Goal: Task Accomplishment & Management: Complete application form

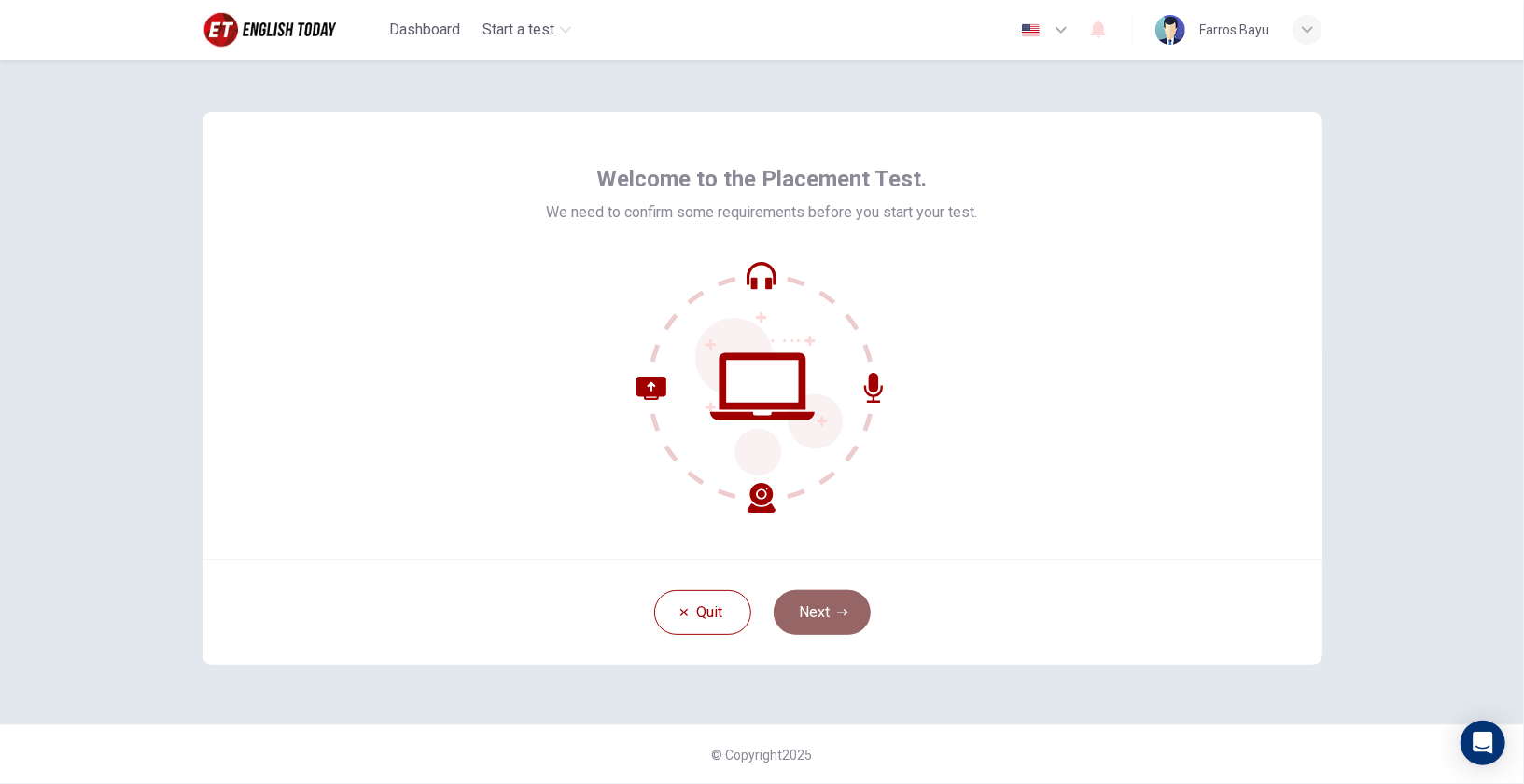
click at [832, 605] on button "Next" at bounding box center [822, 613] width 97 height 45
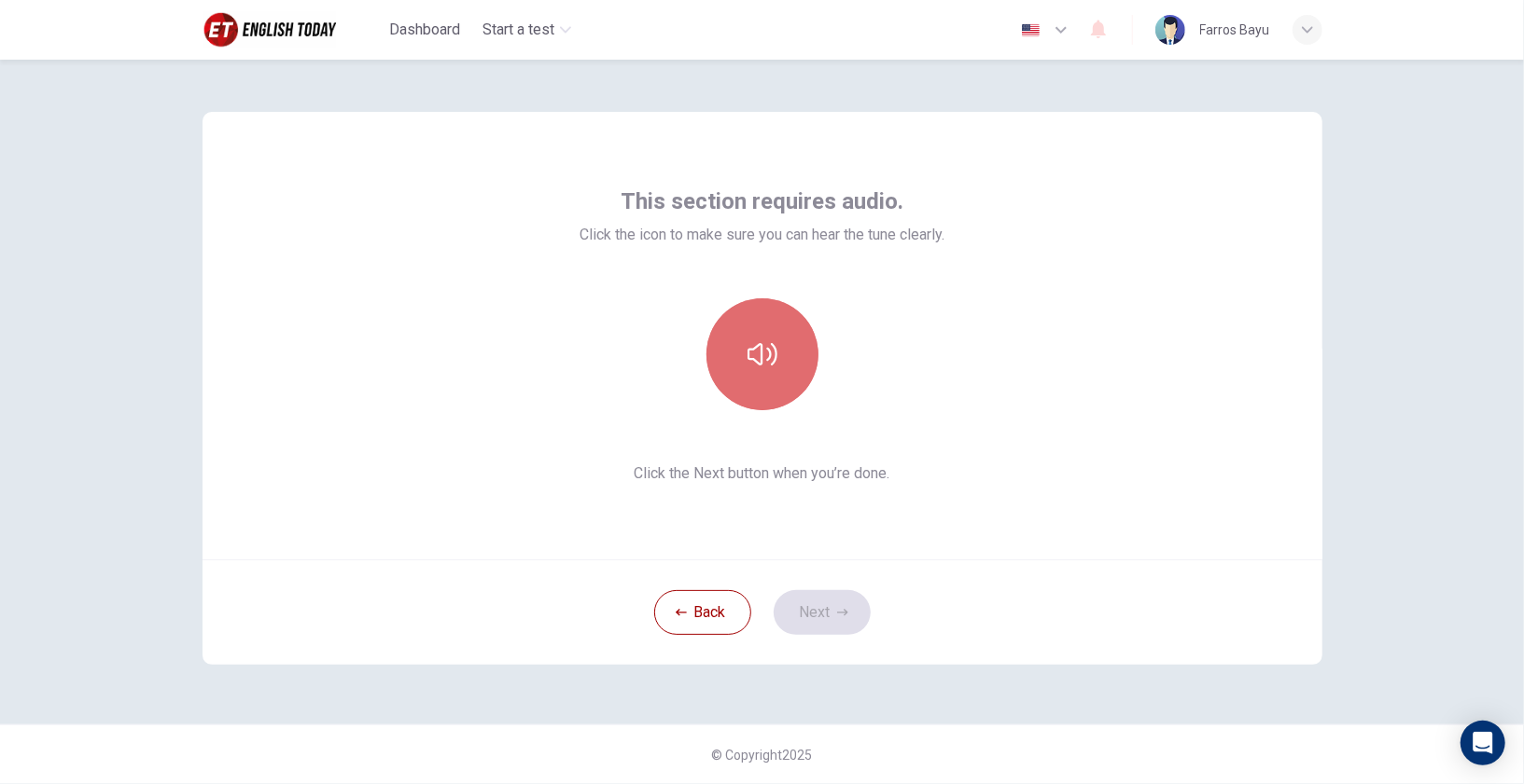
click at [783, 375] on button "button" at bounding box center [763, 355] width 112 height 112
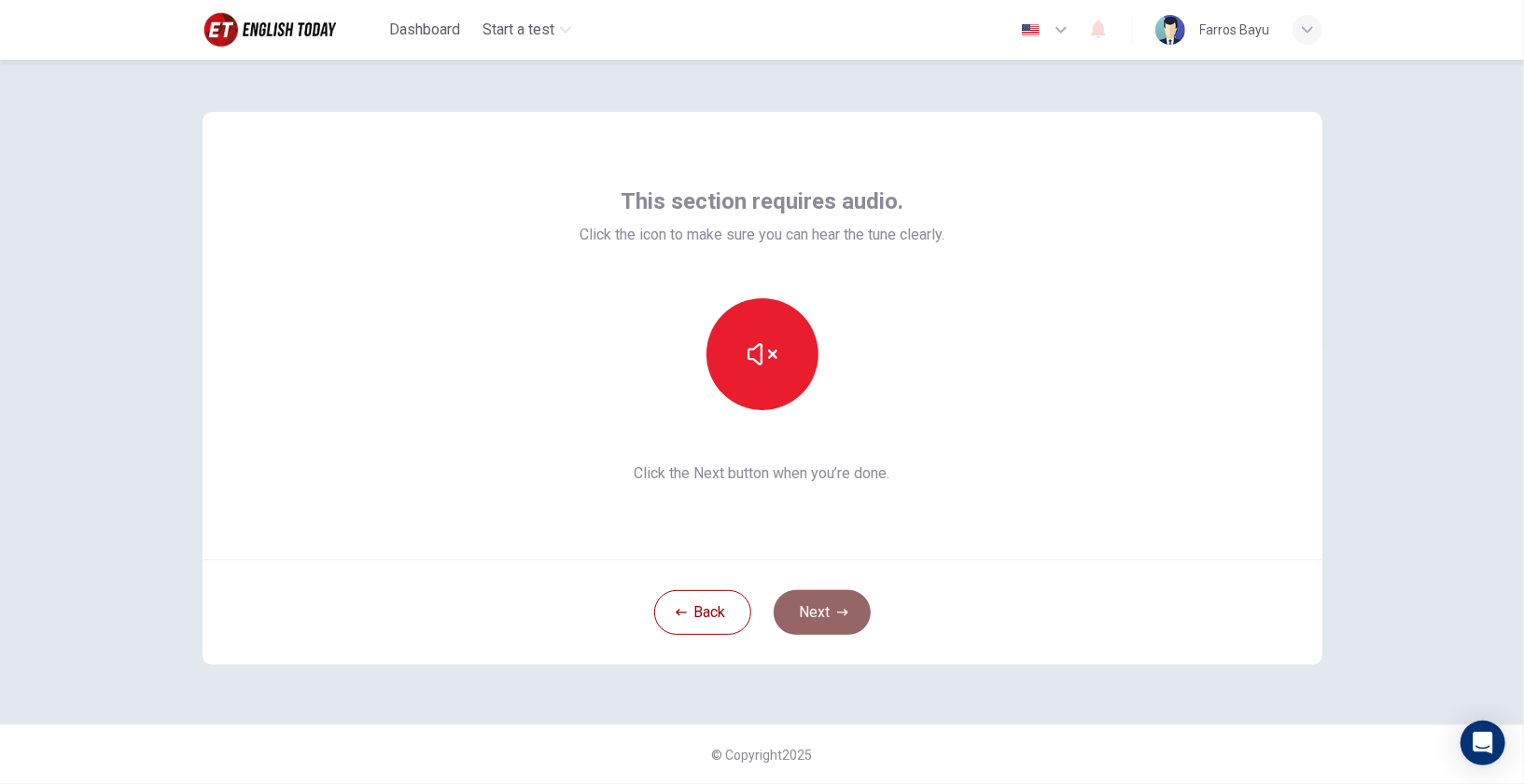
click at [822, 599] on button "Next" at bounding box center [822, 613] width 97 height 45
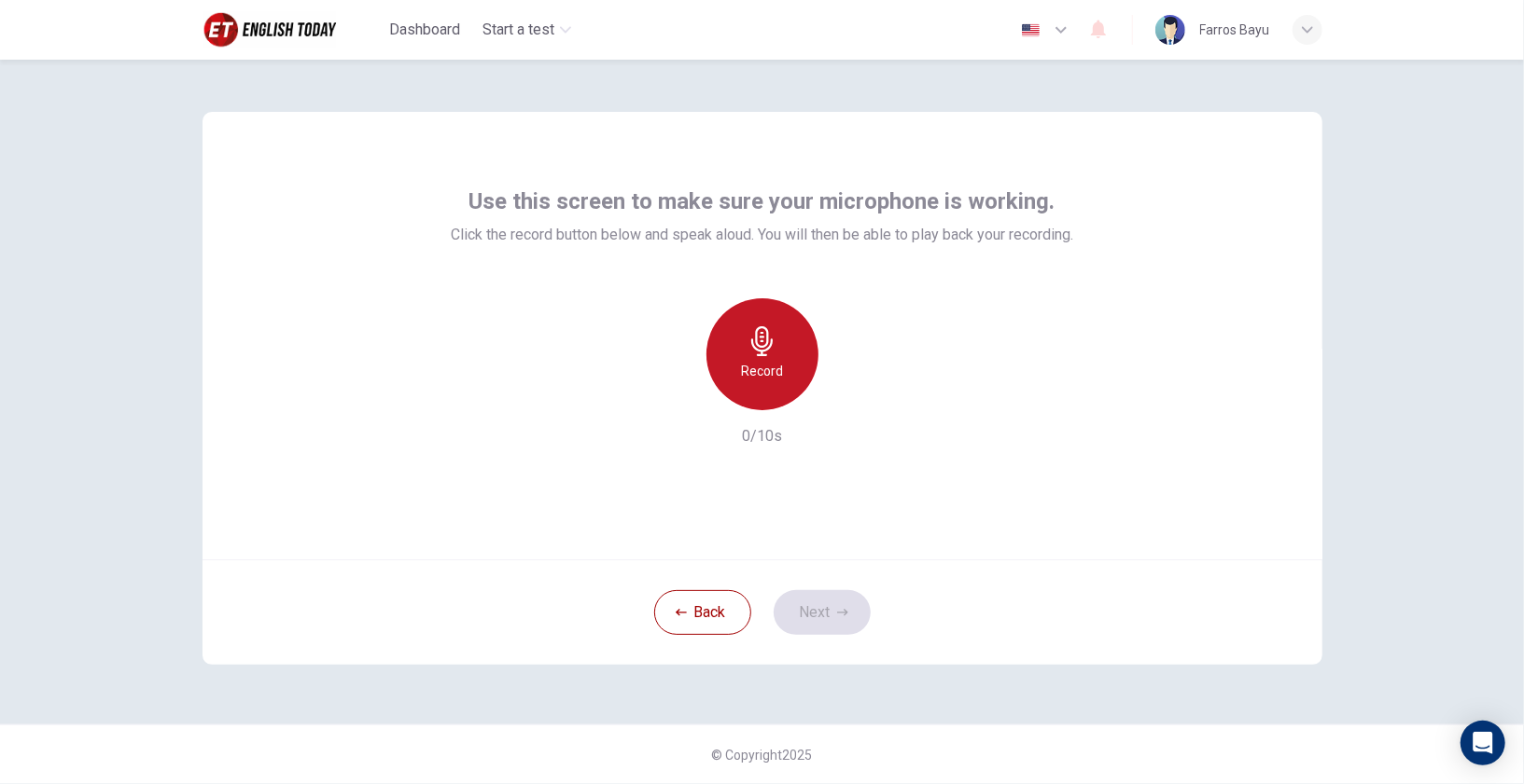
click at [773, 359] on div "Record" at bounding box center [763, 355] width 112 height 112
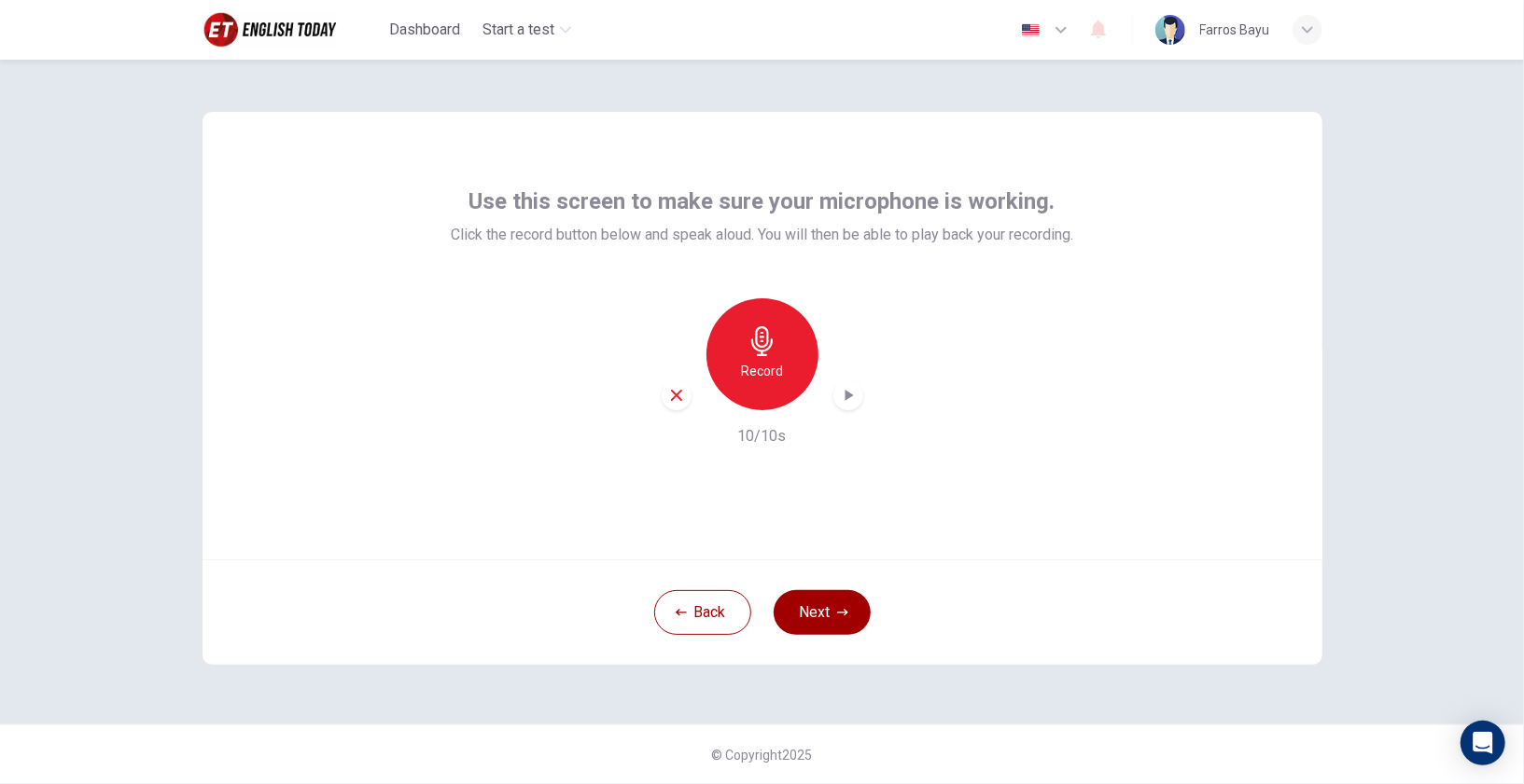
click at [680, 405] on div "button" at bounding box center [677, 396] width 30 height 30
click at [785, 385] on div "Record" at bounding box center [763, 355] width 112 height 112
click at [847, 614] on icon "button" at bounding box center [843, 613] width 11 height 11
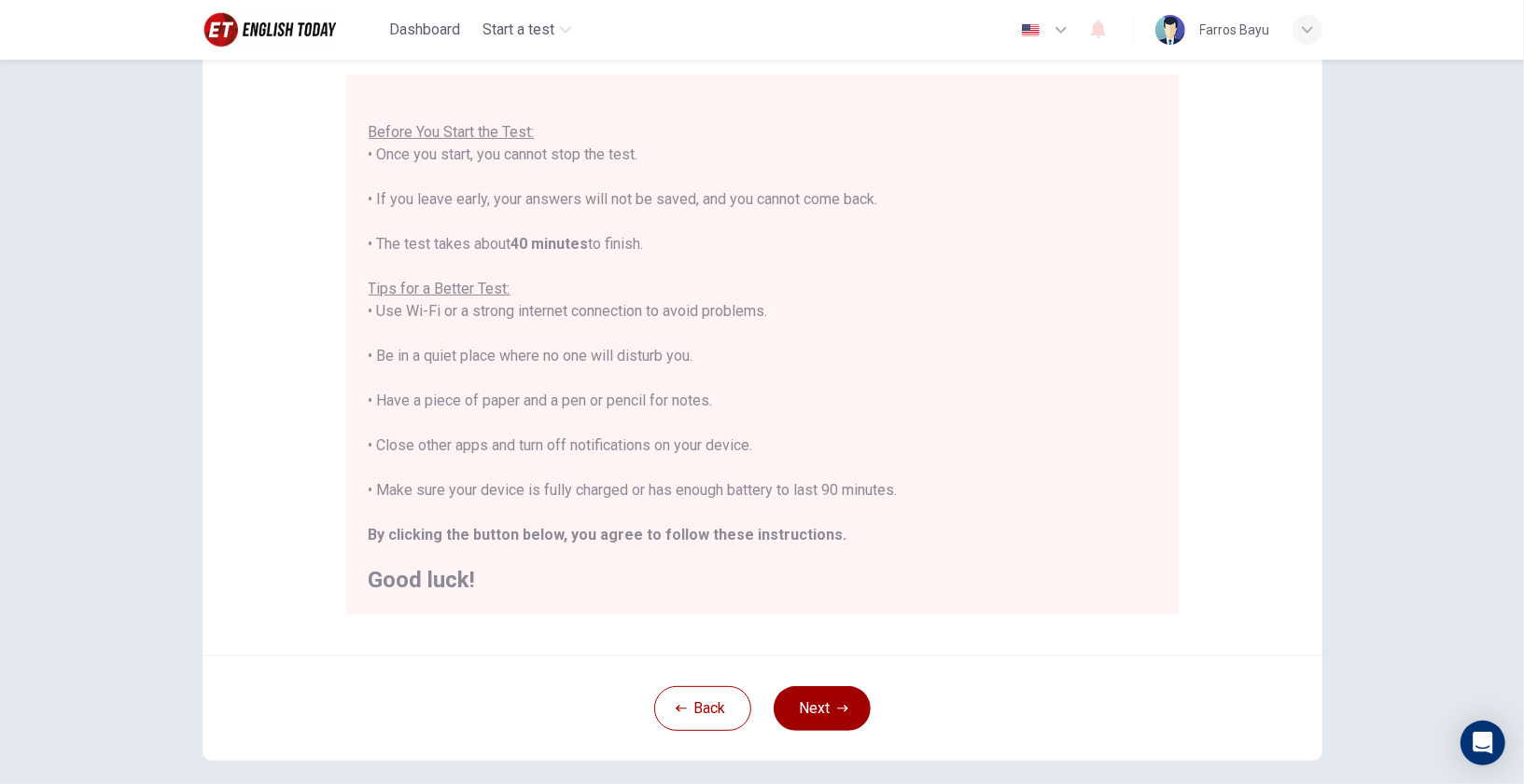
scroll to position [252, 0]
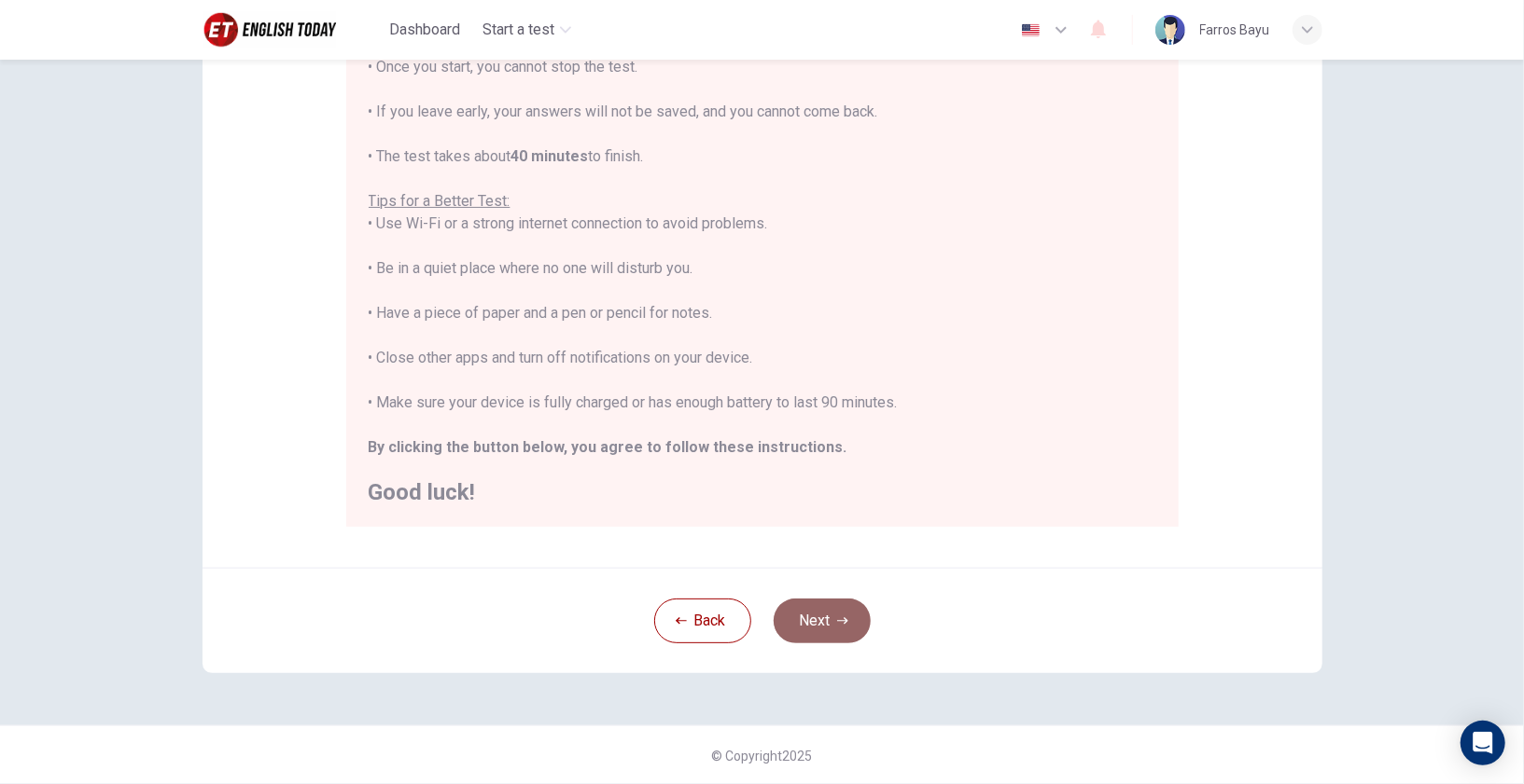
click at [822, 627] on button "Next" at bounding box center [822, 621] width 97 height 45
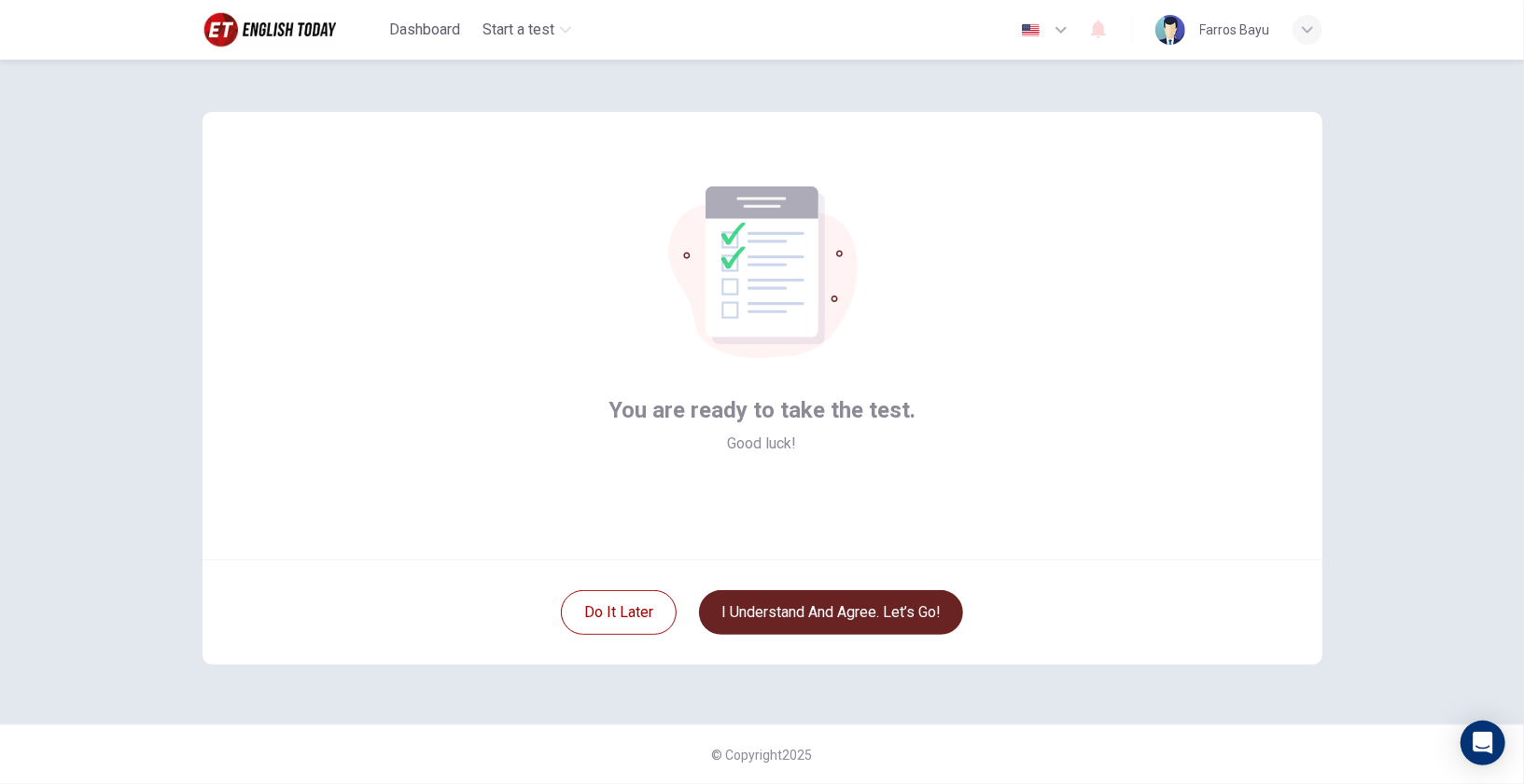
scroll to position [0, 0]
click at [829, 606] on button "I understand and agree. Let’s go!" at bounding box center [831, 613] width 264 height 45
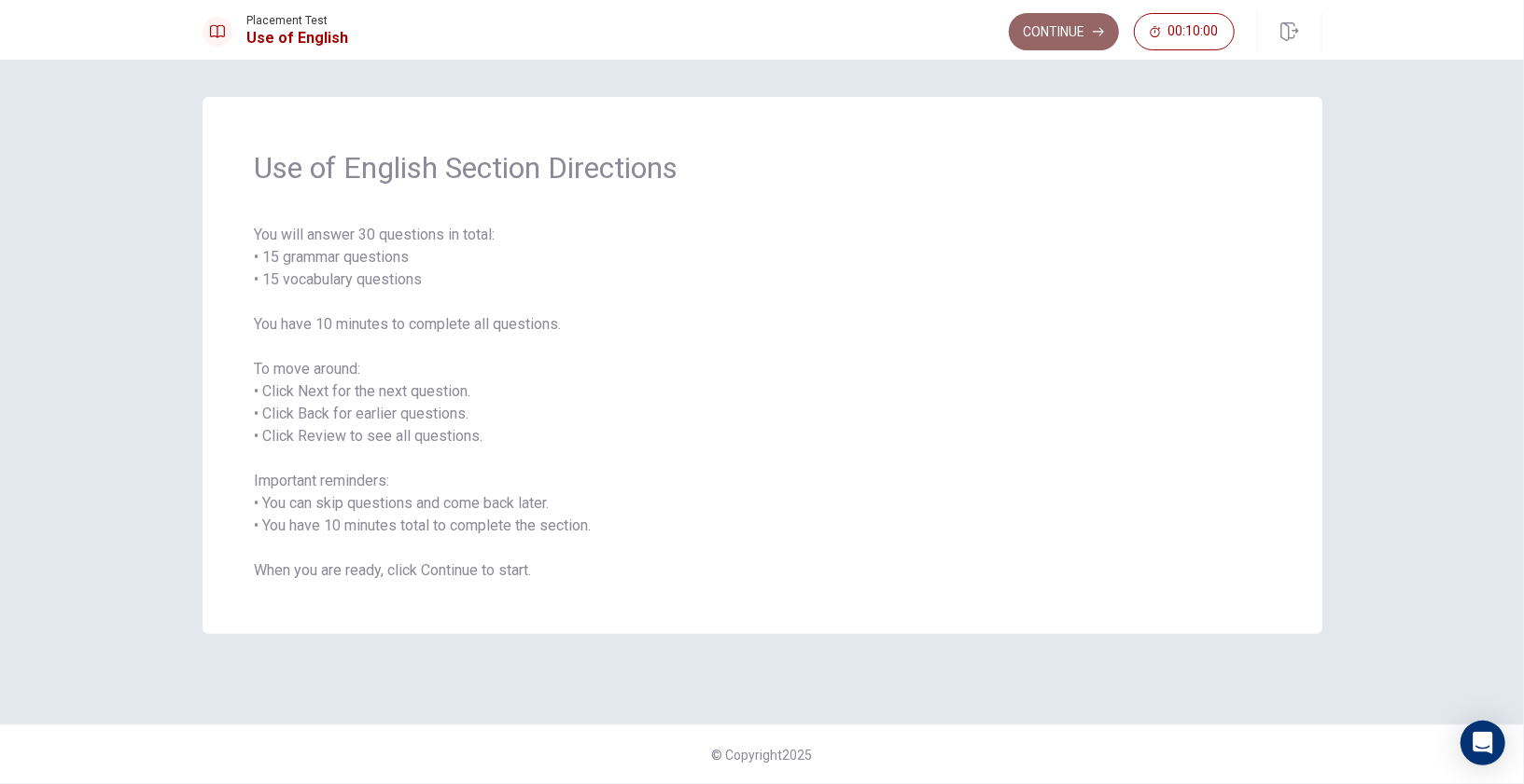
click at [1077, 38] on button "Continue" at bounding box center [1063, 32] width 110 height 37
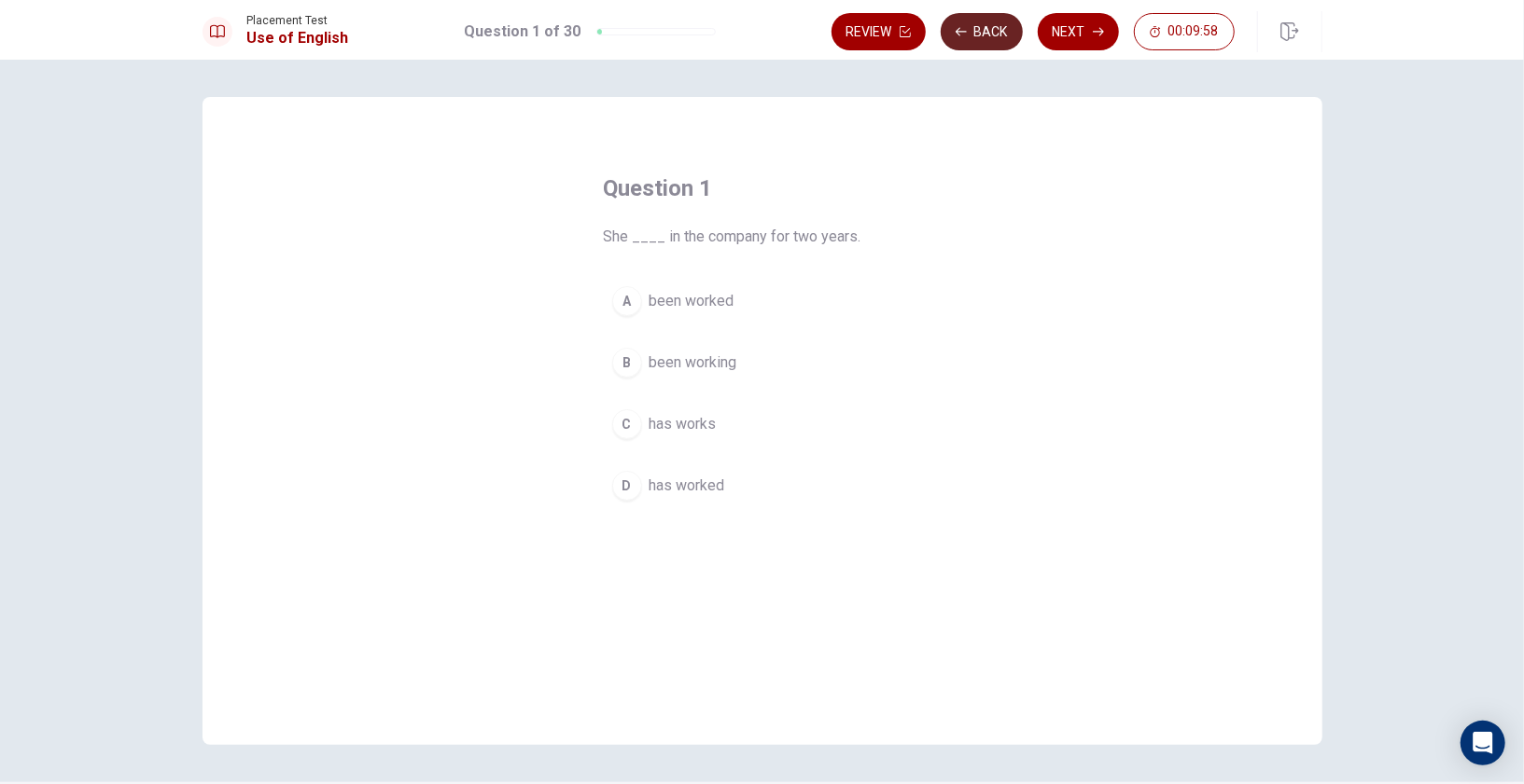
click at [974, 41] on button "Back" at bounding box center [982, 32] width 82 height 37
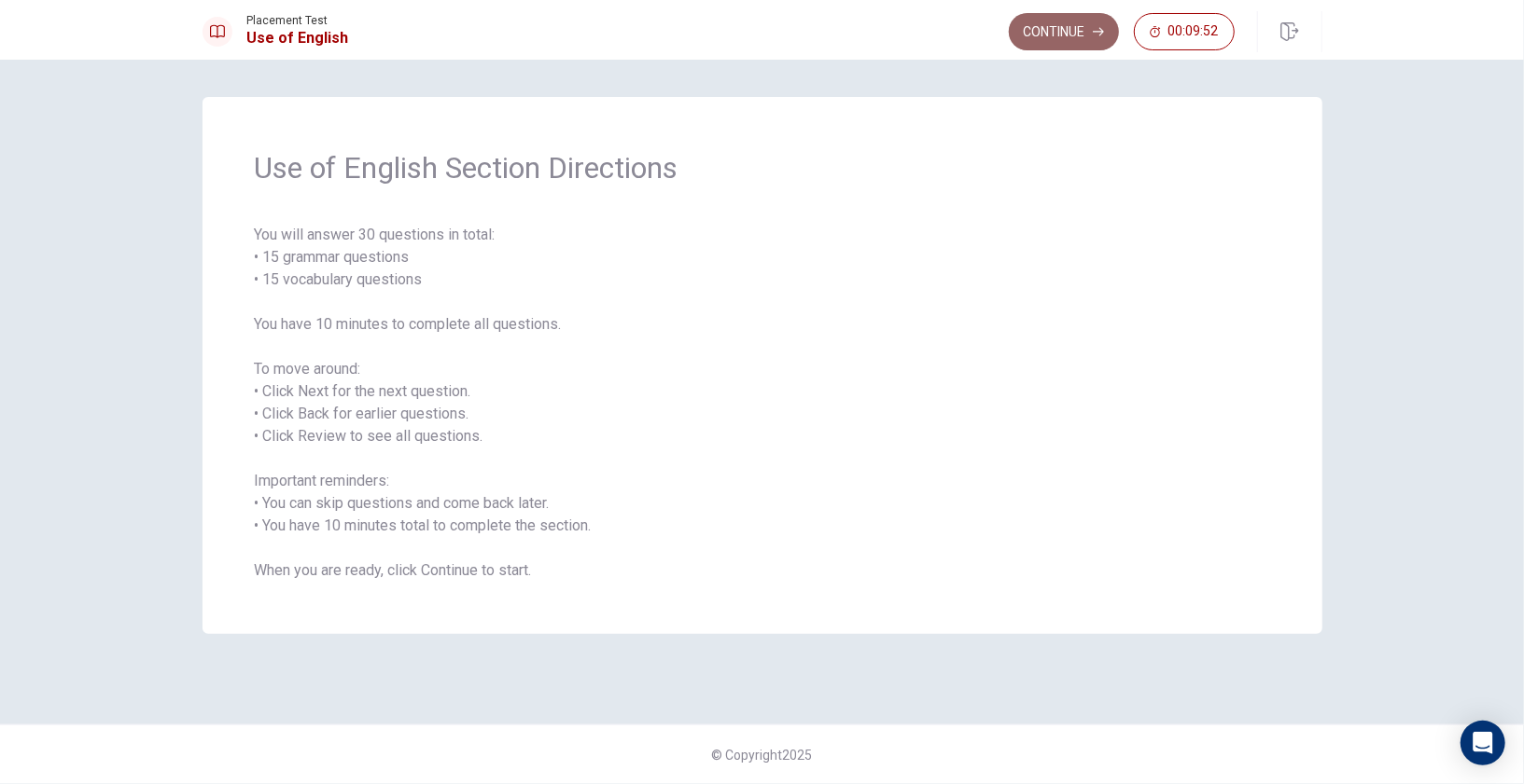
click at [1087, 26] on button "Continue" at bounding box center [1063, 32] width 110 height 37
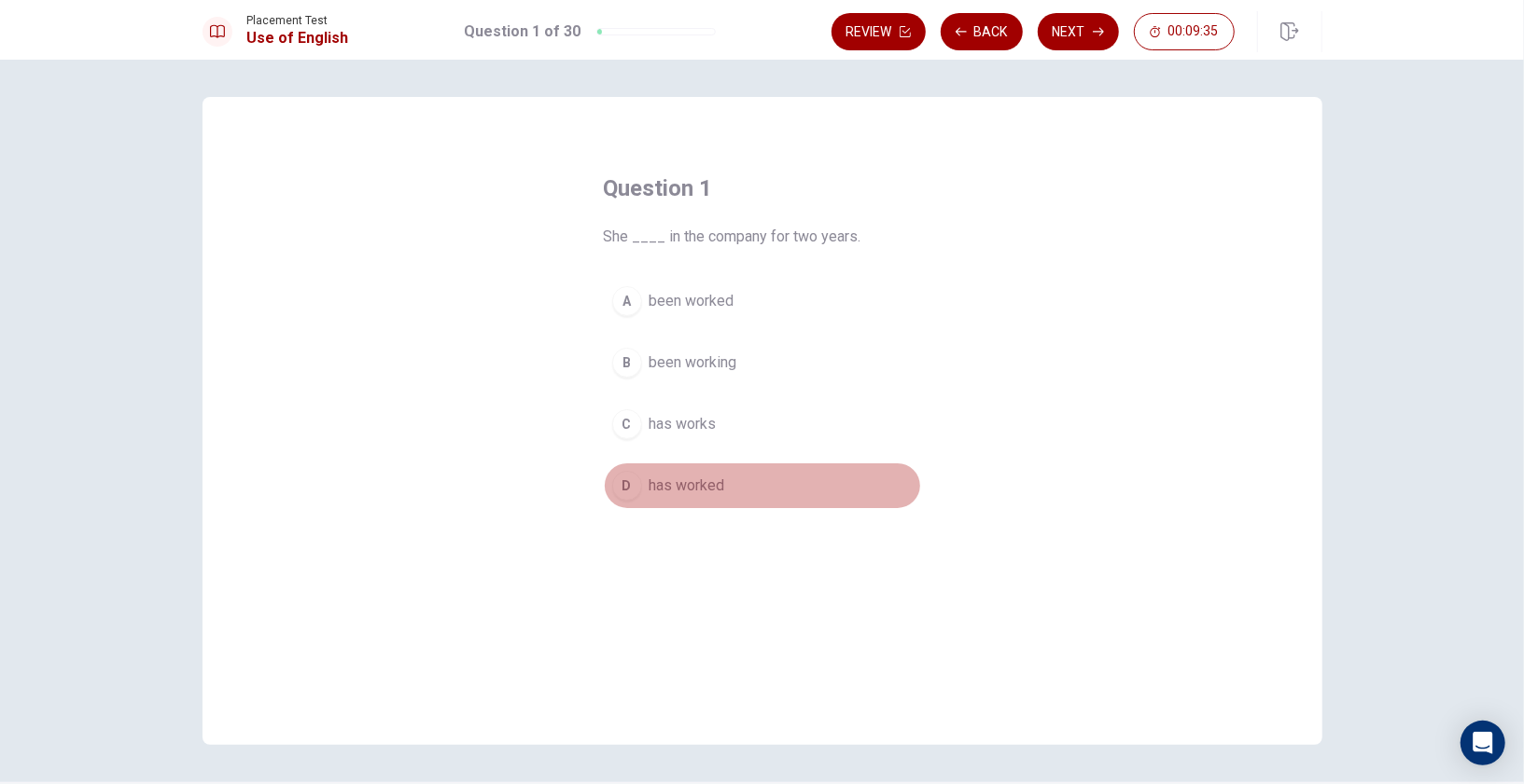
click at [632, 482] on div "D" at bounding box center [627, 486] width 30 height 30
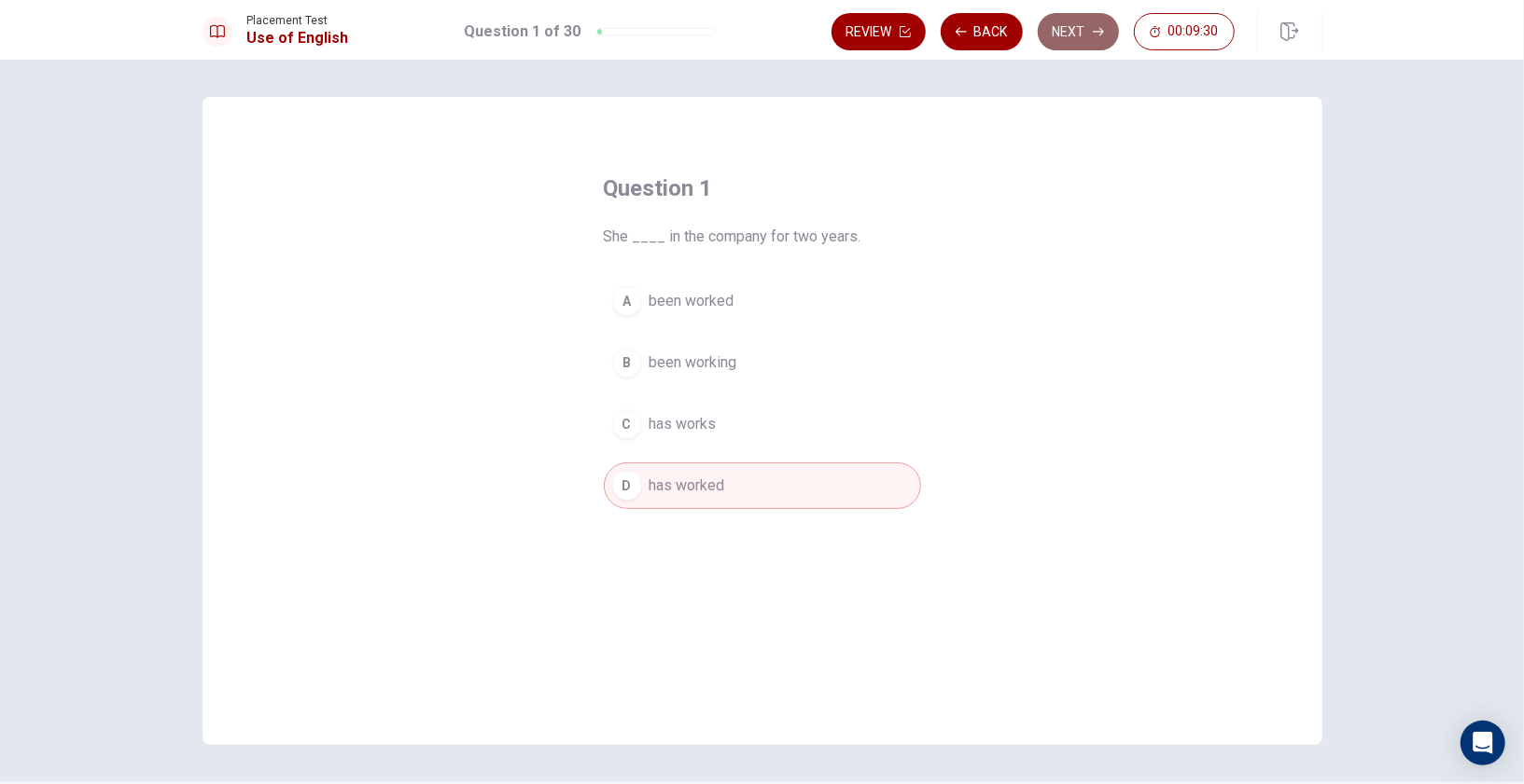
click at [1074, 37] on button "Next" at bounding box center [1077, 32] width 81 height 37
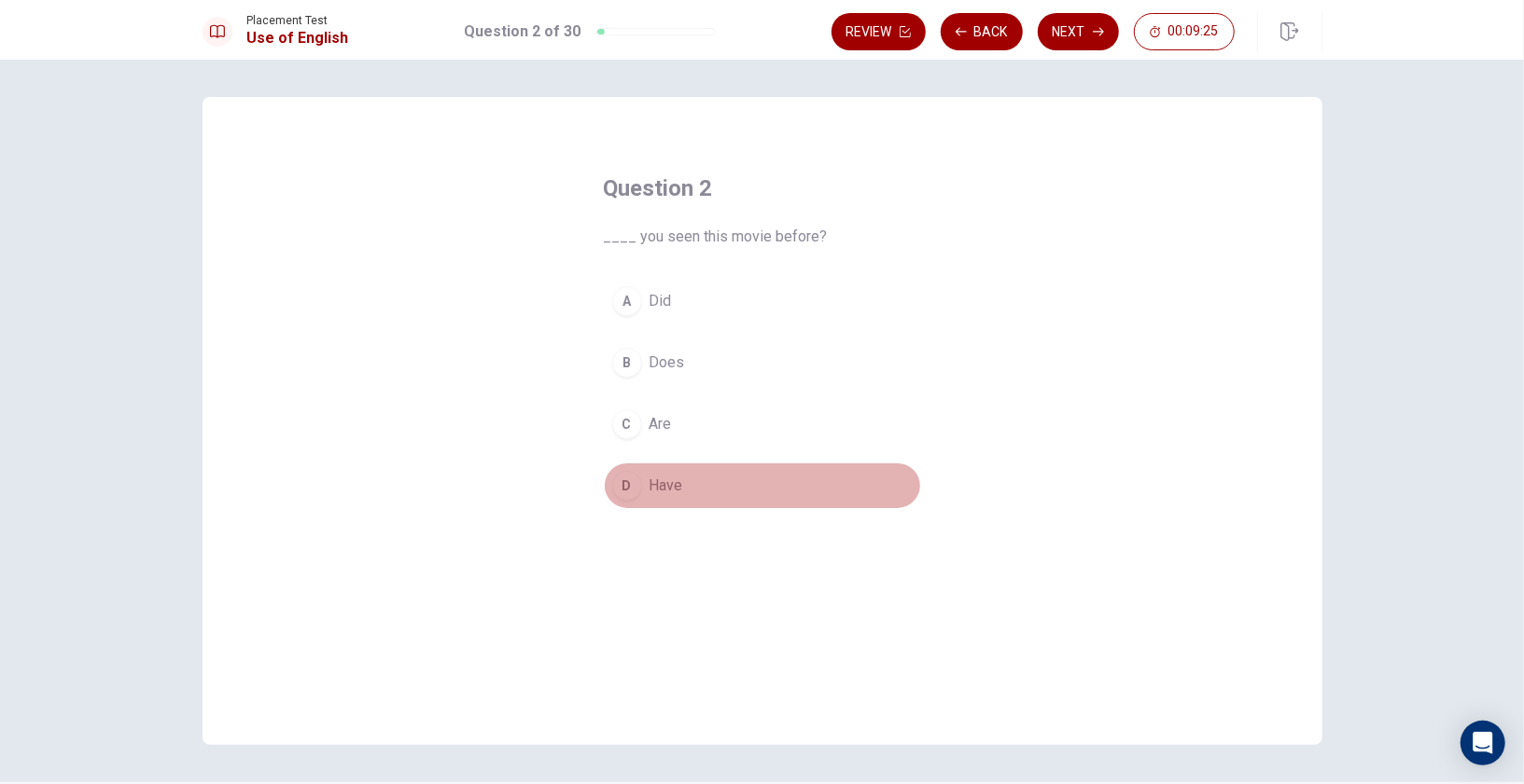
click at [624, 478] on div "D" at bounding box center [627, 486] width 30 height 30
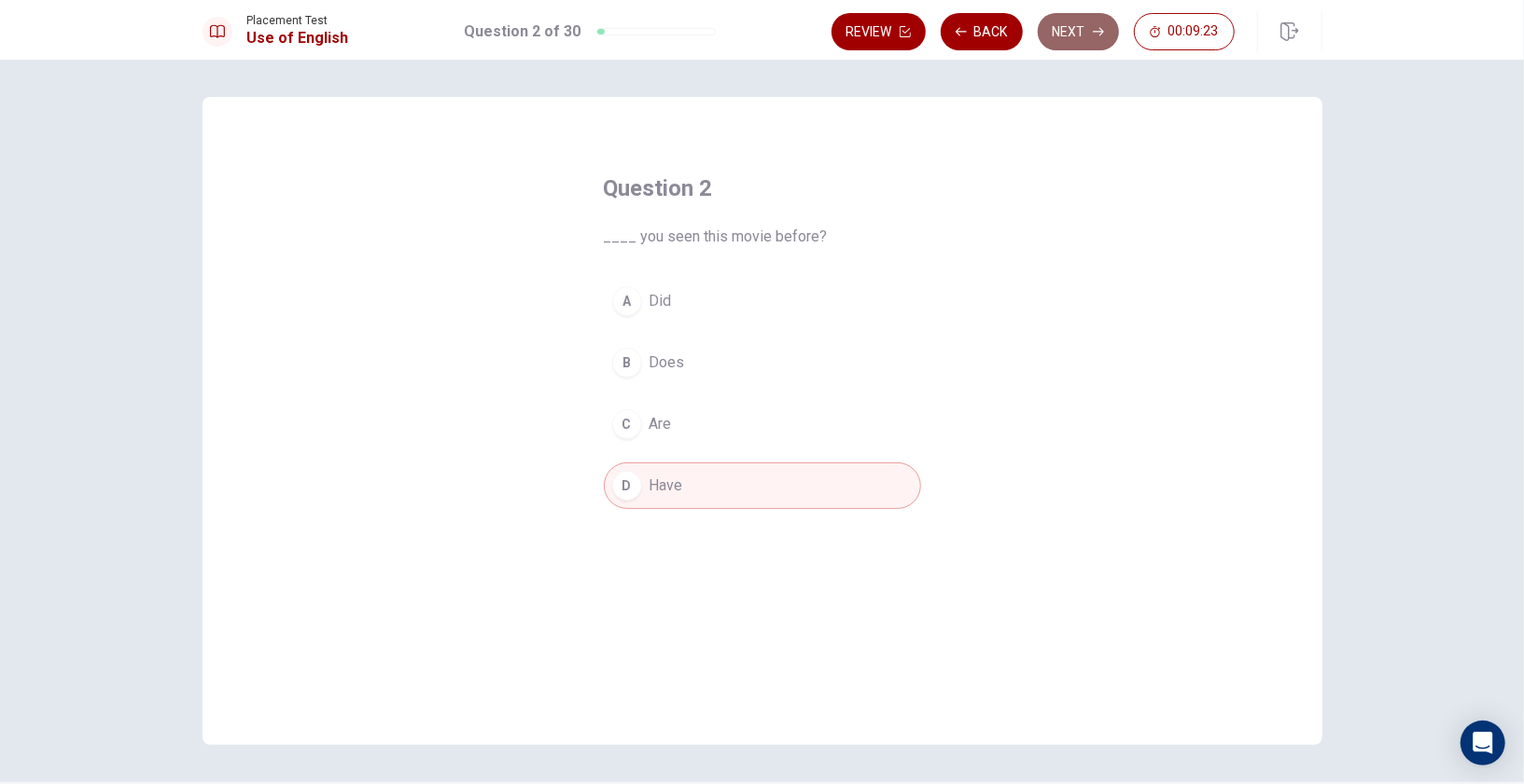
click at [1072, 30] on button "Next" at bounding box center [1077, 32] width 81 height 37
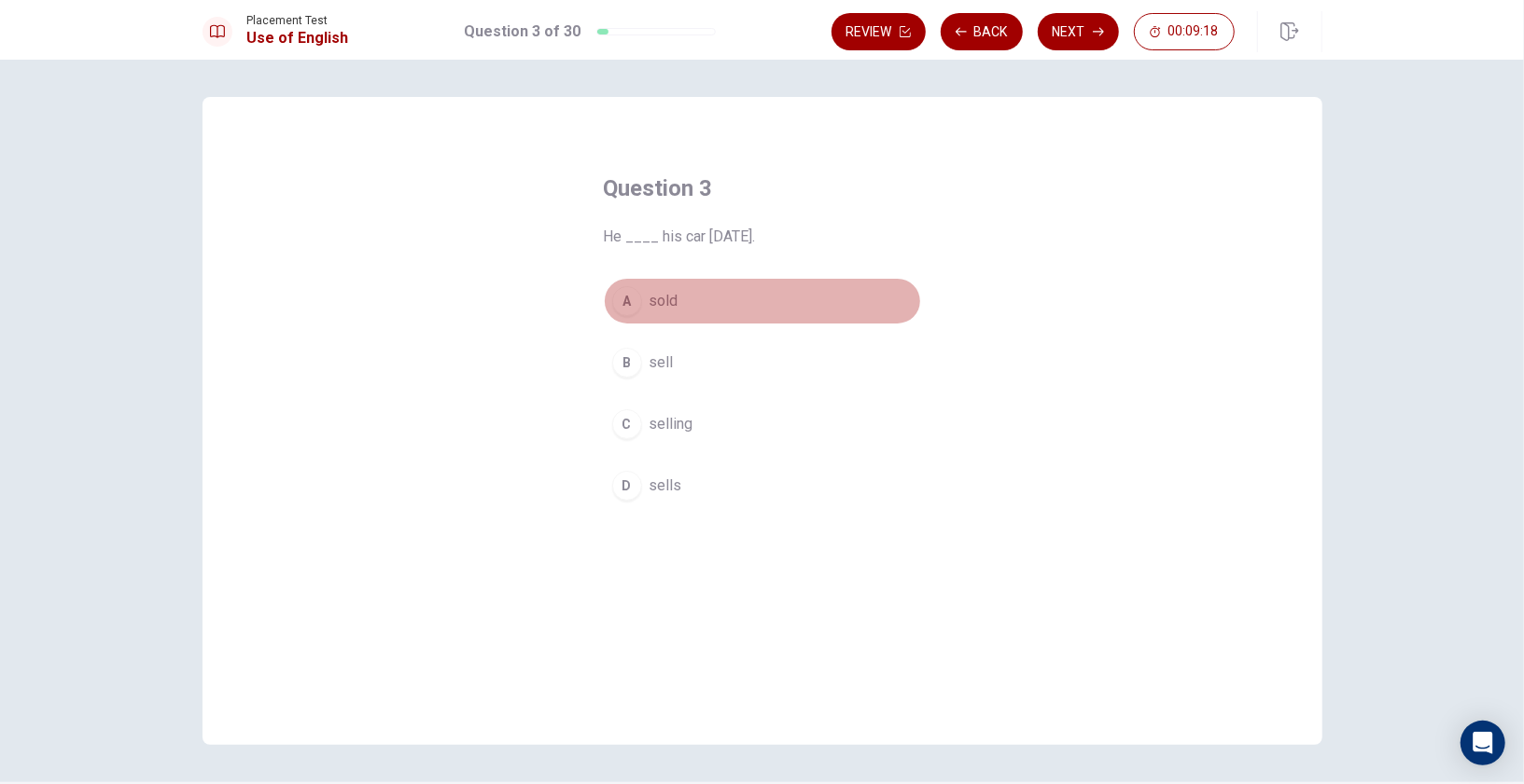
click at [634, 298] on div "A" at bounding box center [627, 301] width 30 height 30
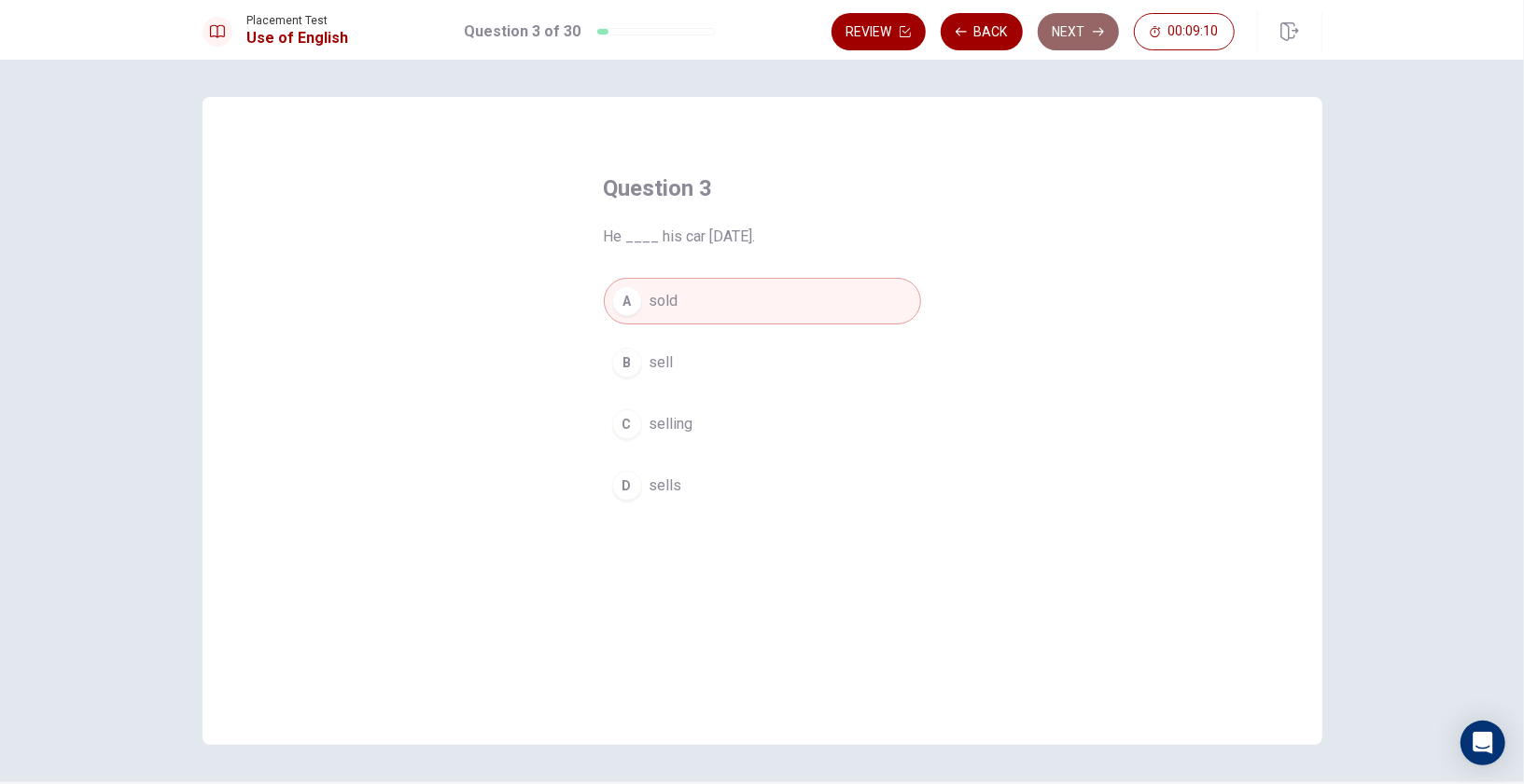
click at [1078, 36] on button "Next" at bounding box center [1077, 32] width 81 height 37
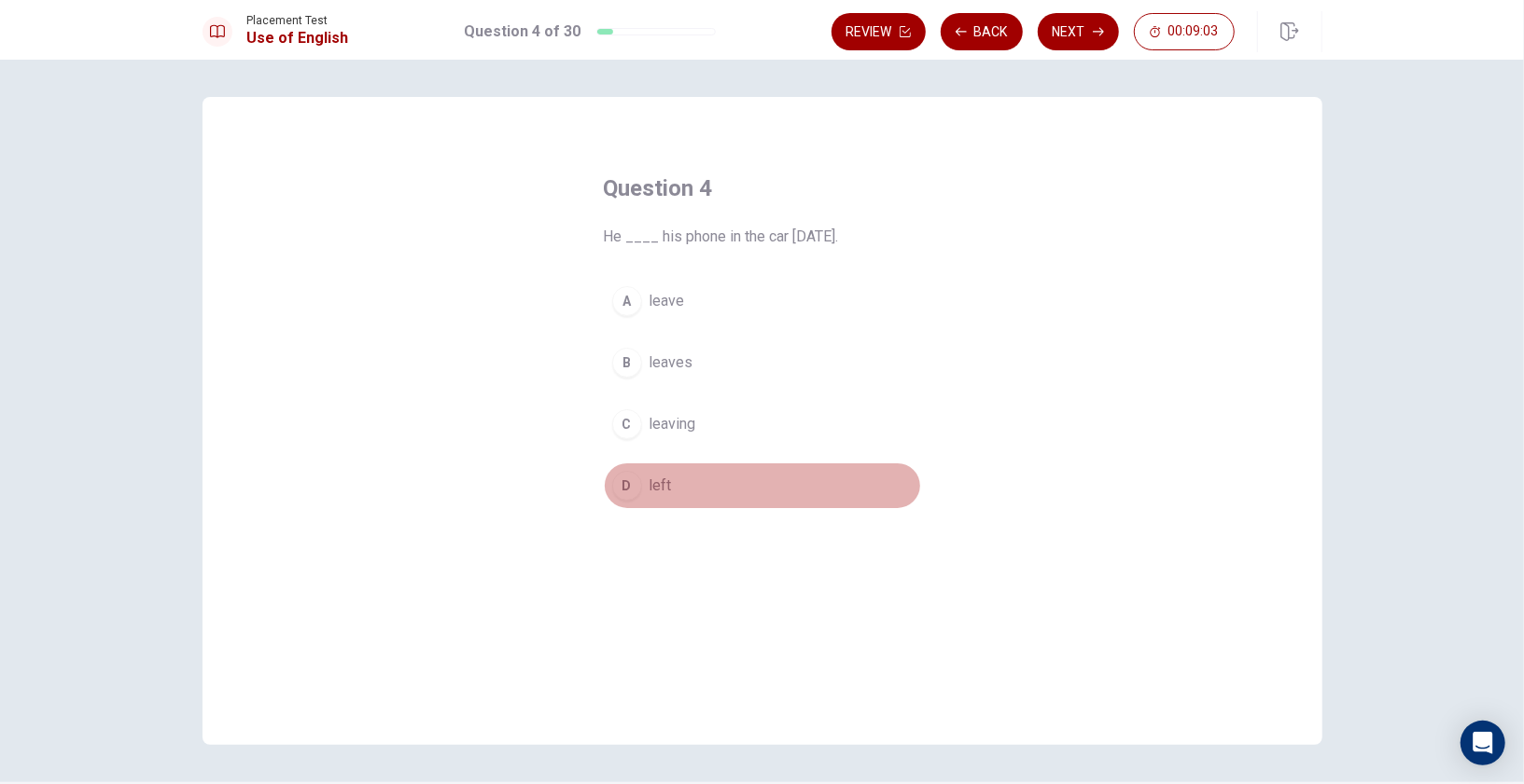
click at [629, 468] on button "D left" at bounding box center [762, 486] width 317 height 47
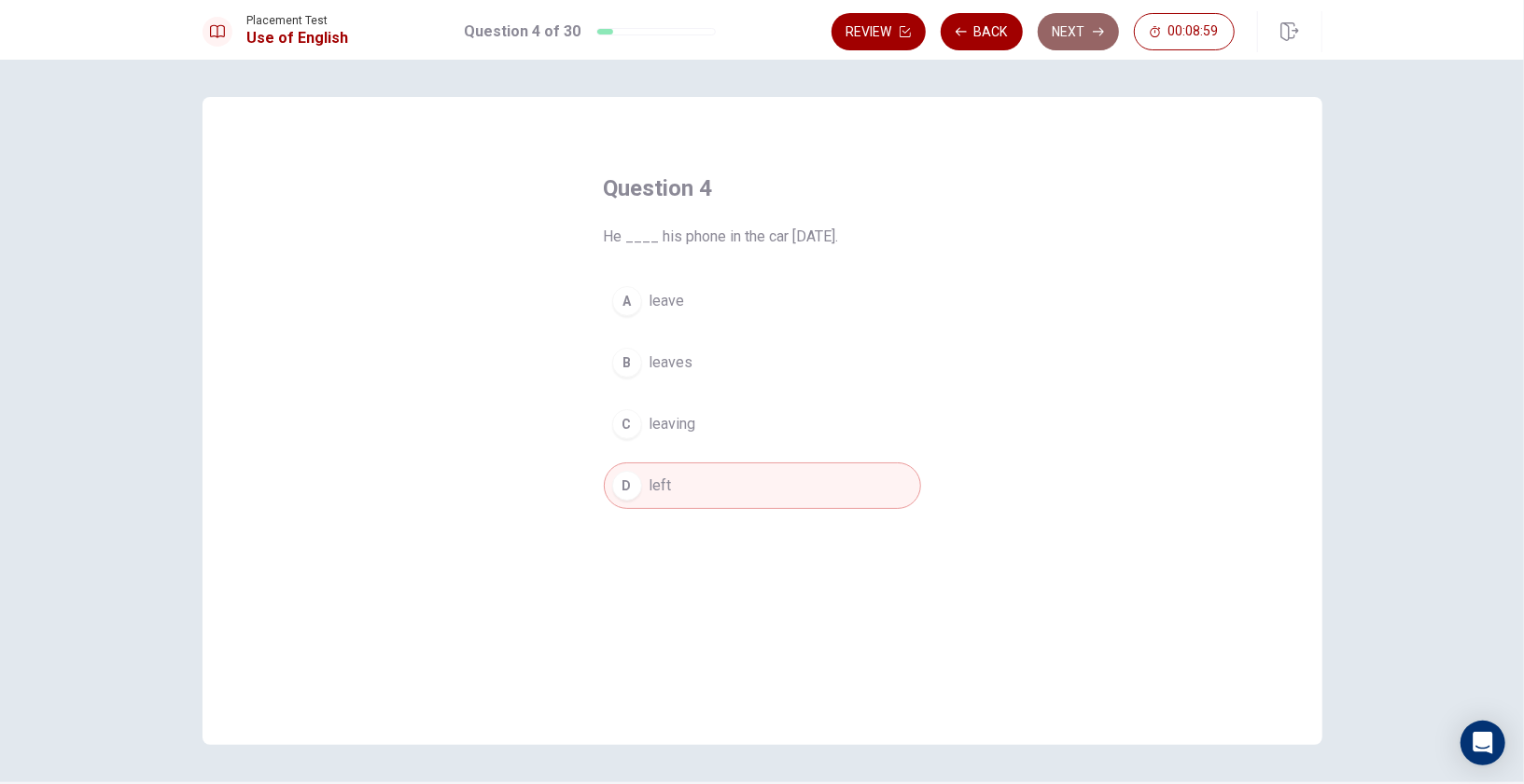
click at [1076, 48] on button "Next" at bounding box center [1077, 32] width 81 height 37
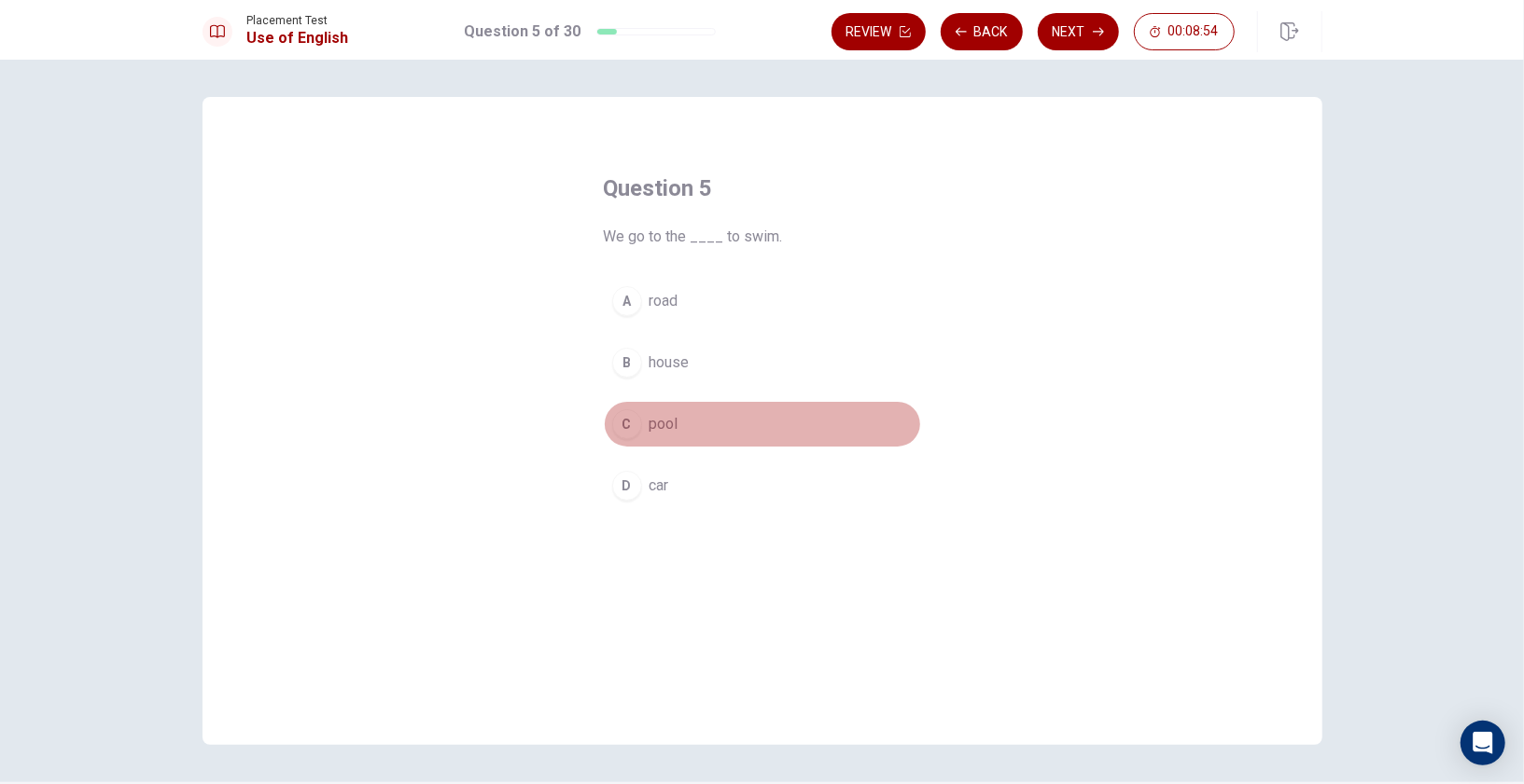
click at [628, 414] on div "C" at bounding box center [627, 425] width 30 height 30
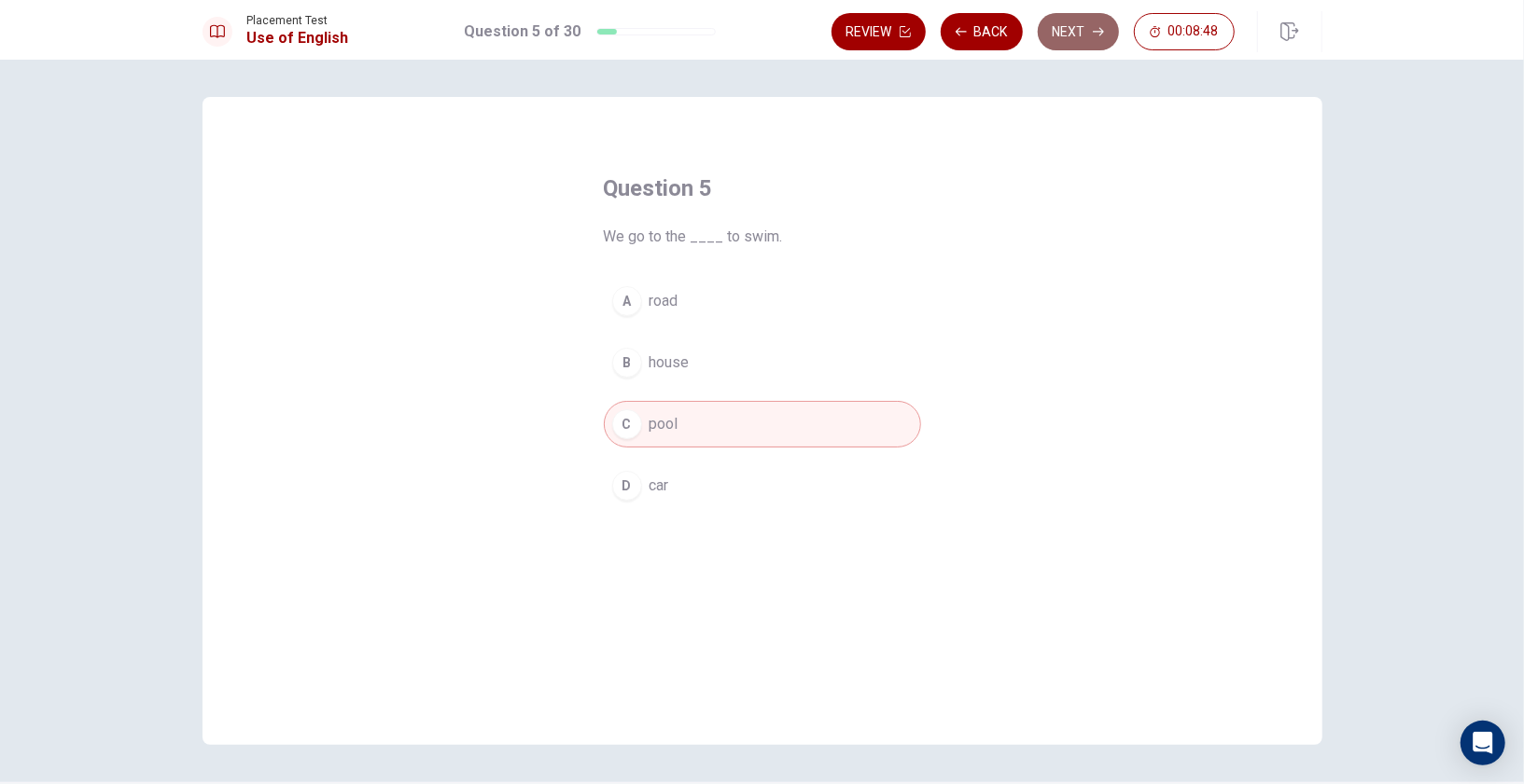
click at [1085, 33] on button "Next" at bounding box center [1077, 32] width 81 height 37
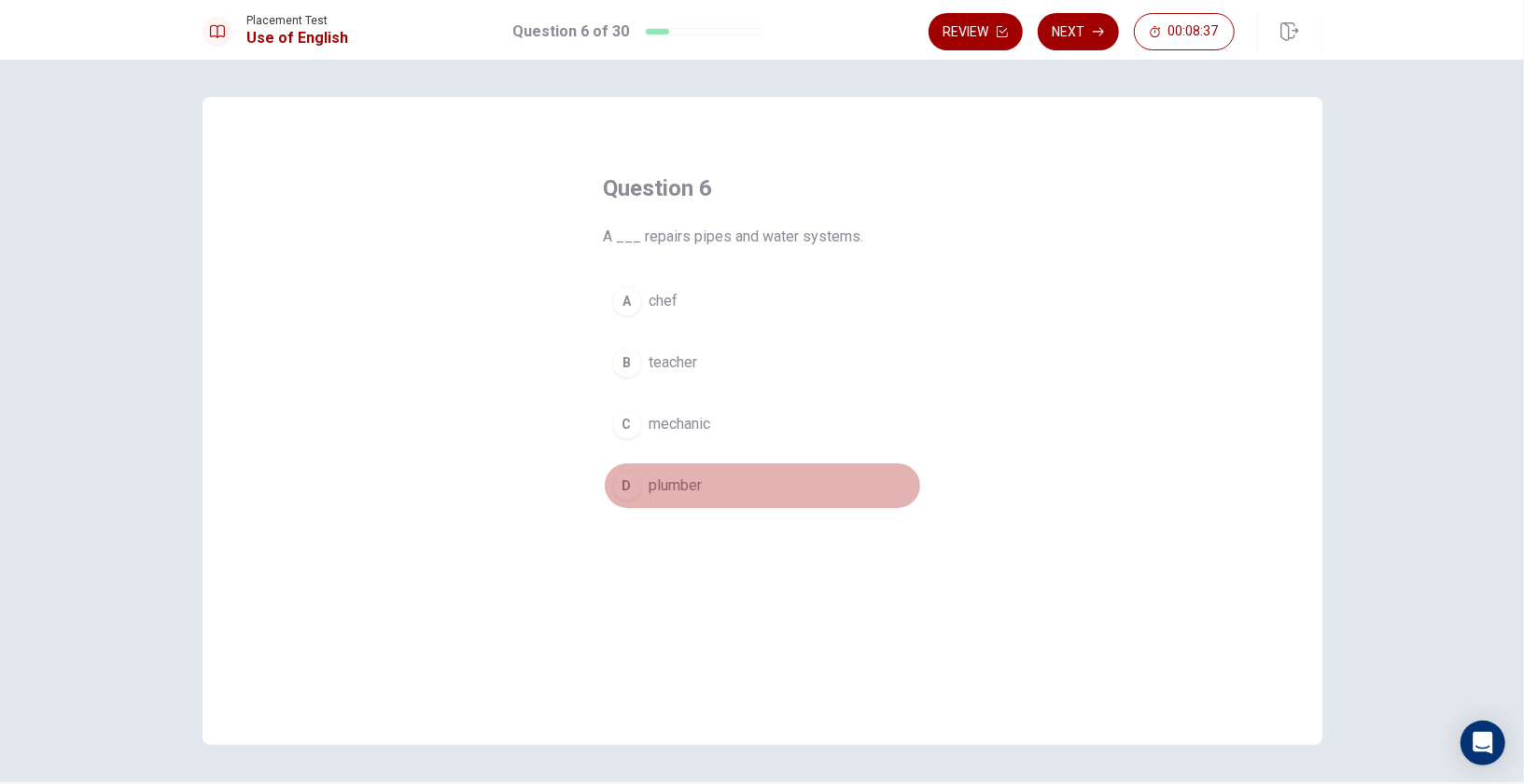
click at [631, 468] on button "D plumber" at bounding box center [762, 486] width 317 height 47
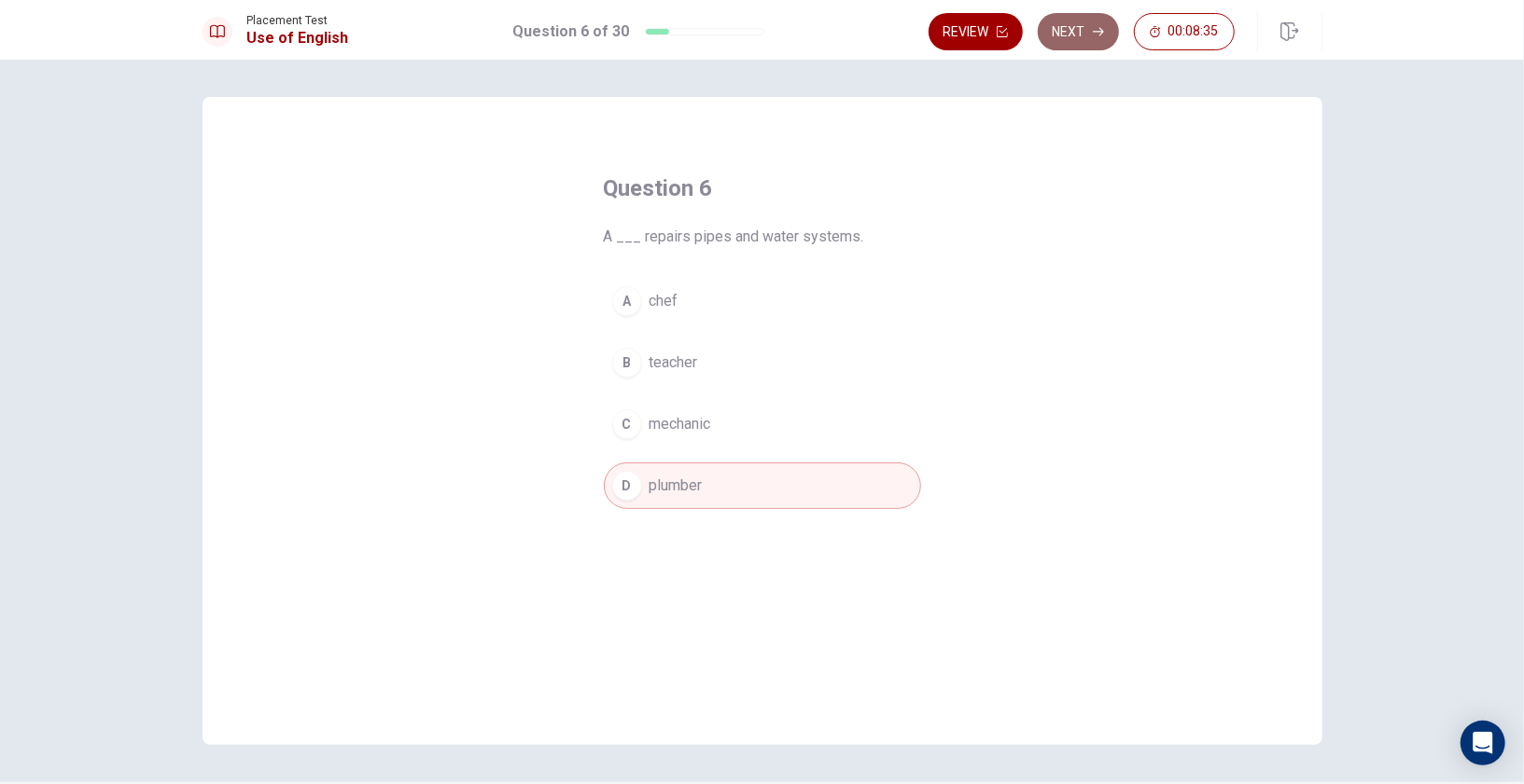
click at [1083, 42] on button "Next" at bounding box center [1077, 32] width 81 height 37
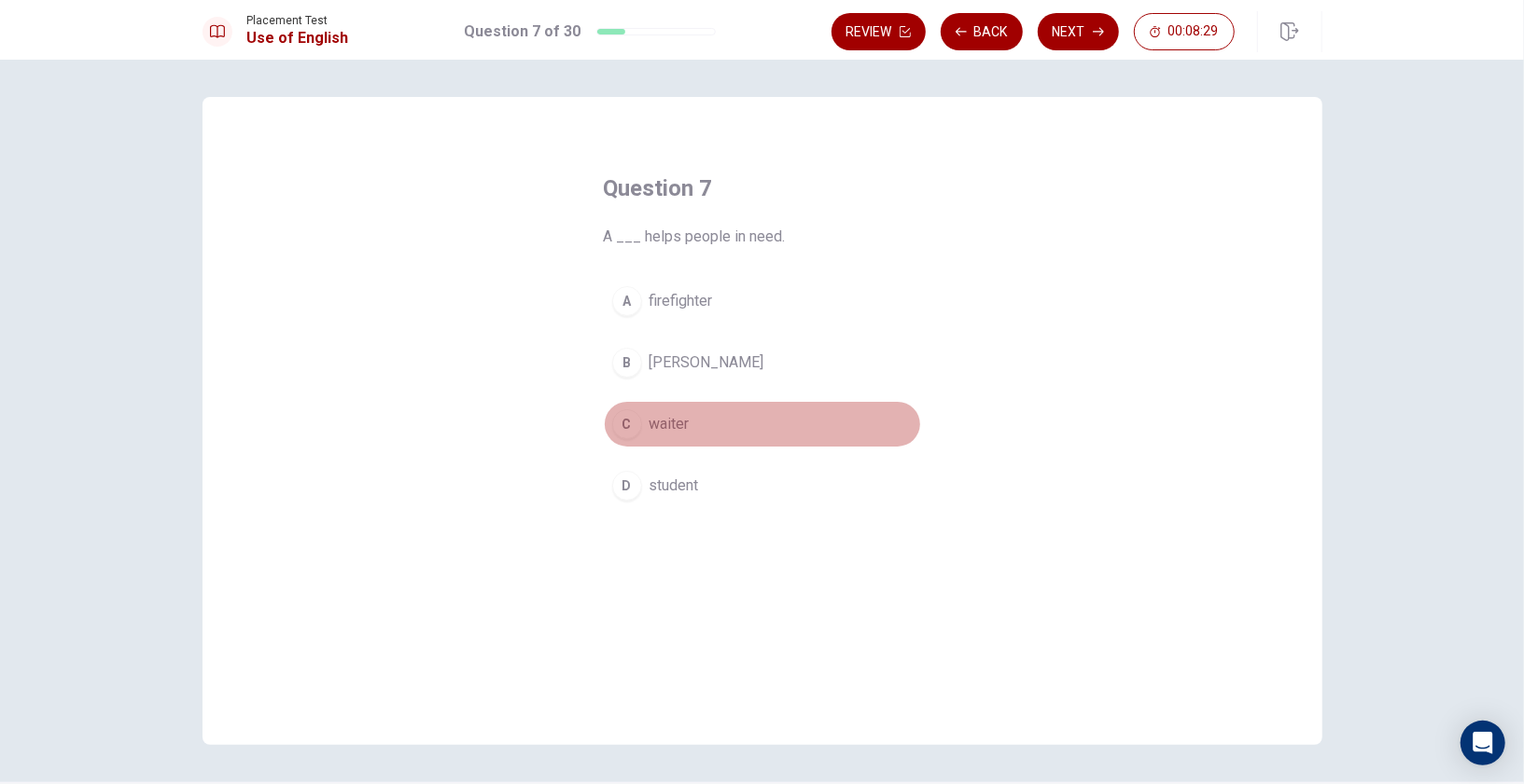
click at [625, 419] on div "C" at bounding box center [627, 425] width 30 height 30
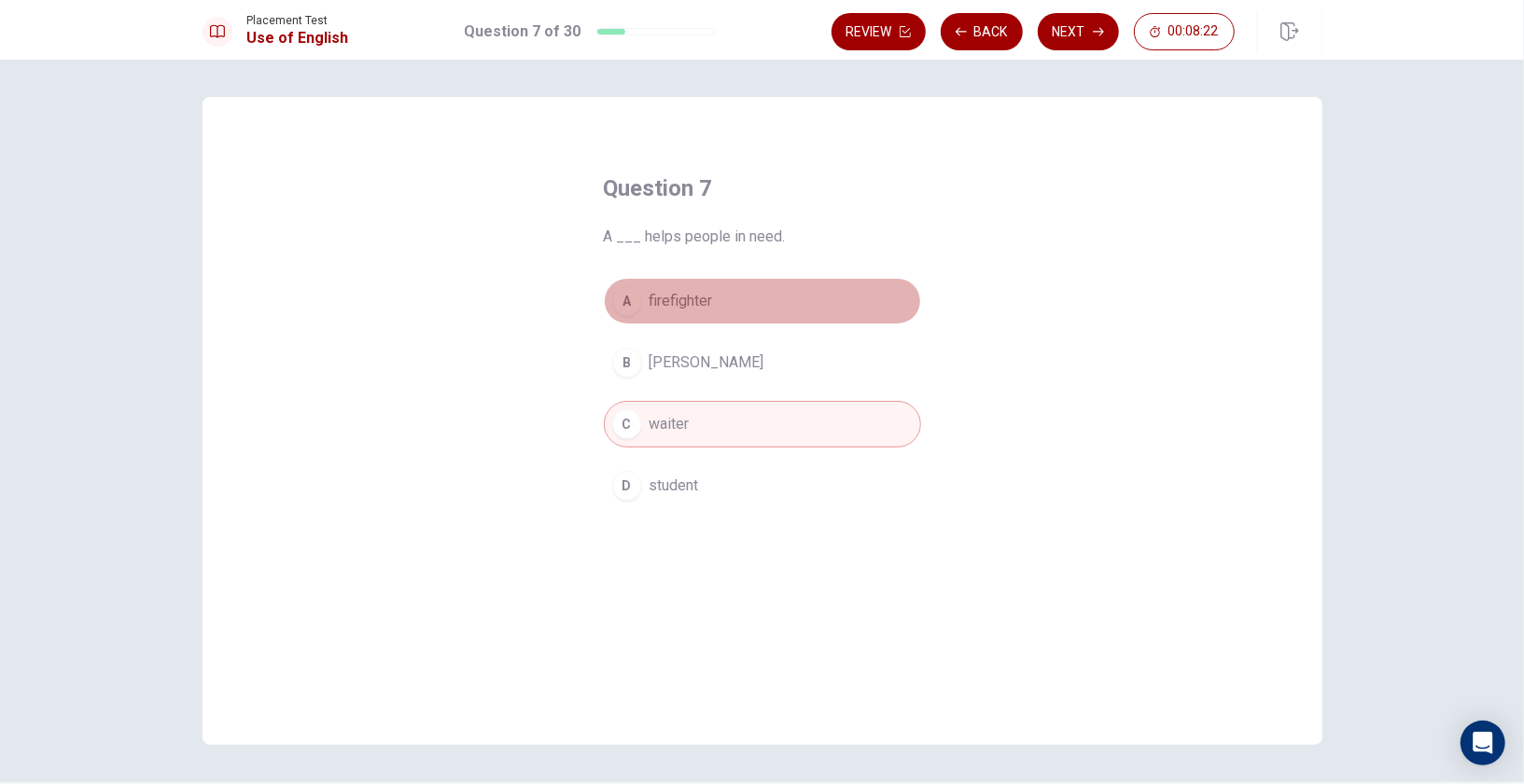
click at [635, 303] on div "A" at bounding box center [627, 301] width 30 height 30
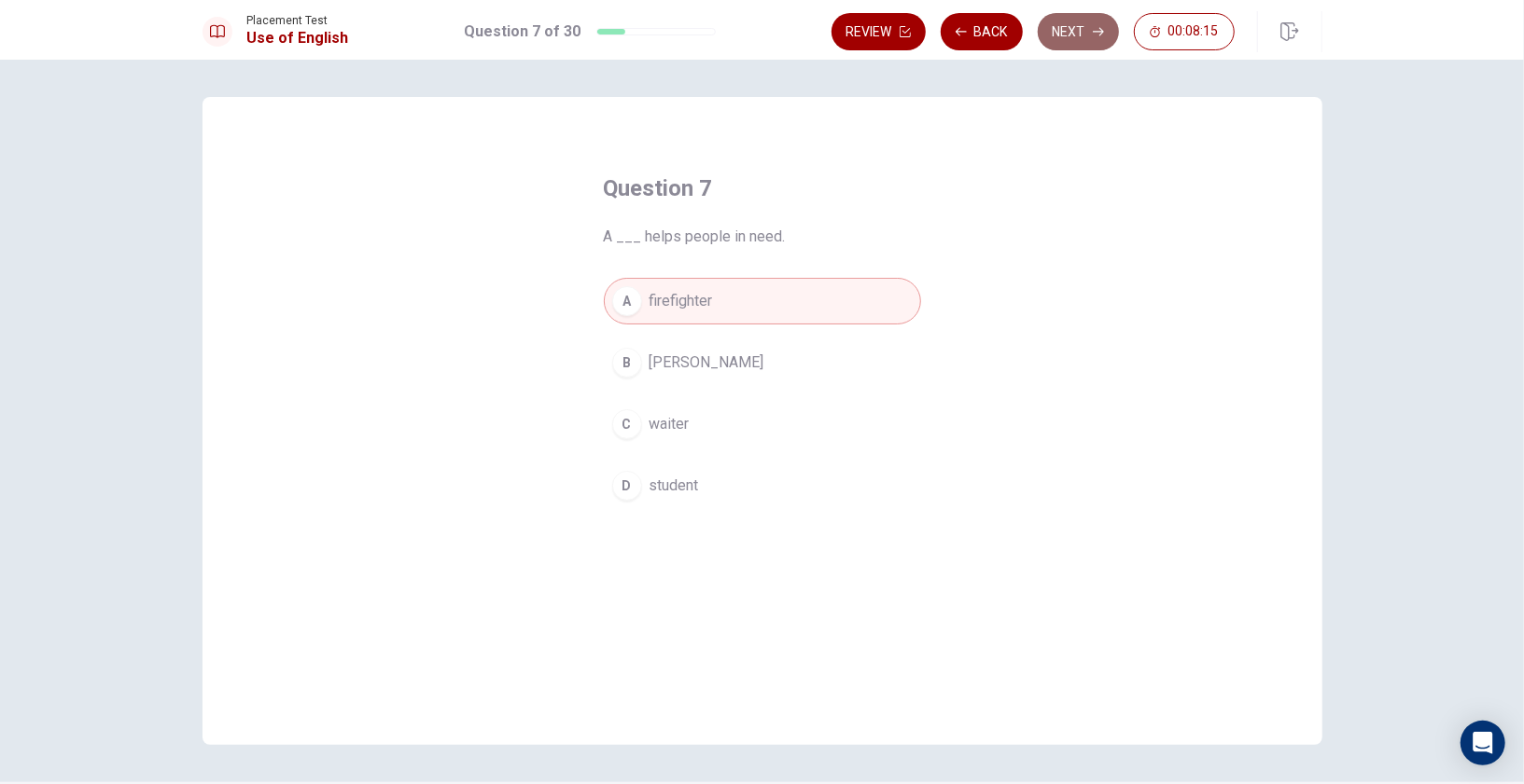
click at [1069, 41] on button "Next" at bounding box center [1077, 32] width 81 height 37
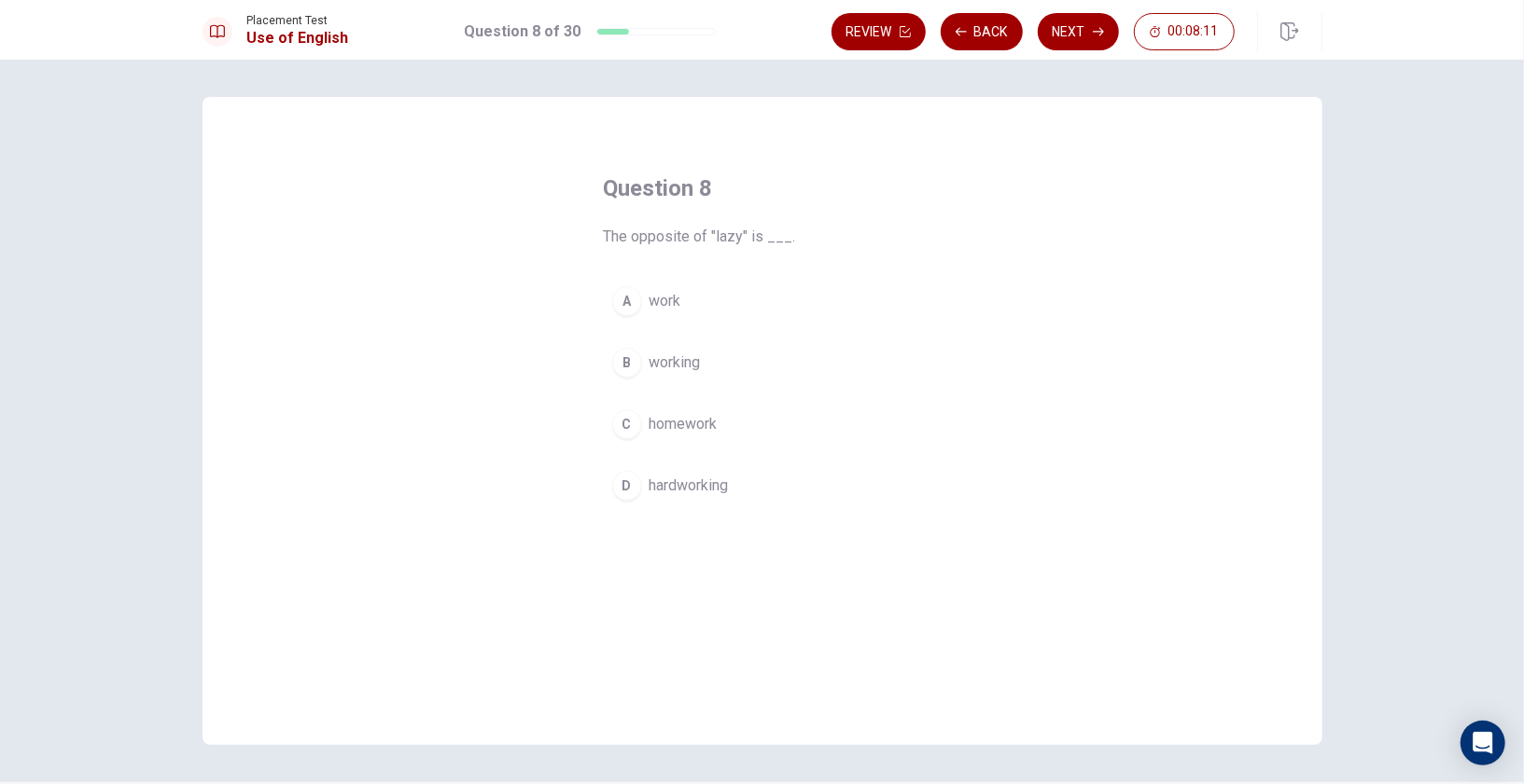
click at [626, 486] on div "D" at bounding box center [627, 486] width 30 height 30
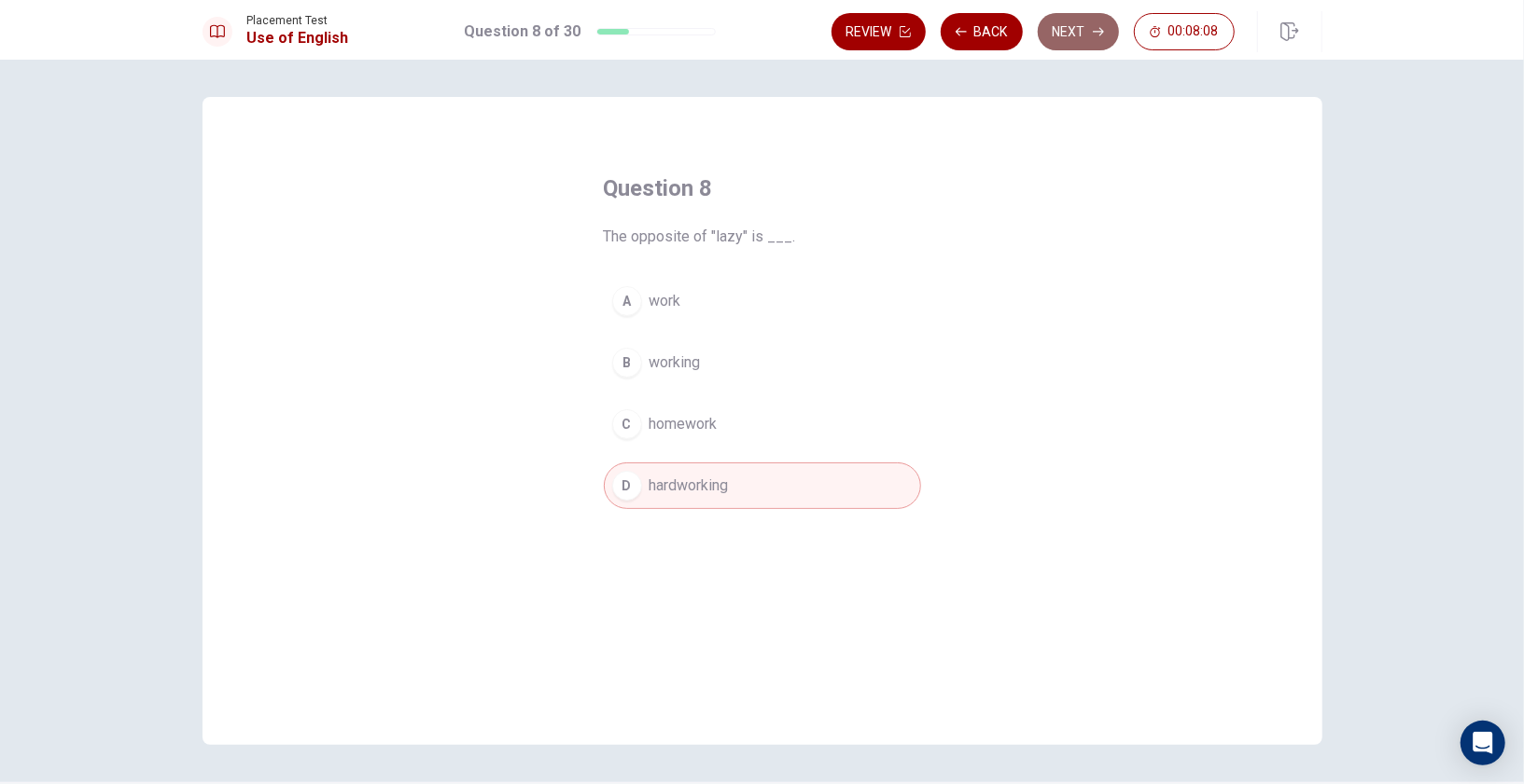
click at [1077, 35] on button "Next" at bounding box center [1077, 32] width 81 height 37
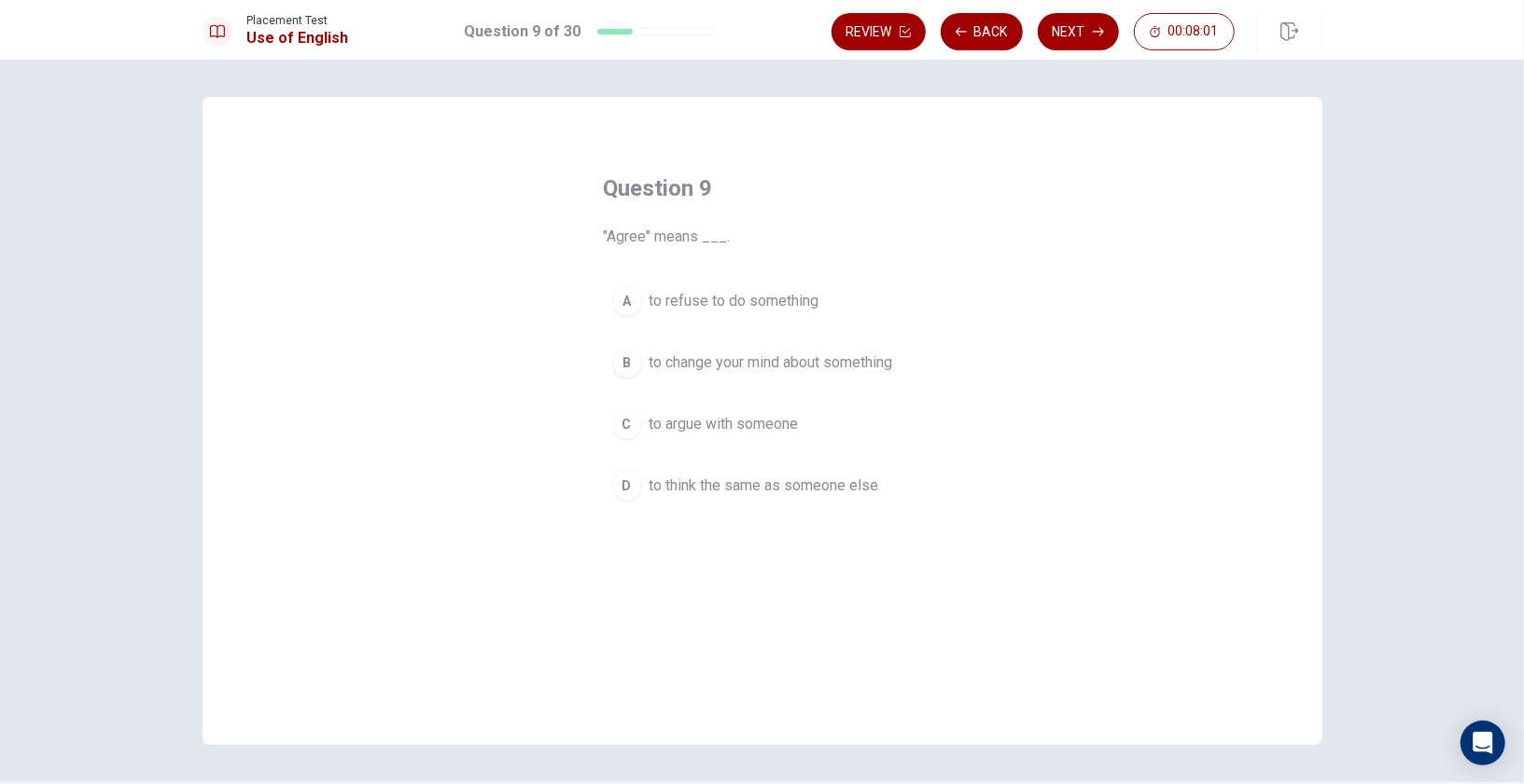
click at [628, 488] on div "D" at bounding box center [627, 486] width 30 height 30
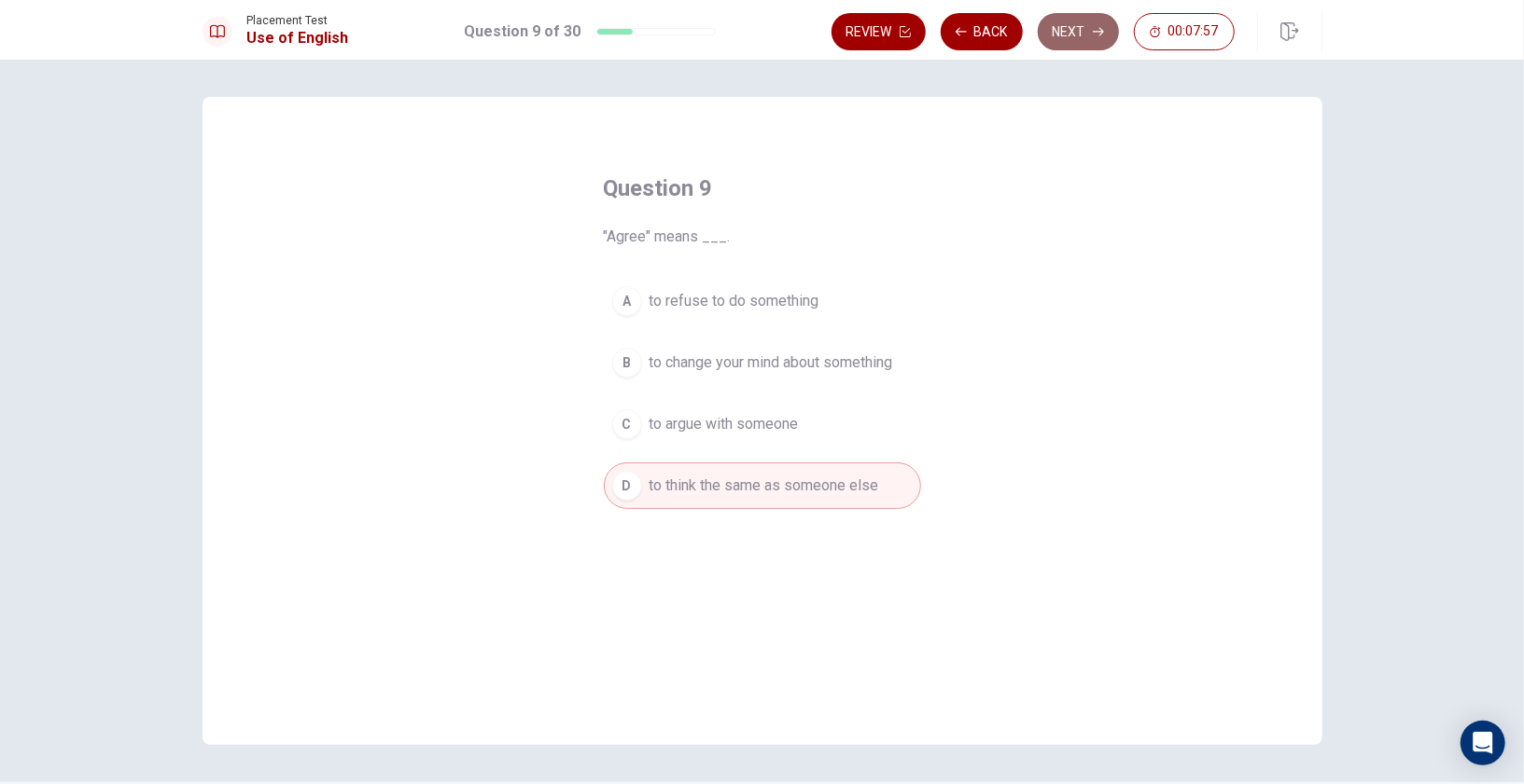
click at [1095, 42] on button "Next" at bounding box center [1077, 32] width 81 height 37
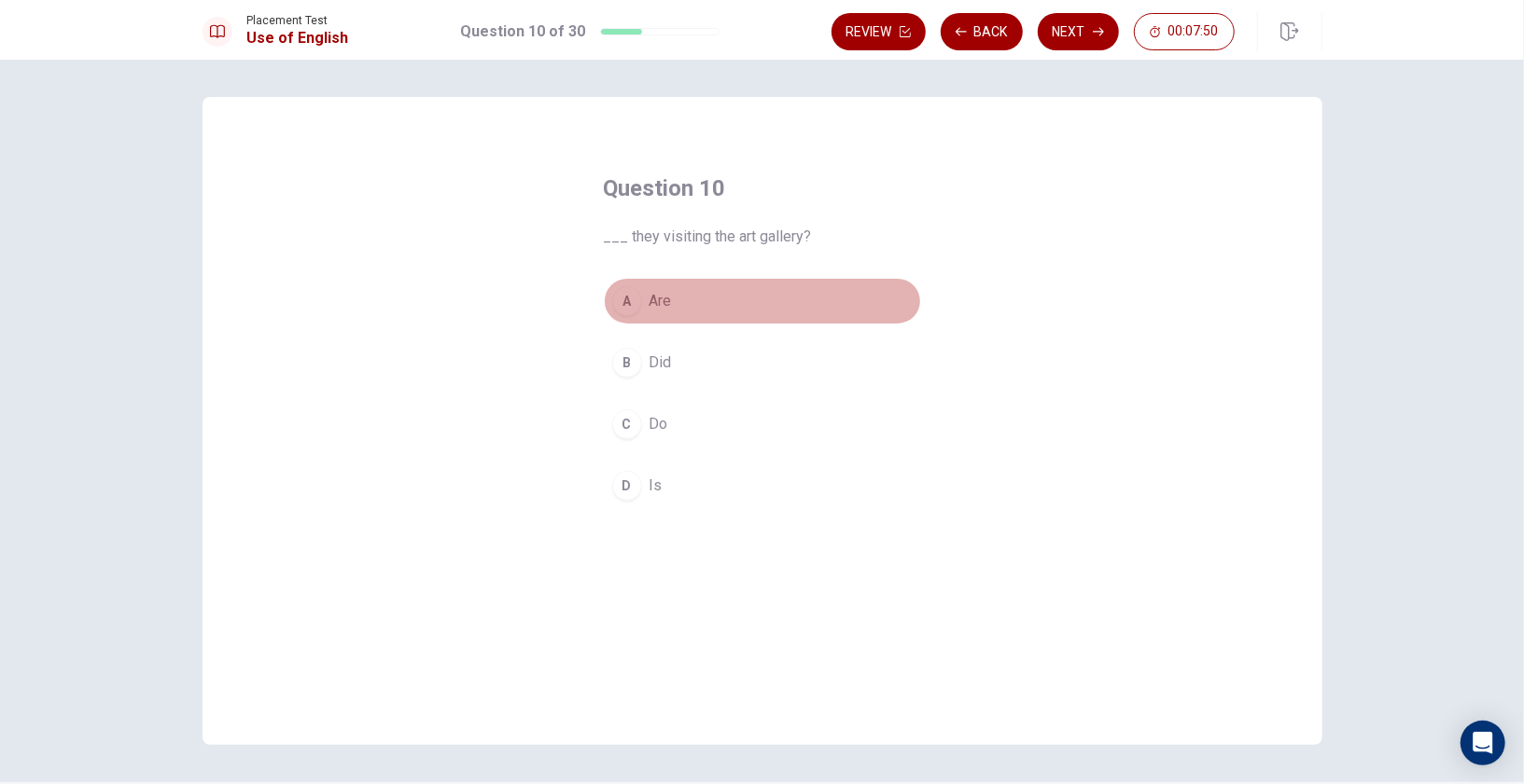
click at [627, 304] on div "A" at bounding box center [627, 301] width 30 height 30
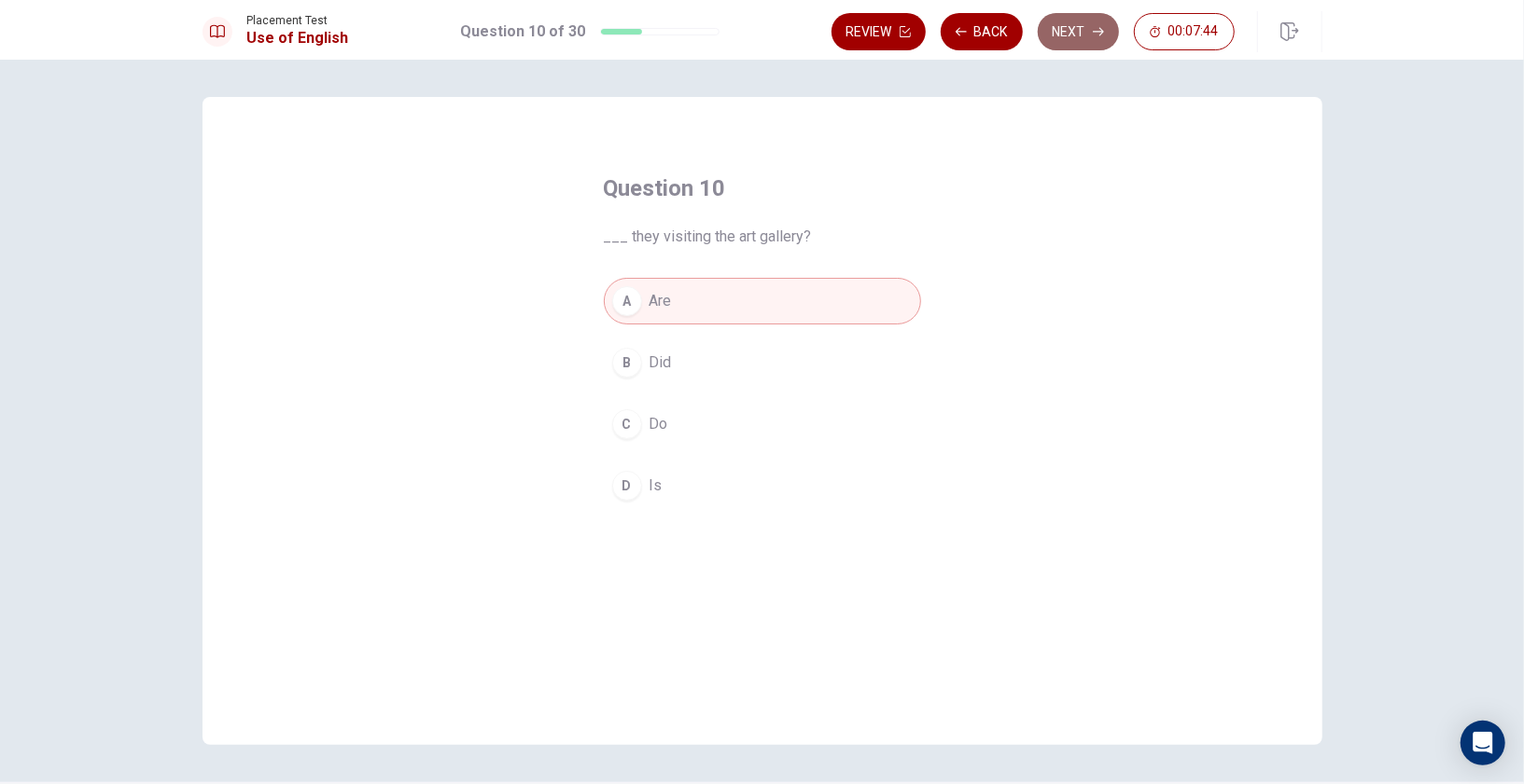
click at [1084, 31] on button "Next" at bounding box center [1077, 32] width 81 height 37
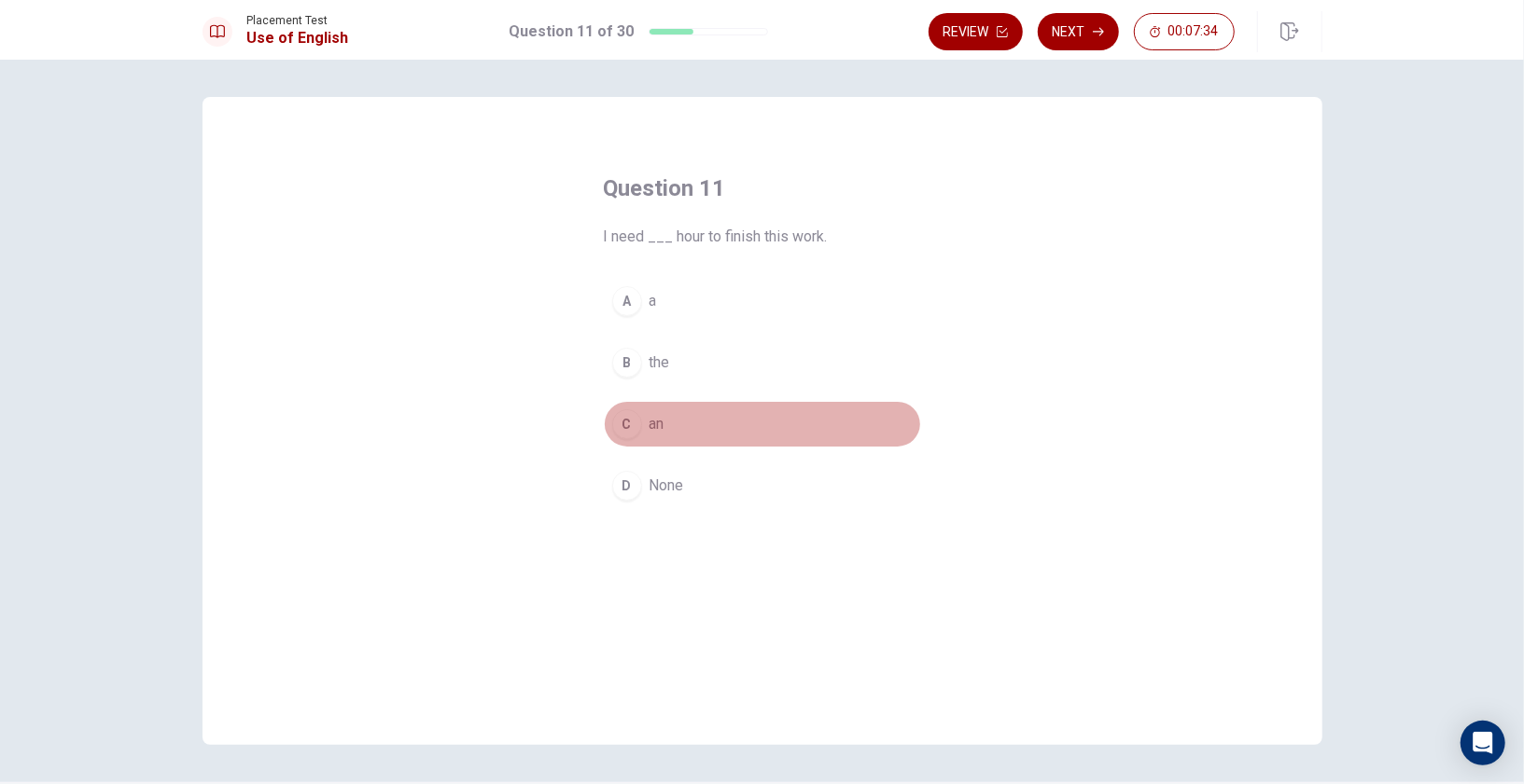
click at [620, 417] on div "C" at bounding box center [627, 425] width 30 height 30
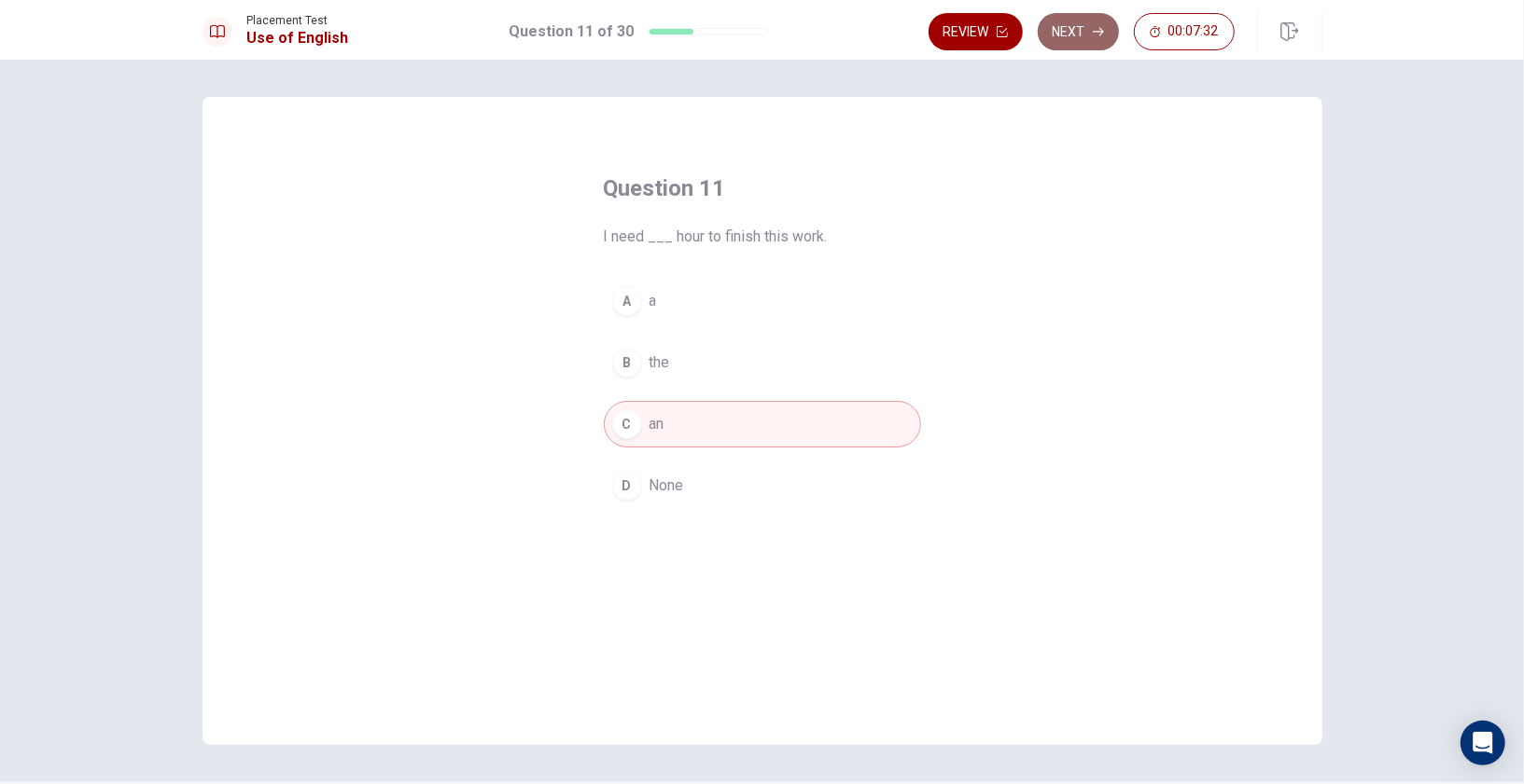
click at [1076, 40] on button "Next" at bounding box center [1077, 32] width 81 height 37
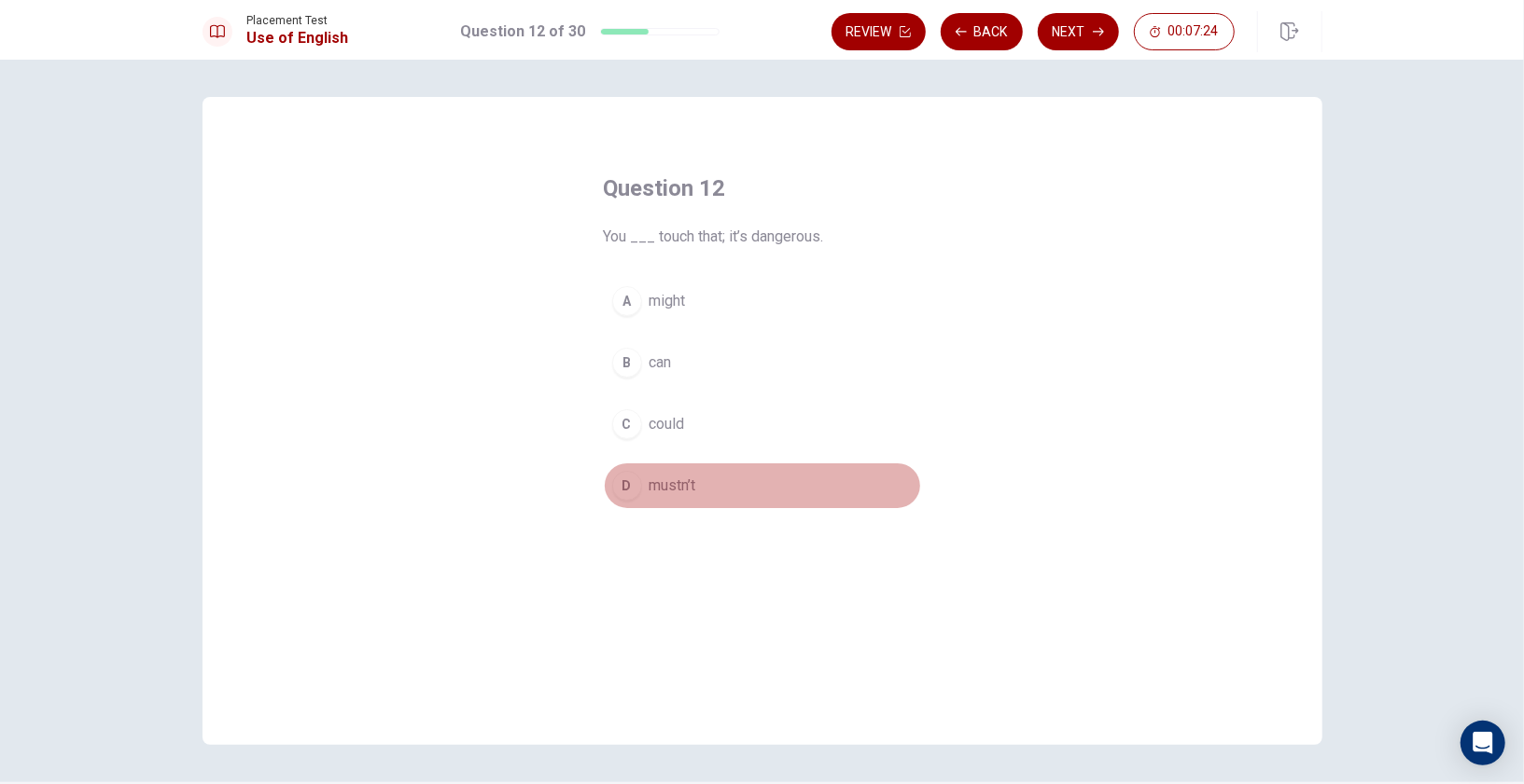
click at [618, 489] on div "D" at bounding box center [627, 486] width 30 height 30
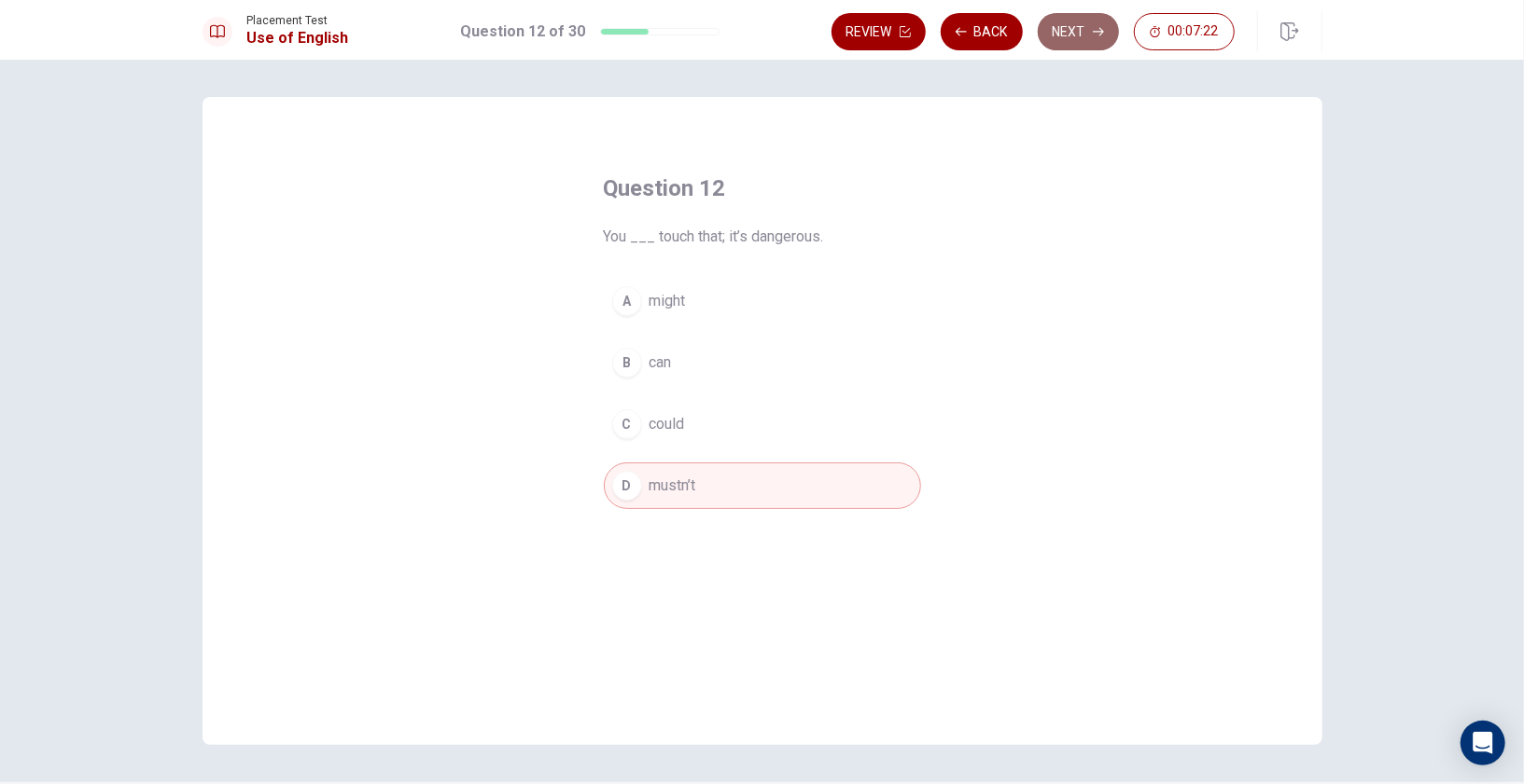
click at [1085, 36] on button "Next" at bounding box center [1077, 32] width 81 height 37
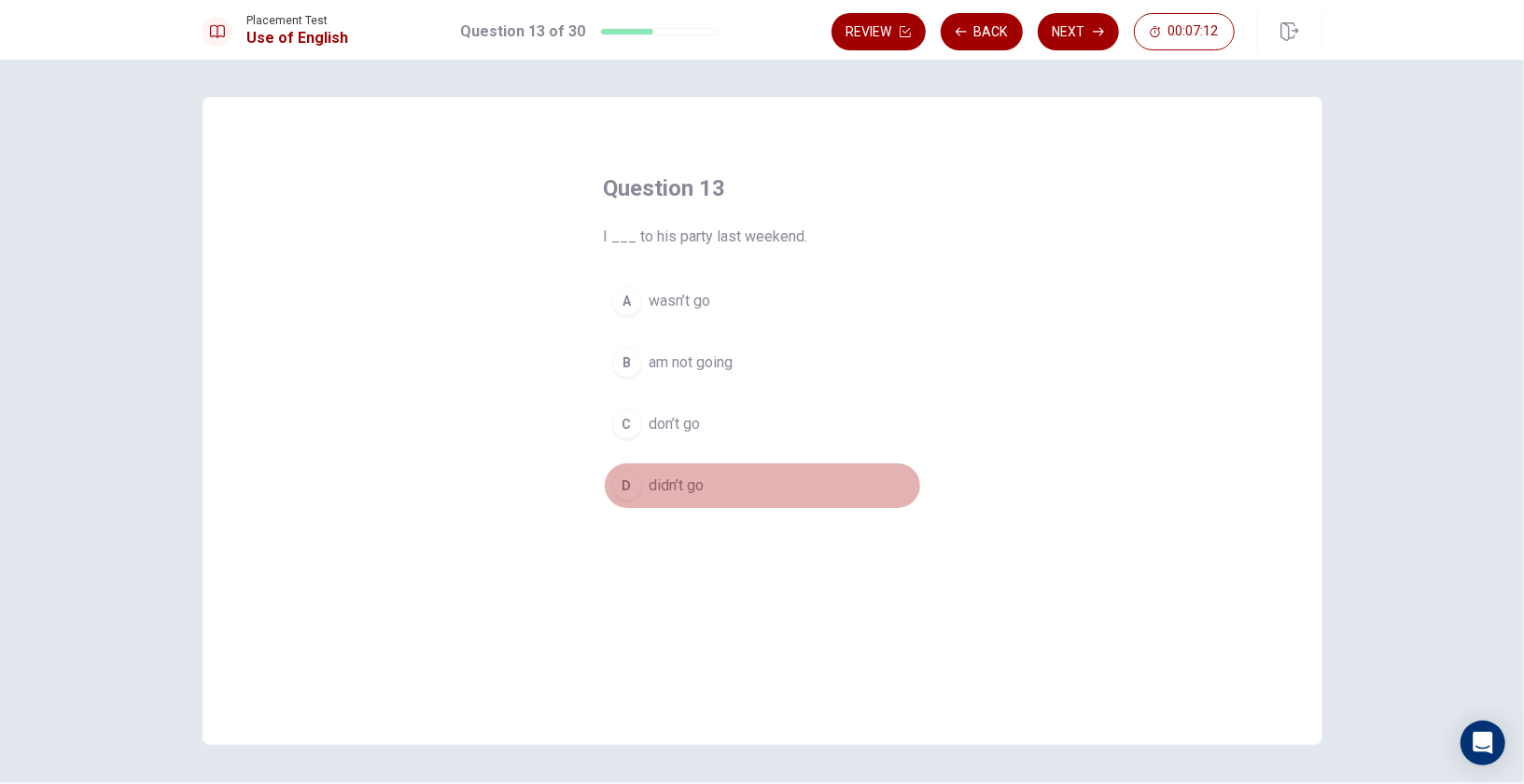
click at [622, 473] on div "D" at bounding box center [627, 486] width 30 height 30
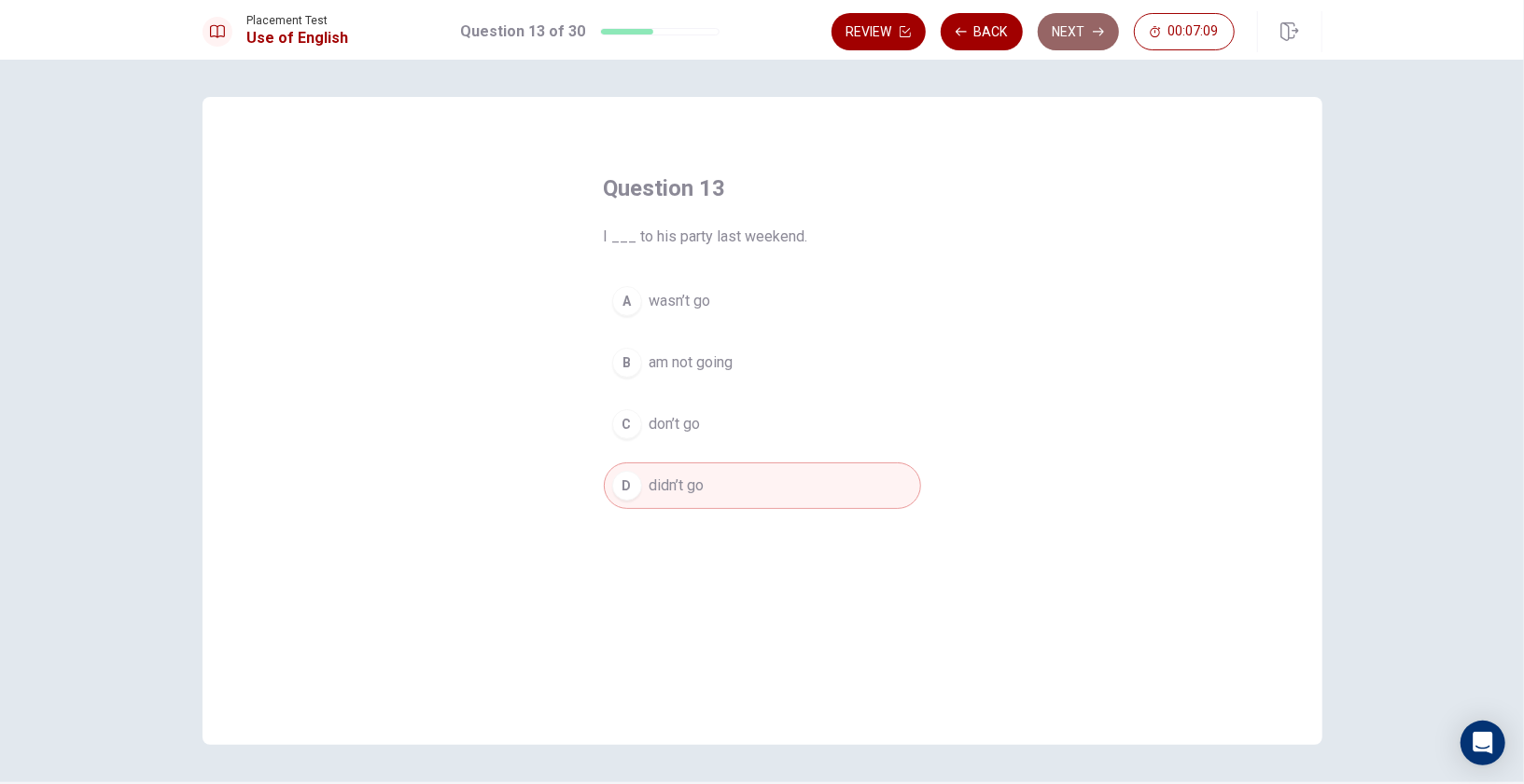
click at [1060, 35] on button "Next" at bounding box center [1077, 32] width 81 height 37
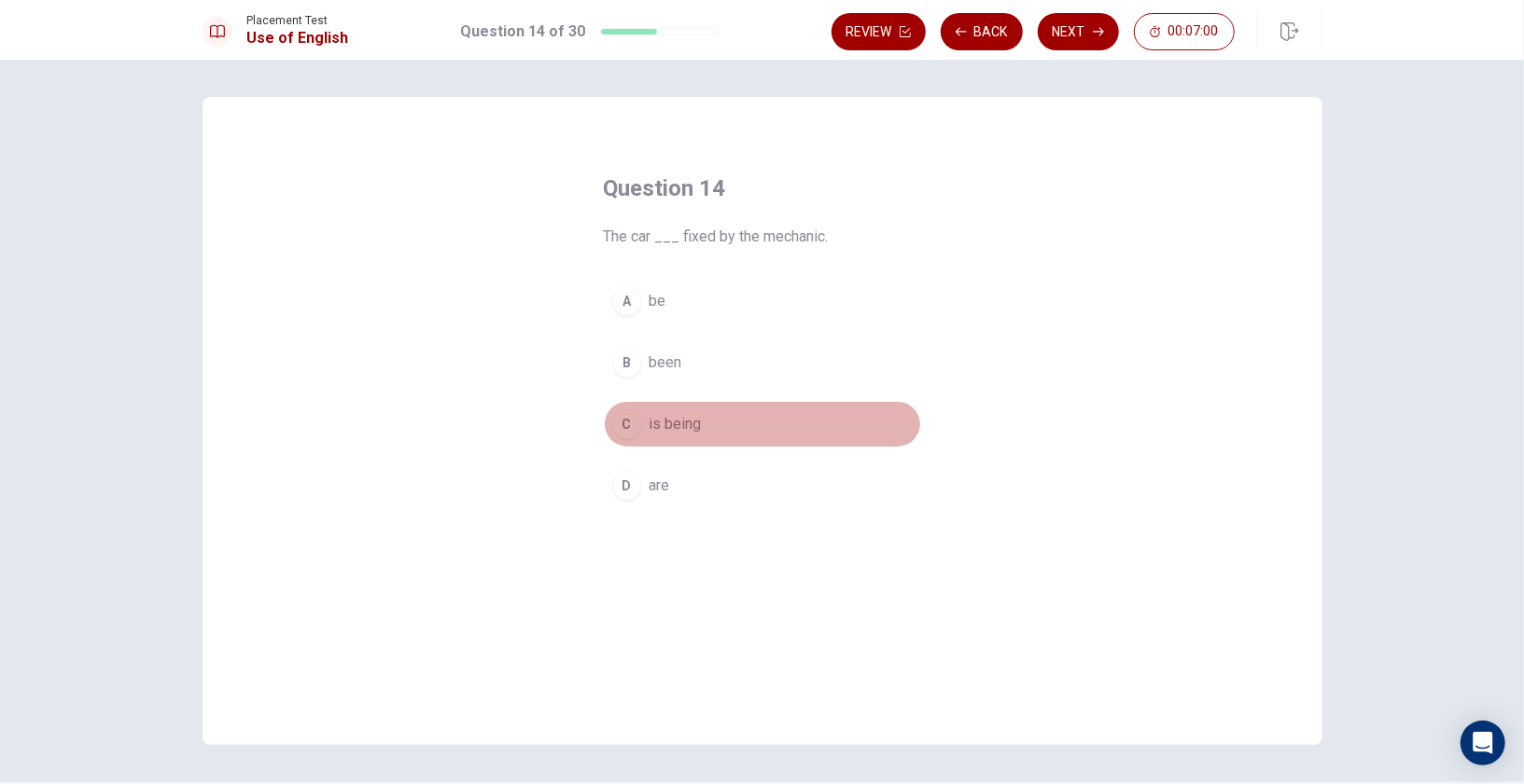
click at [630, 412] on div "C" at bounding box center [627, 425] width 30 height 30
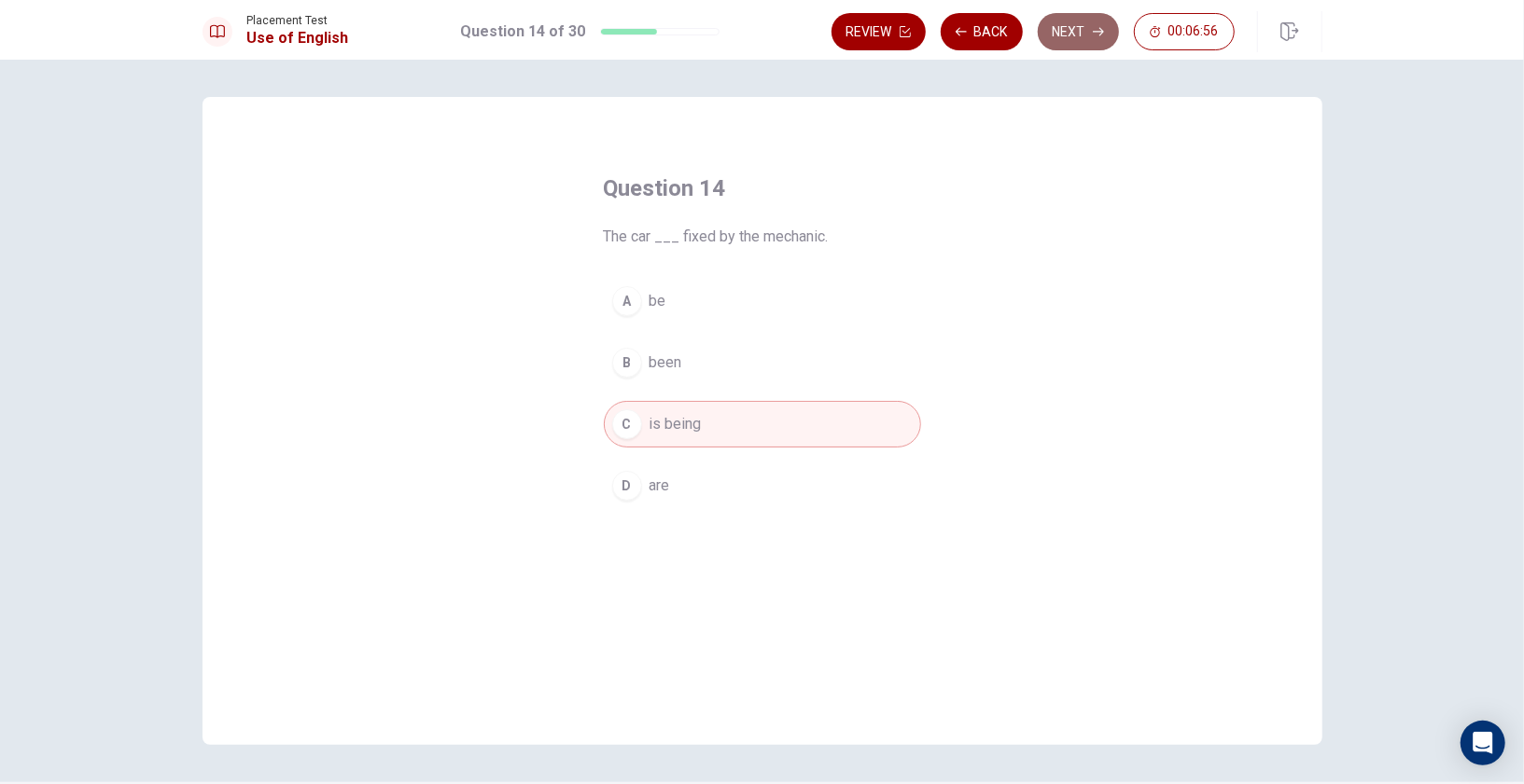
click at [1081, 25] on button "Next" at bounding box center [1077, 32] width 81 height 37
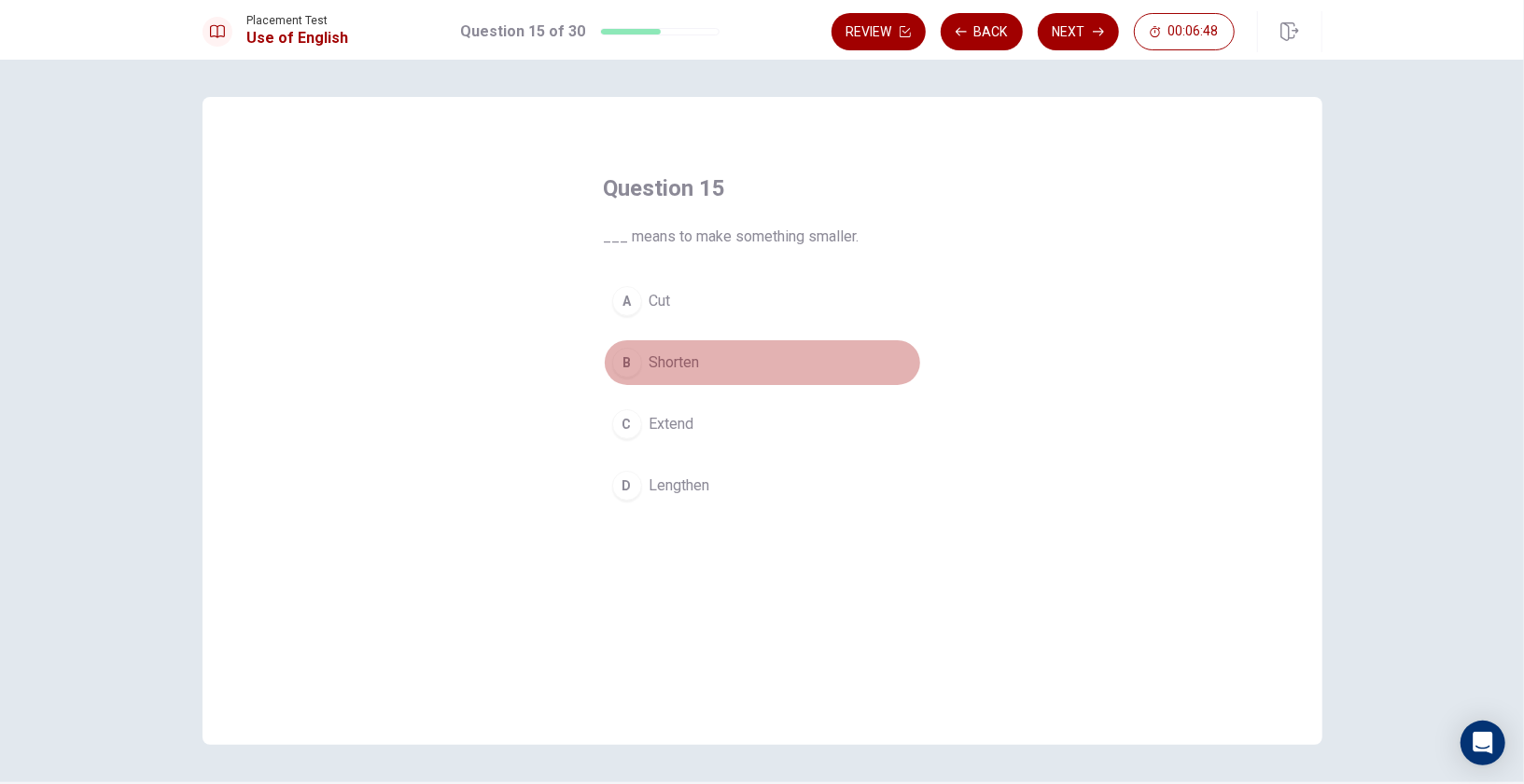
click at [628, 365] on div "B" at bounding box center [627, 363] width 30 height 30
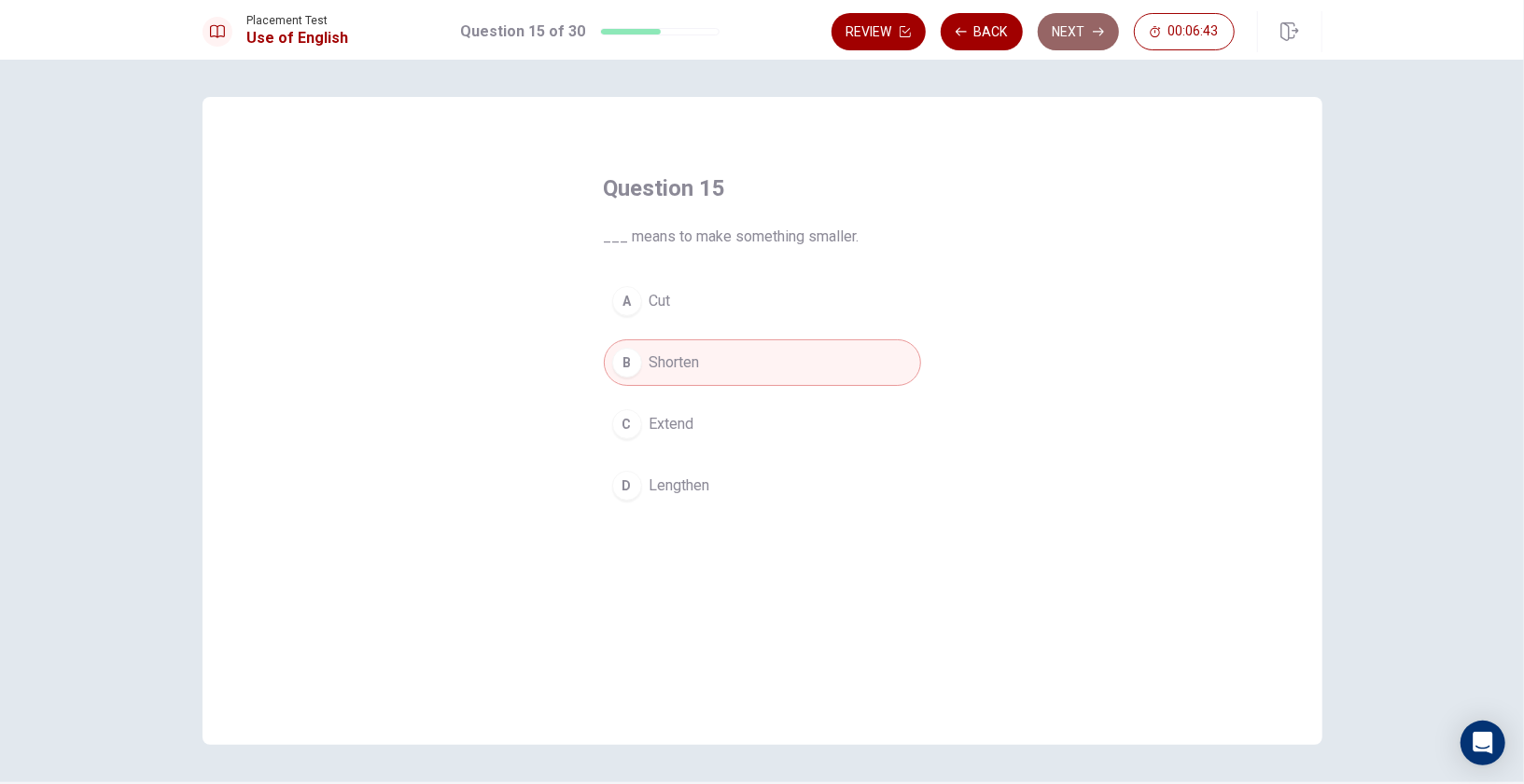
click at [1071, 45] on button "Next" at bounding box center [1077, 32] width 81 height 37
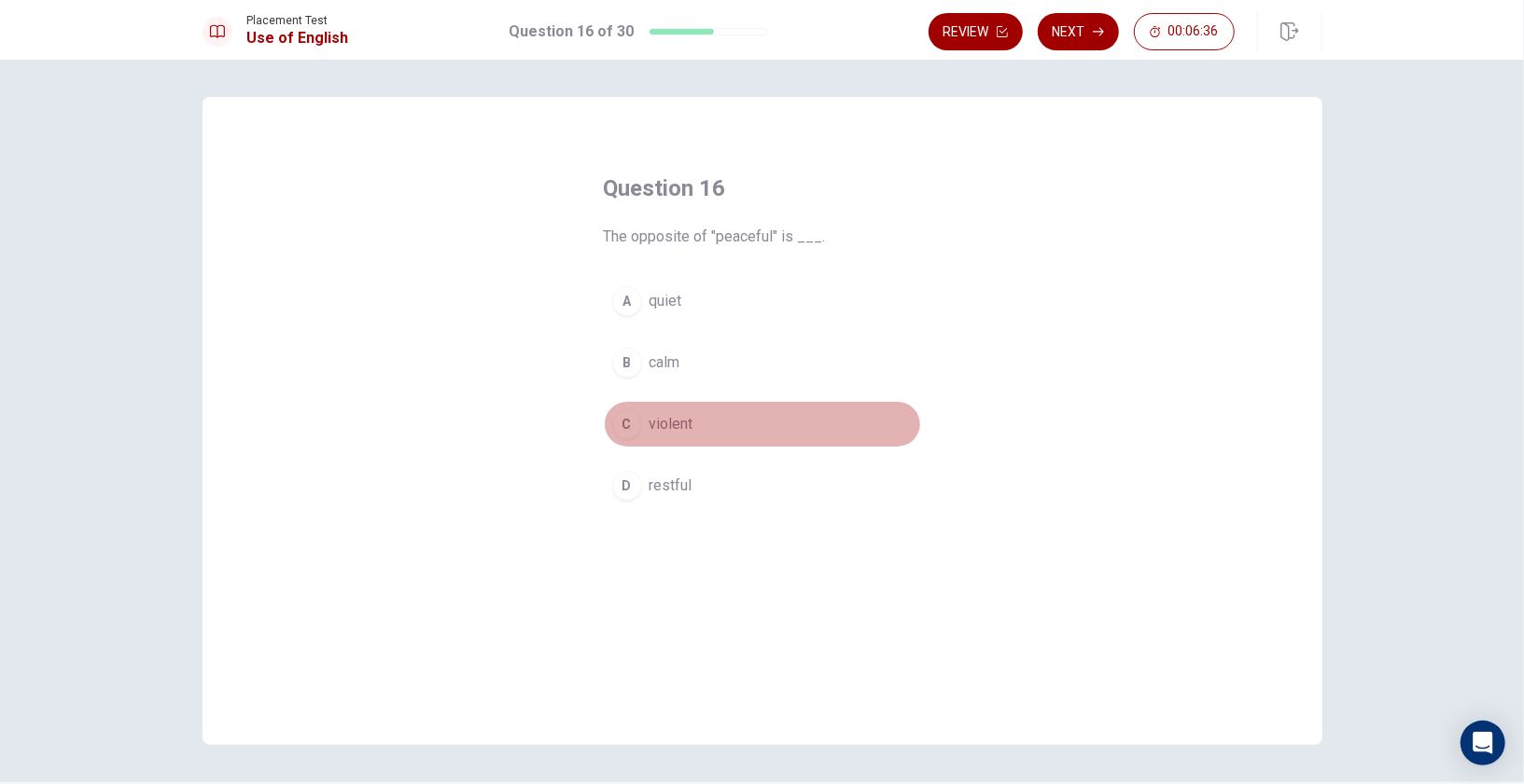
click at [626, 424] on div "C" at bounding box center [627, 425] width 30 height 30
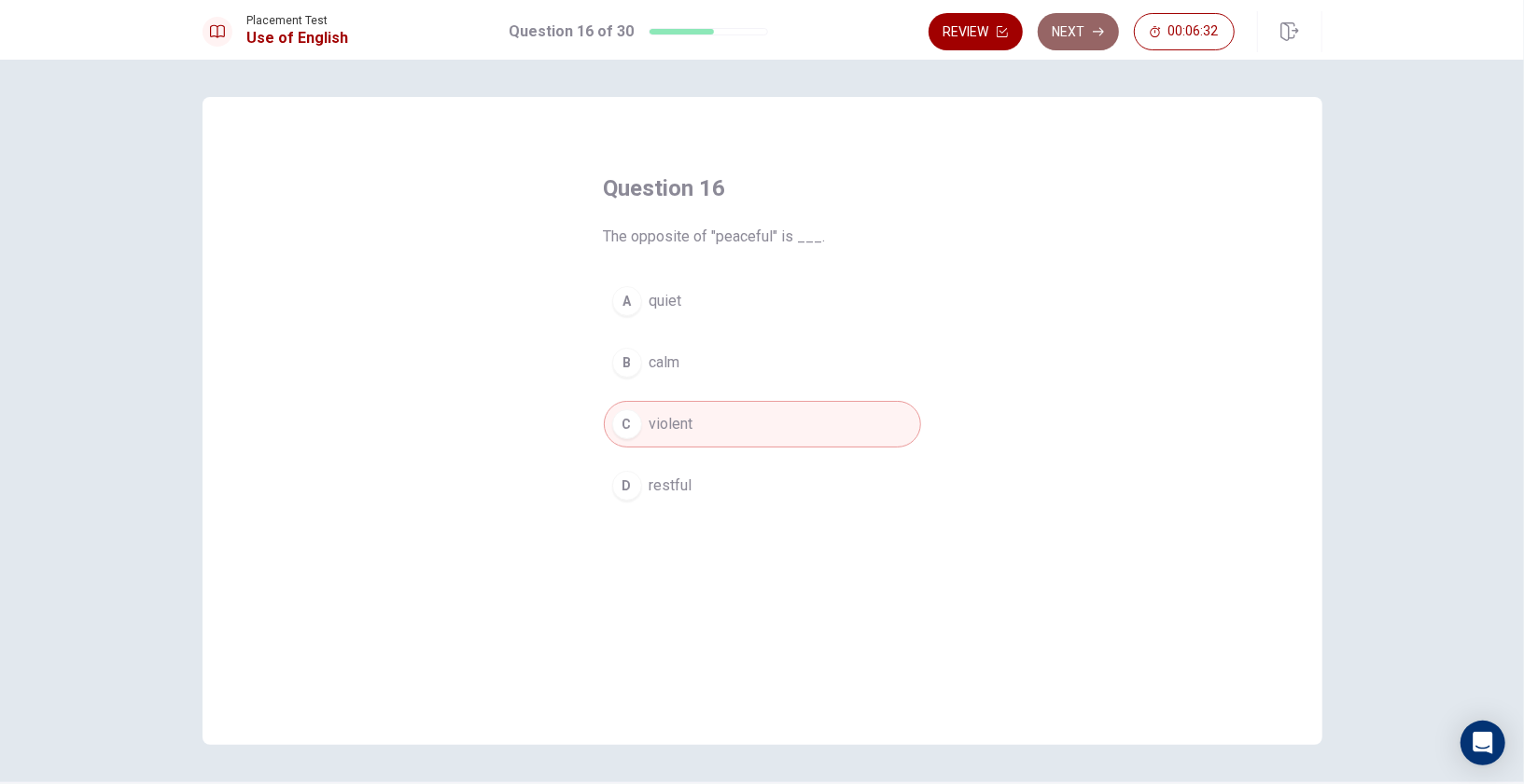
click at [1086, 40] on button "Next" at bounding box center [1077, 32] width 81 height 37
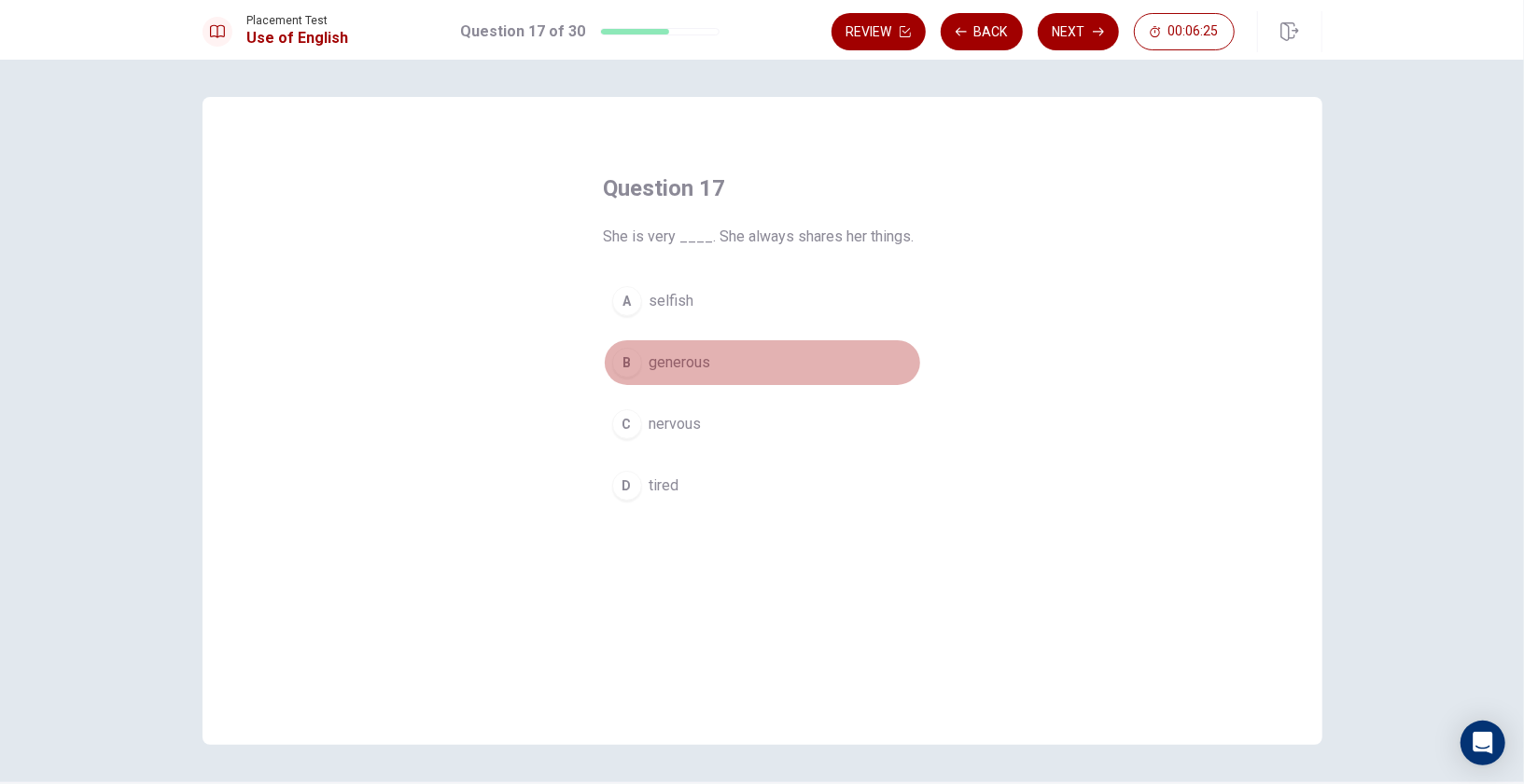
click at [630, 364] on div "B" at bounding box center [627, 363] width 30 height 30
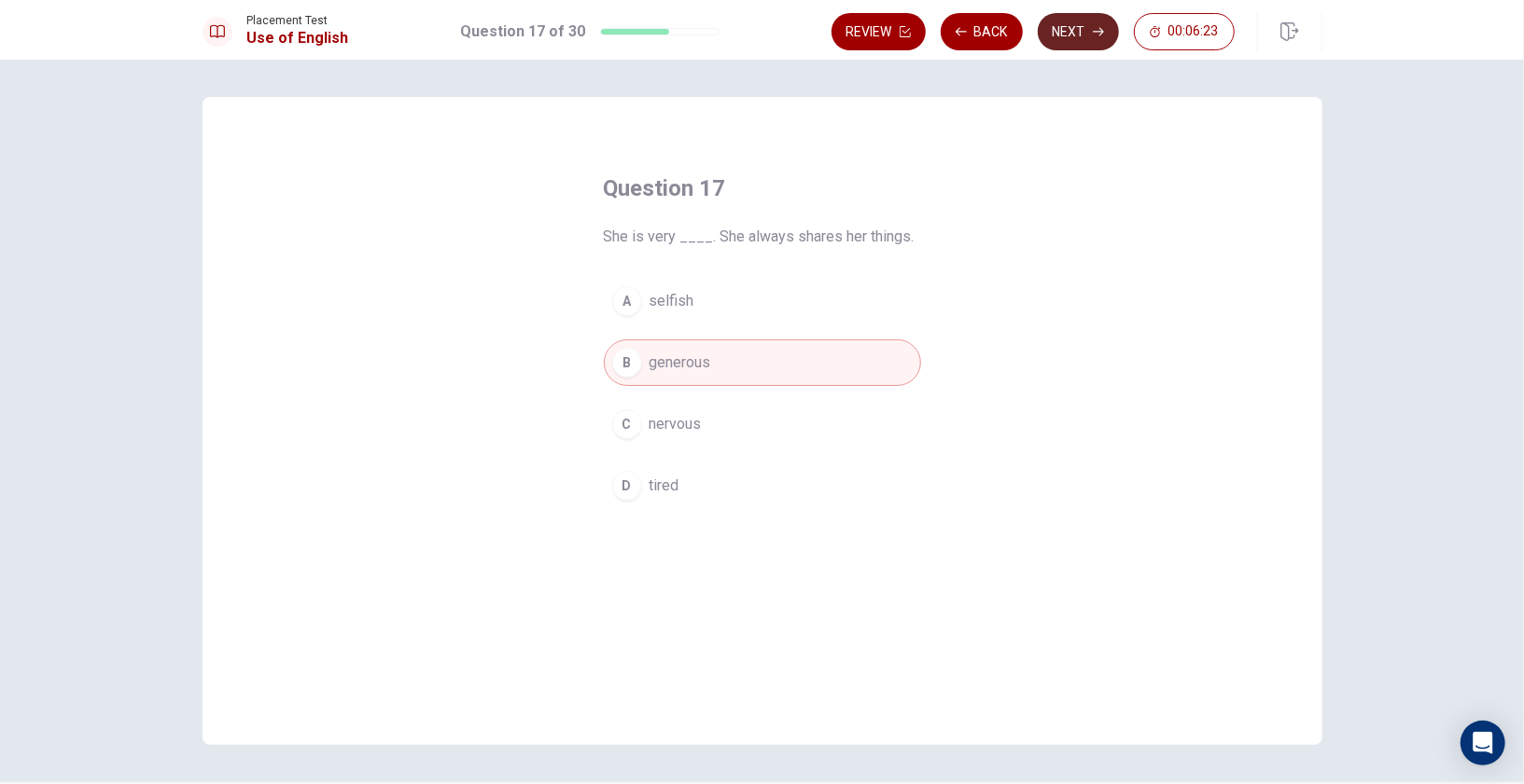
click at [1097, 31] on icon "button" at bounding box center [1098, 32] width 11 height 11
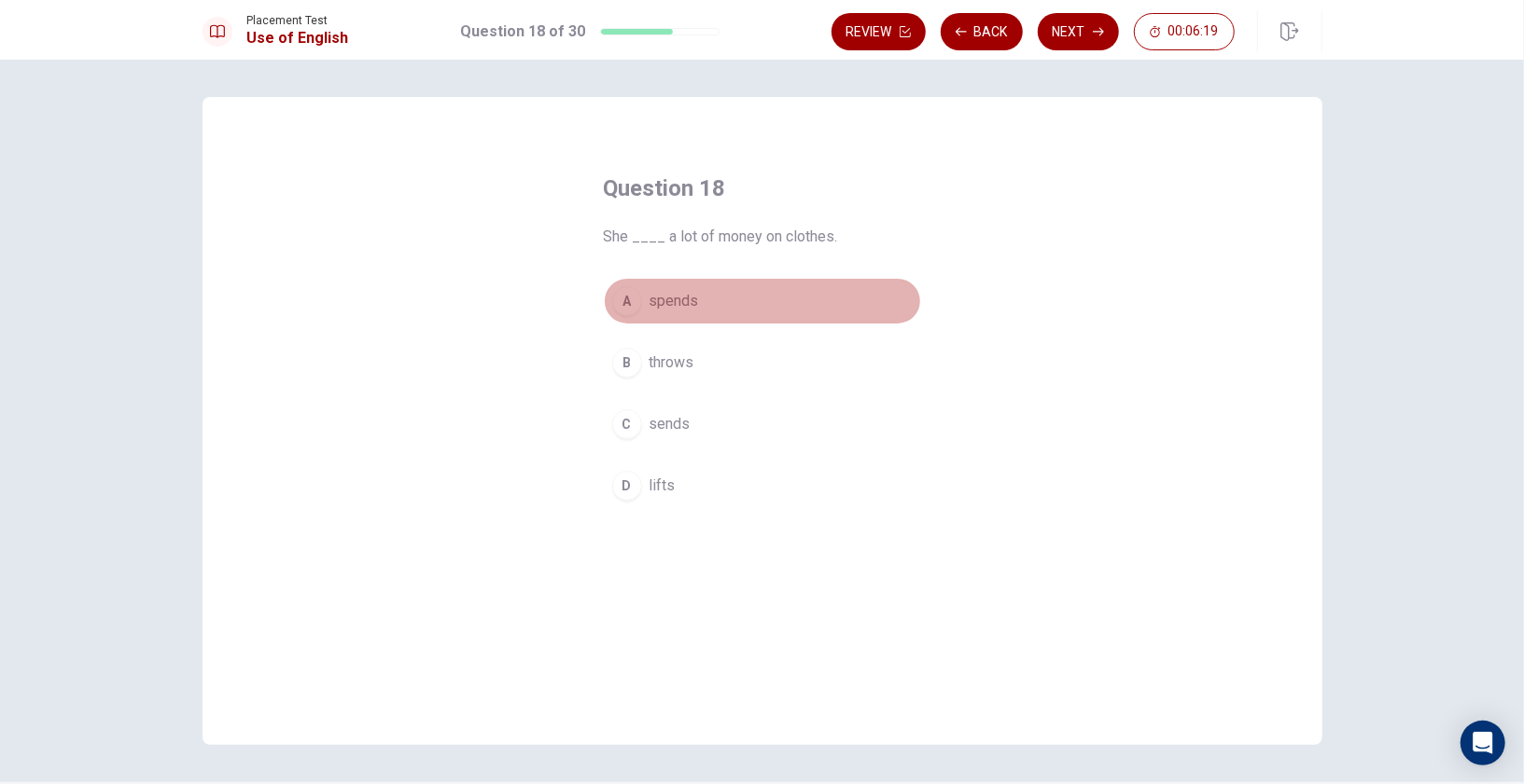
click at [627, 300] on div "A" at bounding box center [627, 301] width 30 height 30
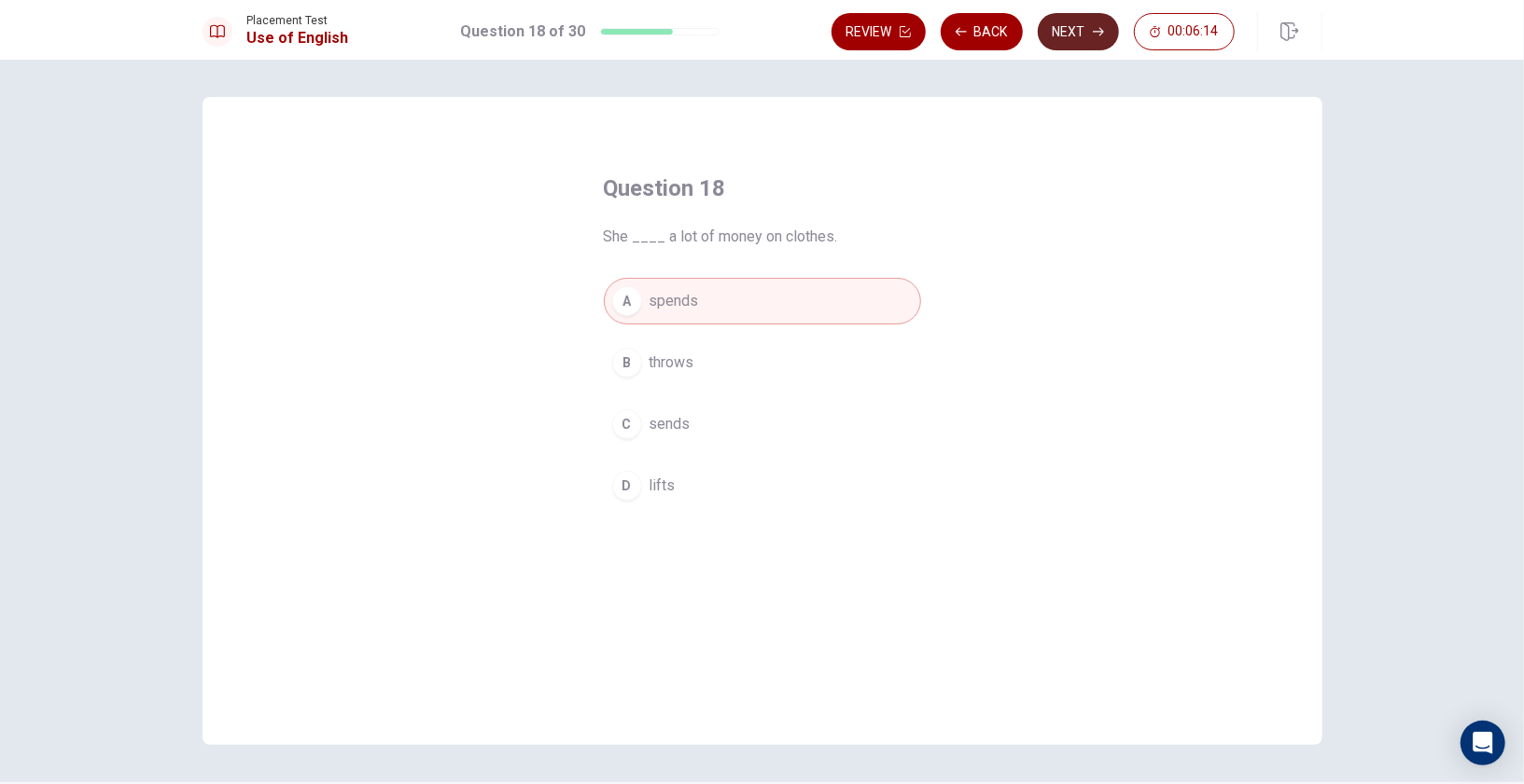
click at [1080, 45] on button "Next" at bounding box center [1077, 32] width 81 height 37
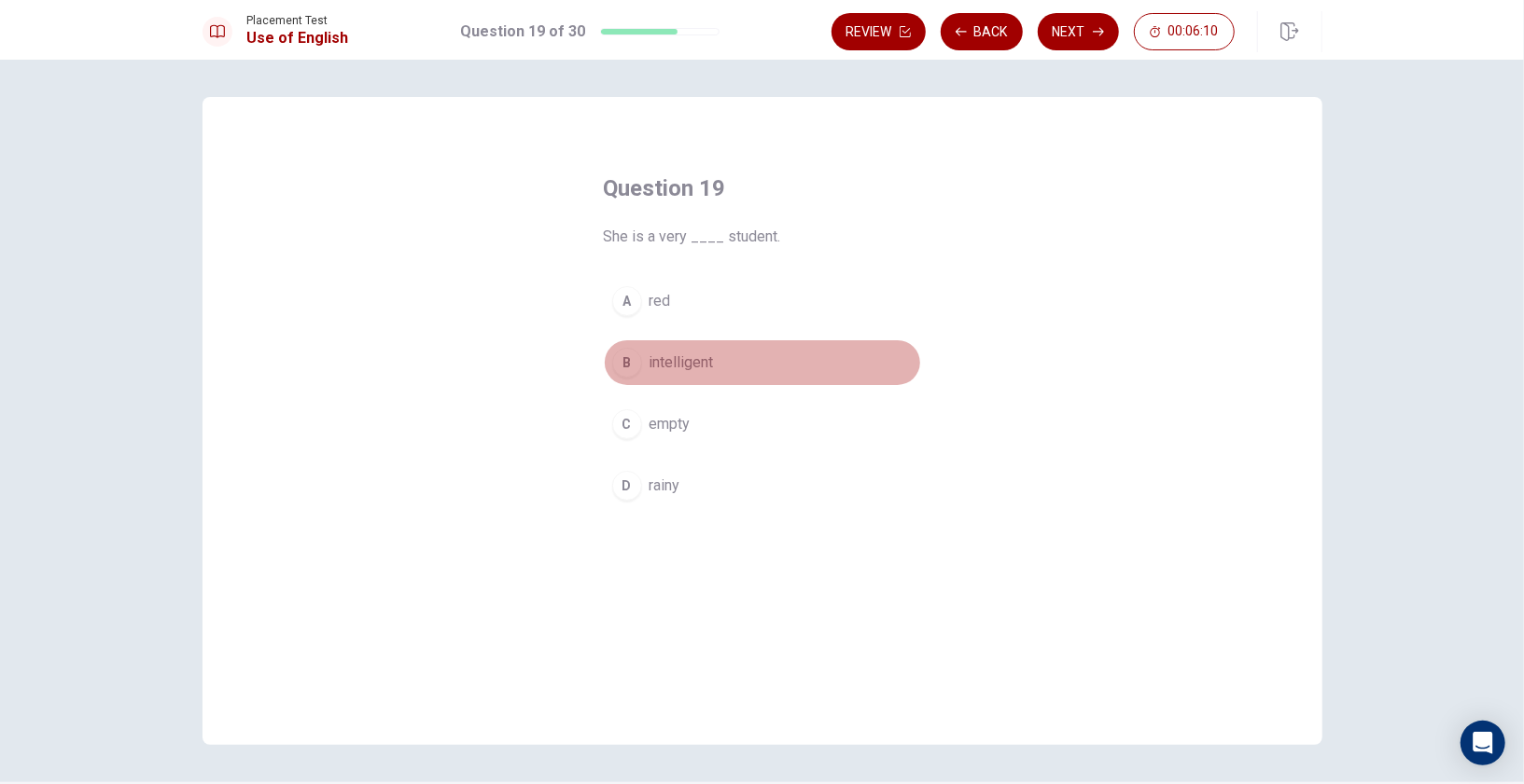
click at [635, 360] on div "B" at bounding box center [627, 363] width 30 height 30
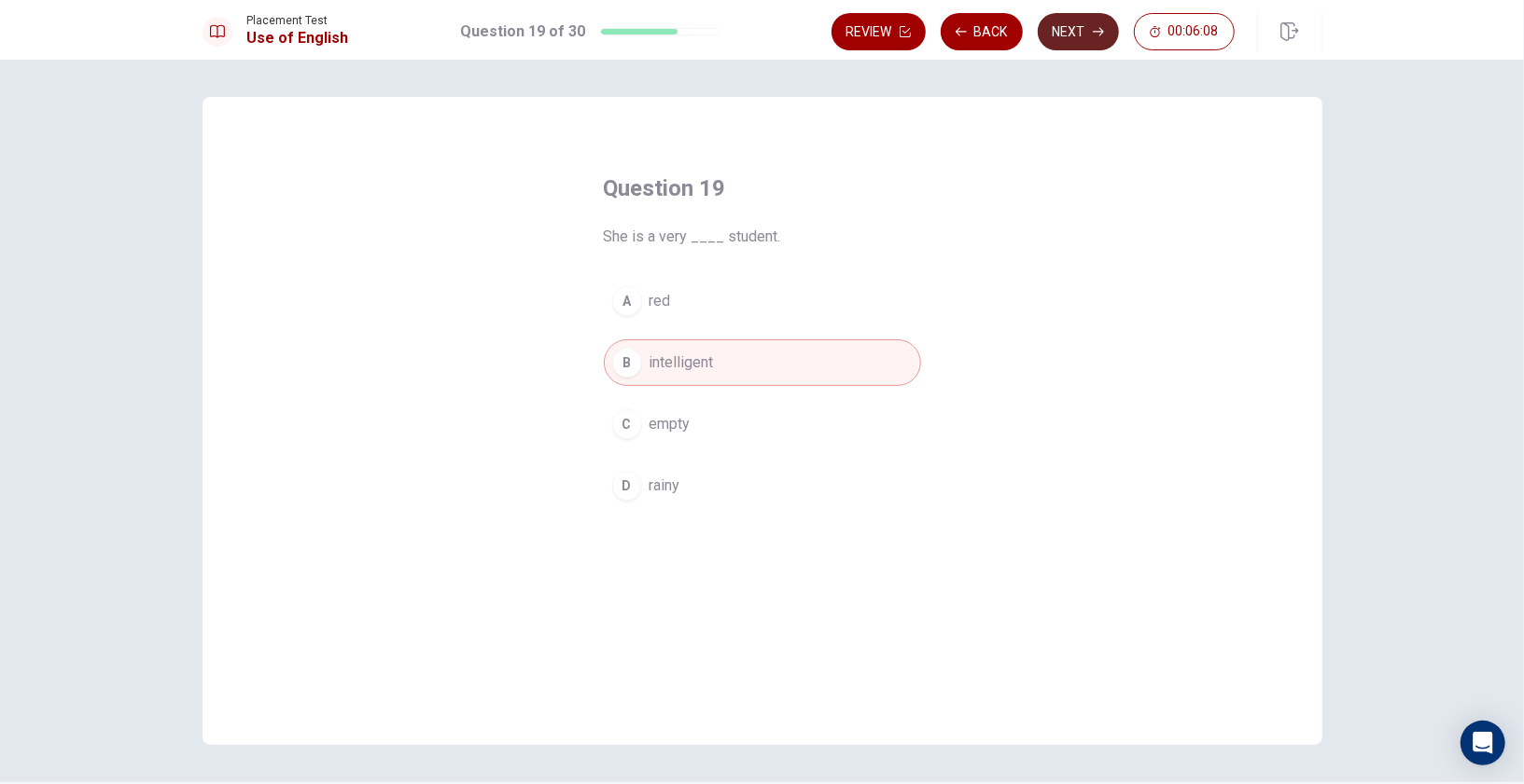
click at [1074, 40] on button "Next" at bounding box center [1077, 32] width 81 height 37
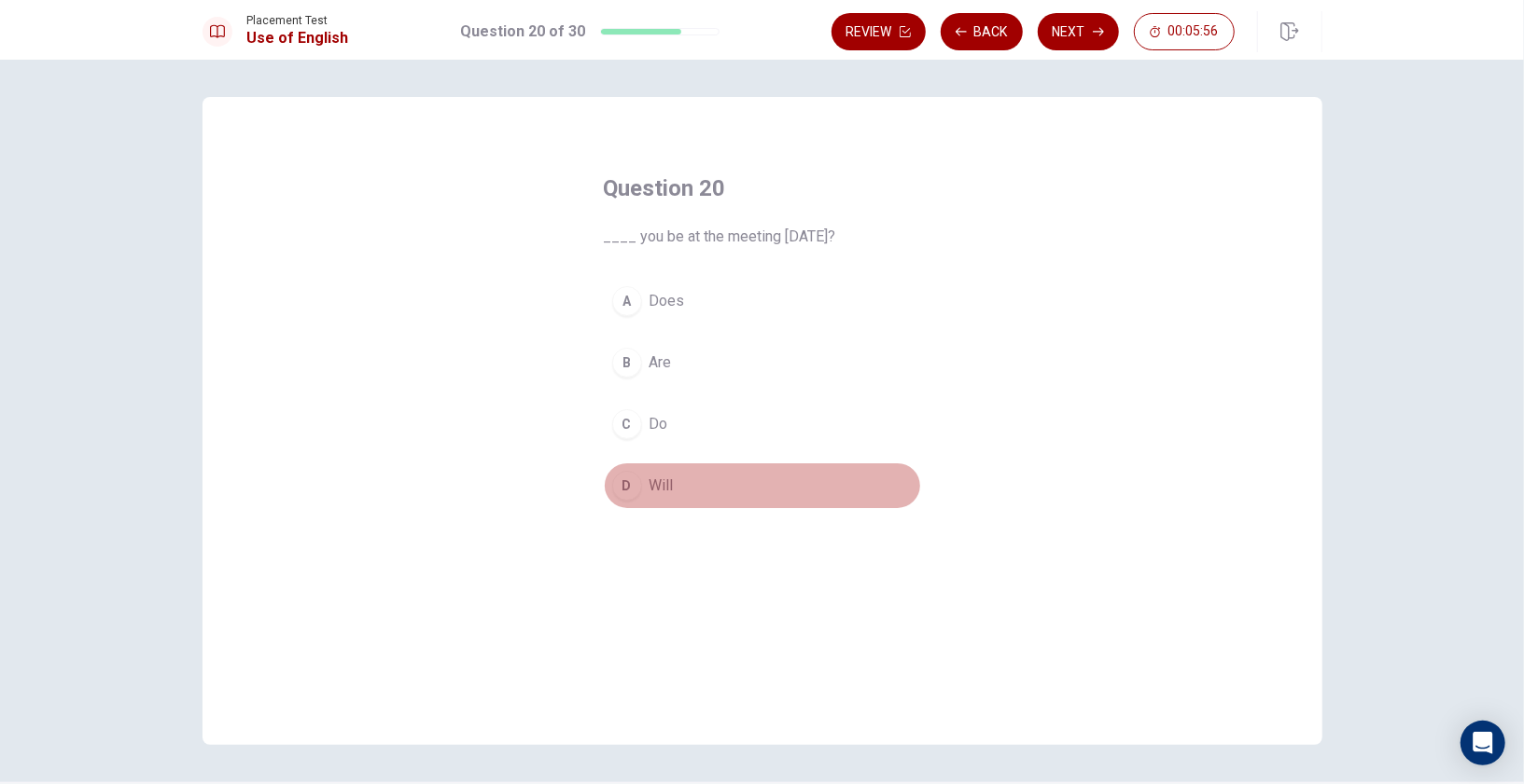
click at [623, 485] on div "D" at bounding box center [627, 486] width 30 height 30
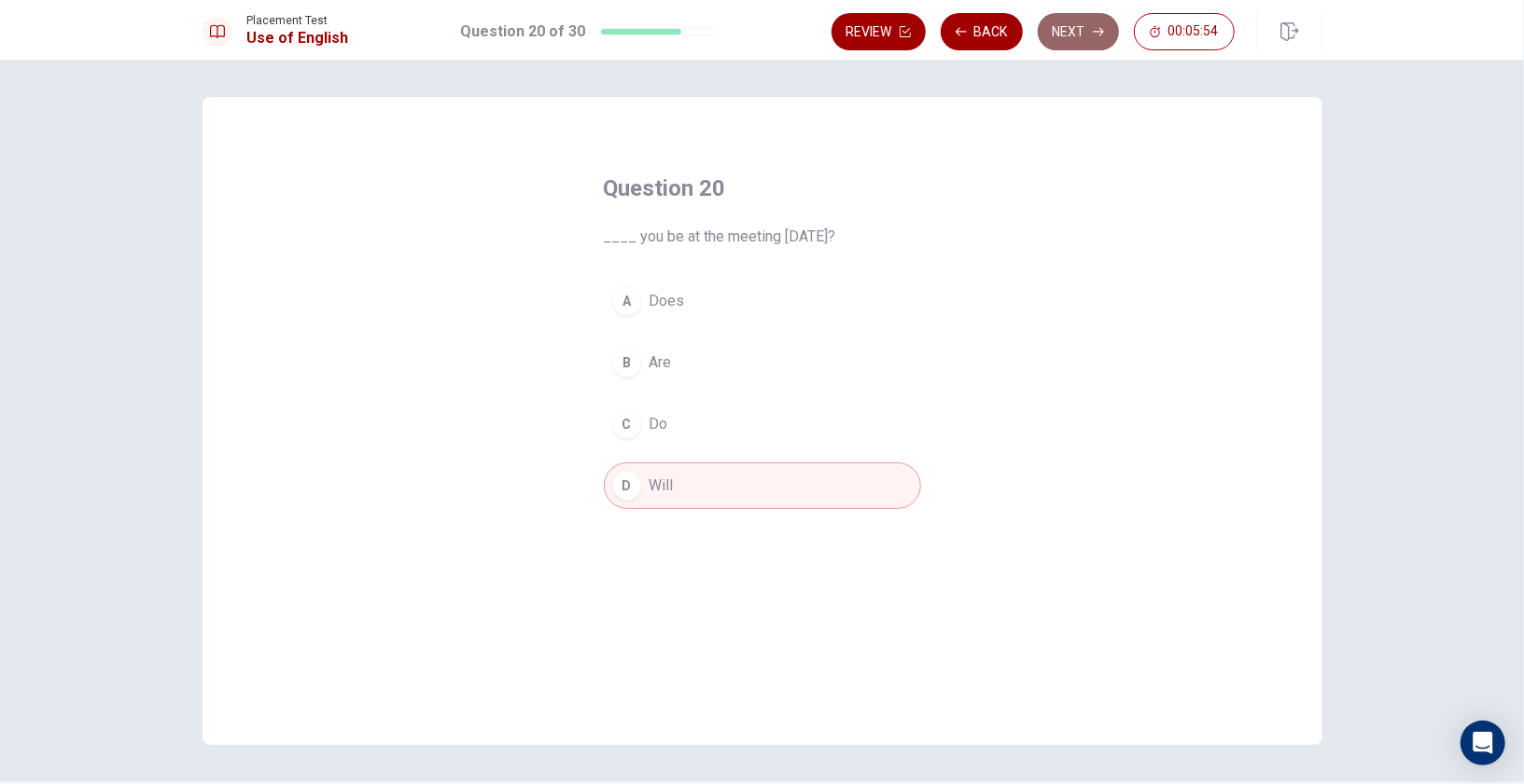
click at [1093, 42] on button "Next" at bounding box center [1077, 32] width 81 height 37
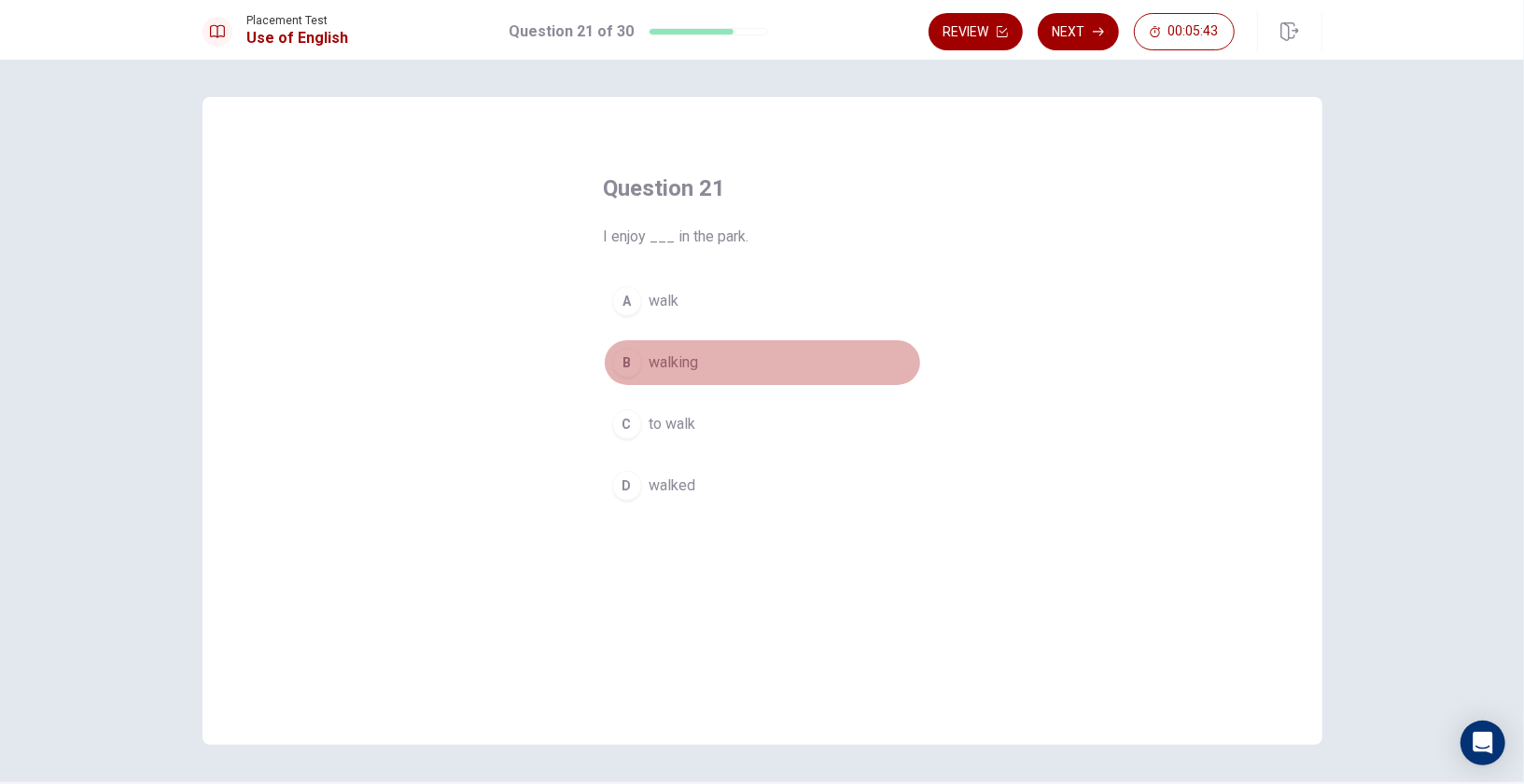
click at [622, 368] on div "B" at bounding box center [627, 363] width 30 height 30
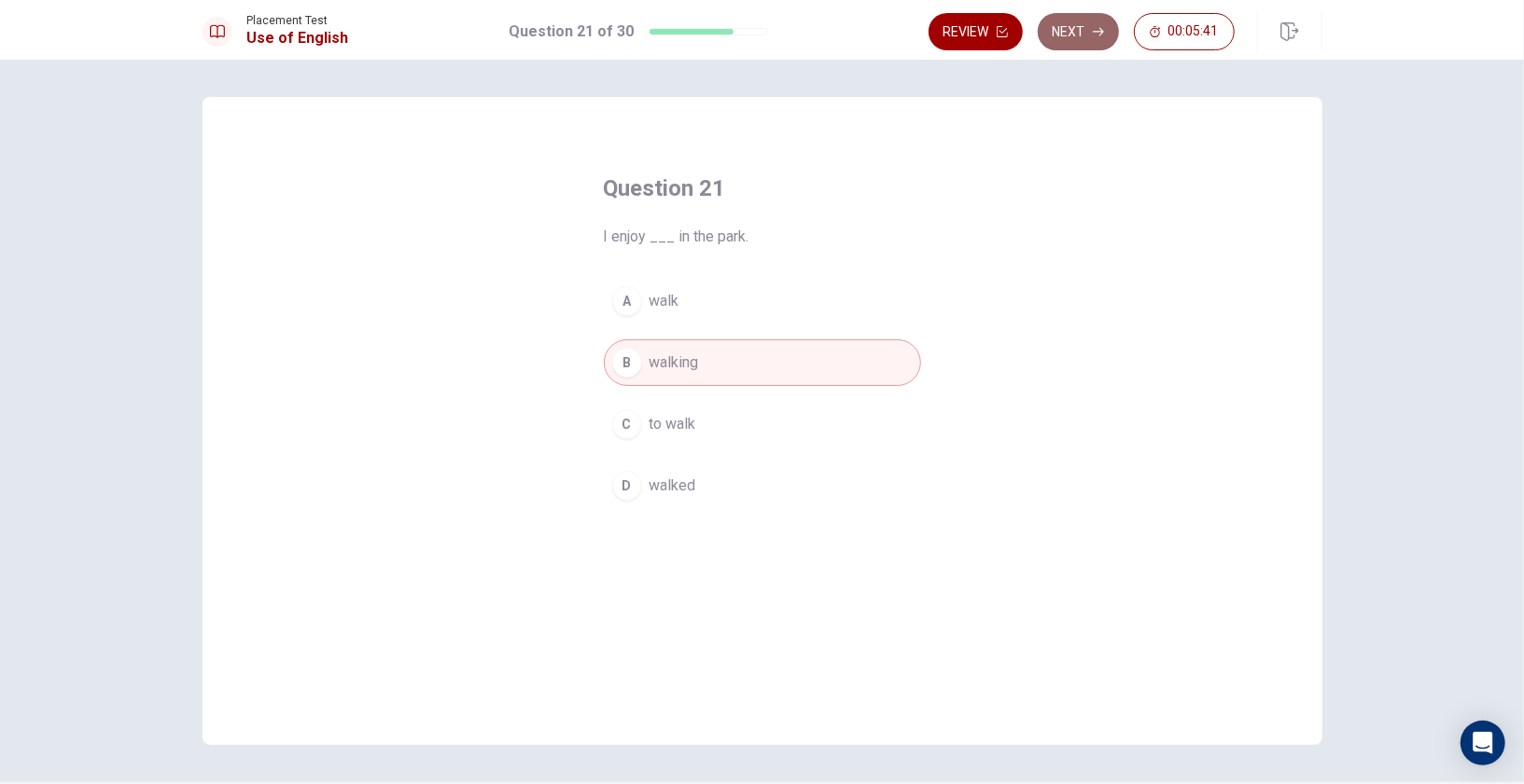
click at [1081, 21] on button "Next" at bounding box center [1077, 32] width 81 height 37
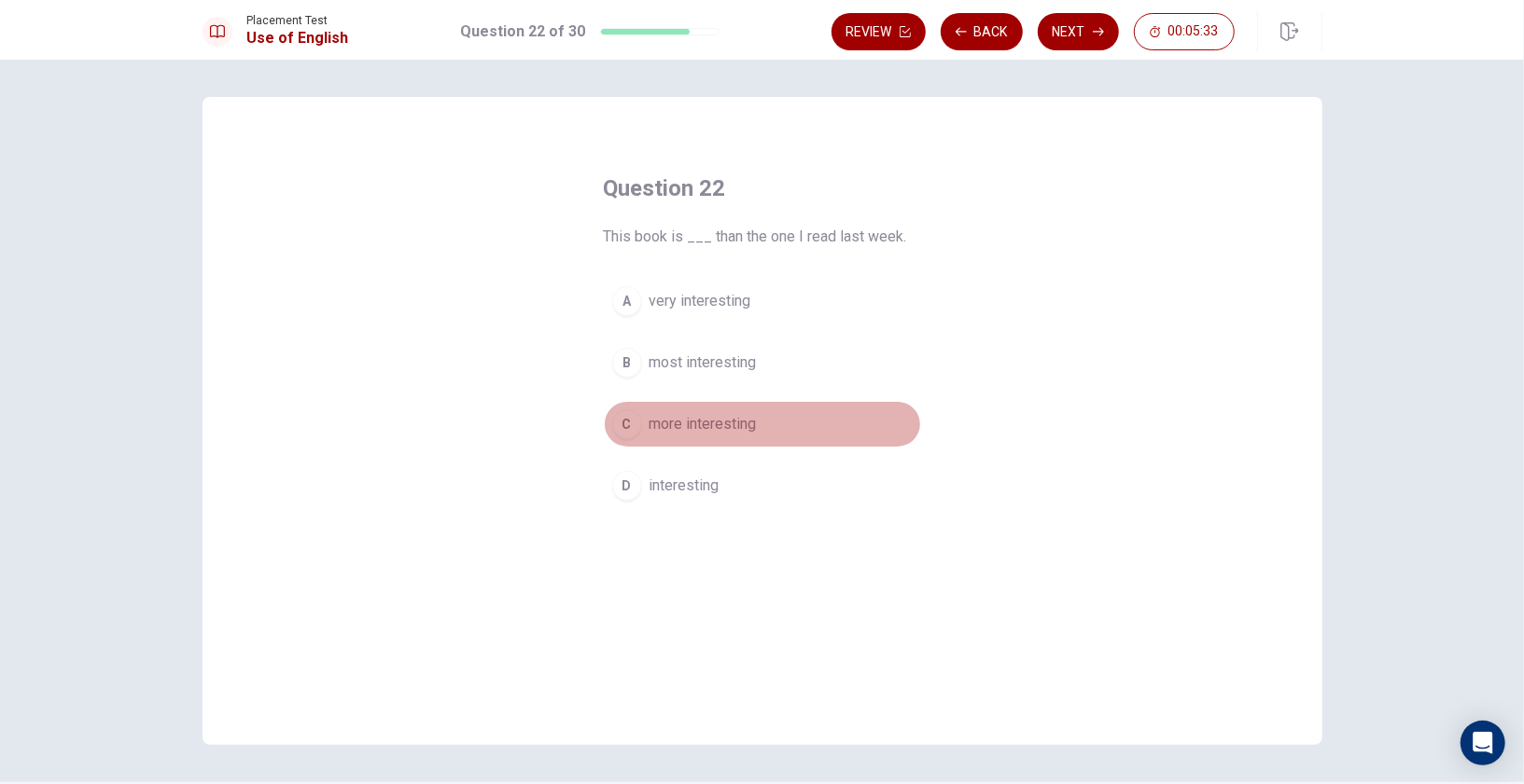
click at [630, 423] on div "C" at bounding box center [627, 425] width 30 height 30
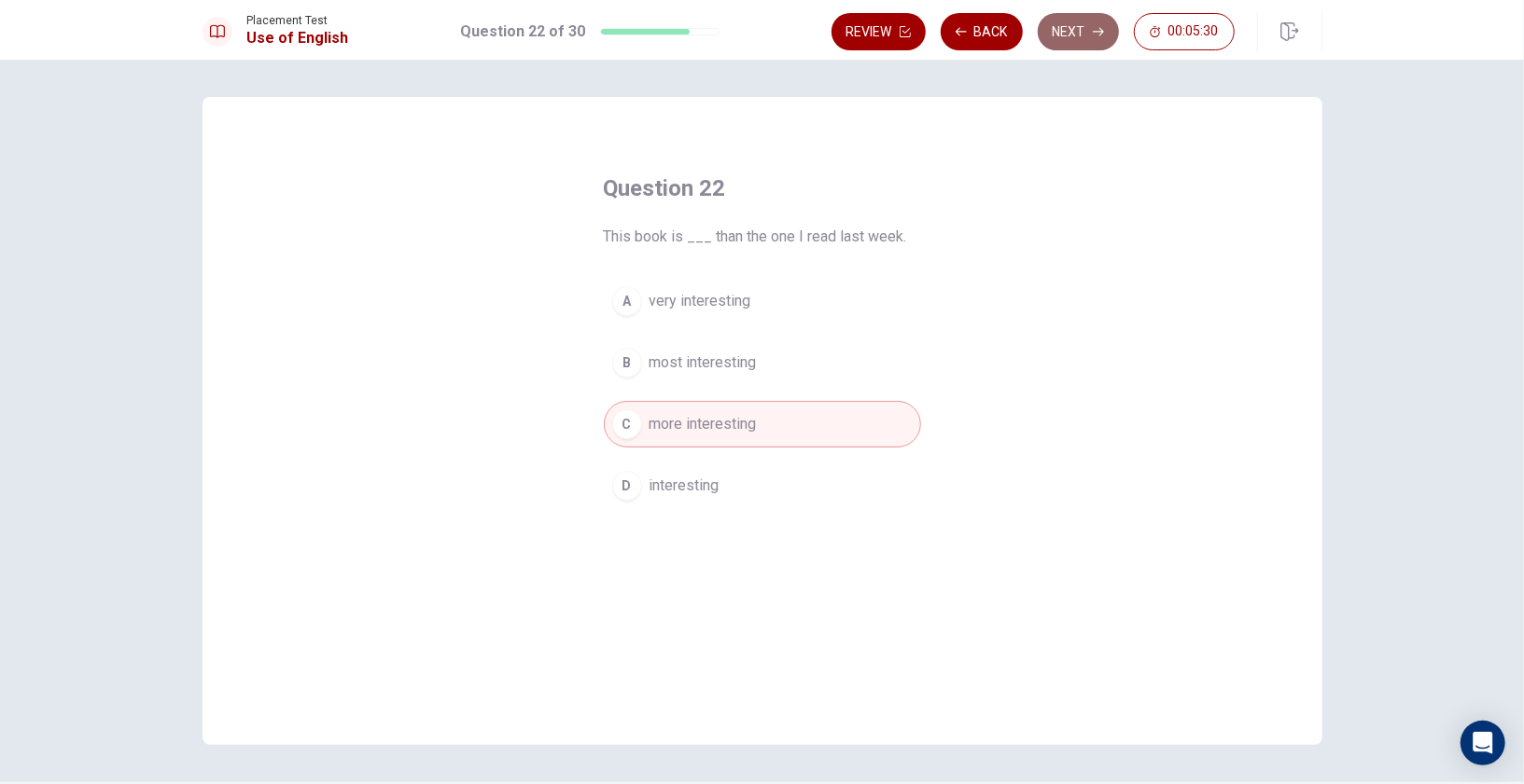
click at [1076, 32] on button "Next" at bounding box center [1077, 32] width 81 height 37
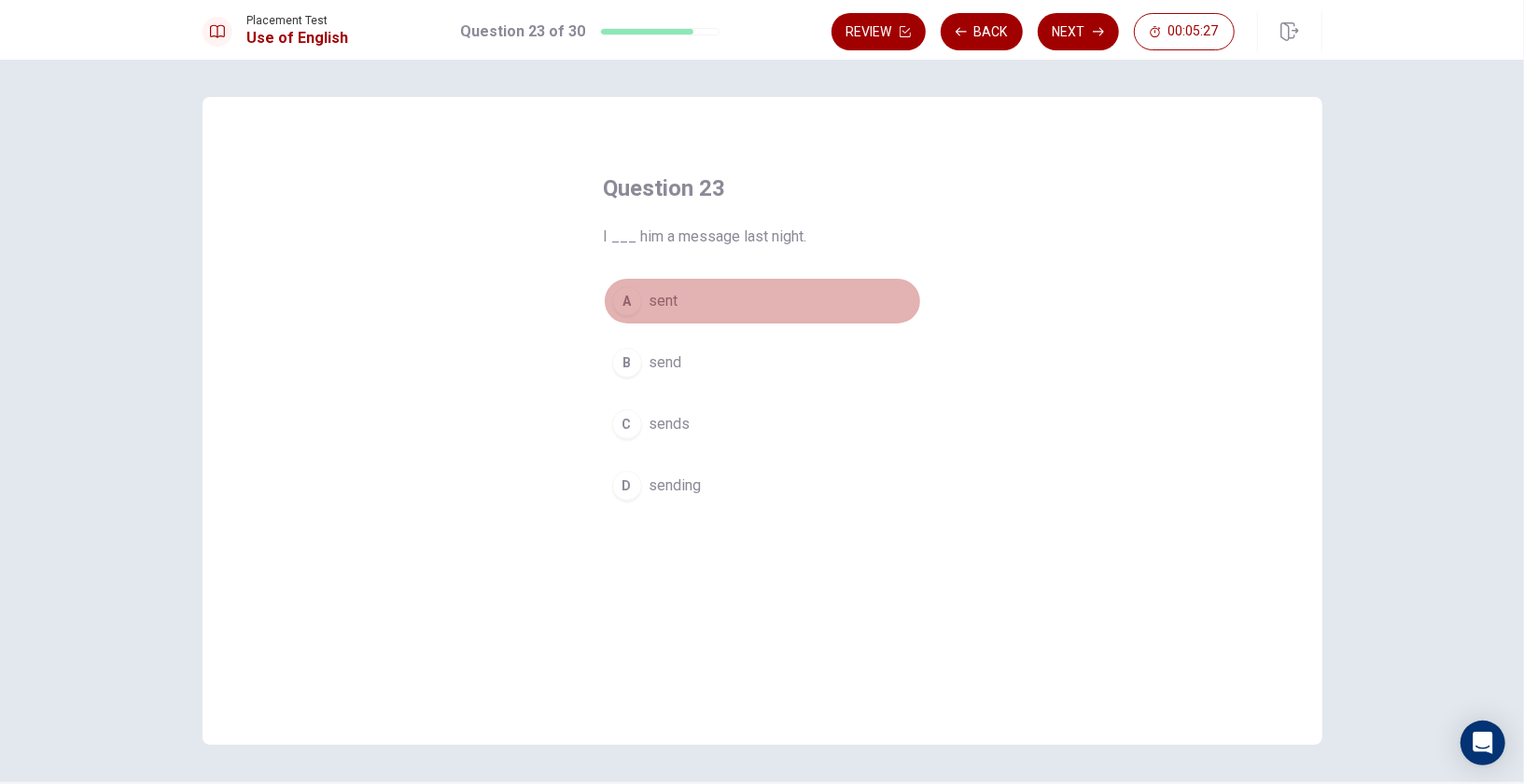
click at [636, 294] on button "A sent" at bounding box center [762, 301] width 317 height 47
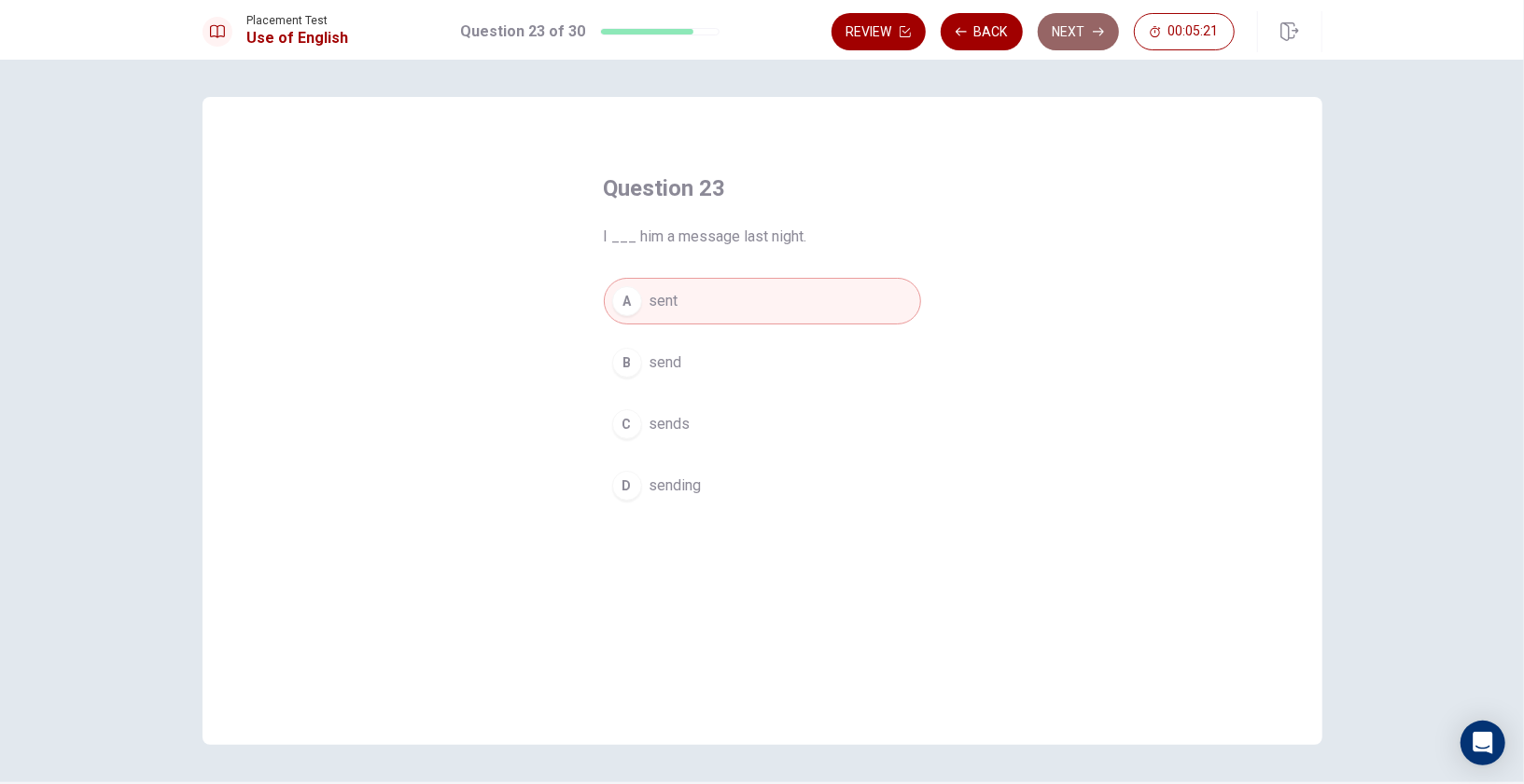
click at [1078, 37] on button "Next" at bounding box center [1077, 32] width 81 height 37
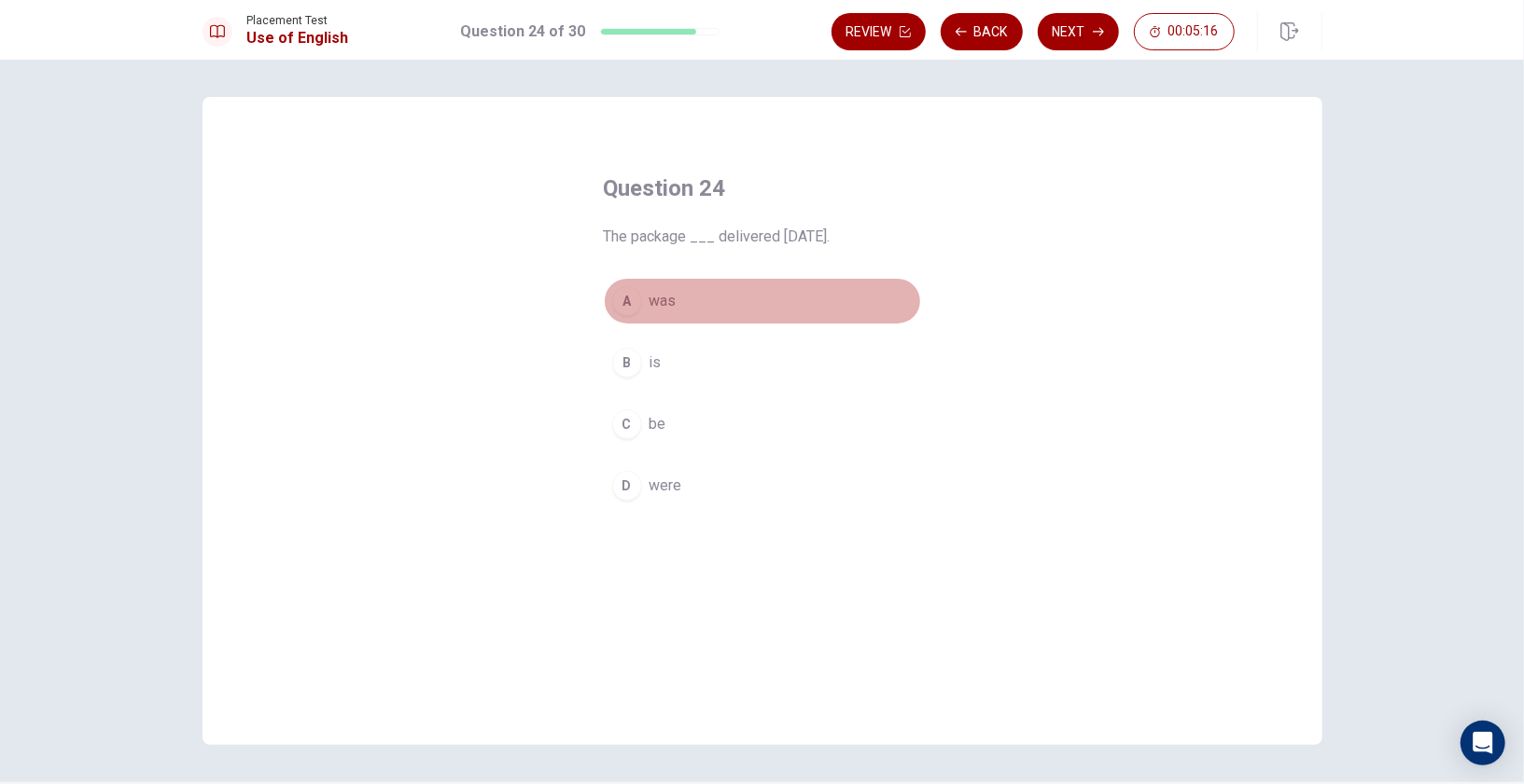
click at [616, 300] on div "A" at bounding box center [627, 301] width 30 height 30
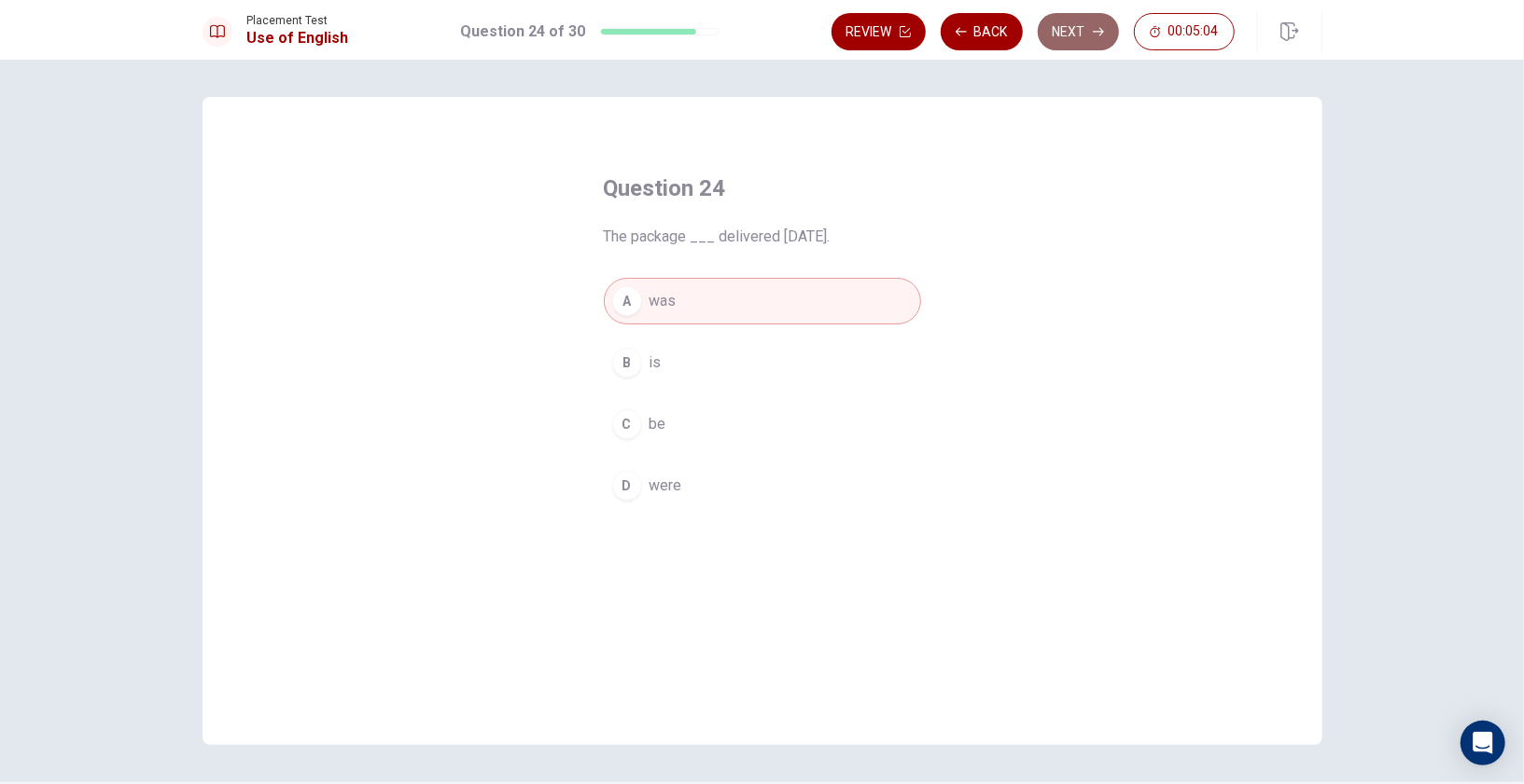
click at [1091, 19] on button "Next" at bounding box center [1077, 32] width 81 height 37
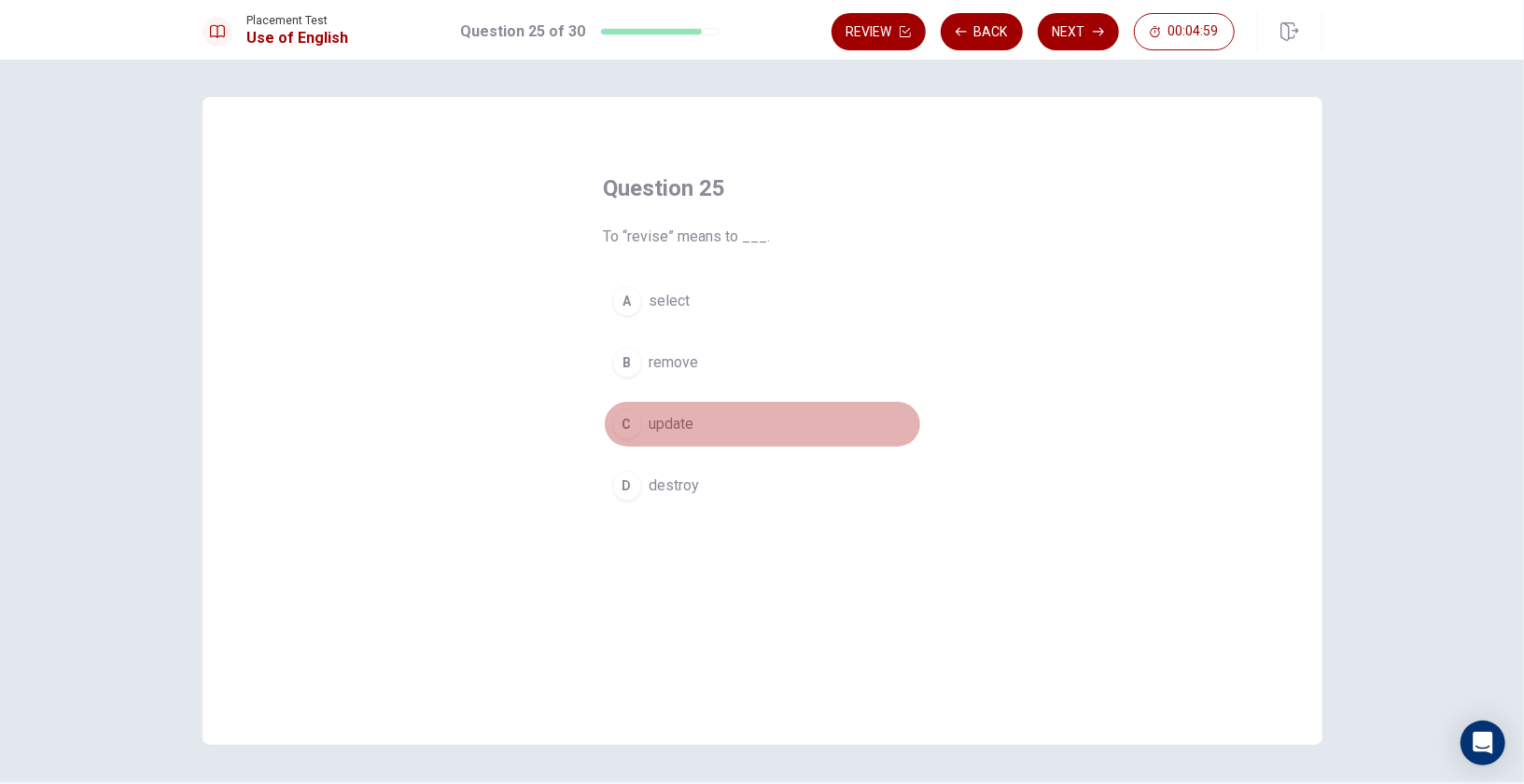
click at [657, 422] on span "update" at bounding box center [672, 425] width 45 height 22
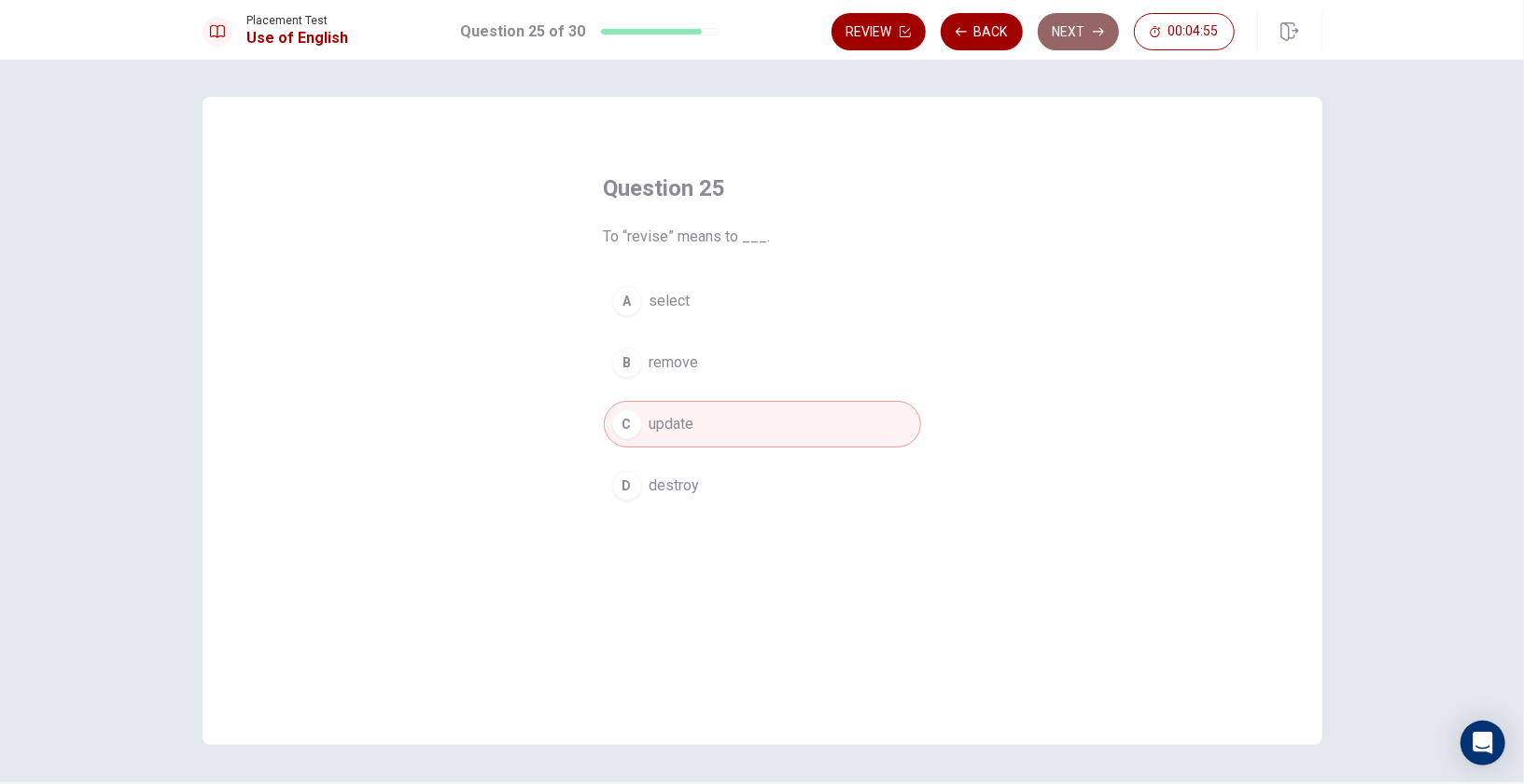
click at [1060, 31] on button "Next" at bounding box center [1077, 32] width 81 height 37
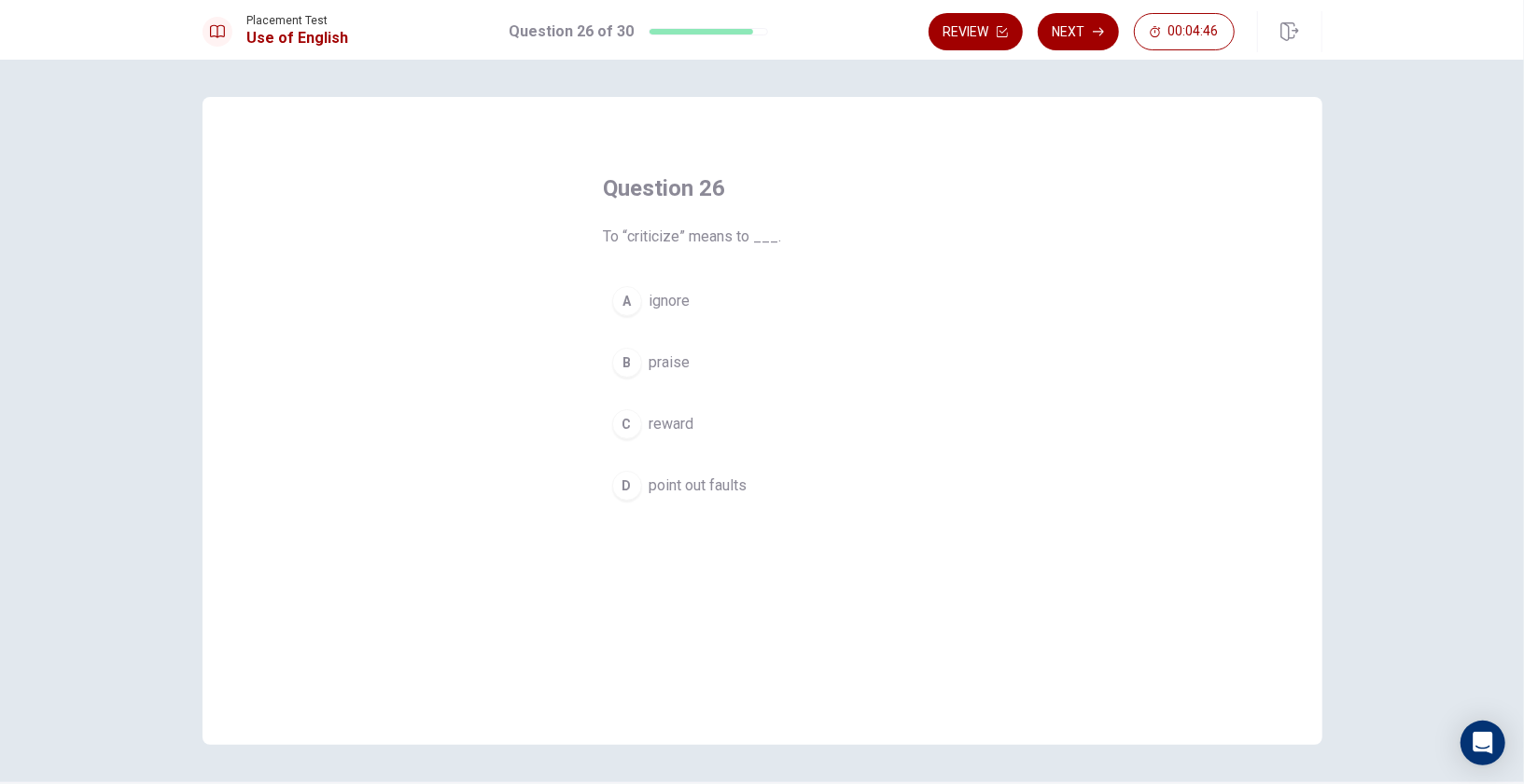
click at [627, 488] on div "D" at bounding box center [627, 486] width 30 height 30
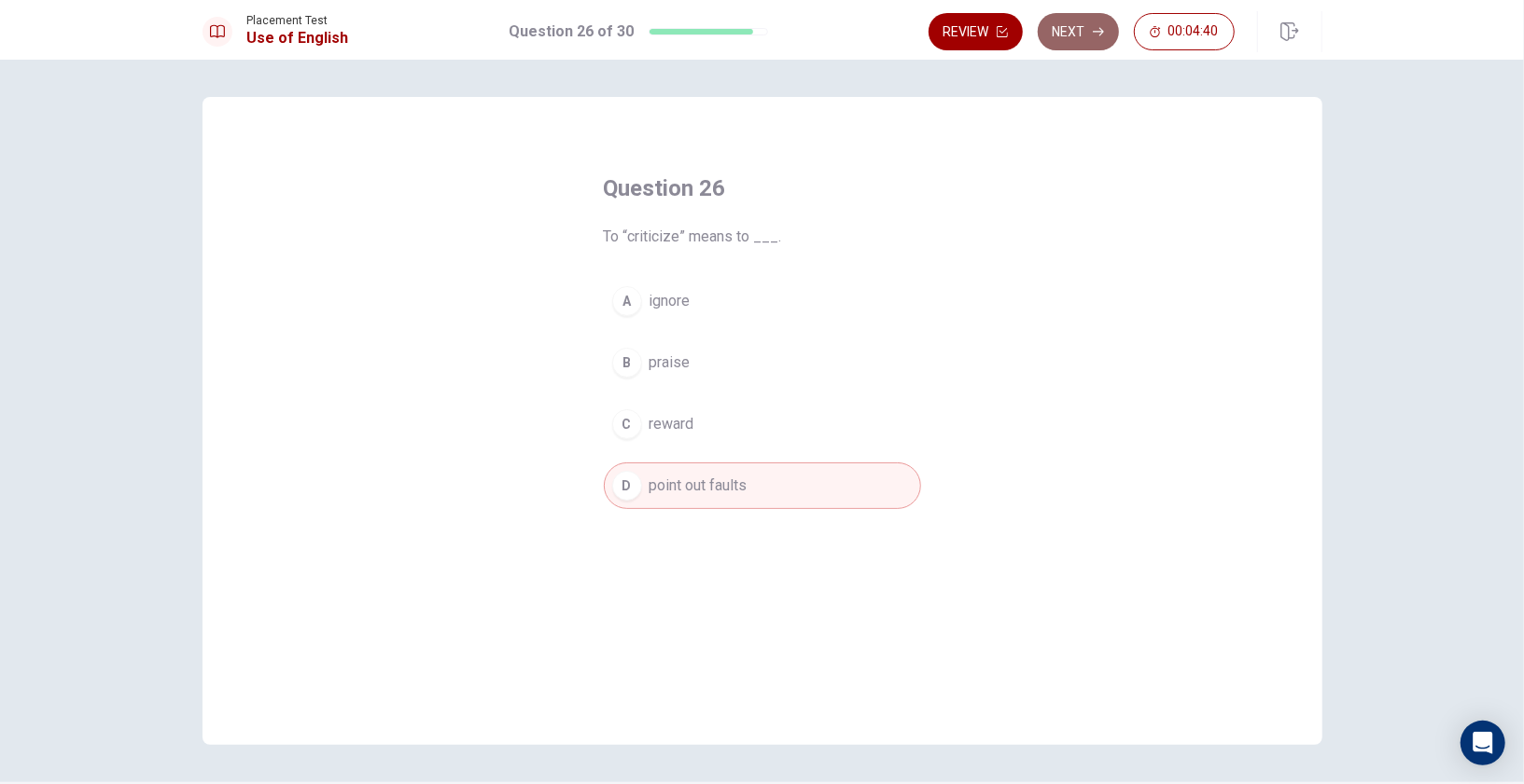
click at [1089, 20] on button "Next" at bounding box center [1077, 32] width 81 height 37
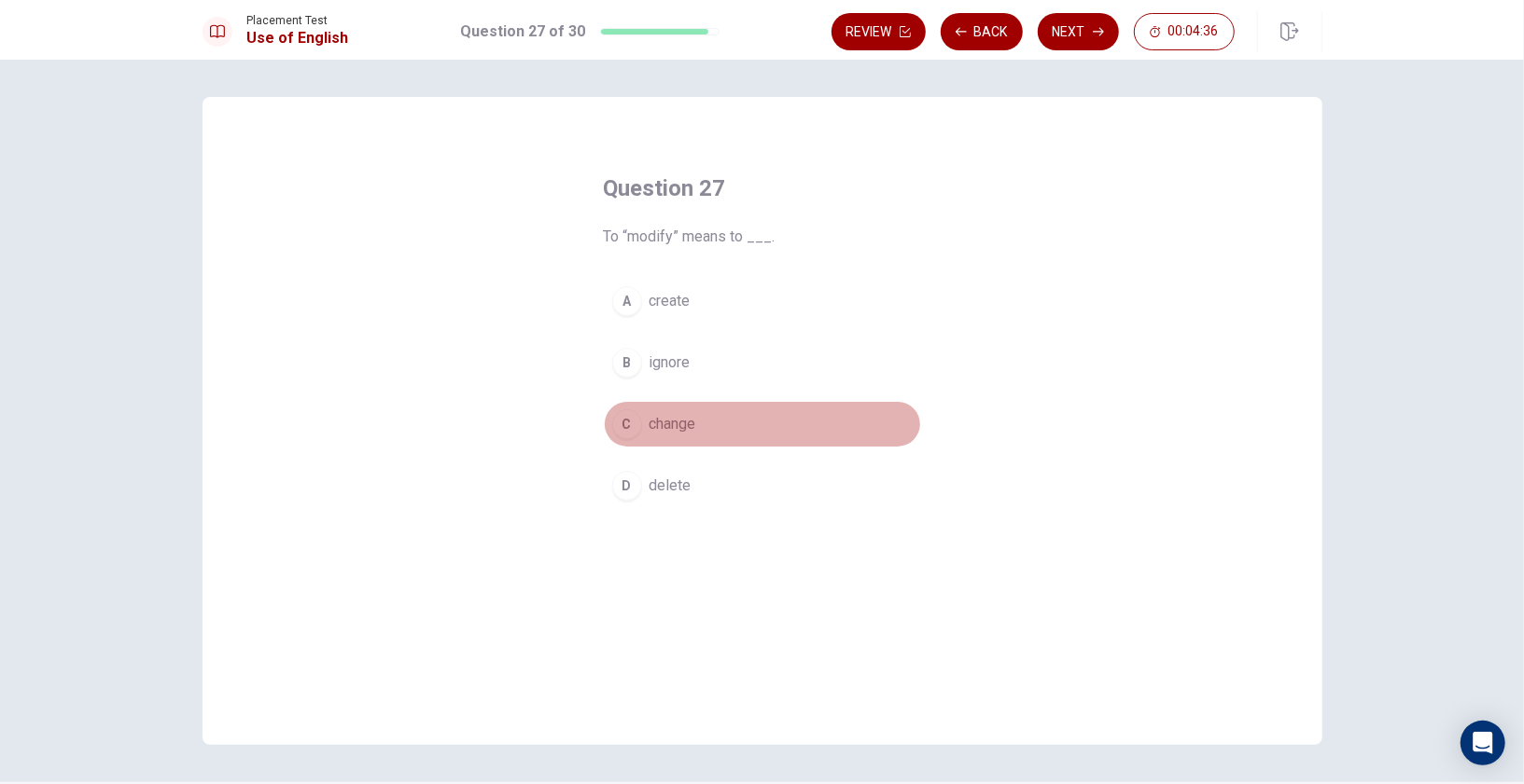
click at [663, 422] on span "change" at bounding box center [673, 425] width 47 height 22
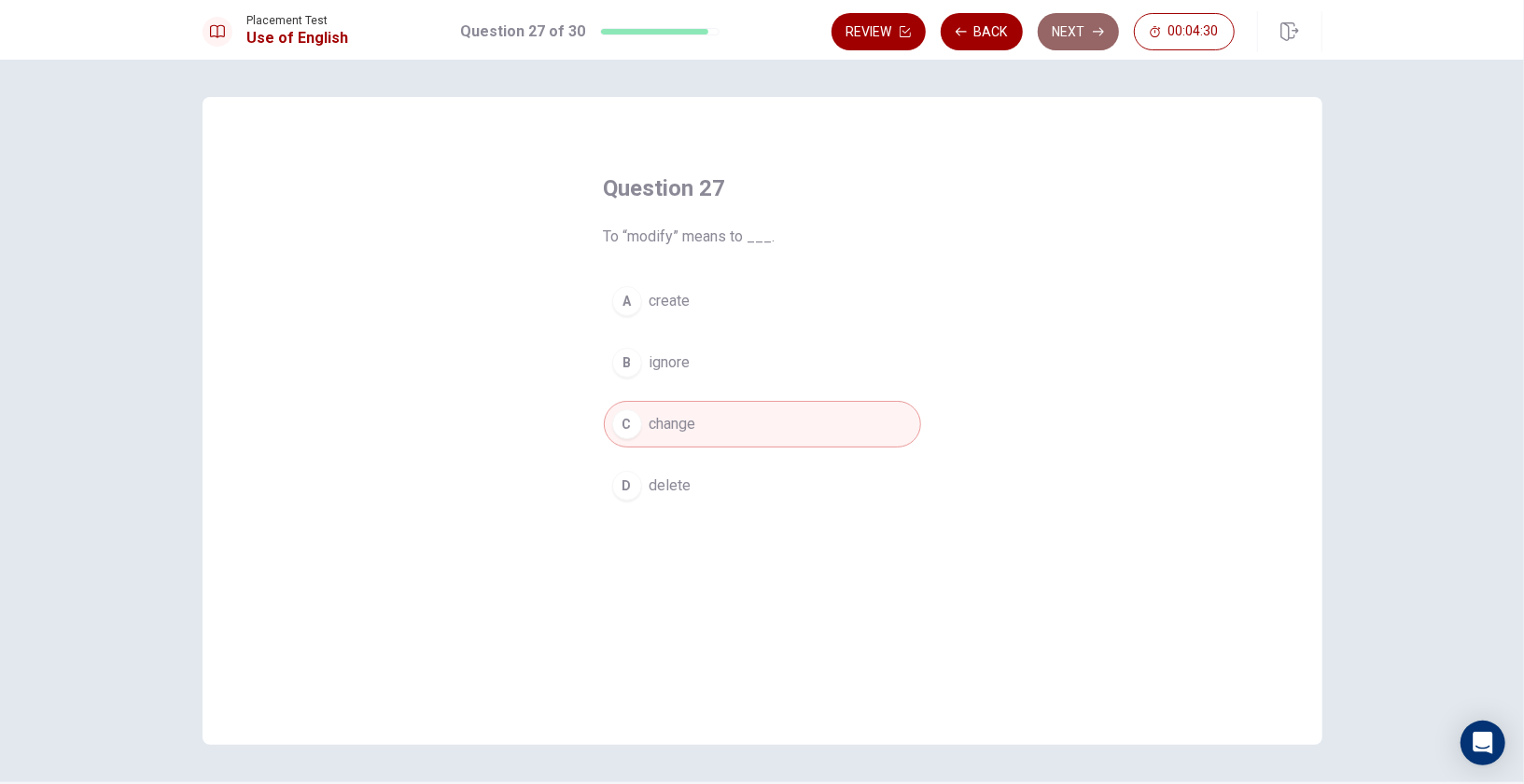
click at [1092, 36] on button "Next" at bounding box center [1077, 32] width 81 height 37
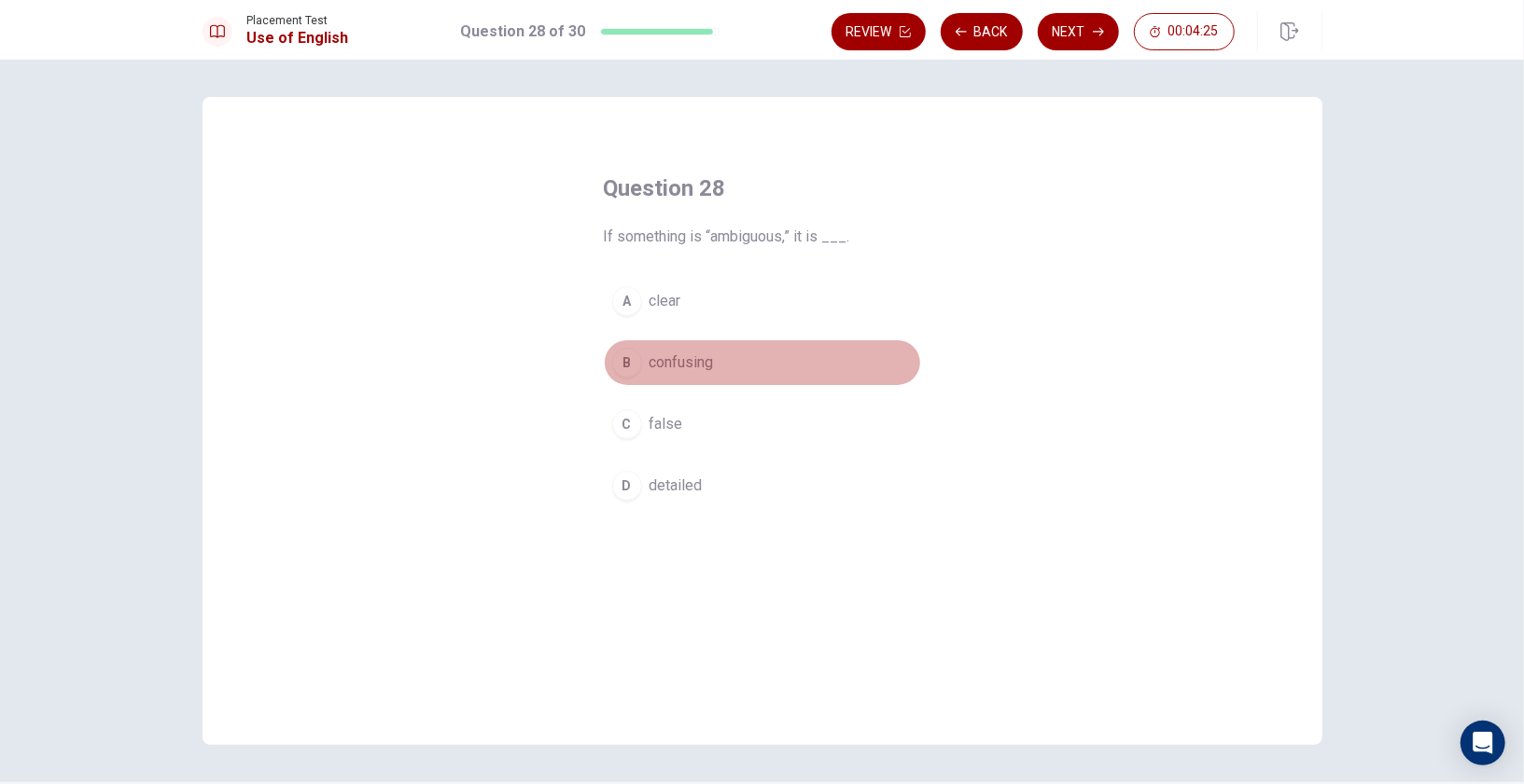
click at [630, 359] on div "B" at bounding box center [627, 363] width 30 height 30
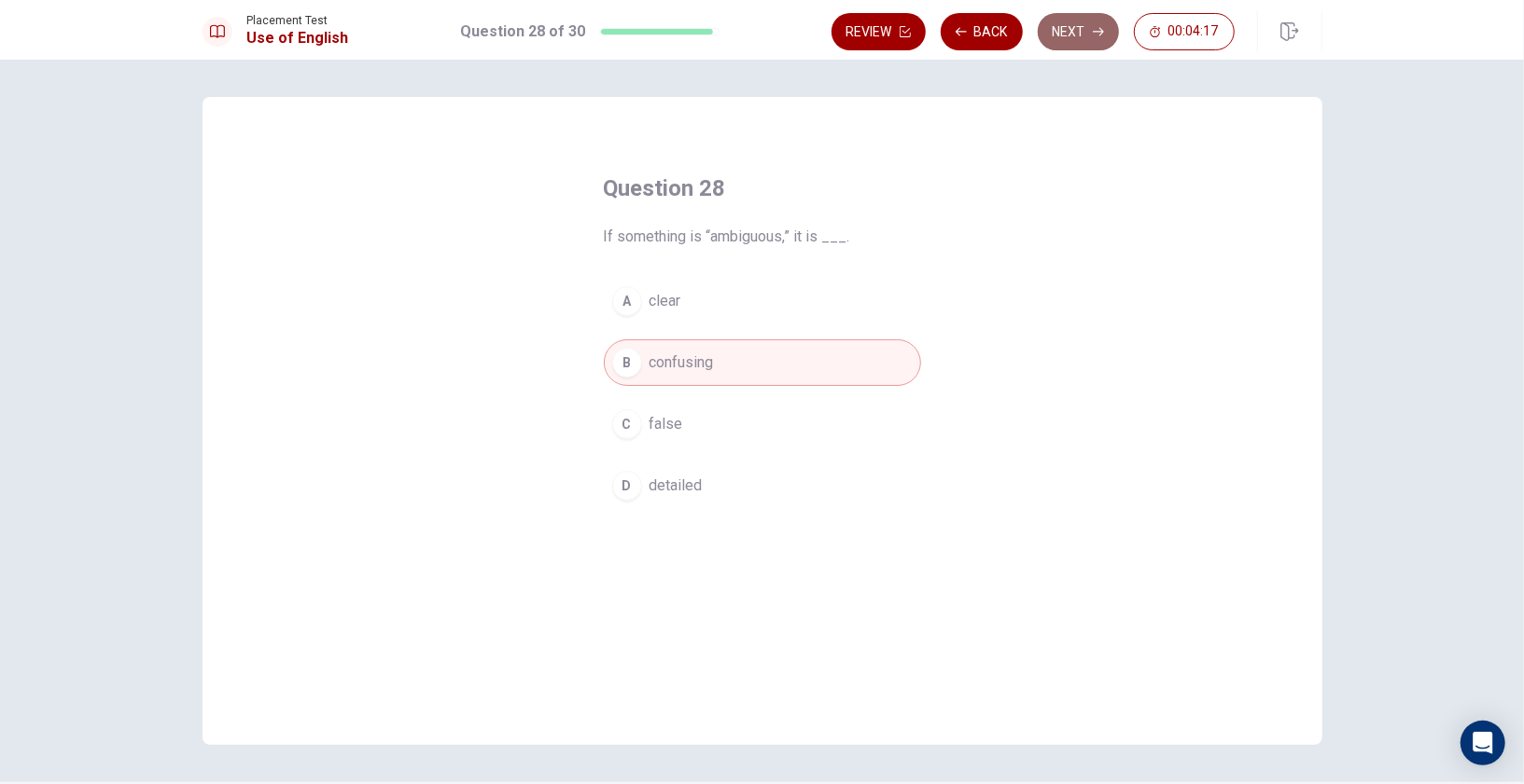
click at [1103, 27] on icon "button" at bounding box center [1098, 32] width 11 height 11
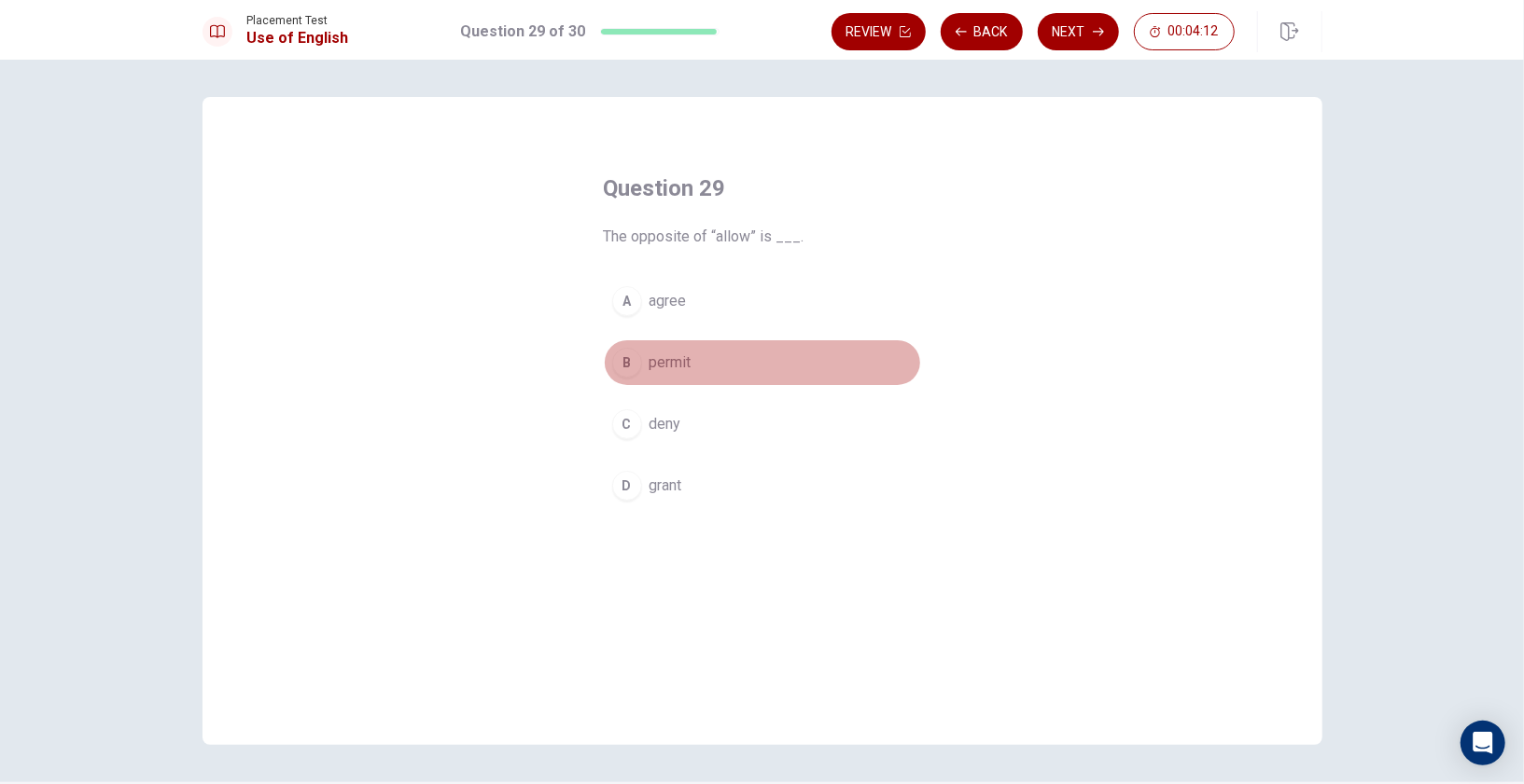
click at [629, 363] on div "B" at bounding box center [627, 363] width 30 height 30
drag, startPoint x: 727, startPoint y: 318, endPoint x: 726, endPoint y: 427, distance: 109.0
click at [726, 427] on div "A agree B permit C deny D grant" at bounding box center [762, 393] width 317 height 231
click at [726, 427] on button "C deny" at bounding box center [762, 425] width 317 height 47
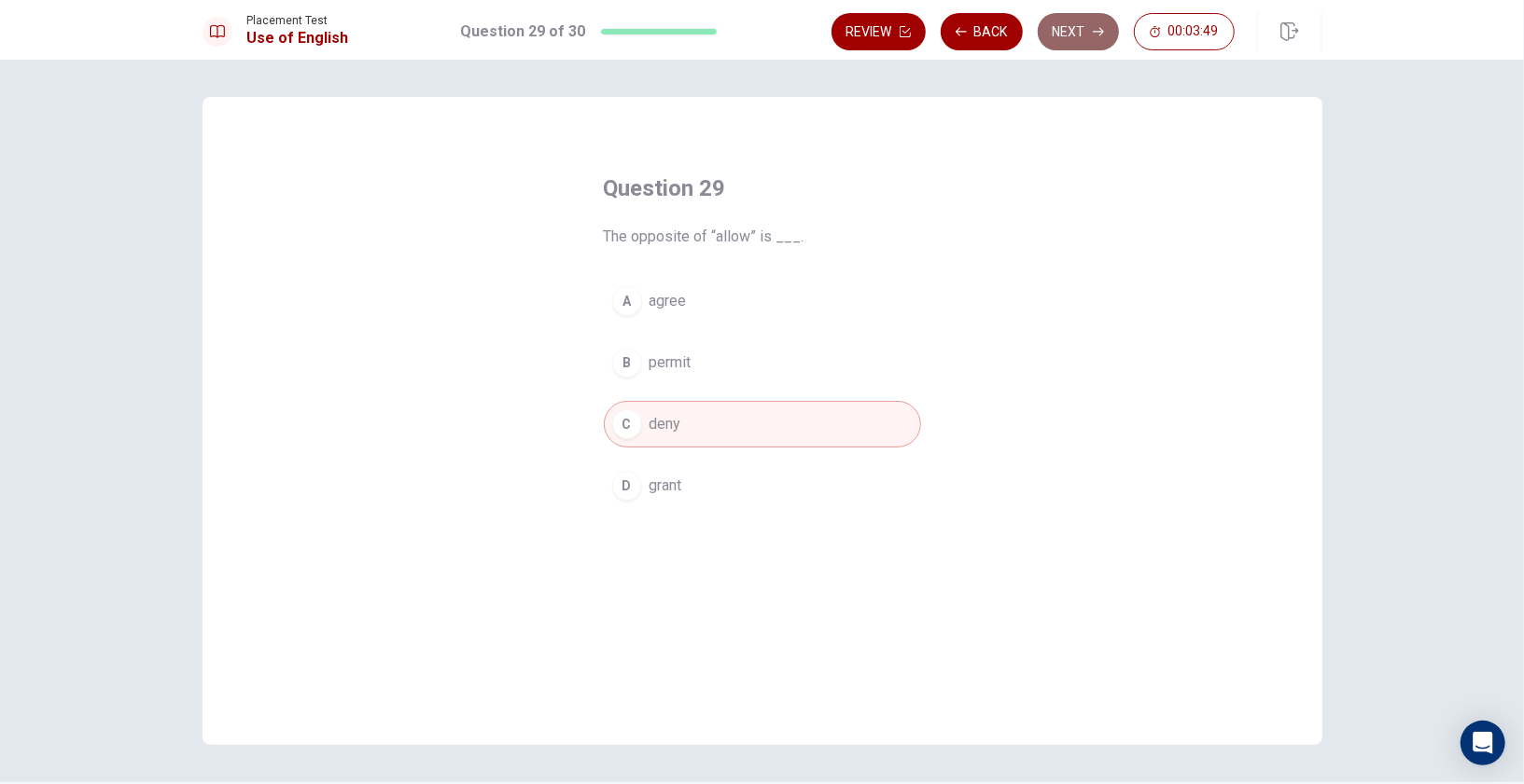
click at [1091, 28] on button "Next" at bounding box center [1077, 32] width 81 height 37
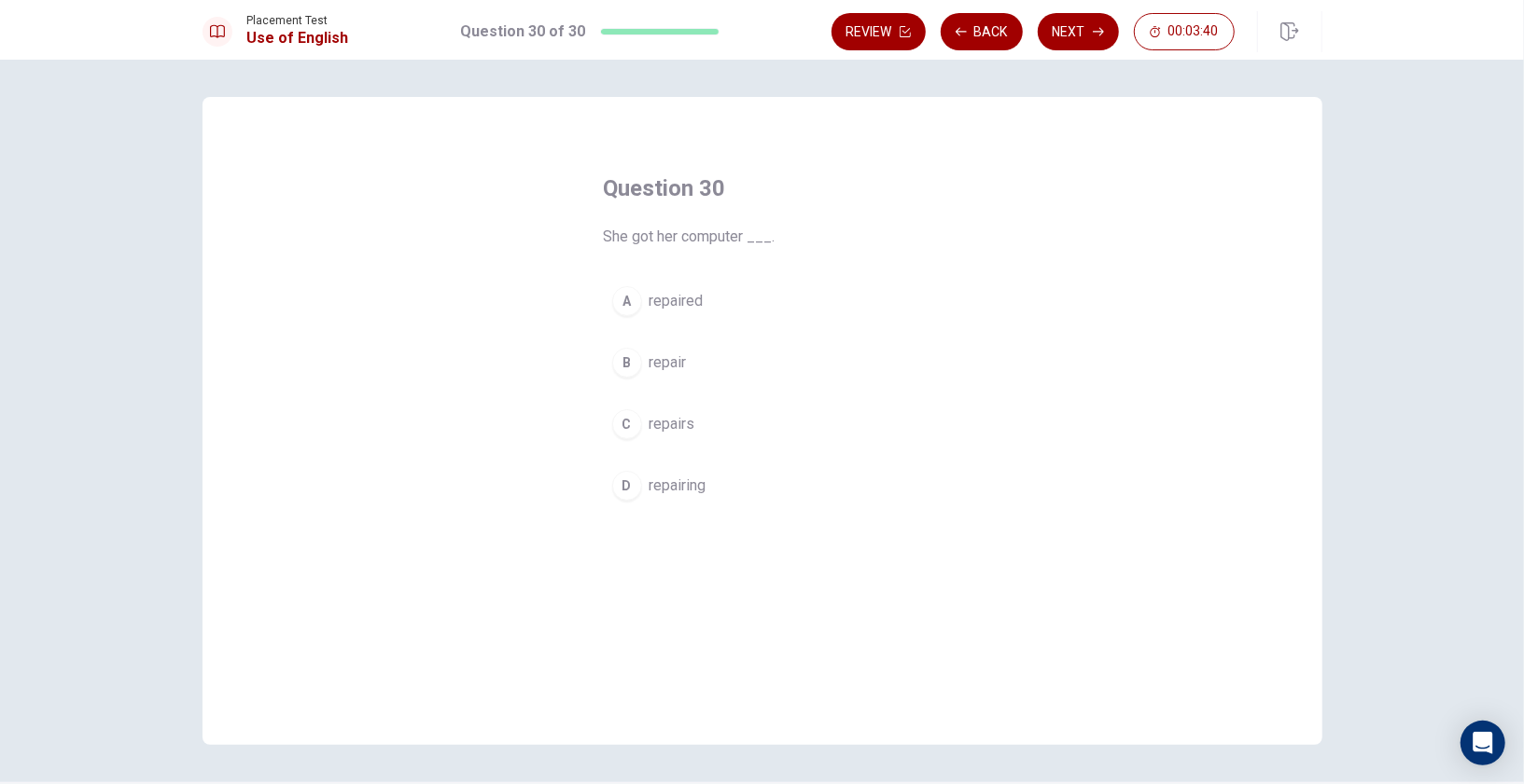
click at [634, 302] on div "A" at bounding box center [627, 301] width 30 height 30
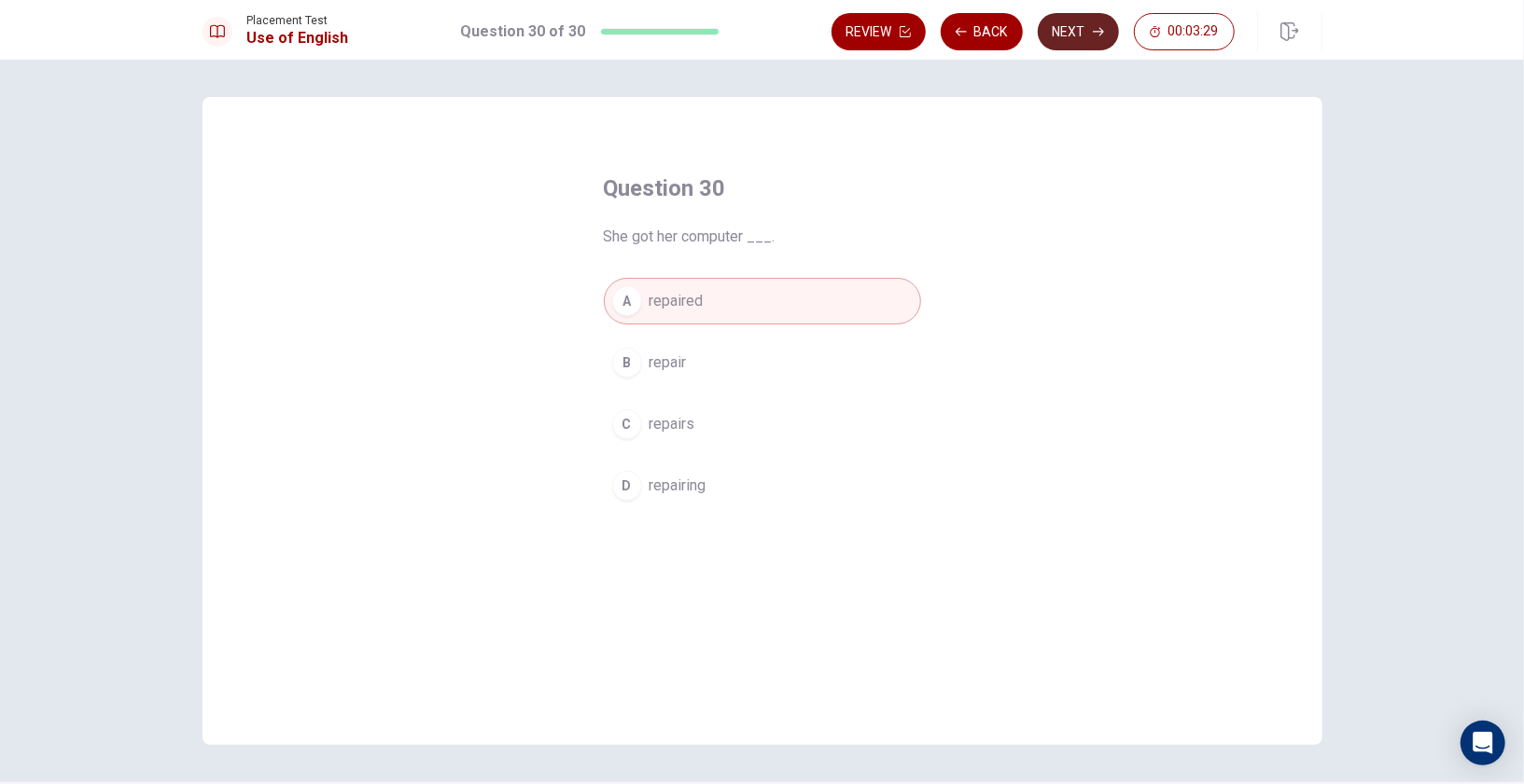
click at [1055, 29] on button "Next" at bounding box center [1077, 32] width 81 height 37
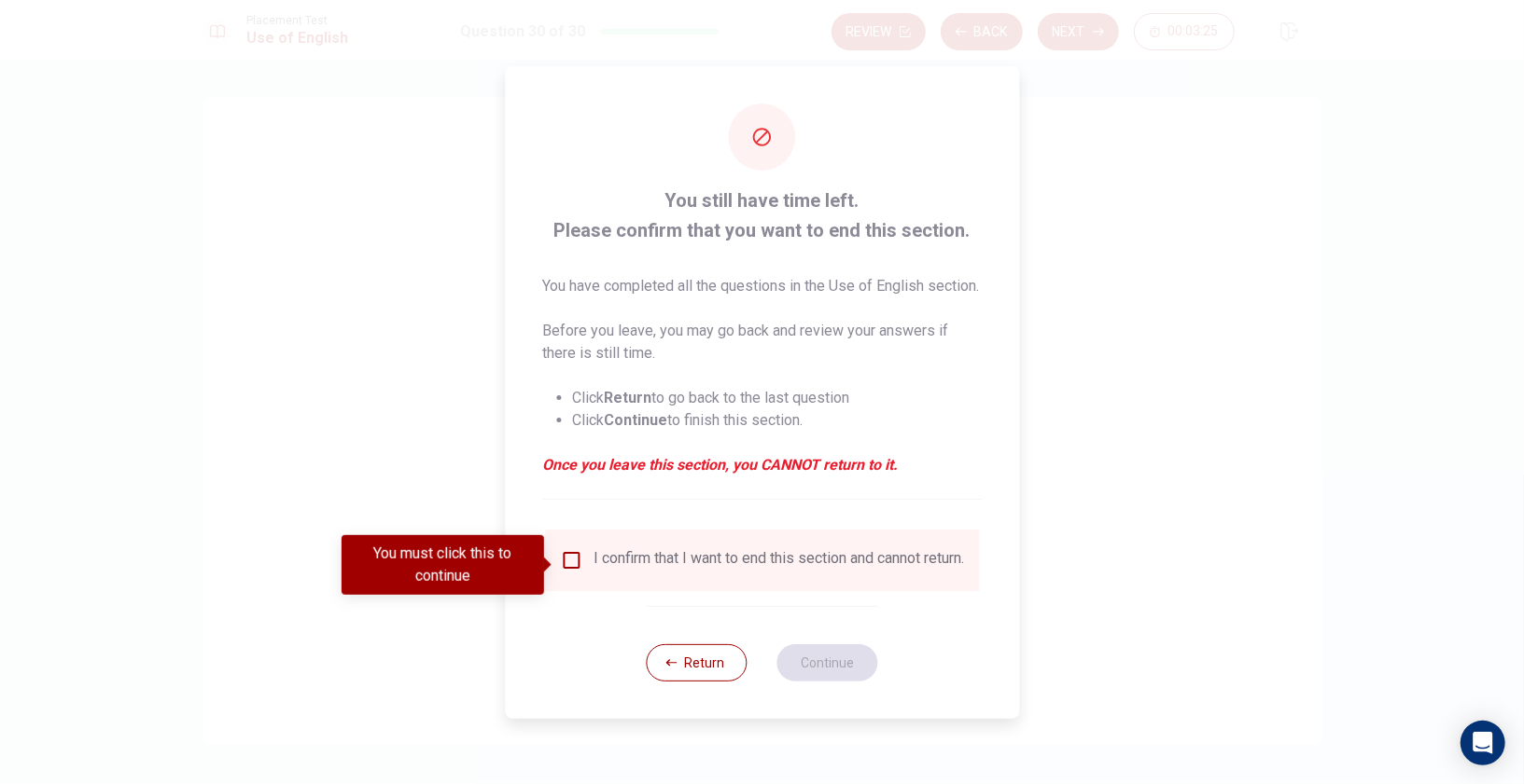
click at [580, 566] on div "I confirm that I want to end this section and cannot return." at bounding box center [762, 560] width 404 height 22
click at [567, 558] on input "You must click this to continue" at bounding box center [571, 560] width 22 height 22
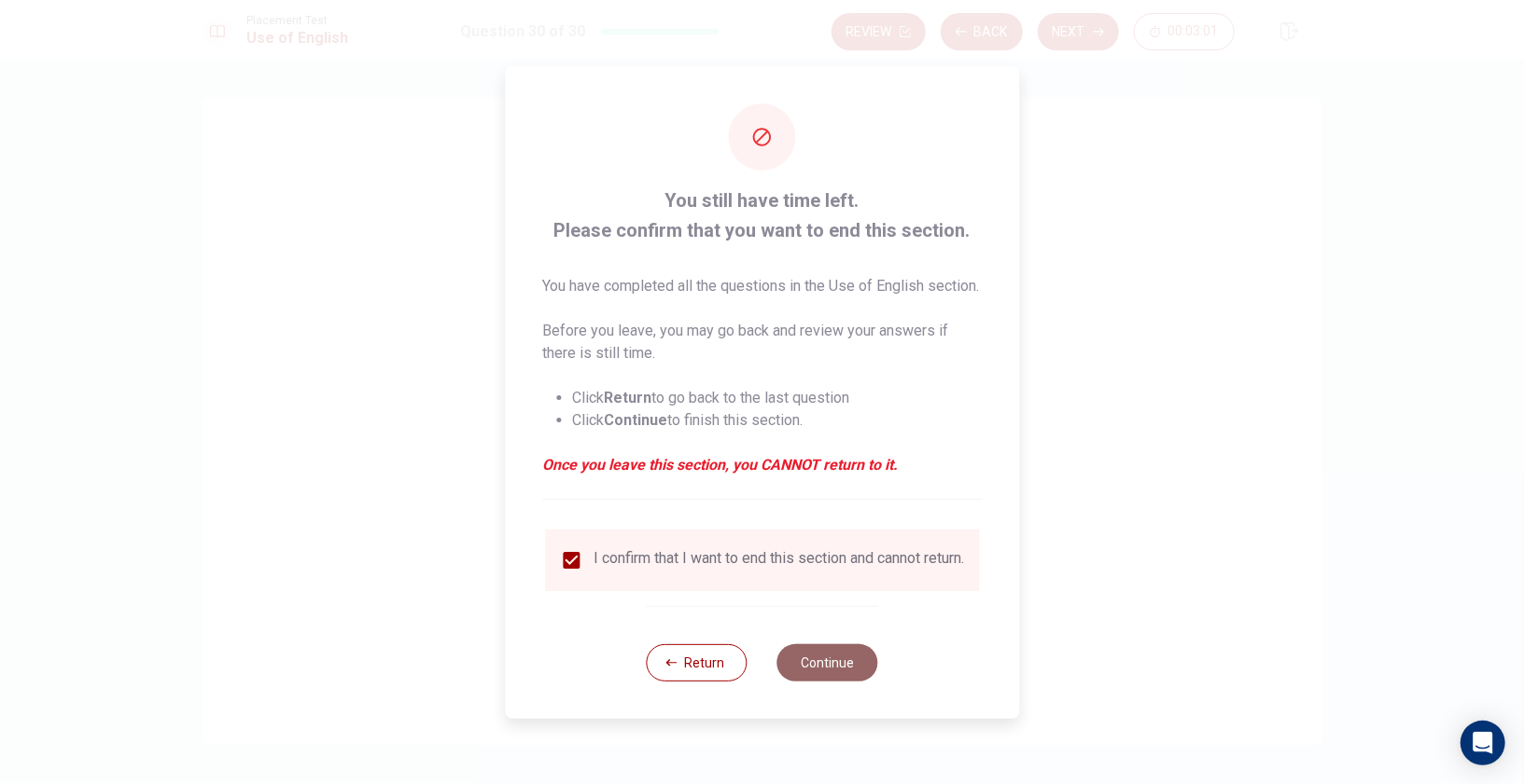
click at [827, 666] on button "Continue" at bounding box center [828, 663] width 101 height 37
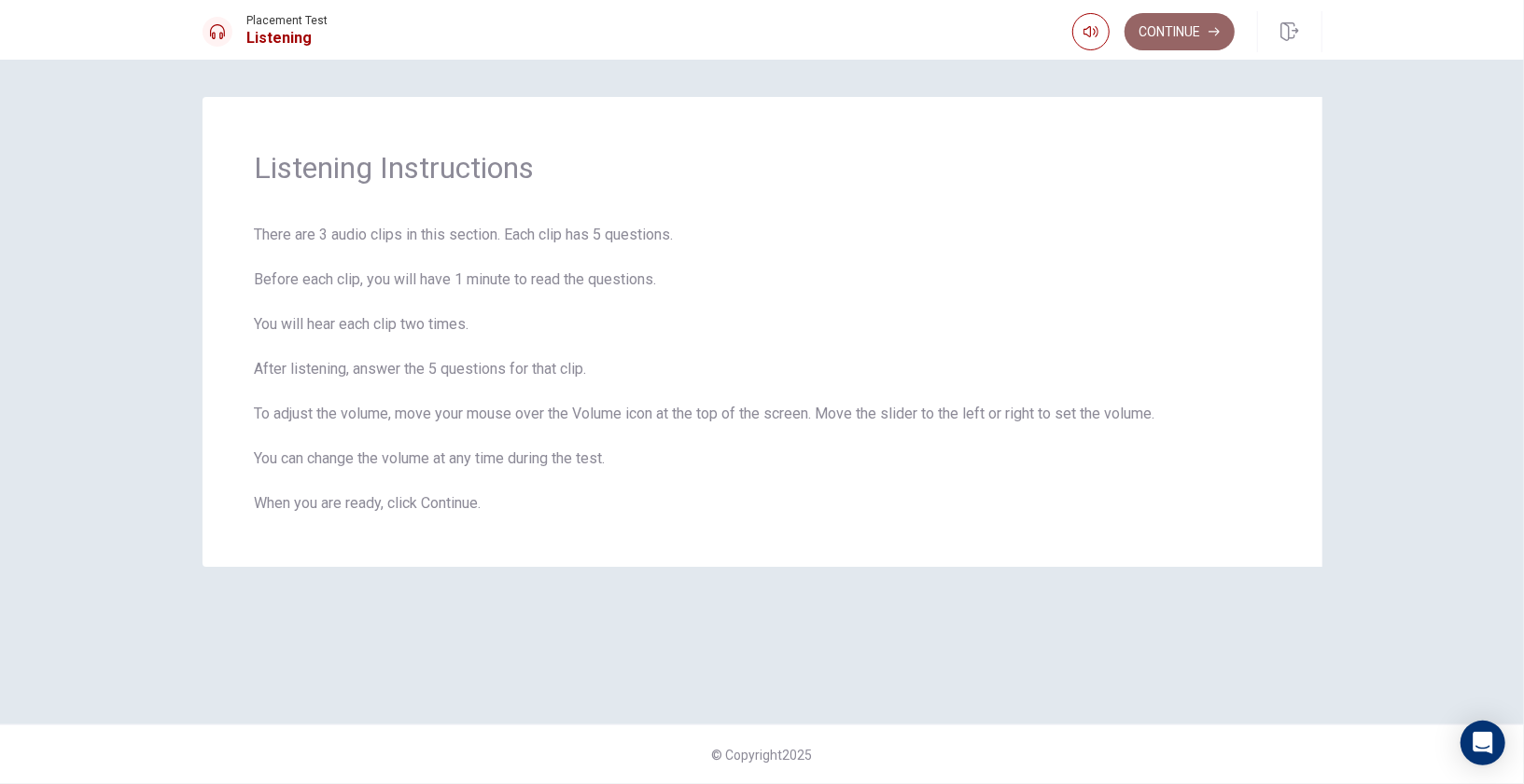
click at [1214, 26] on icon "button" at bounding box center [1214, 32] width 11 height 11
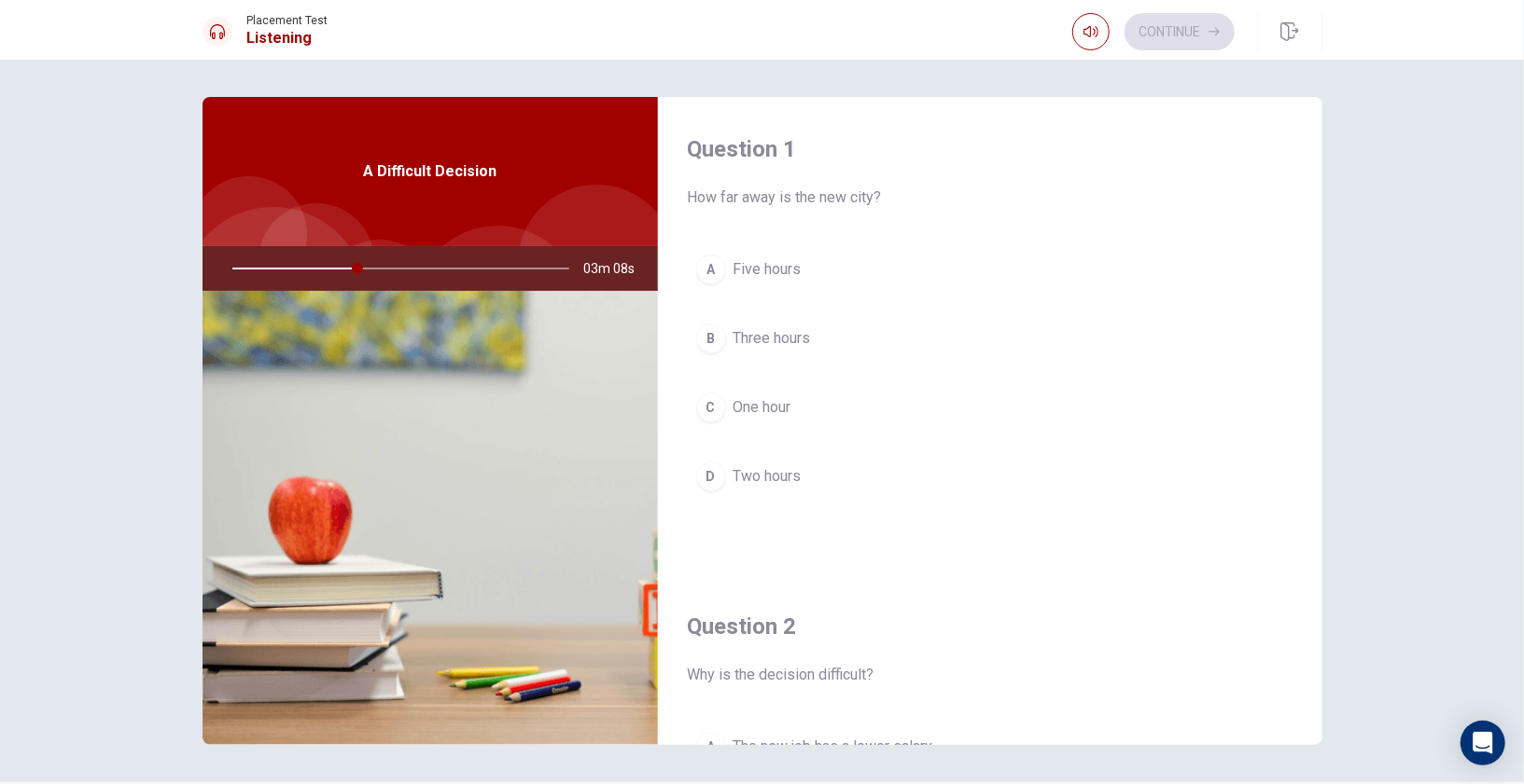
click at [712, 337] on div "B" at bounding box center [711, 339] width 30 height 30
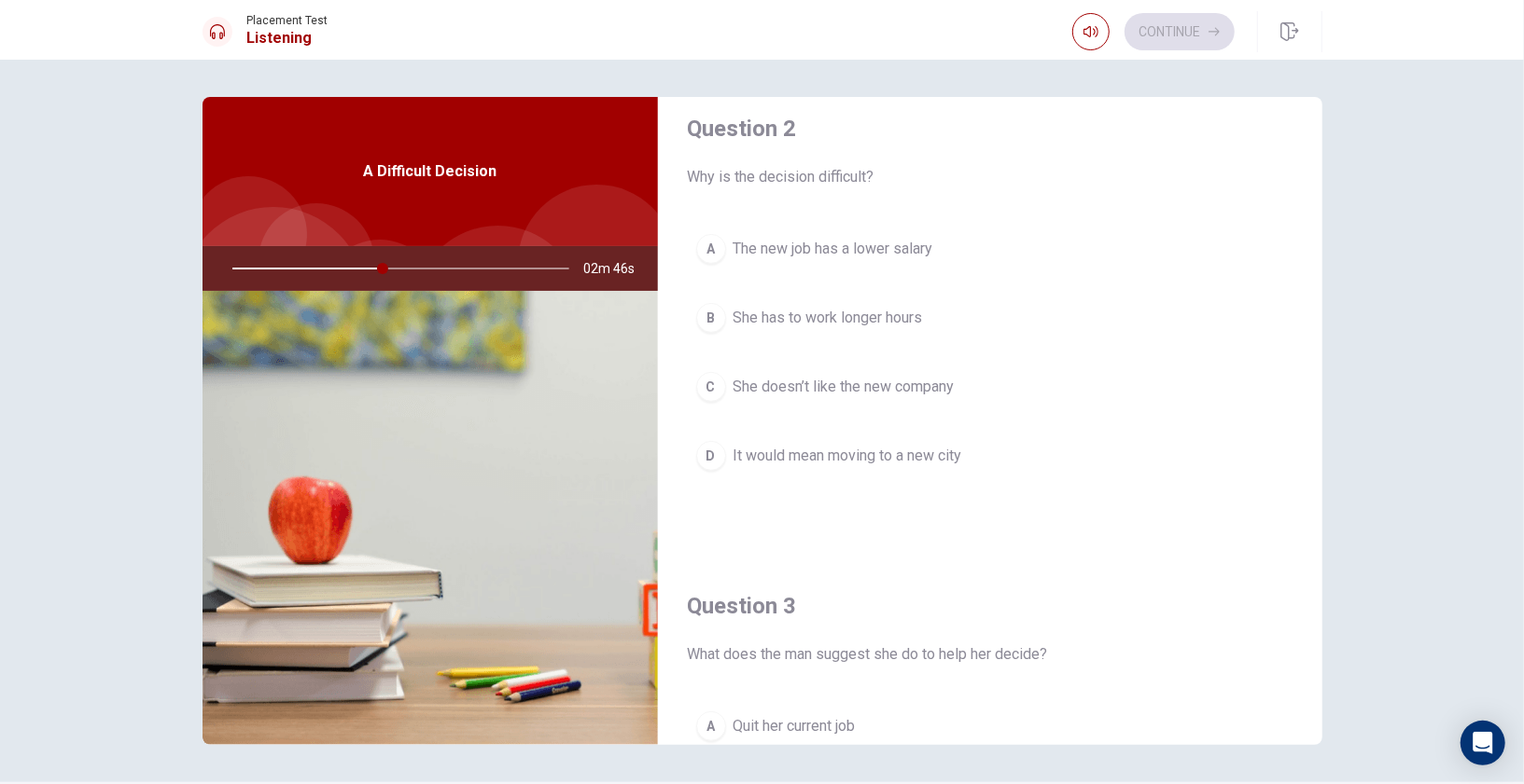
scroll to position [514, 0]
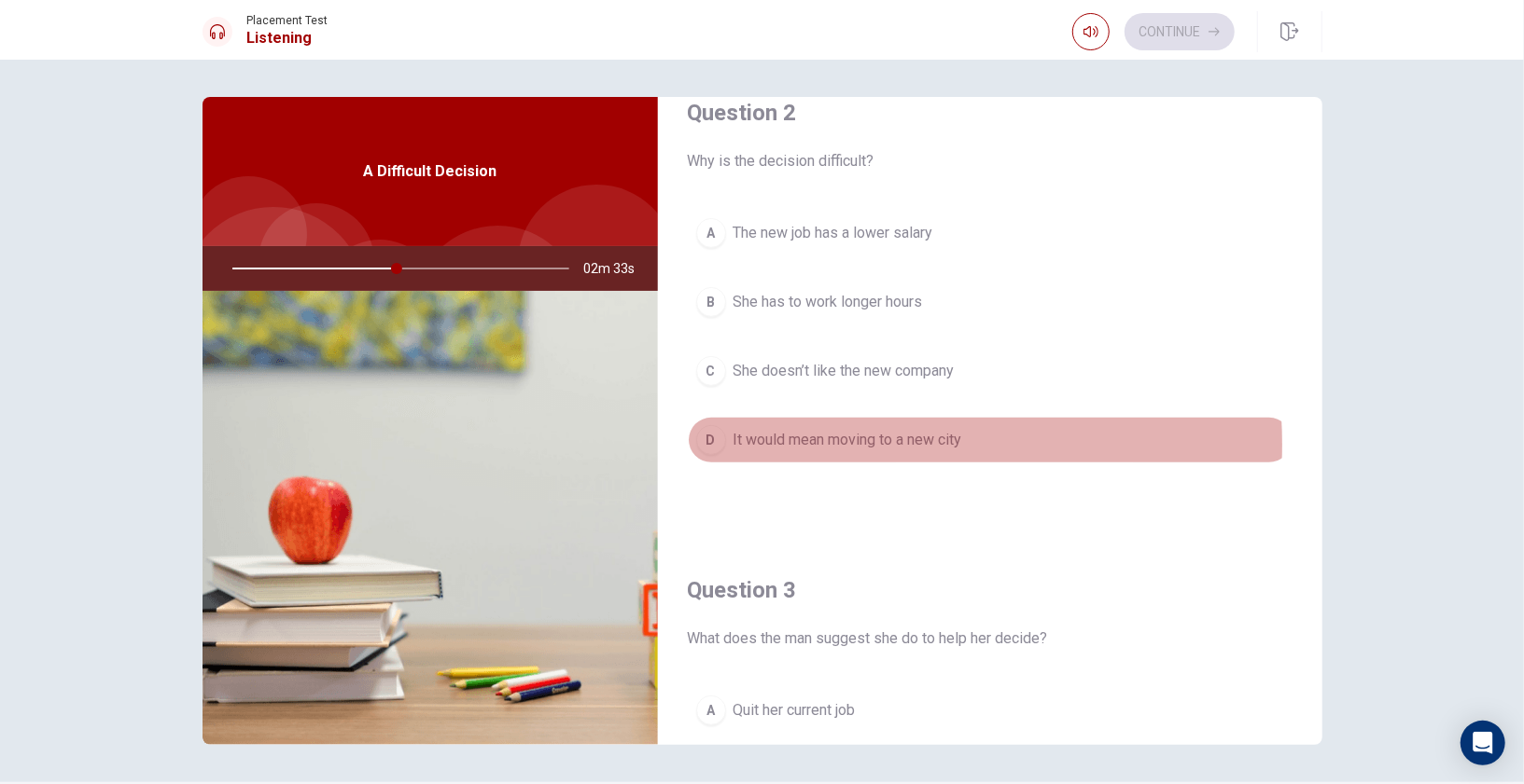
click at [829, 438] on span "It would mean moving to a new city" at bounding box center [847, 440] width 228 height 22
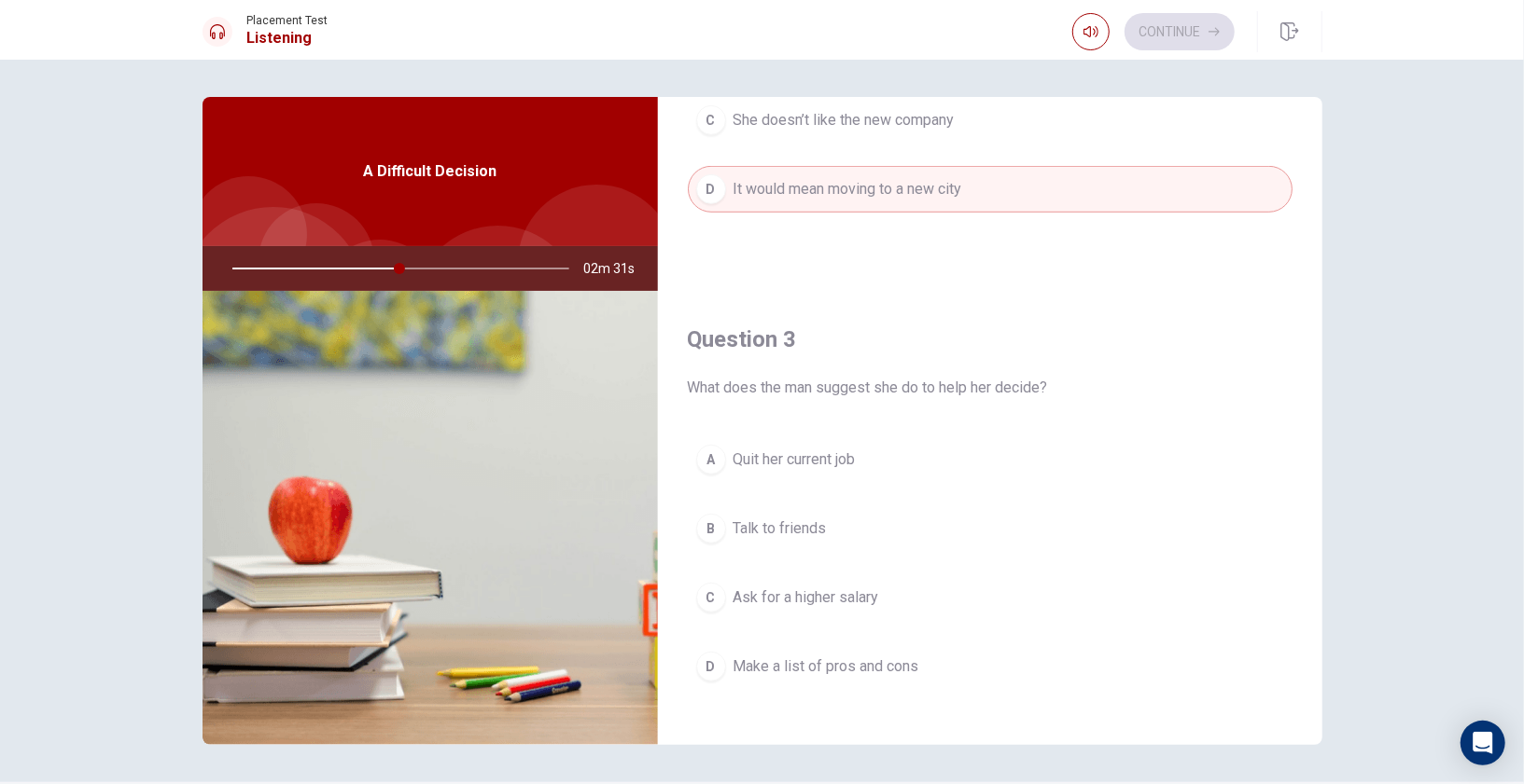
scroll to position [778, 0]
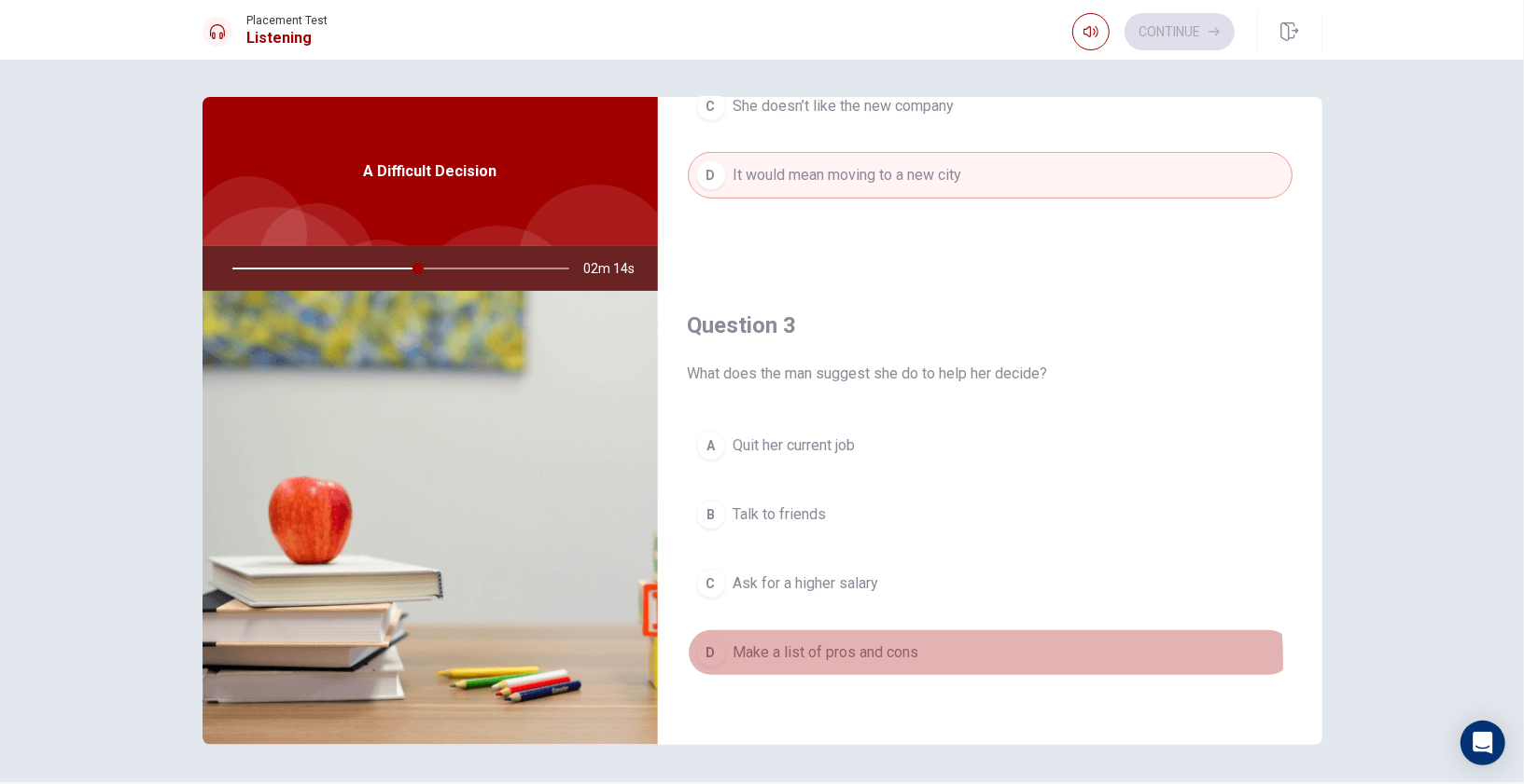
click at [825, 653] on span "Make a list of pros and cons" at bounding box center [826, 653] width 185 height 22
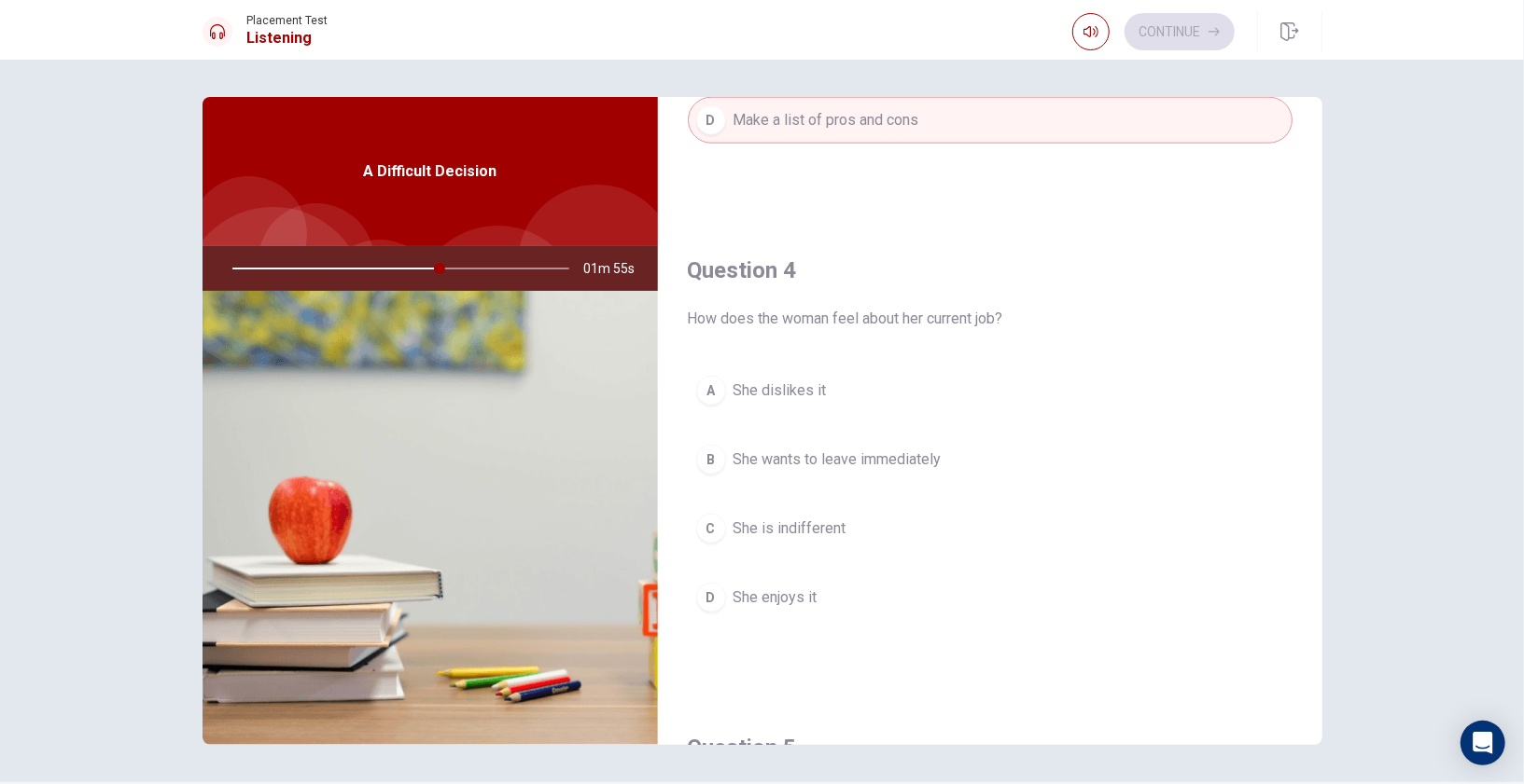
scroll to position [1339, 0]
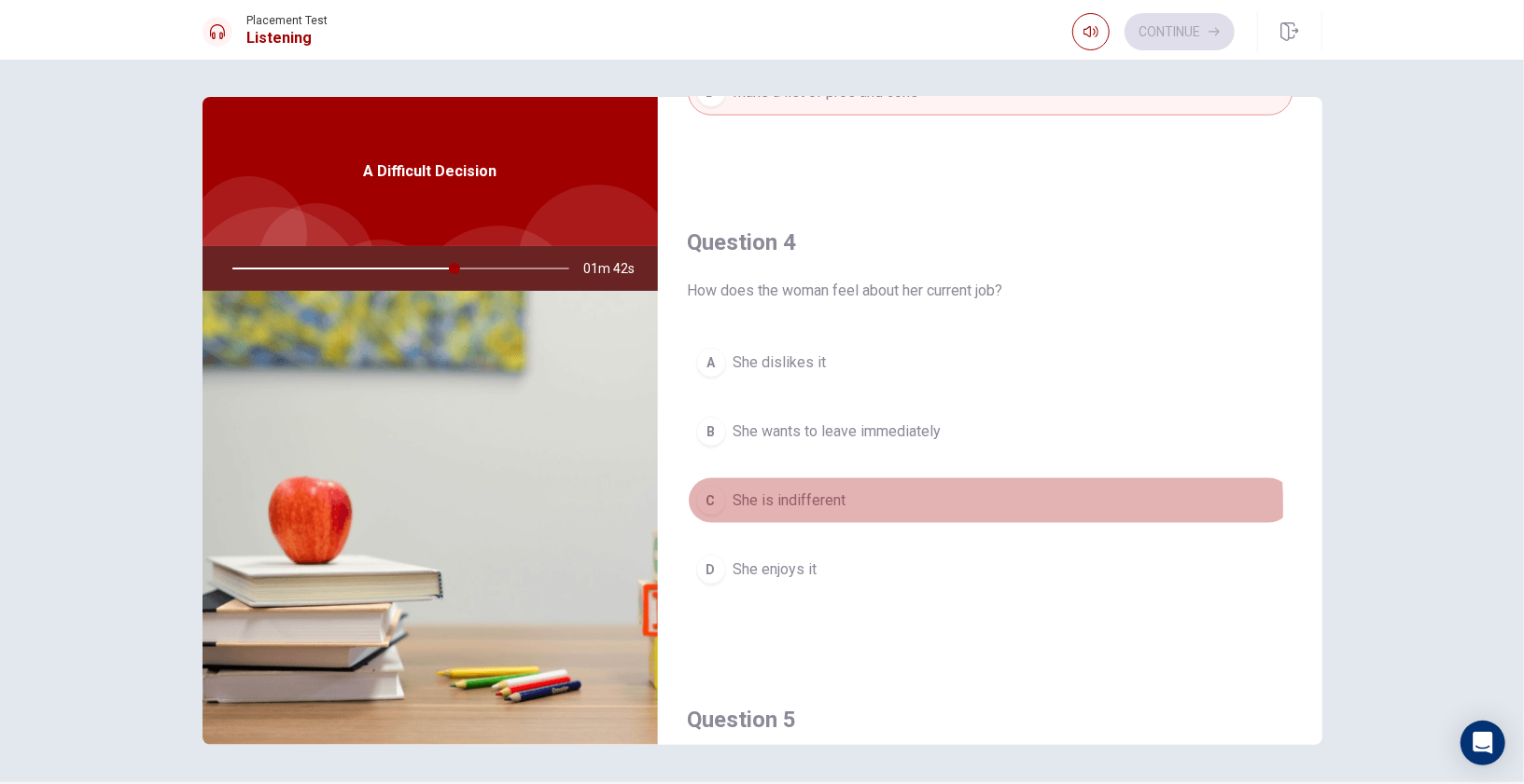
click at [801, 494] on span "She is indifferent" at bounding box center [789, 501] width 113 height 22
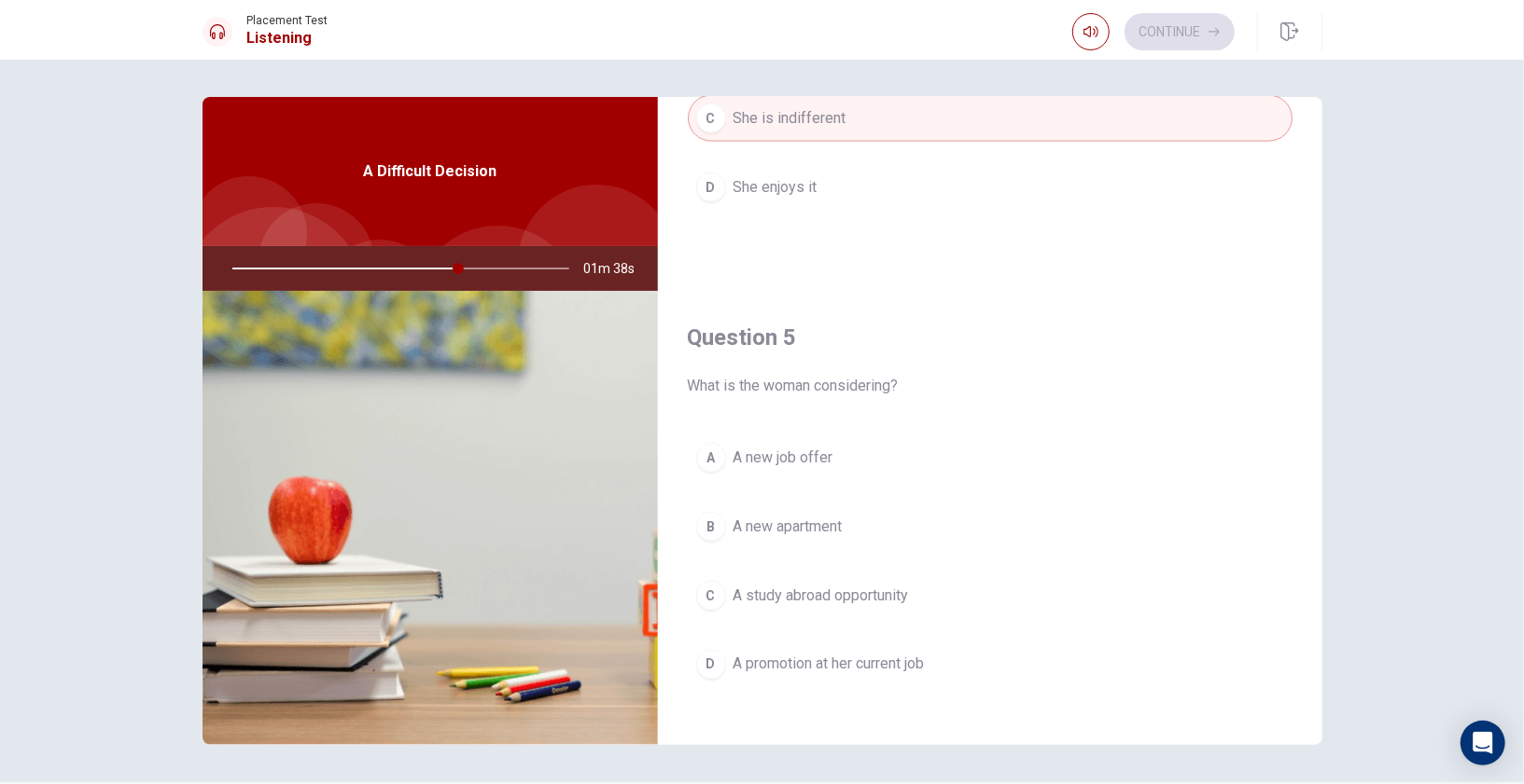
scroll to position [19, 0]
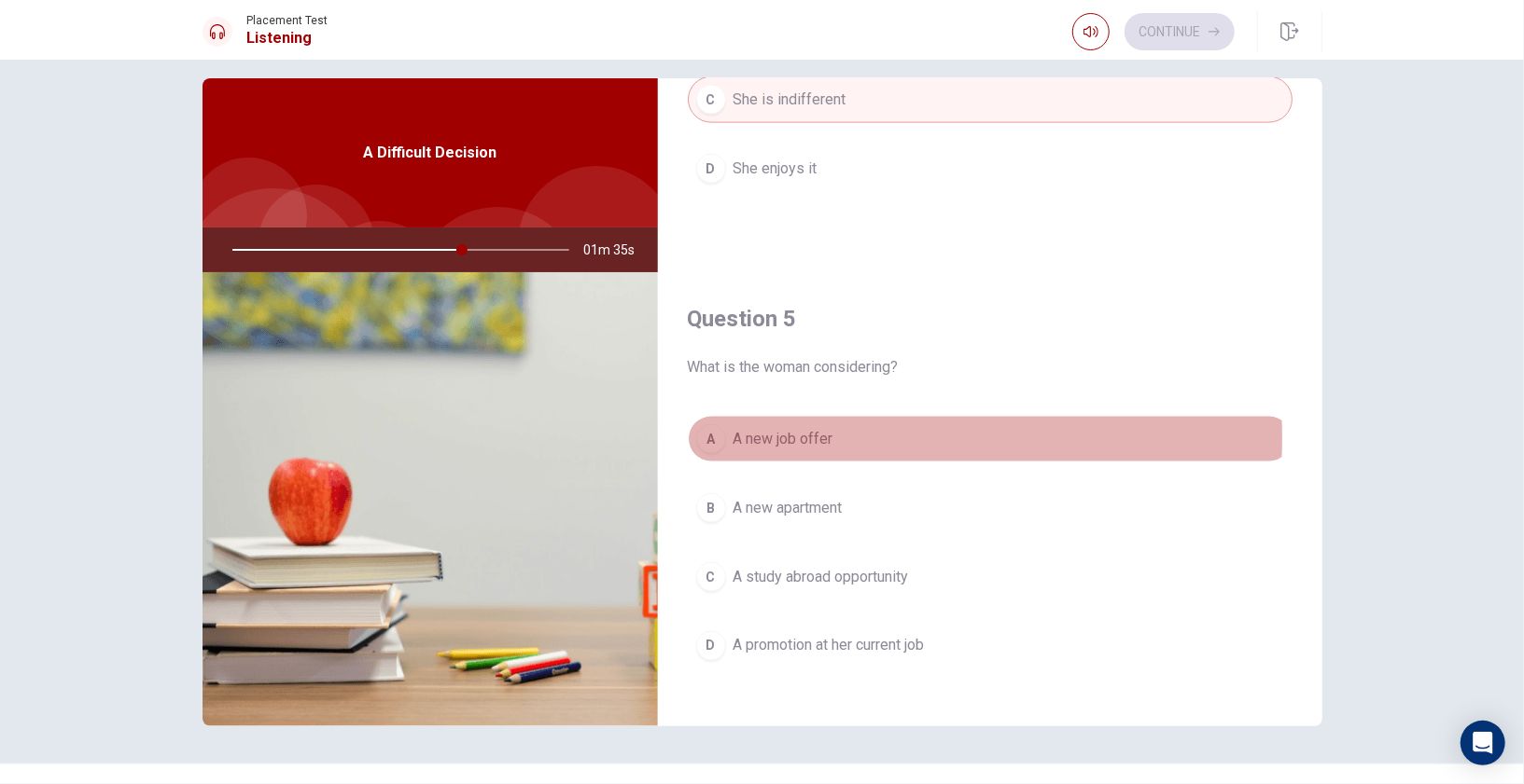
click at [802, 428] on span "A new job offer" at bounding box center [783, 439] width 100 height 22
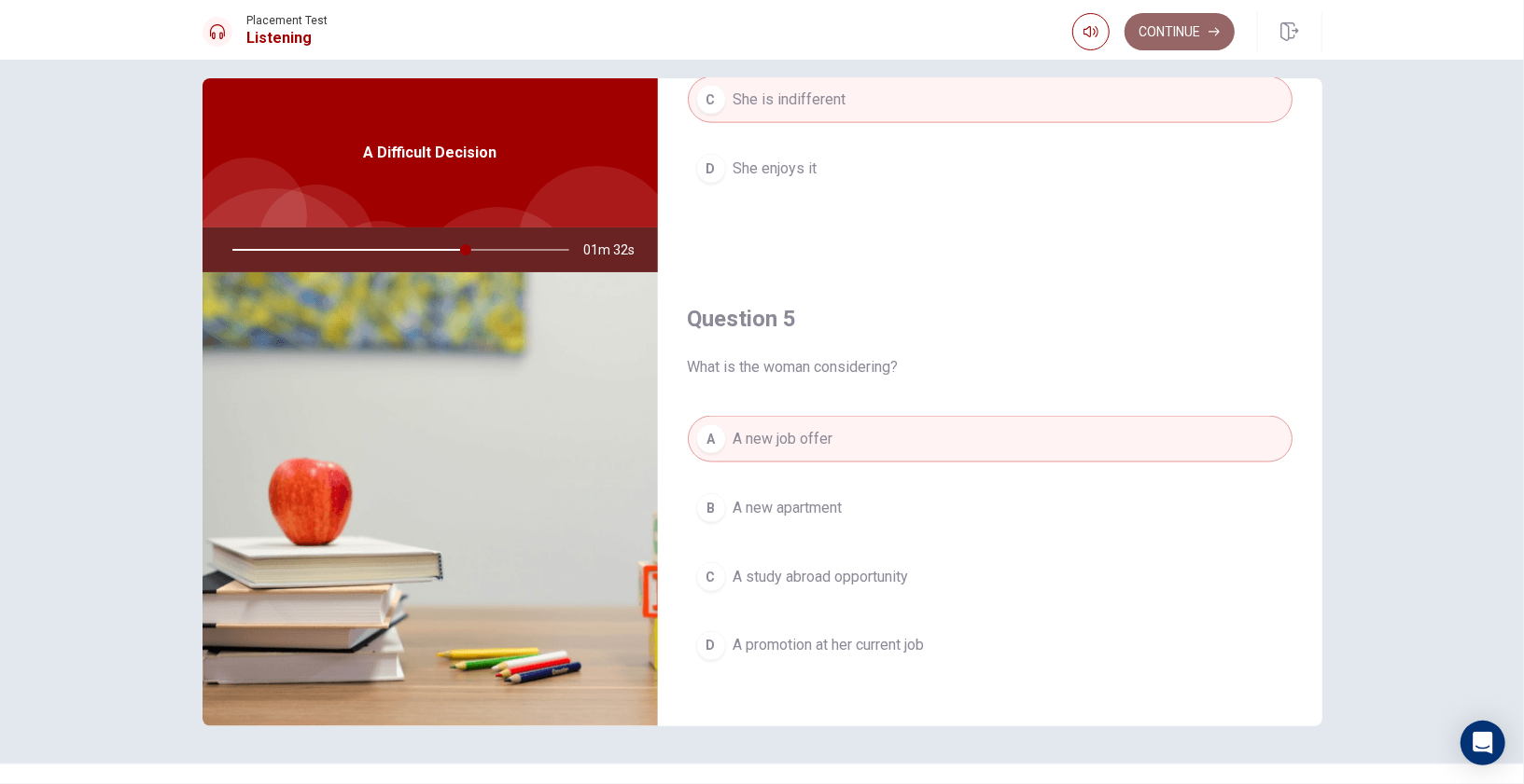
click at [1183, 27] on button "Continue" at bounding box center [1180, 32] width 110 height 37
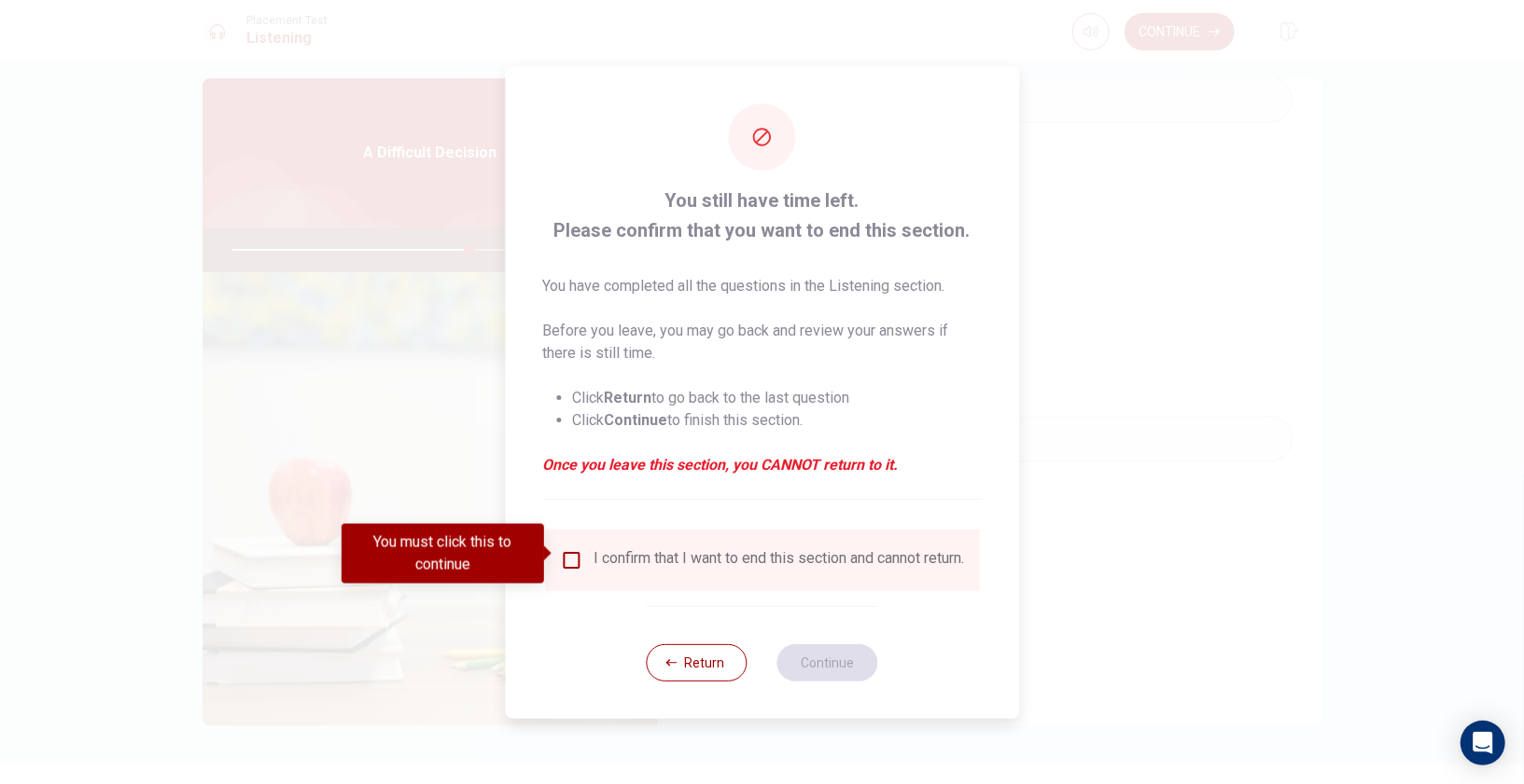
click at [569, 549] on input "You must click this to continue" at bounding box center [571, 560] width 22 height 22
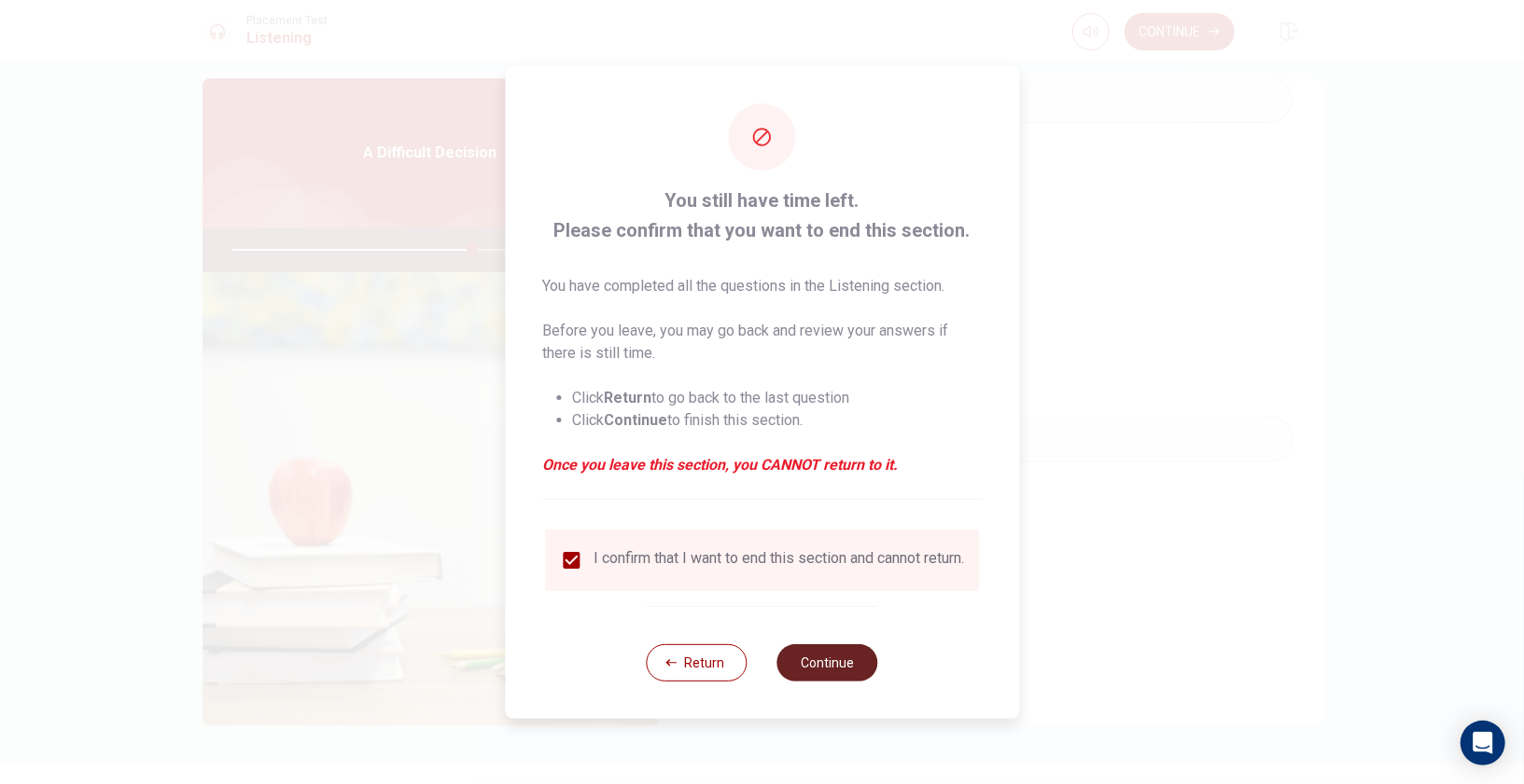
click at [833, 675] on button "Continue" at bounding box center [828, 663] width 101 height 37
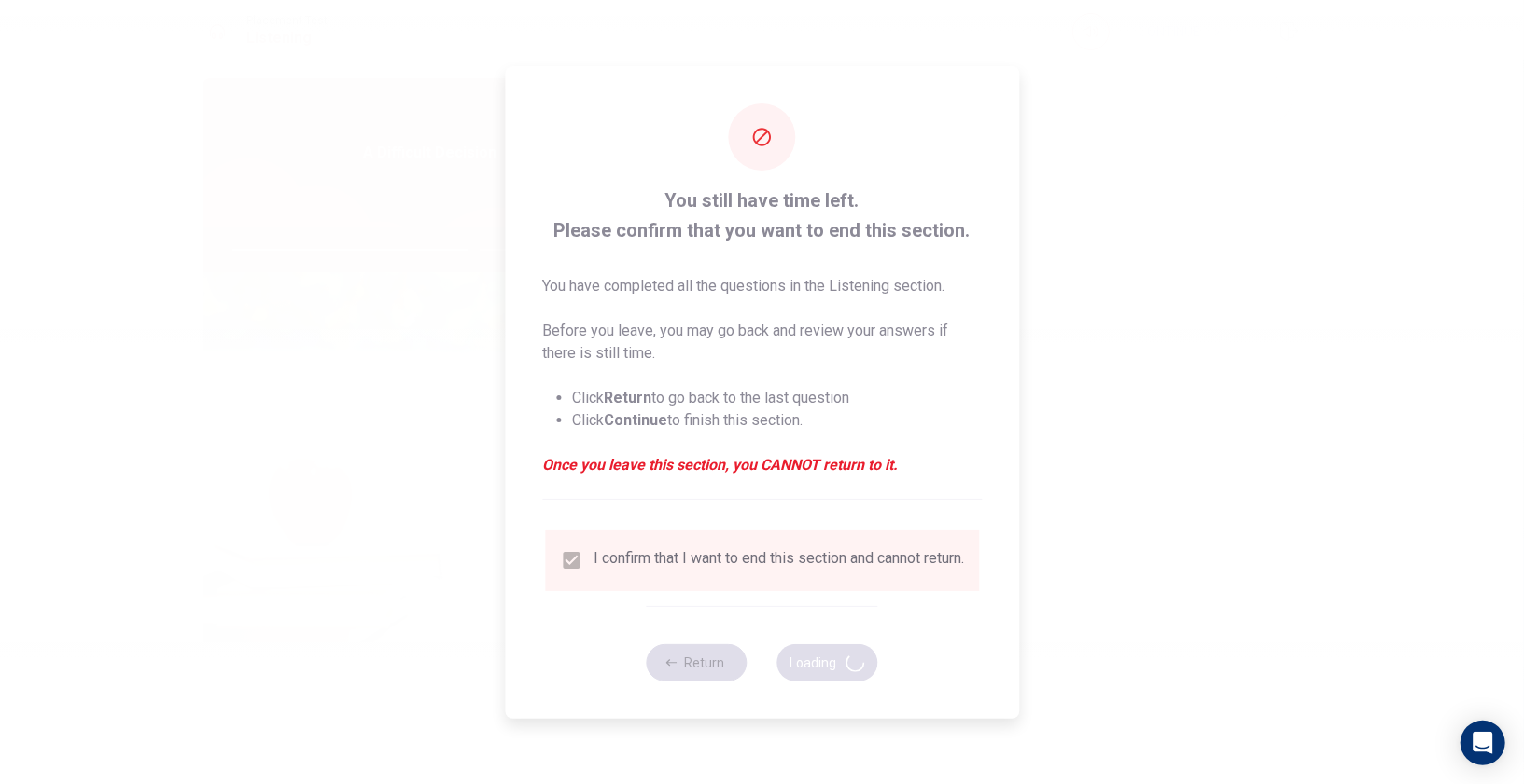
type input "72"
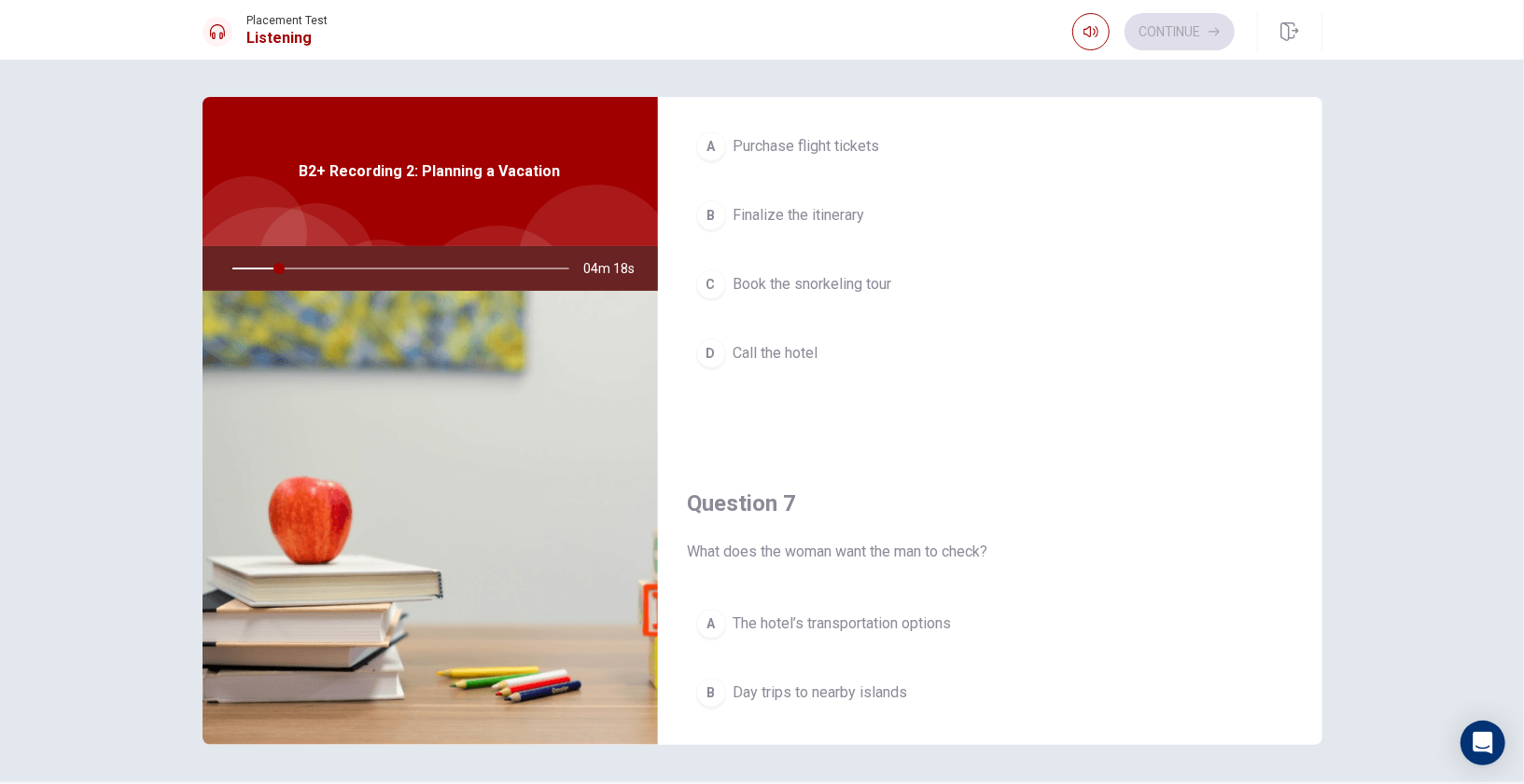
scroll to position [0, 0]
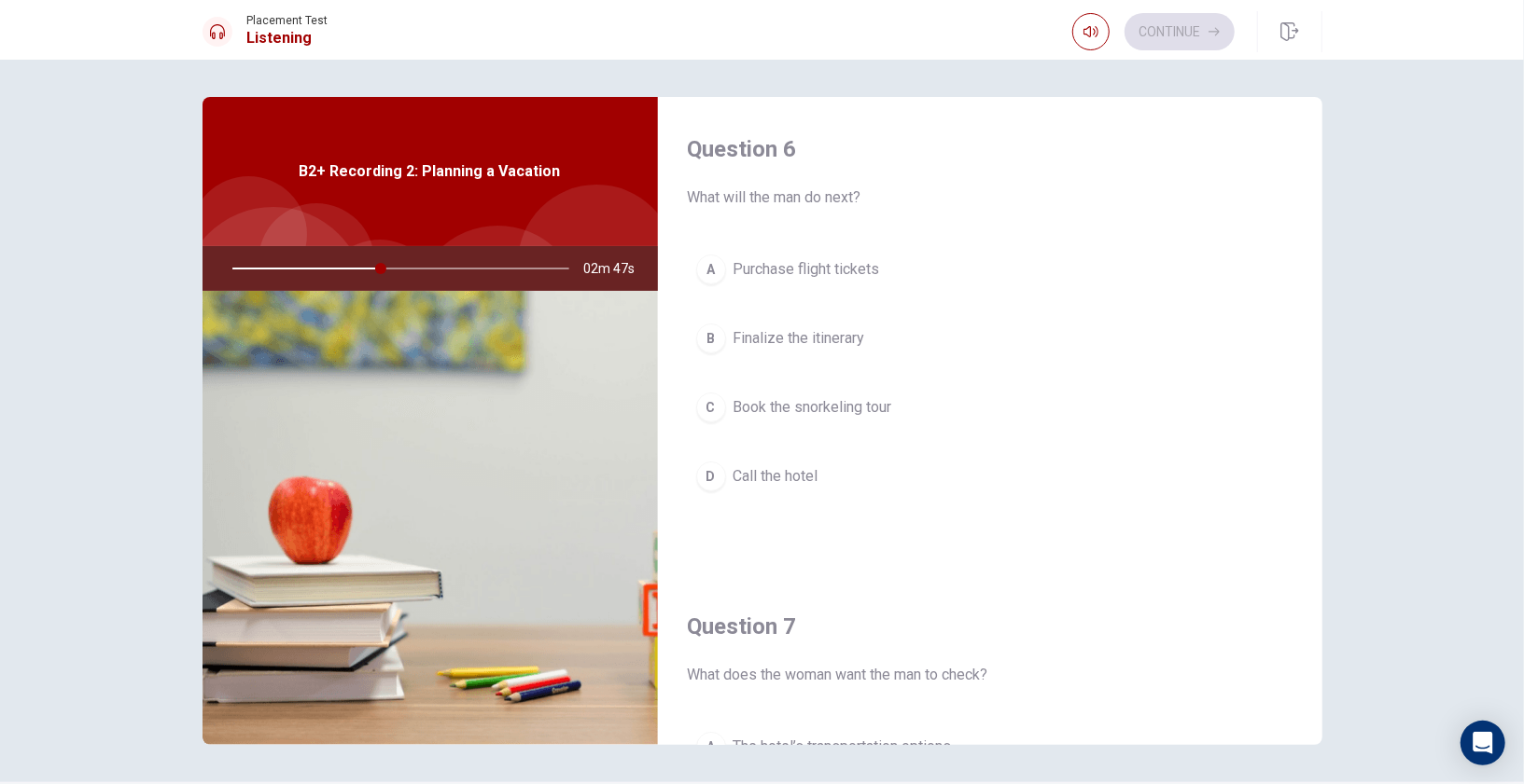
click at [786, 476] on span "Call the hotel" at bounding box center [775, 476] width 85 height 22
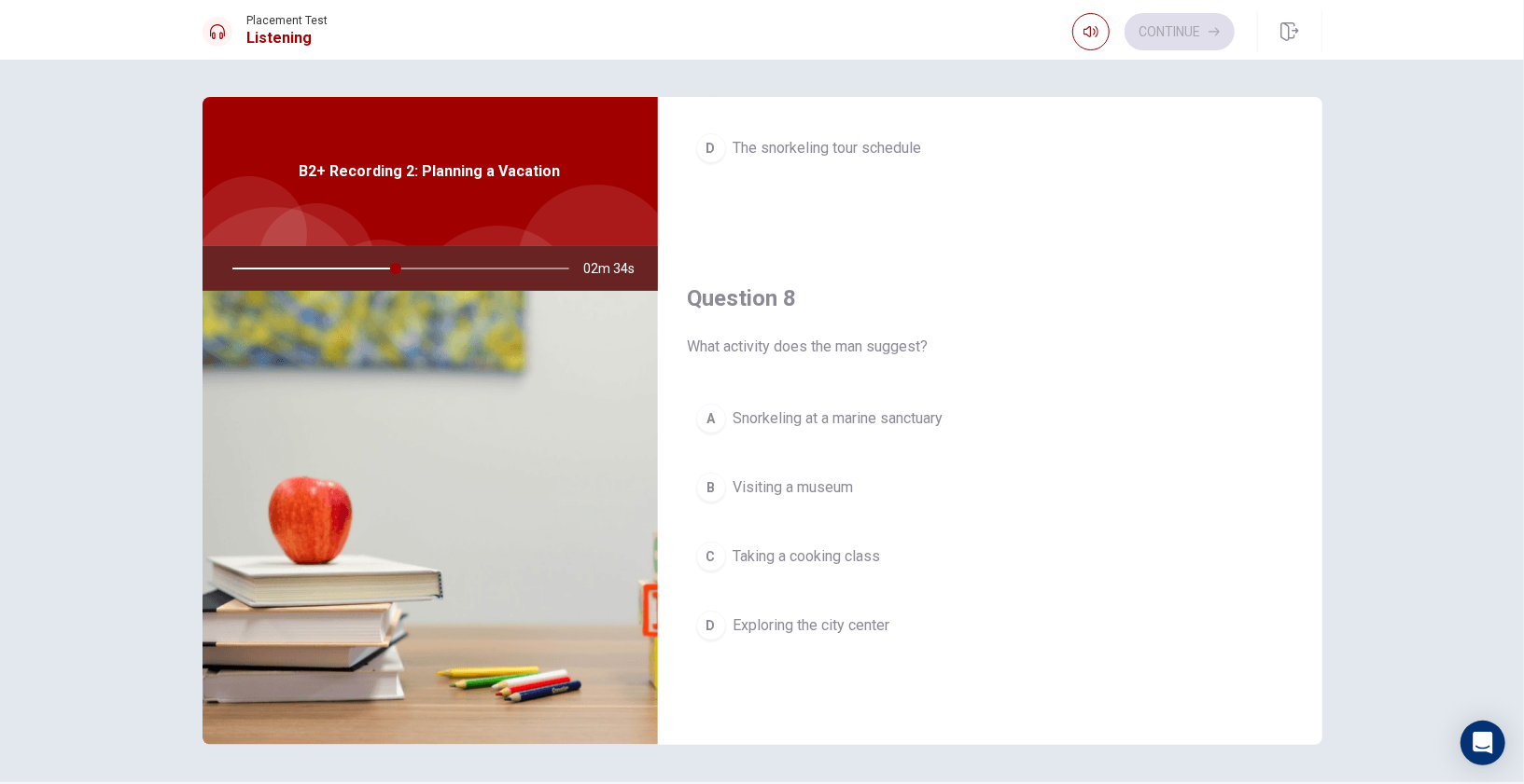
scroll to position [822, 0]
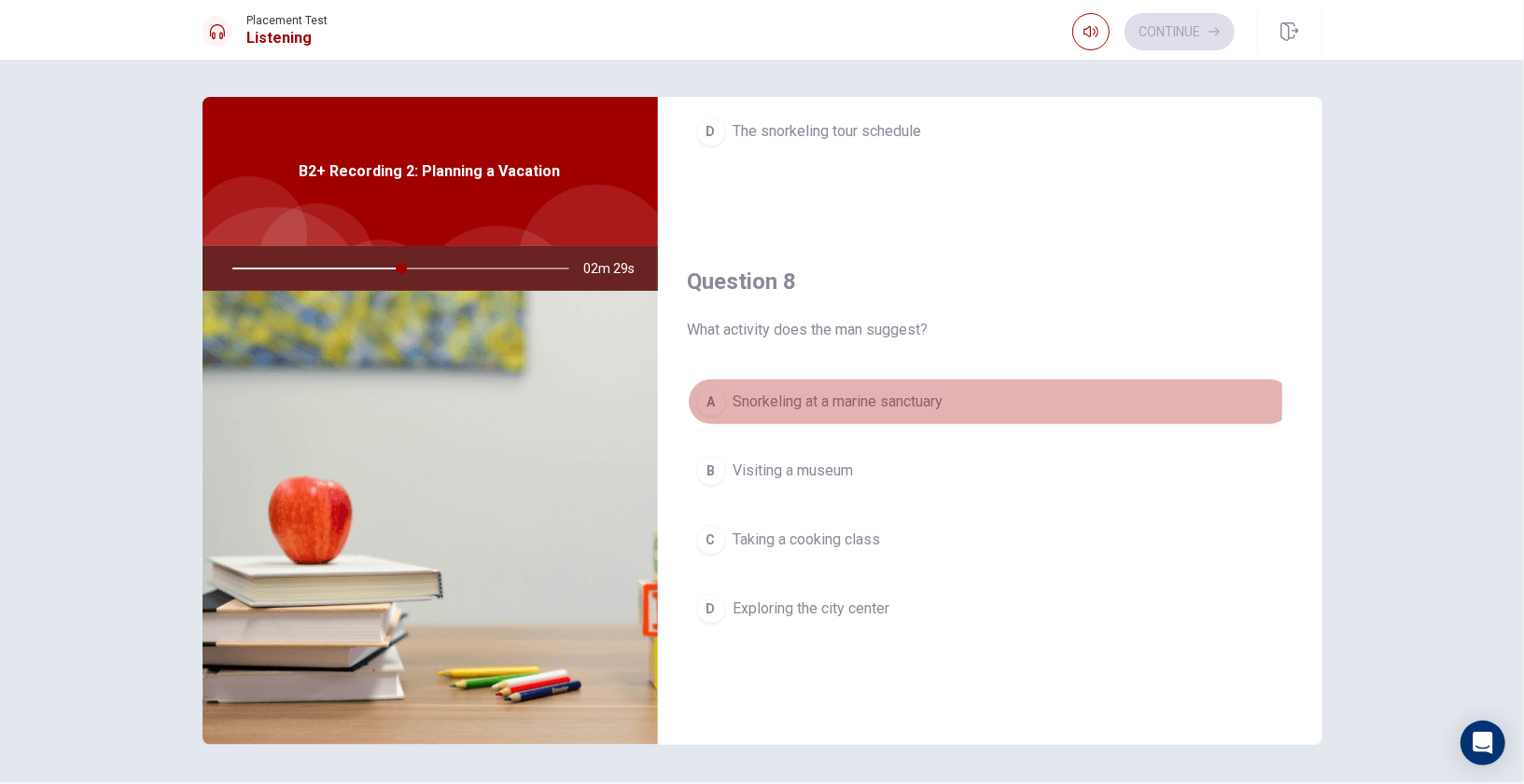
click at [755, 393] on span "Snorkeling at a marine sanctuary" at bounding box center [838, 402] width 210 height 22
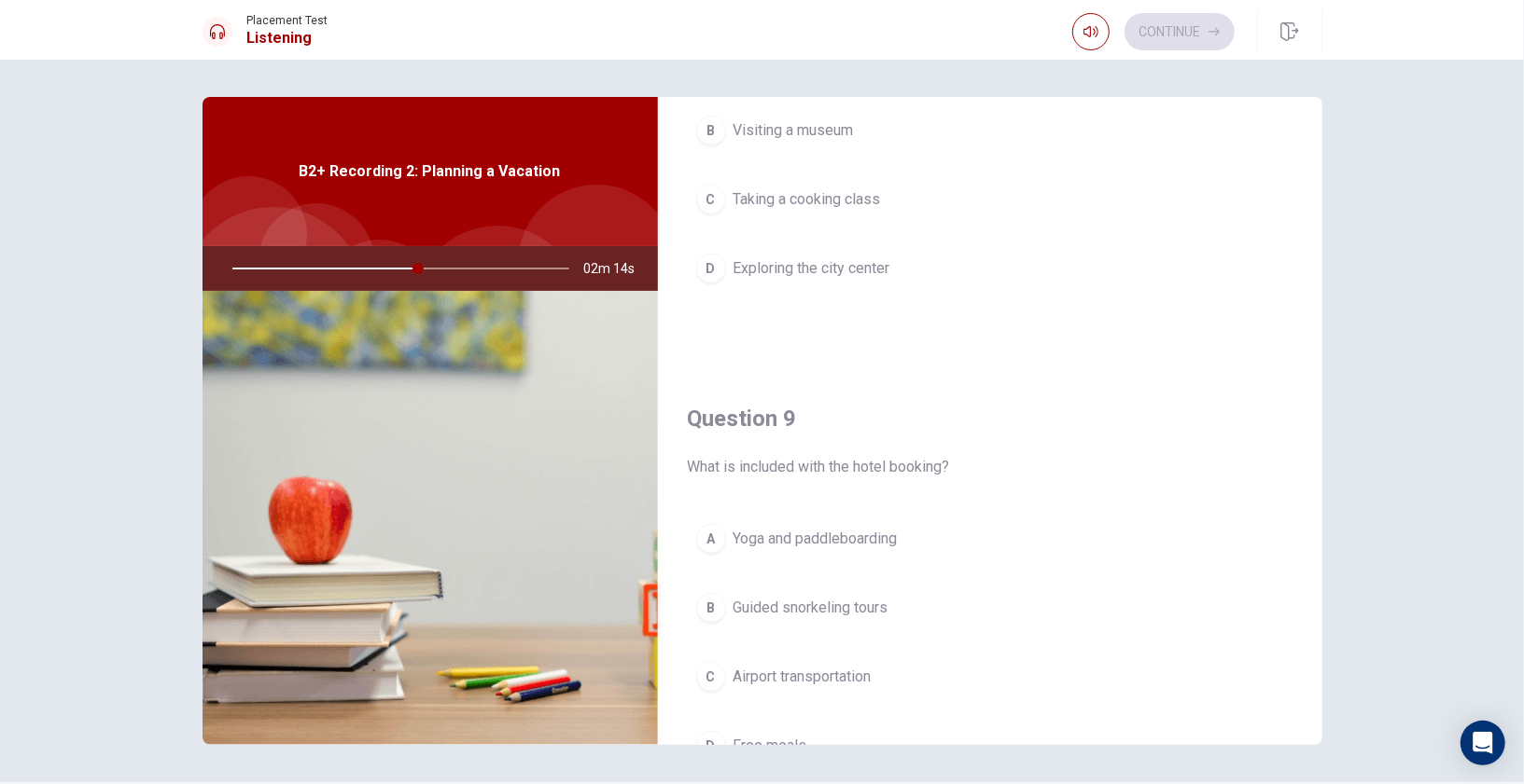
scroll to position [1175, 0]
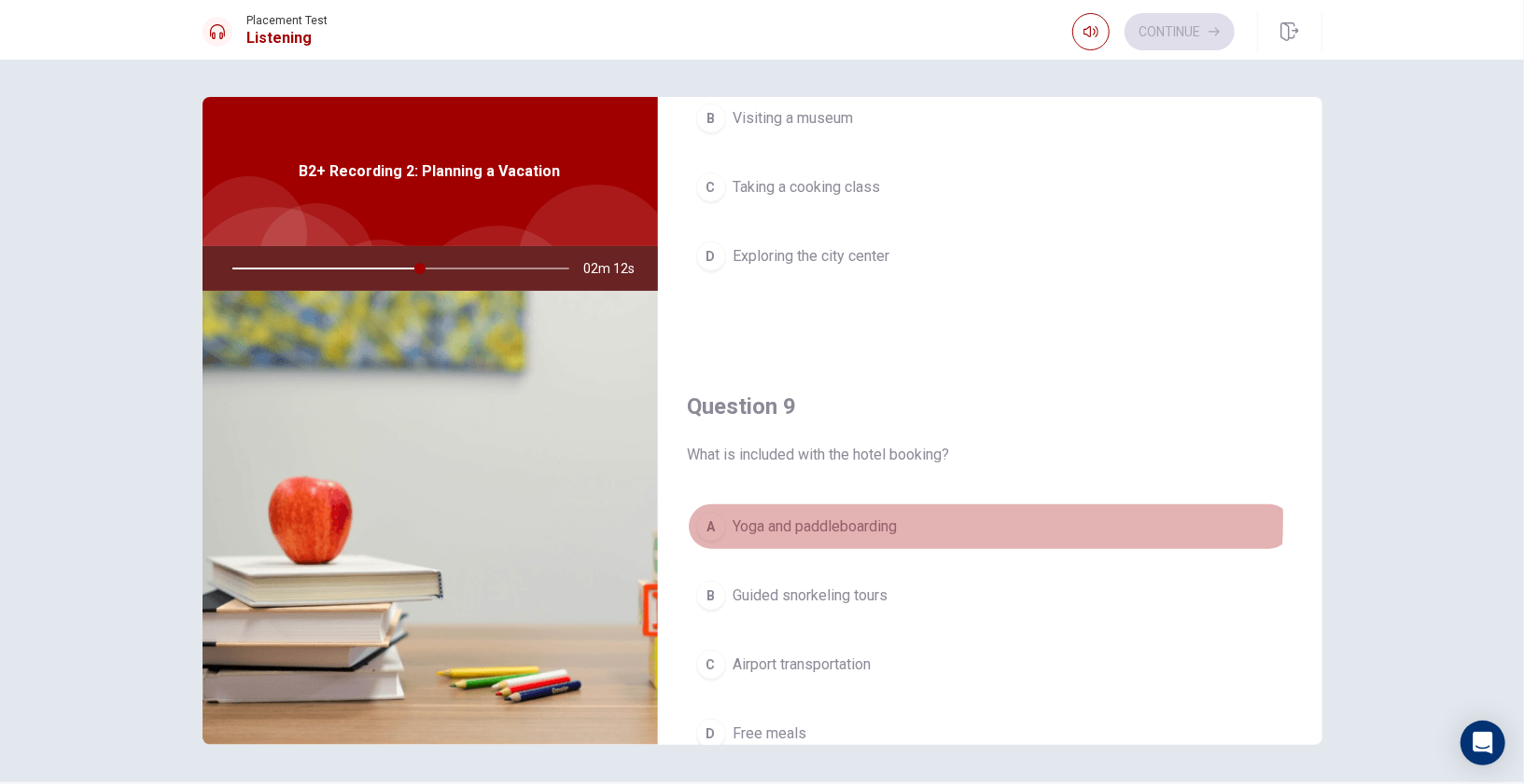
click at [817, 515] on span "Yoga and paddleboarding" at bounding box center [814, 527] width 164 height 22
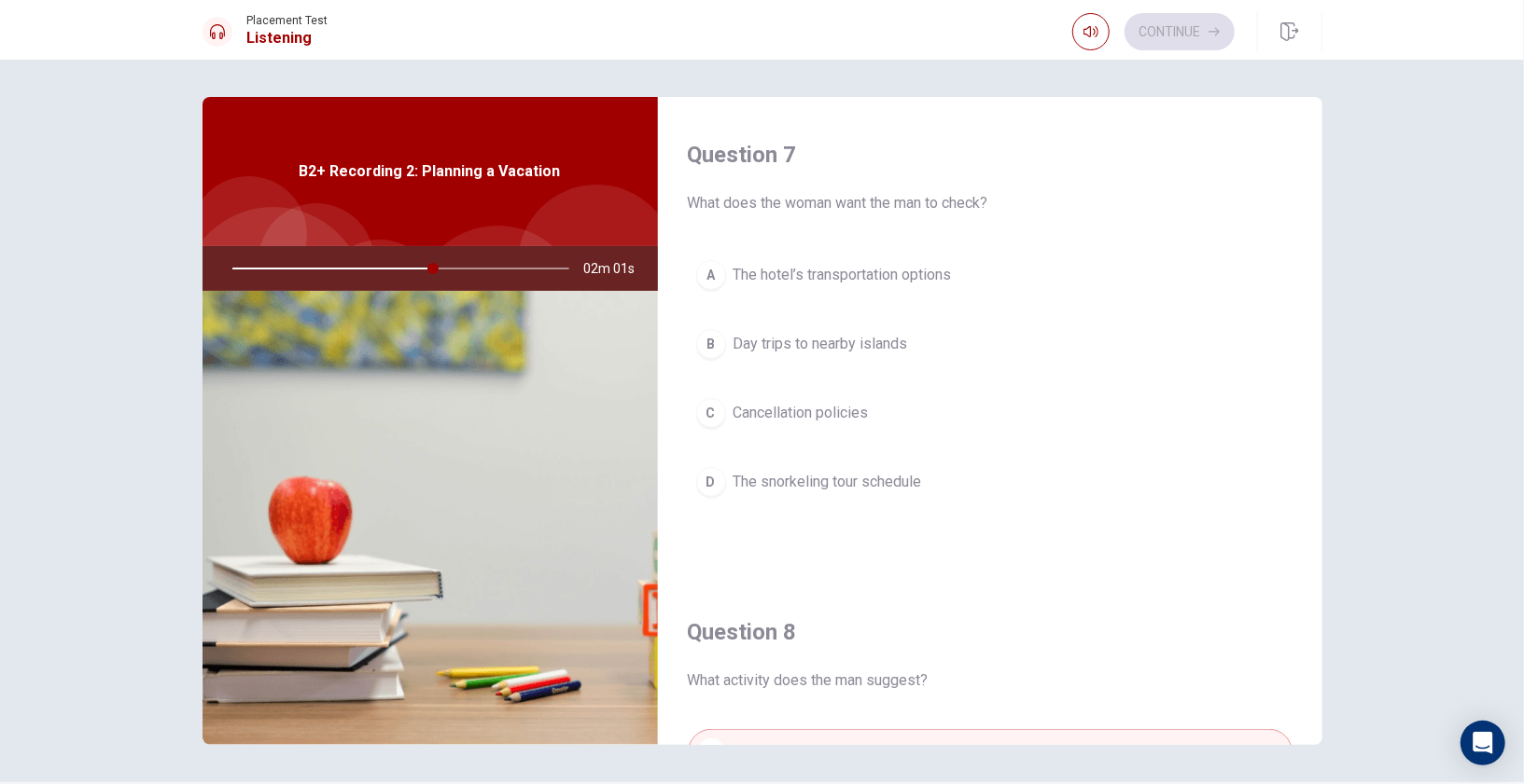
scroll to position [463, 0]
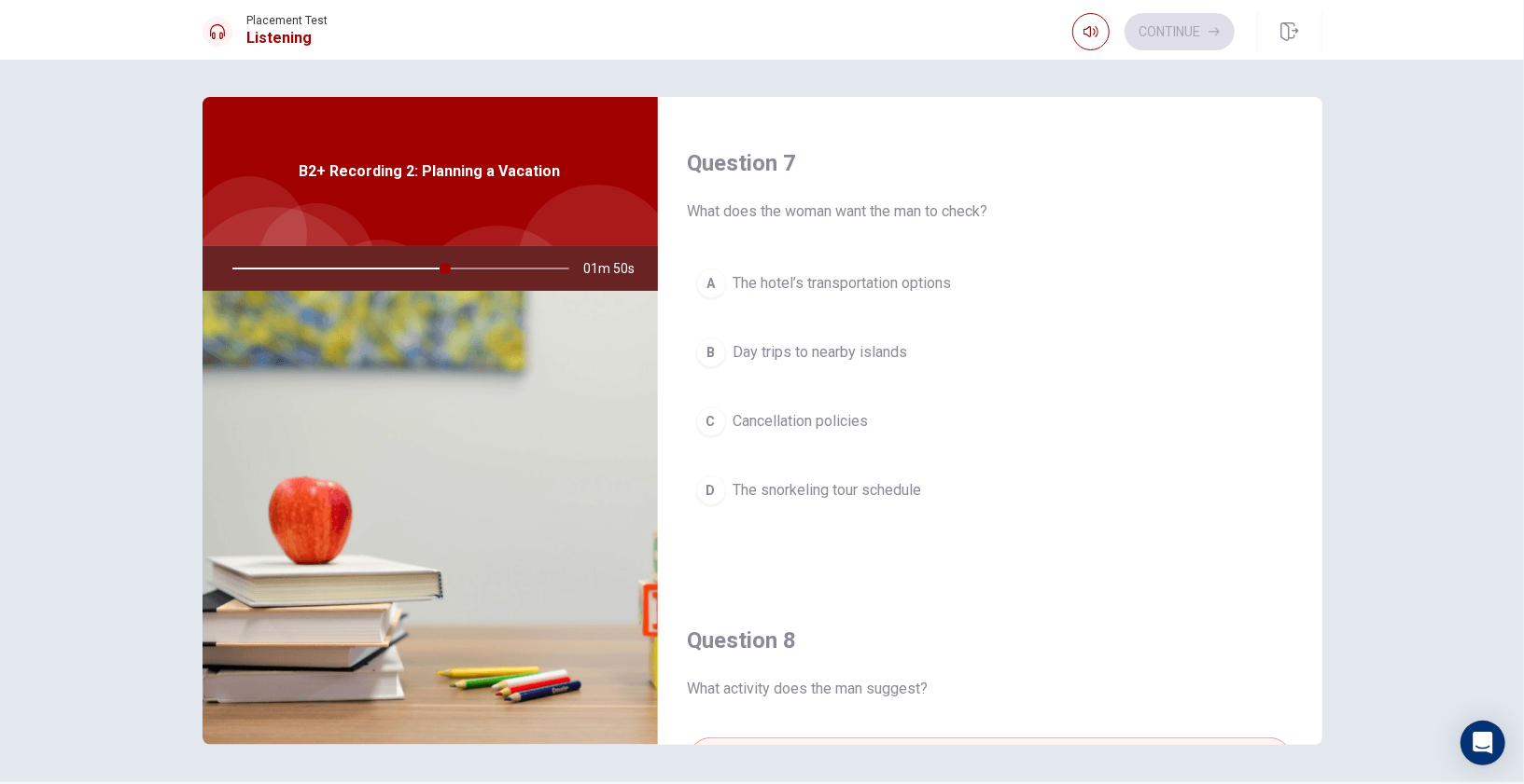
click at [852, 276] on span "The hotel’s transportation options" at bounding box center [842, 283] width 218 height 22
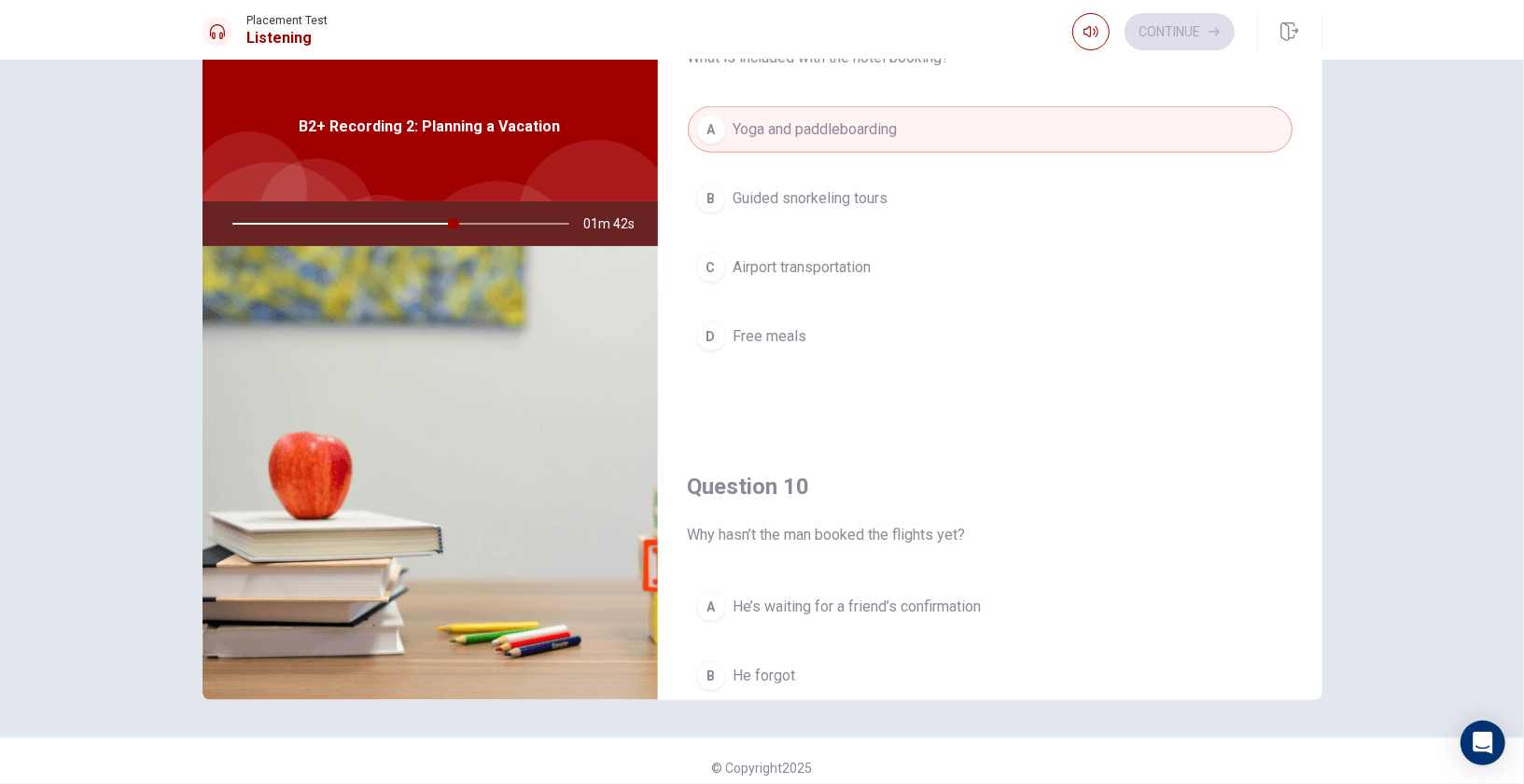
scroll to position [1721, 0]
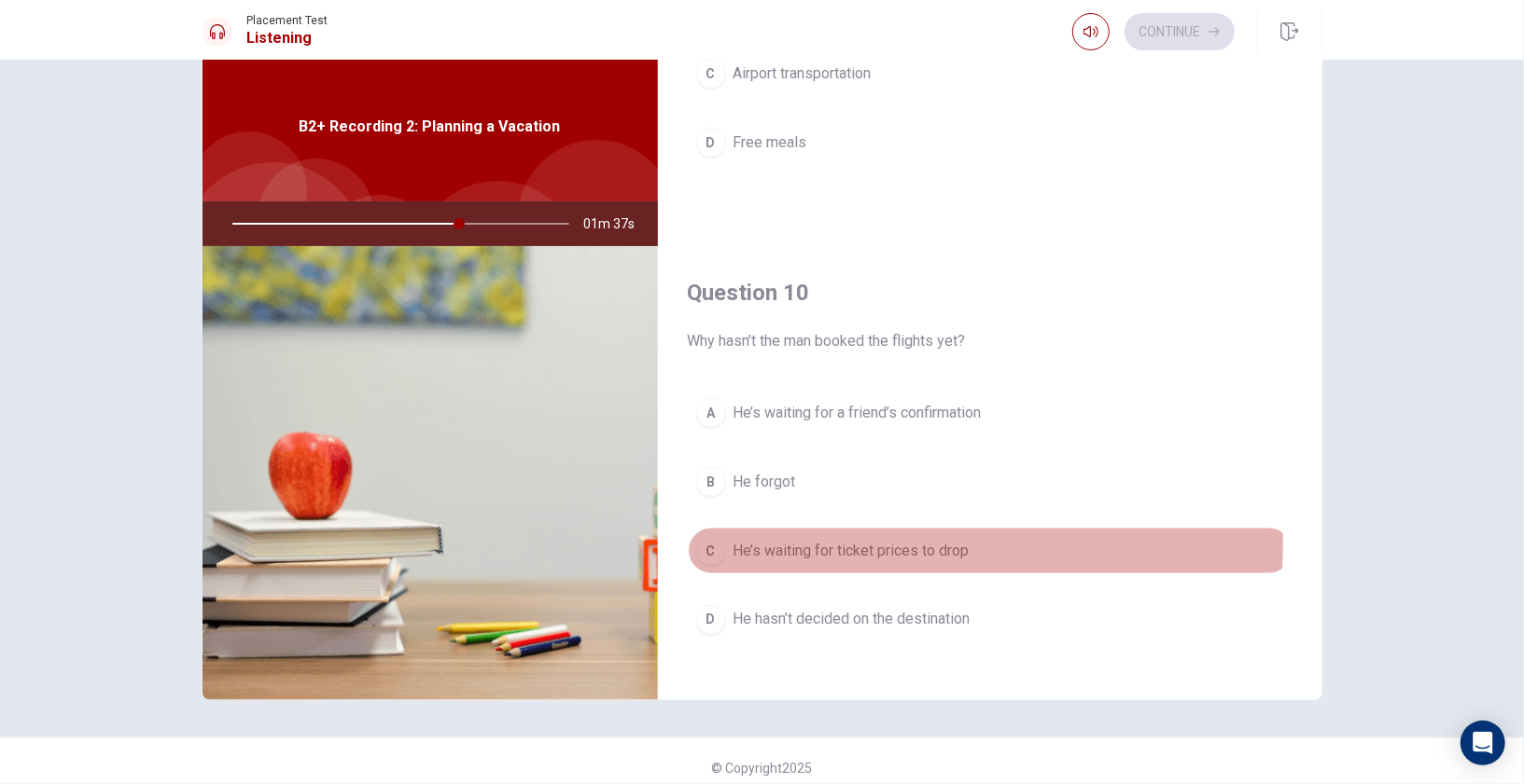
click at [829, 540] on span "He’s waiting for ticket prices to drop" at bounding box center [851, 551] width 236 height 22
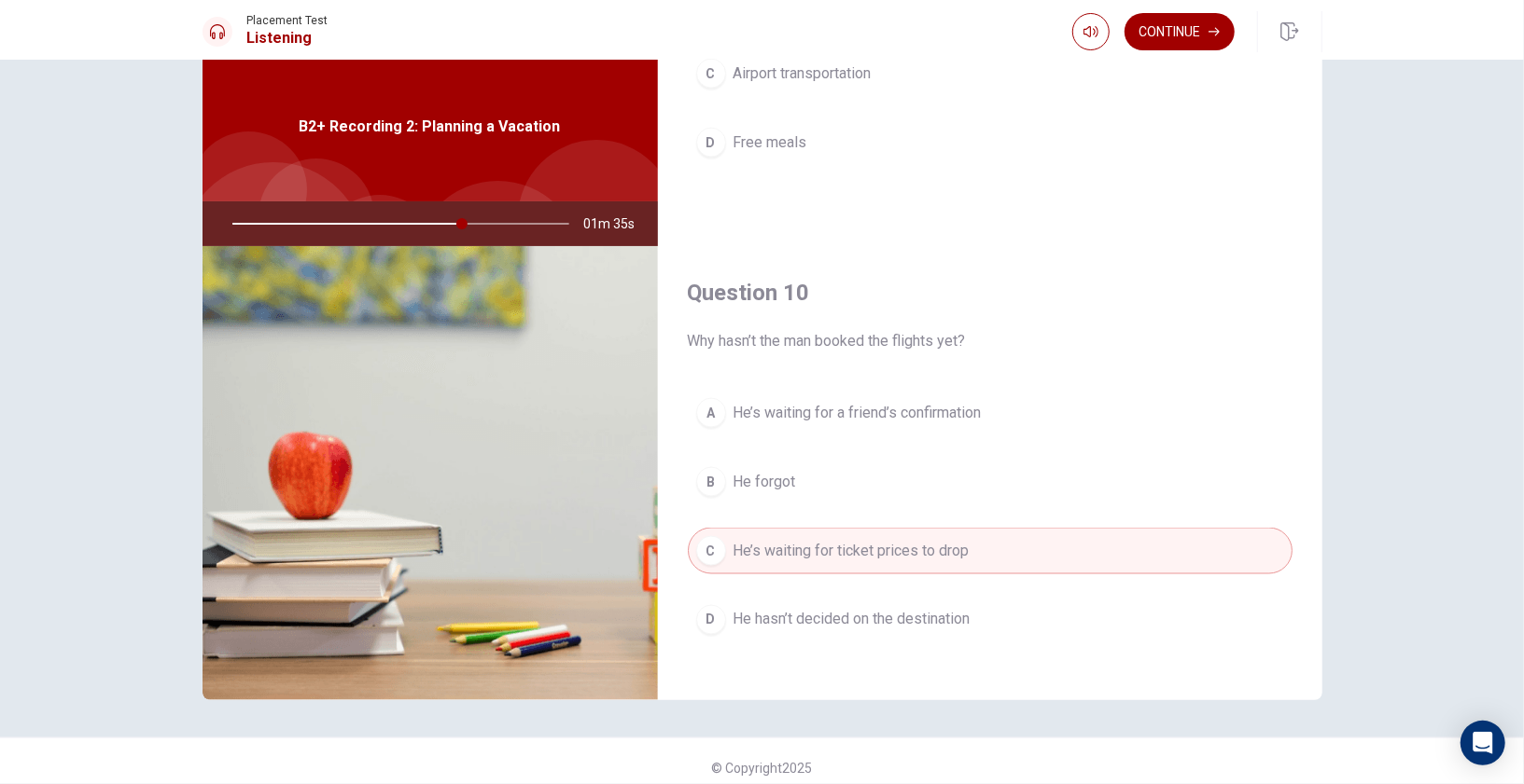
scroll to position [0, 0]
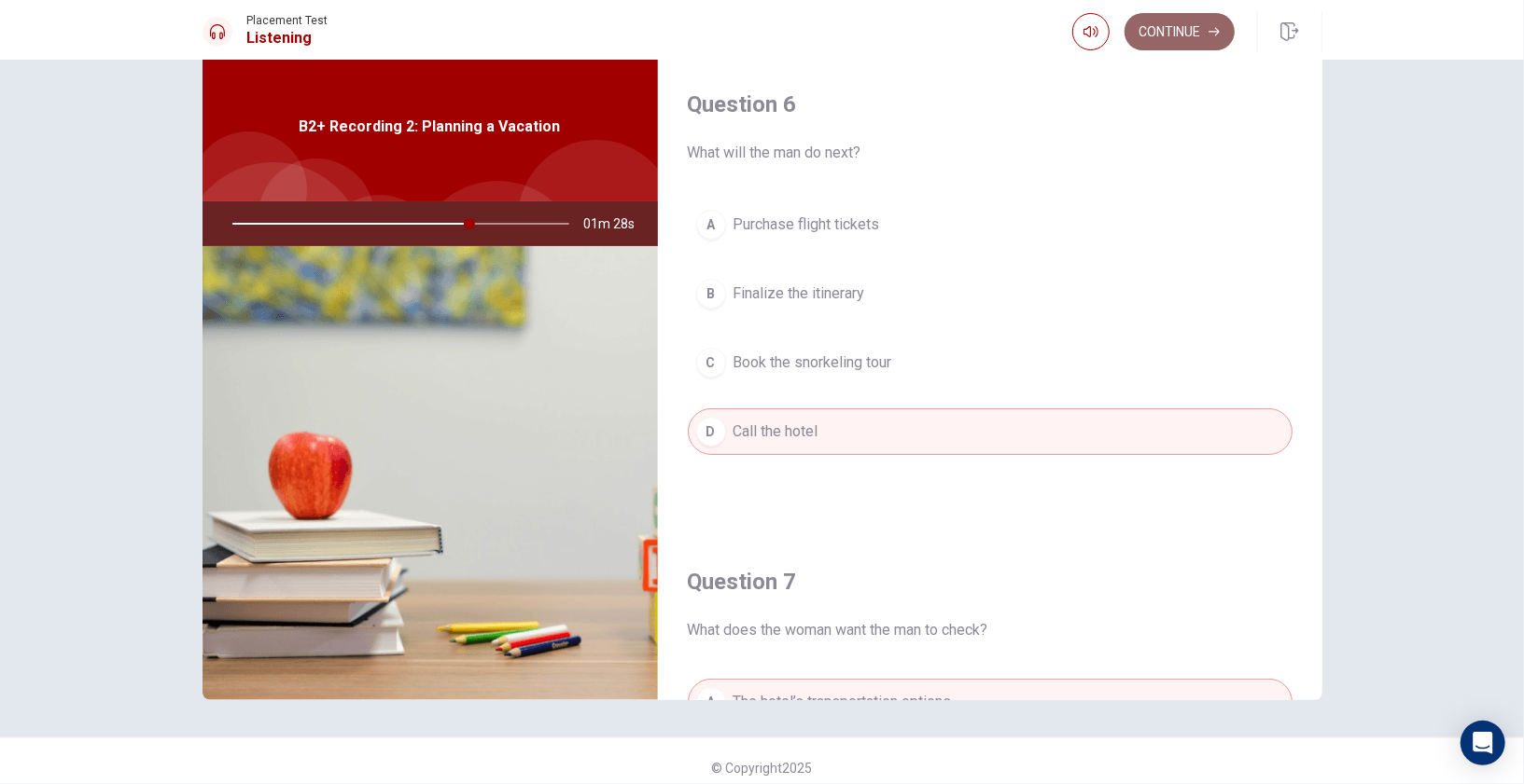
click at [1171, 34] on button "Continue" at bounding box center [1180, 32] width 110 height 37
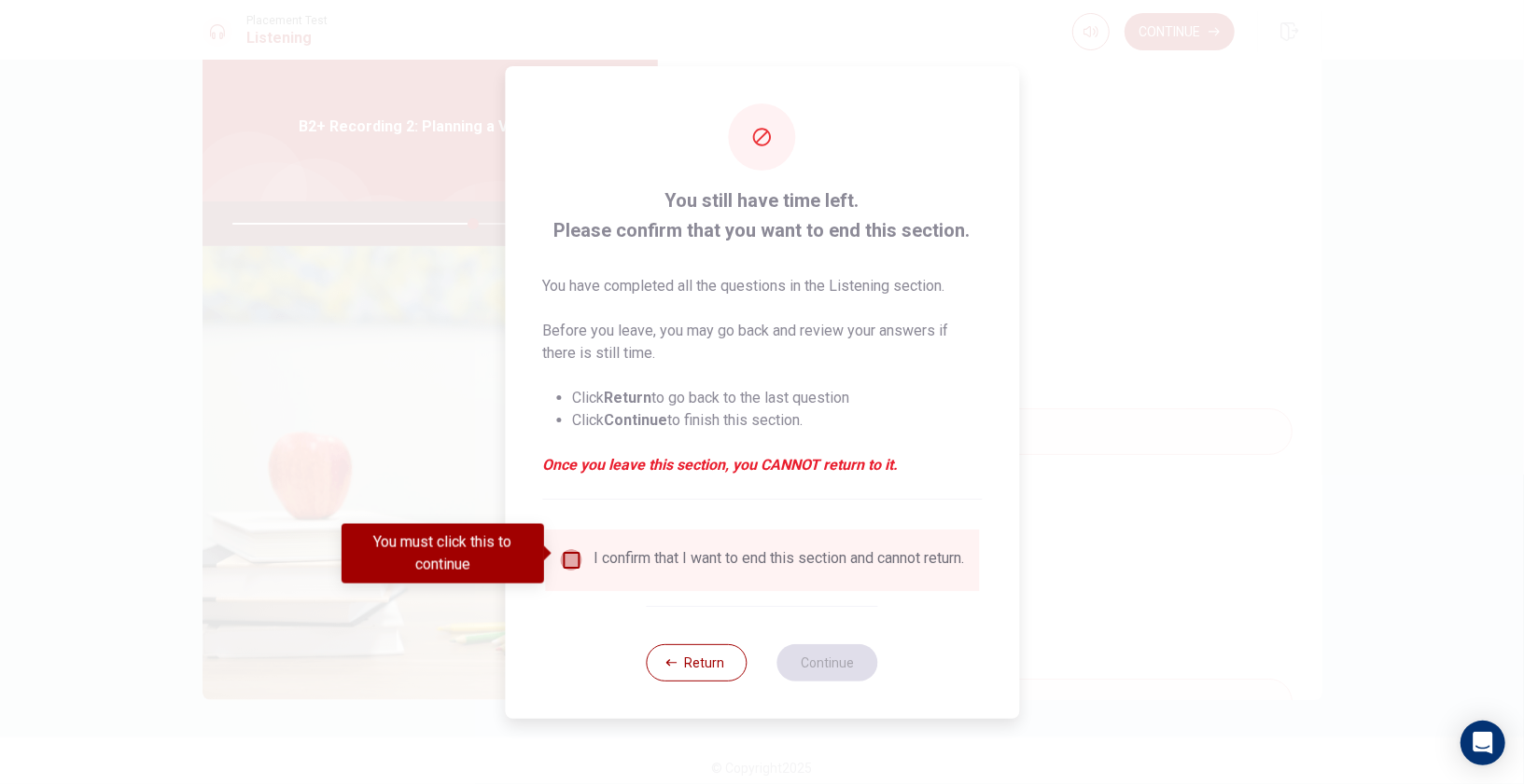
click at [567, 557] on input "You must click this to continue" at bounding box center [571, 560] width 22 height 22
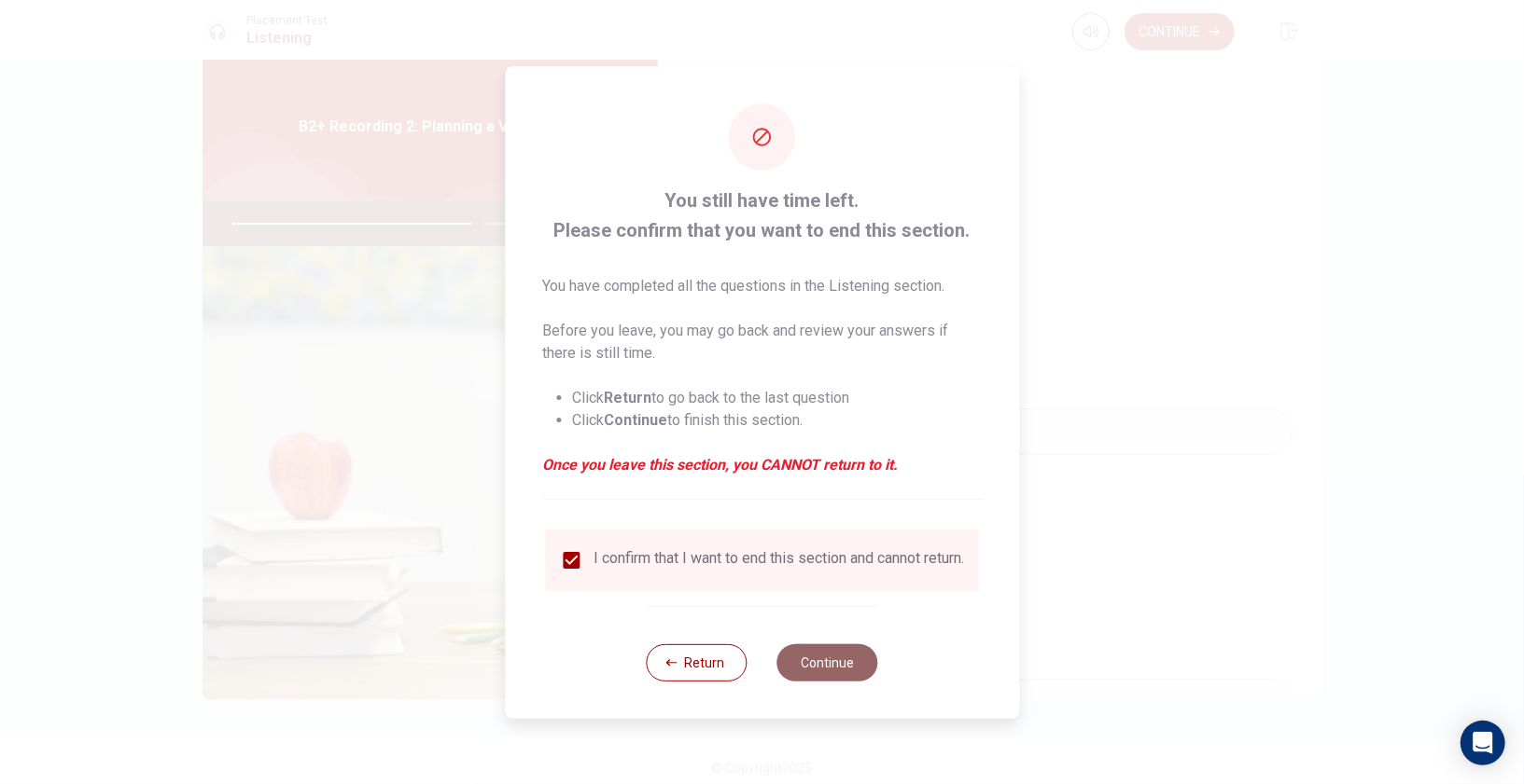
click at [836, 662] on button "Continue" at bounding box center [828, 663] width 101 height 37
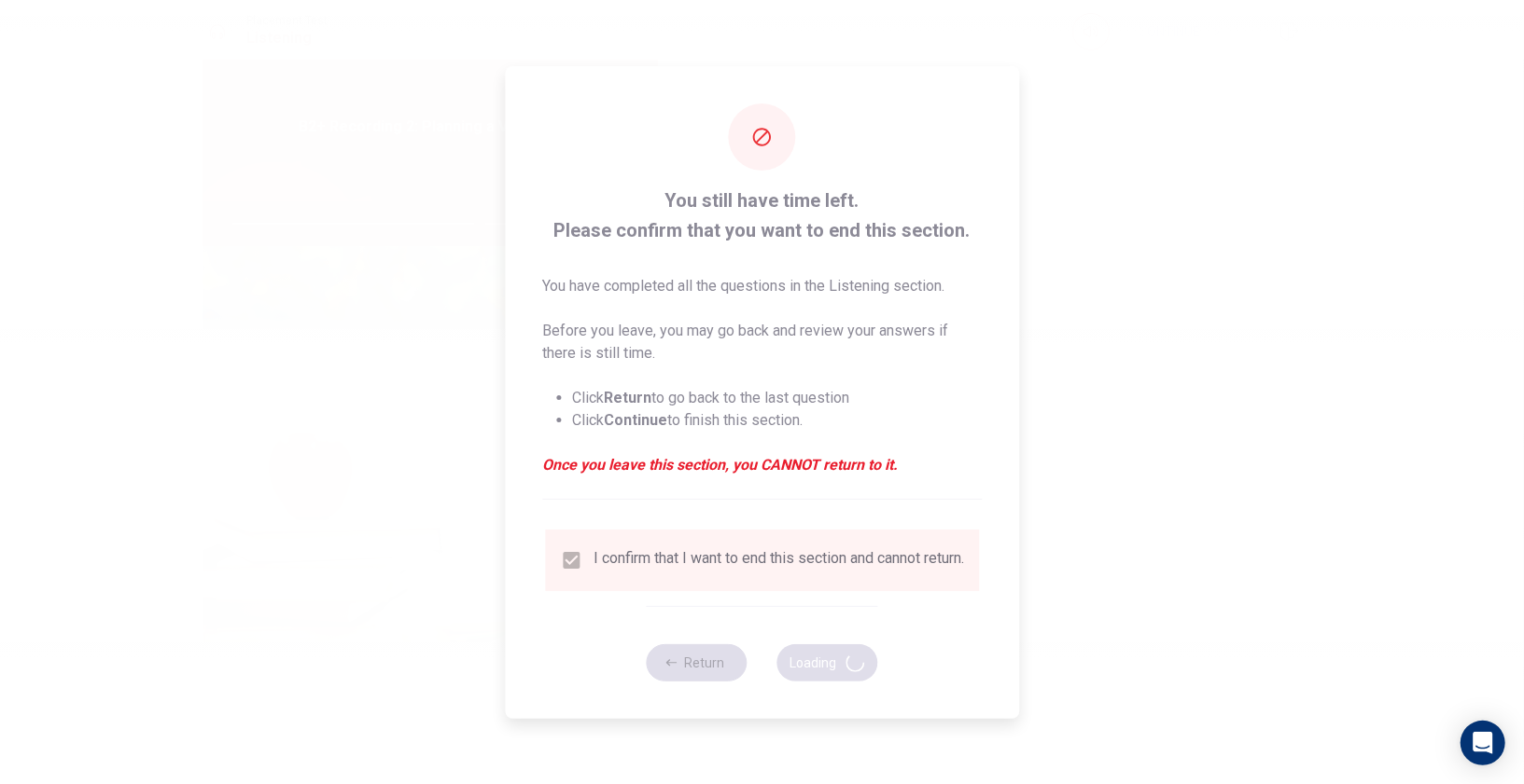
type input "74"
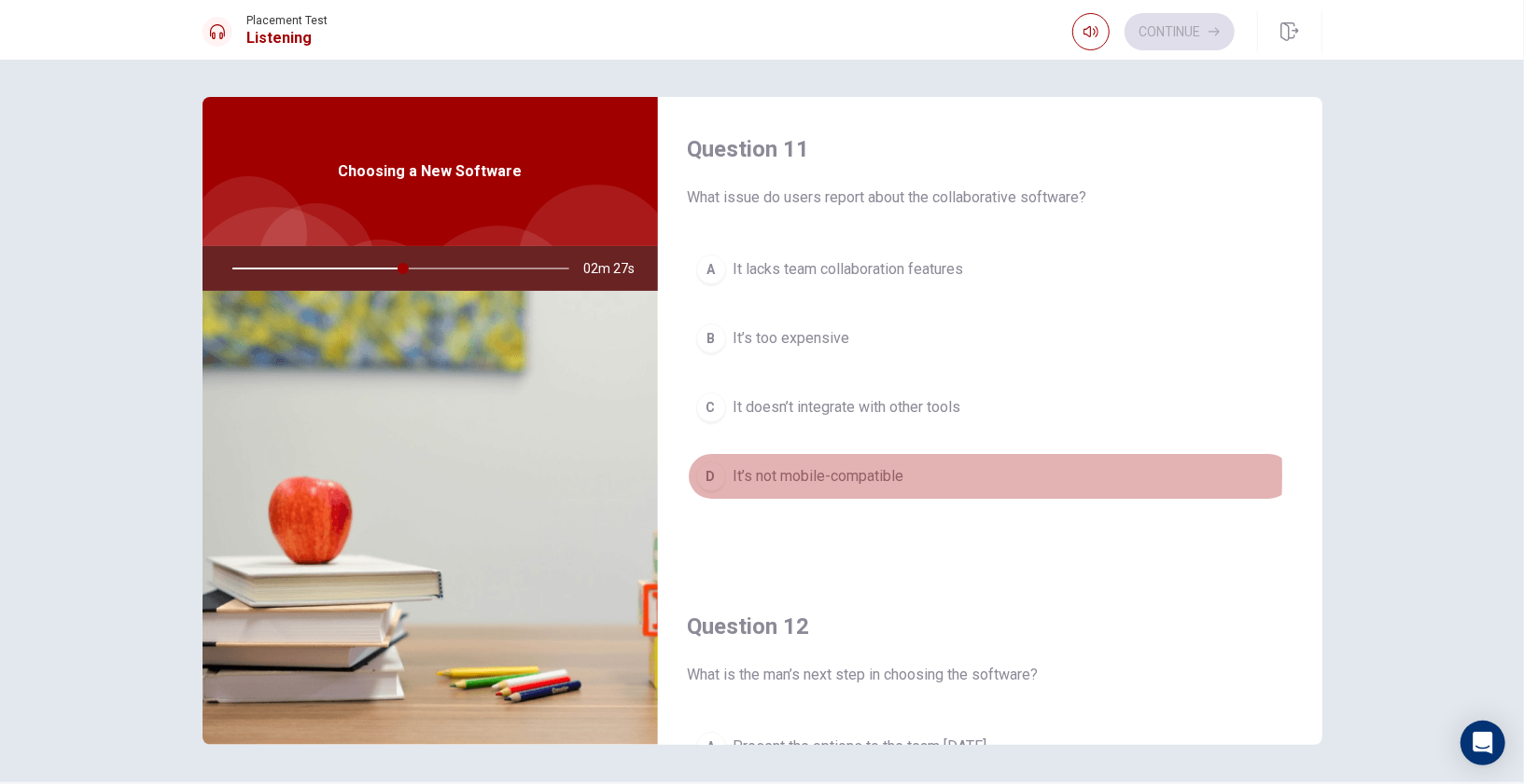
click at [792, 472] on span "It’s not mobile-compatible" at bounding box center [818, 476] width 170 height 22
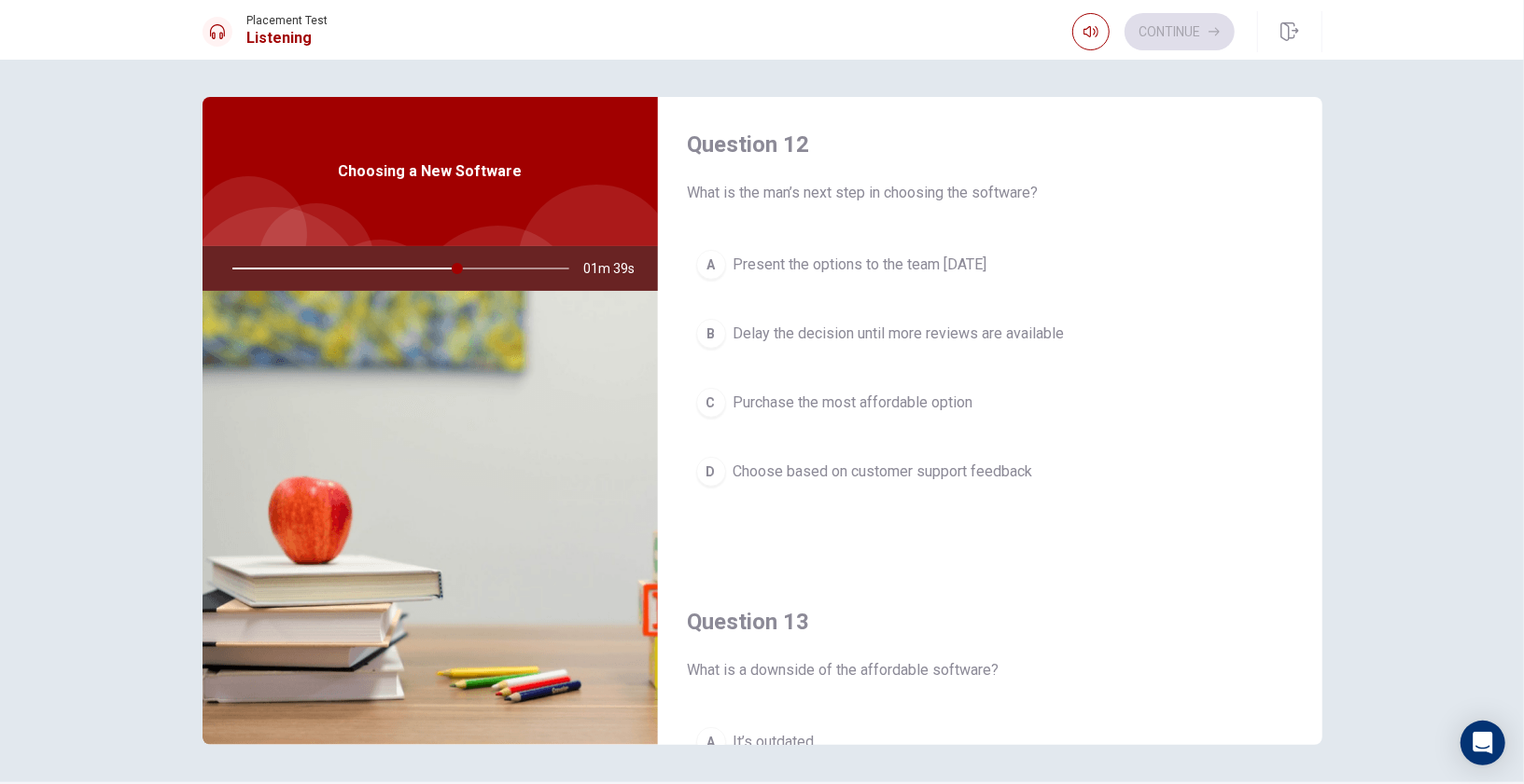
scroll to position [489, 0]
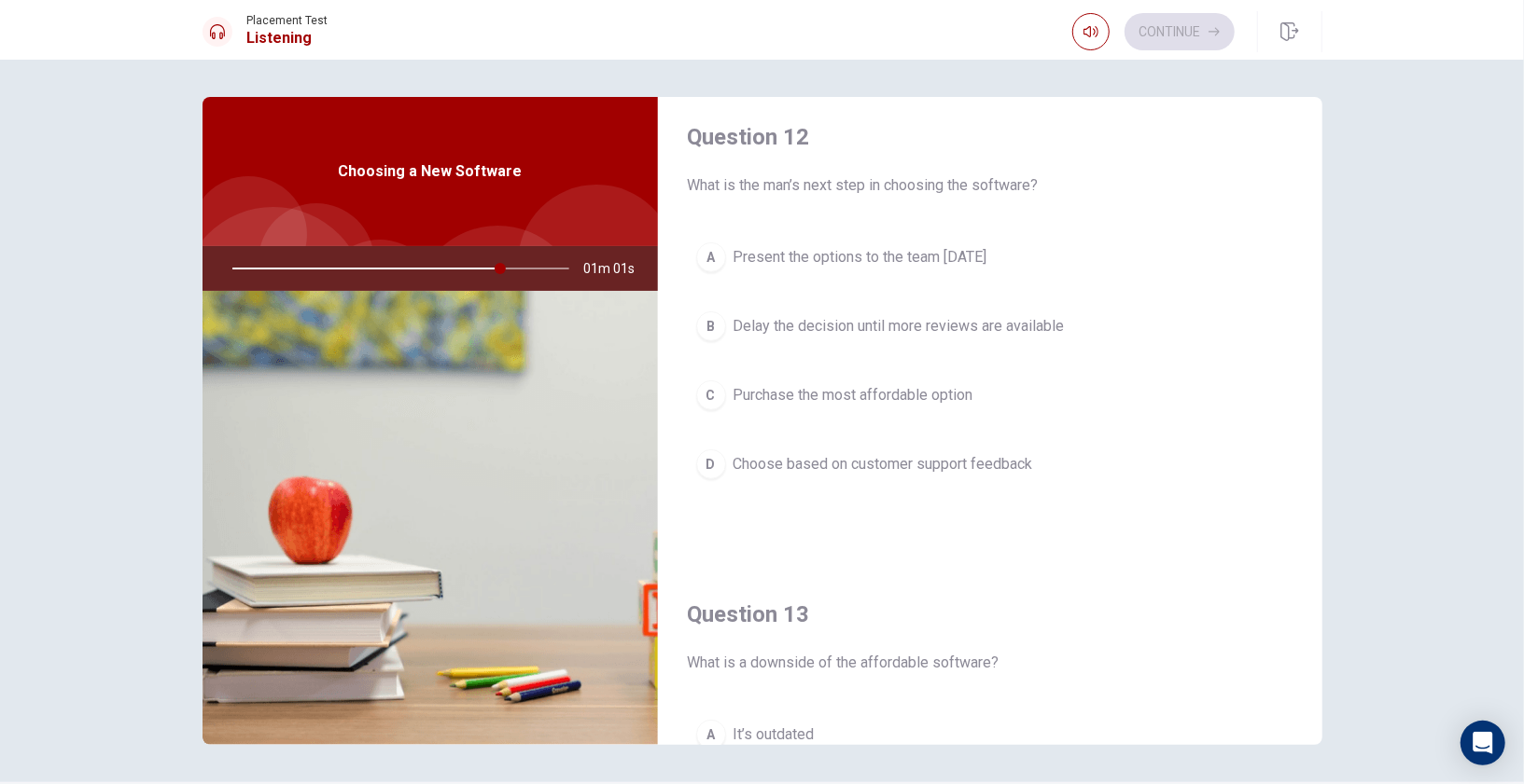
click at [830, 254] on span "Present the options to the team [DATE]" at bounding box center [859, 257] width 254 height 22
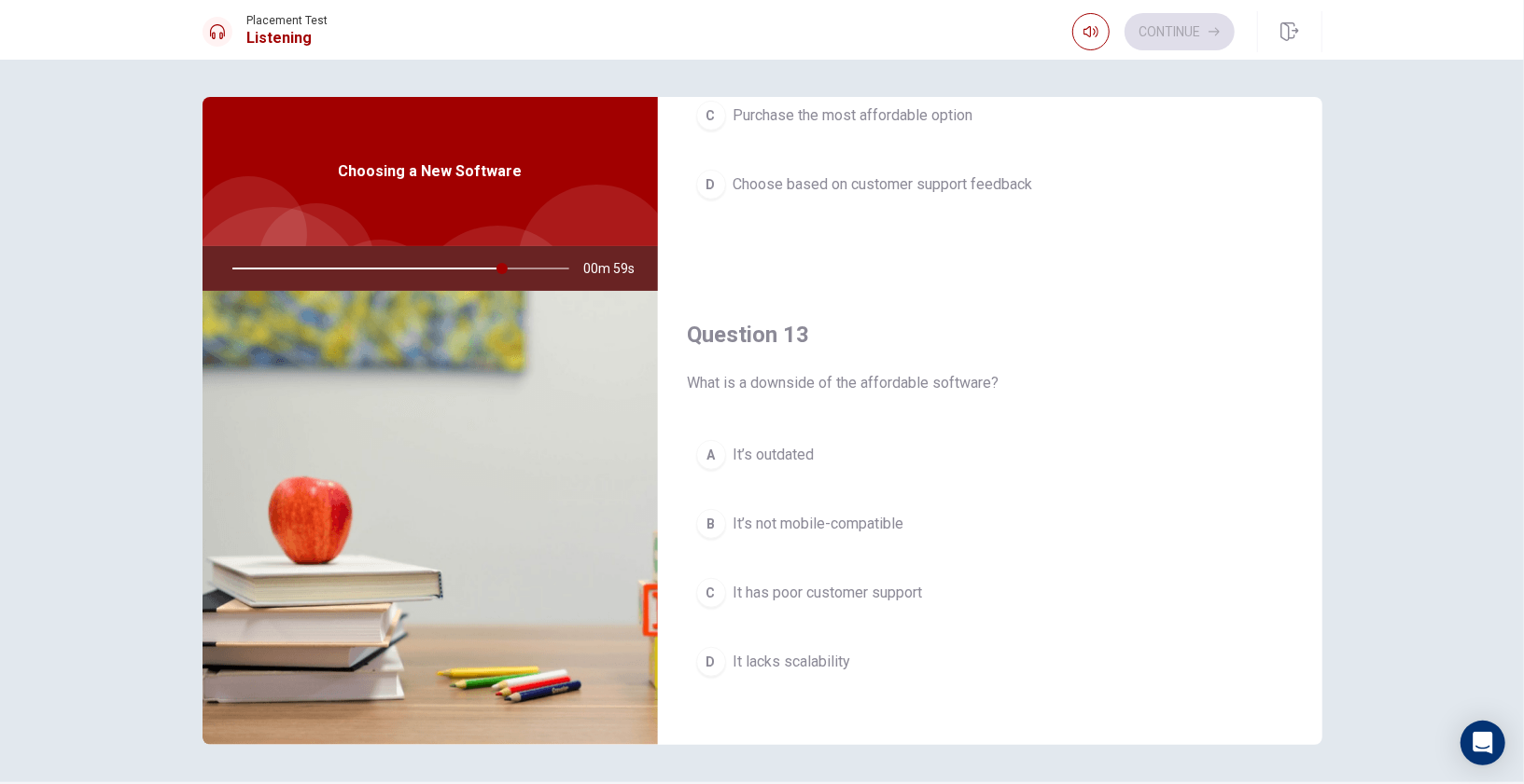
scroll to position [770, 0]
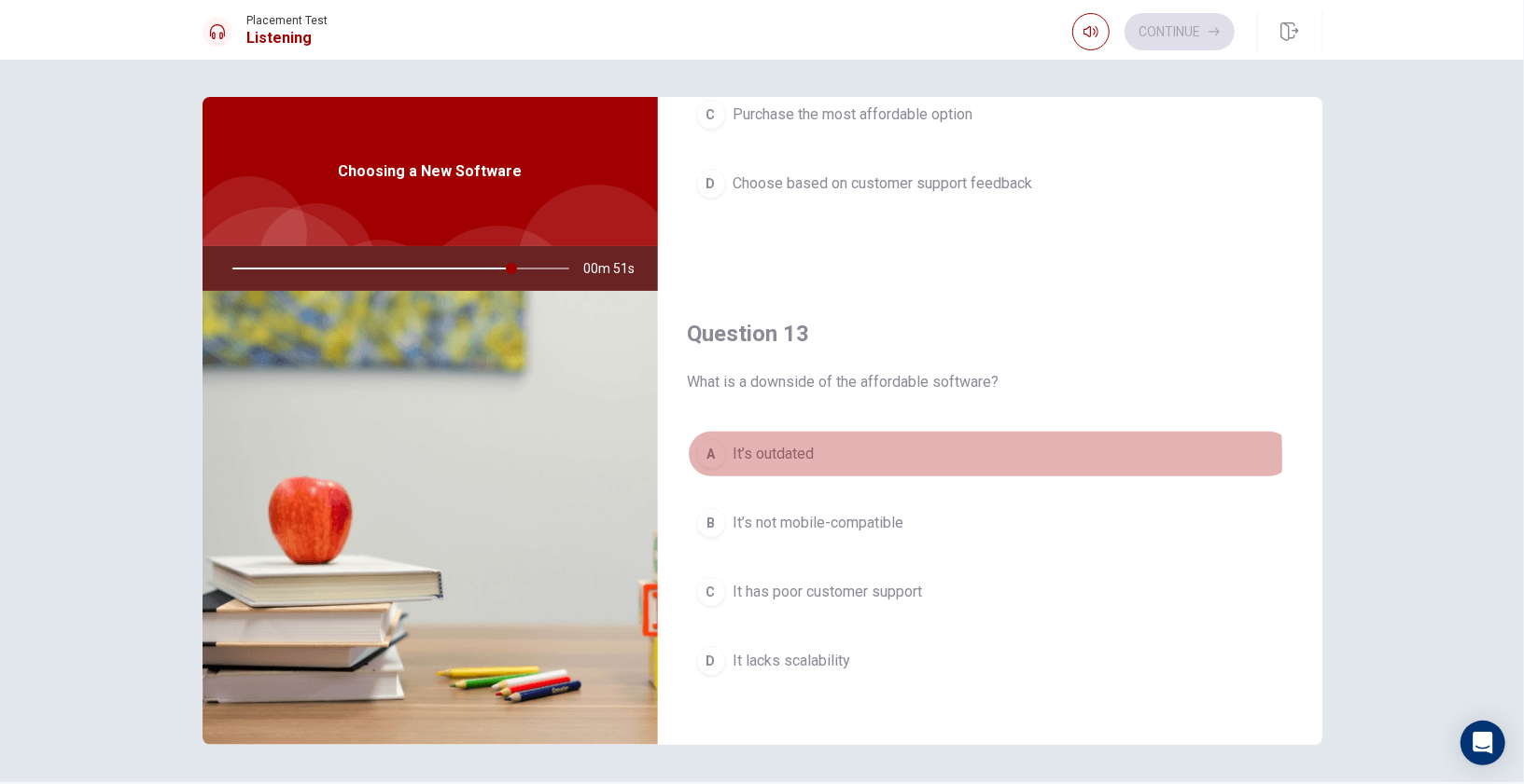
click at [804, 450] on span "It’s outdated" at bounding box center [773, 454] width 81 height 22
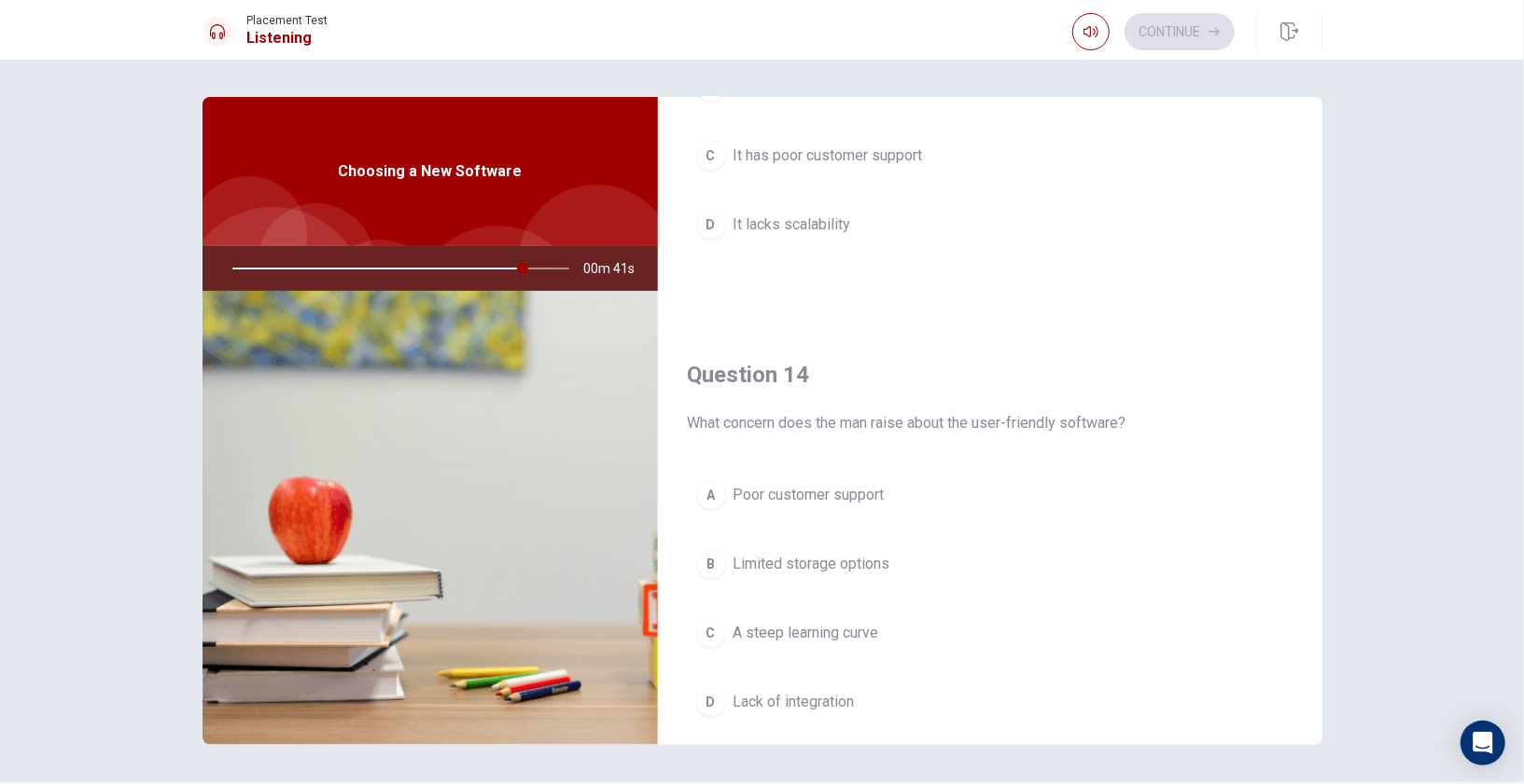
scroll to position [1279, 0]
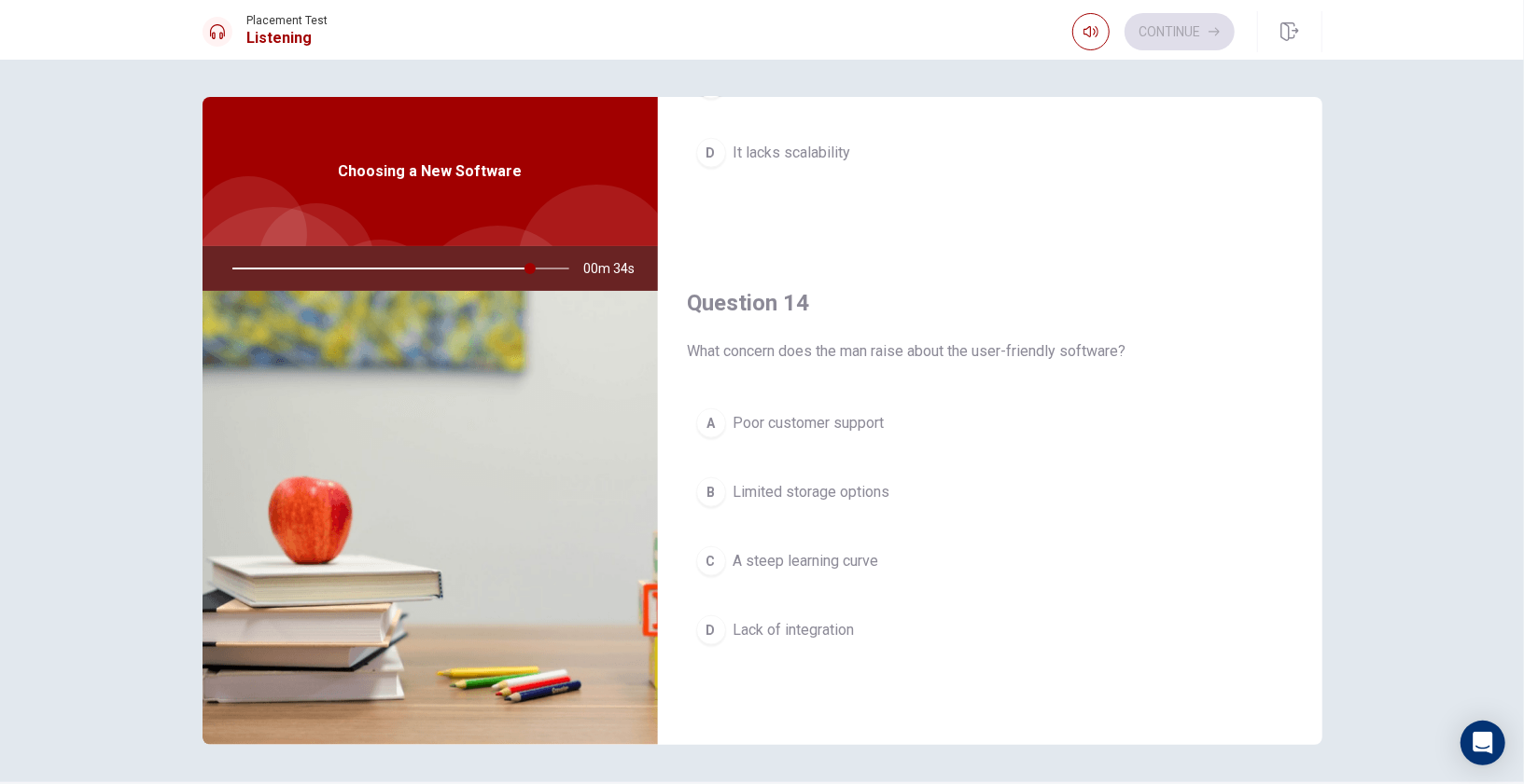
click at [832, 485] on span "Limited storage options" at bounding box center [811, 492] width 156 height 22
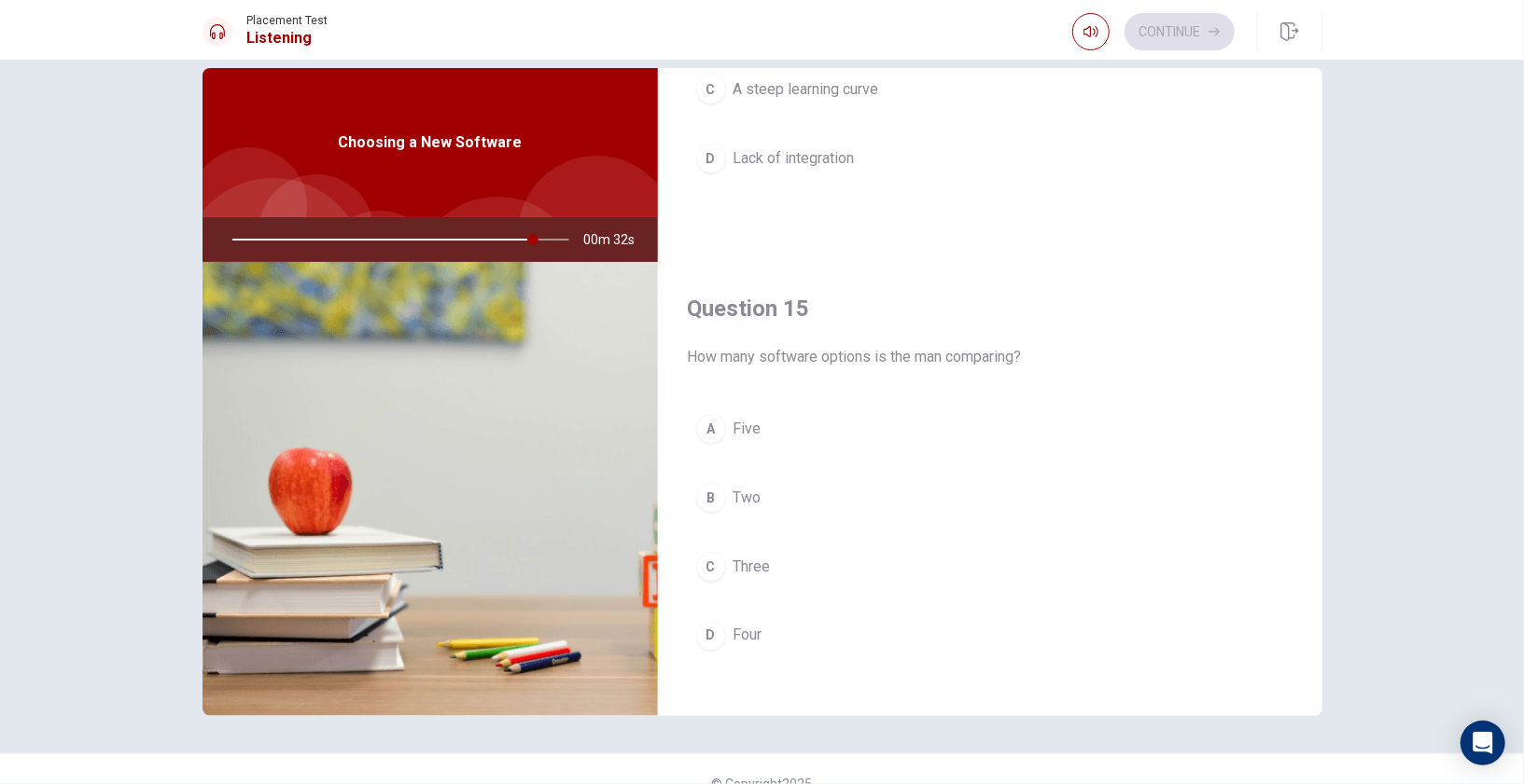
scroll to position [30, 0]
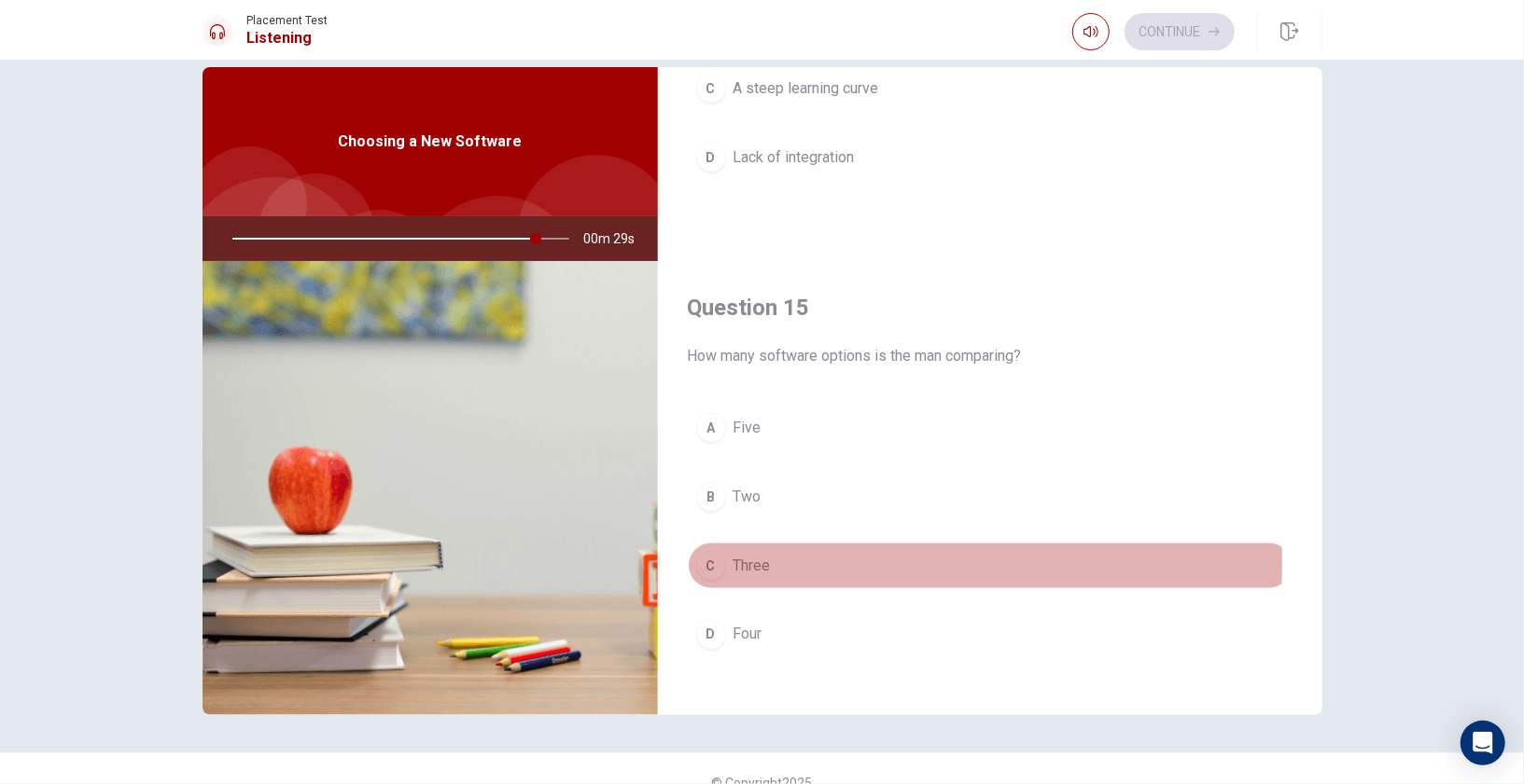
click at [713, 551] on div "C" at bounding box center [711, 566] width 30 height 30
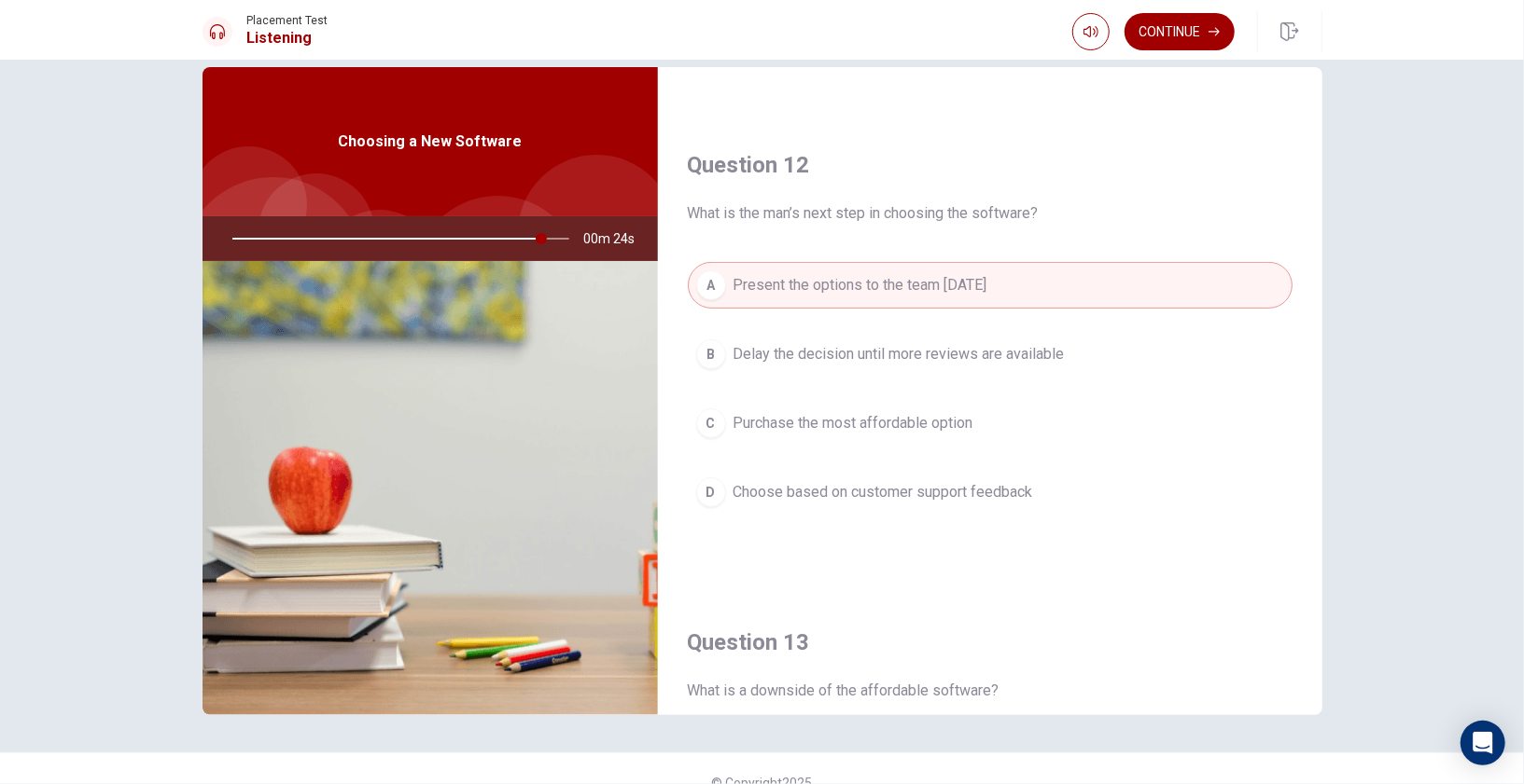
scroll to position [389, 0]
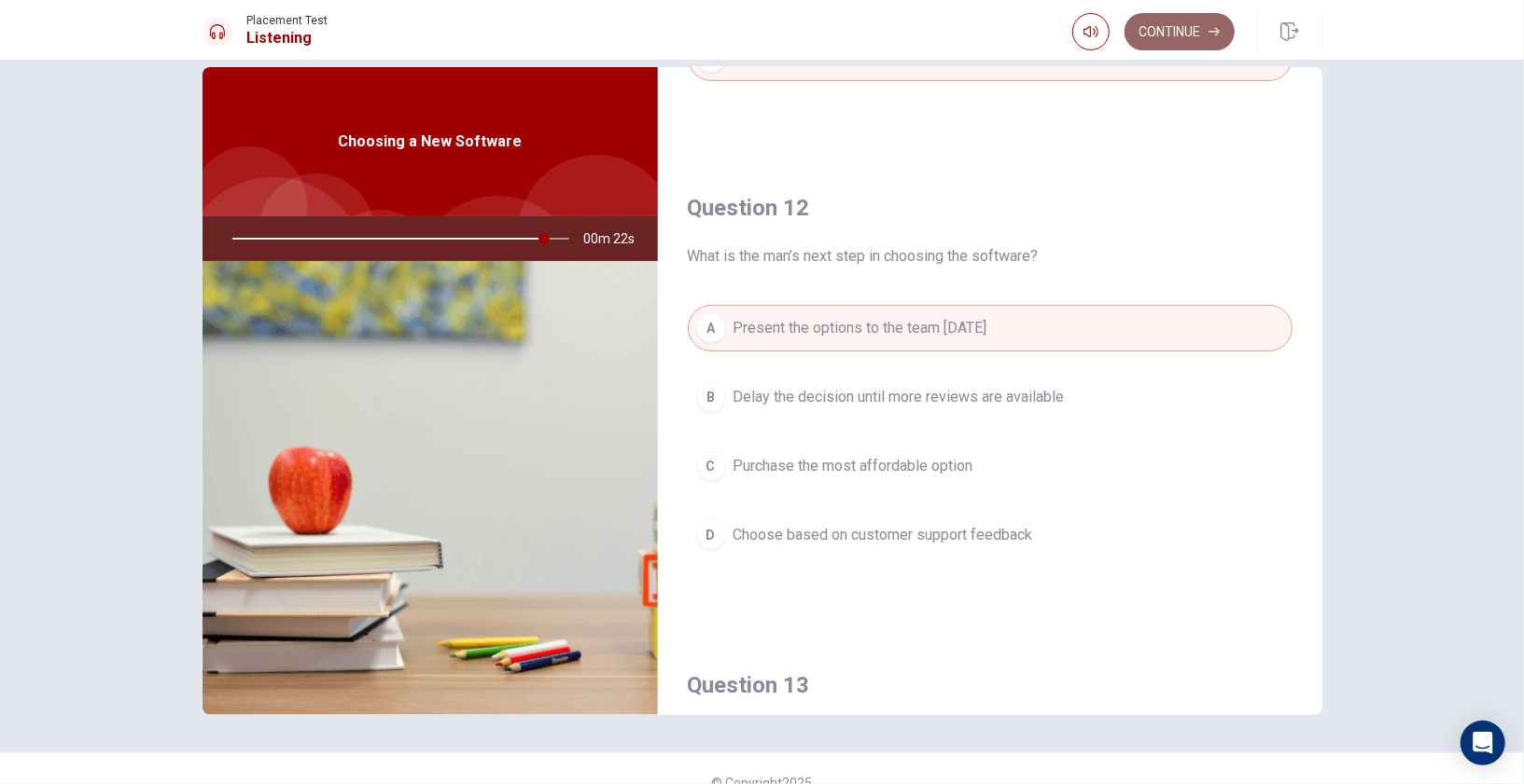
click at [1179, 26] on button "Continue" at bounding box center [1180, 32] width 110 height 37
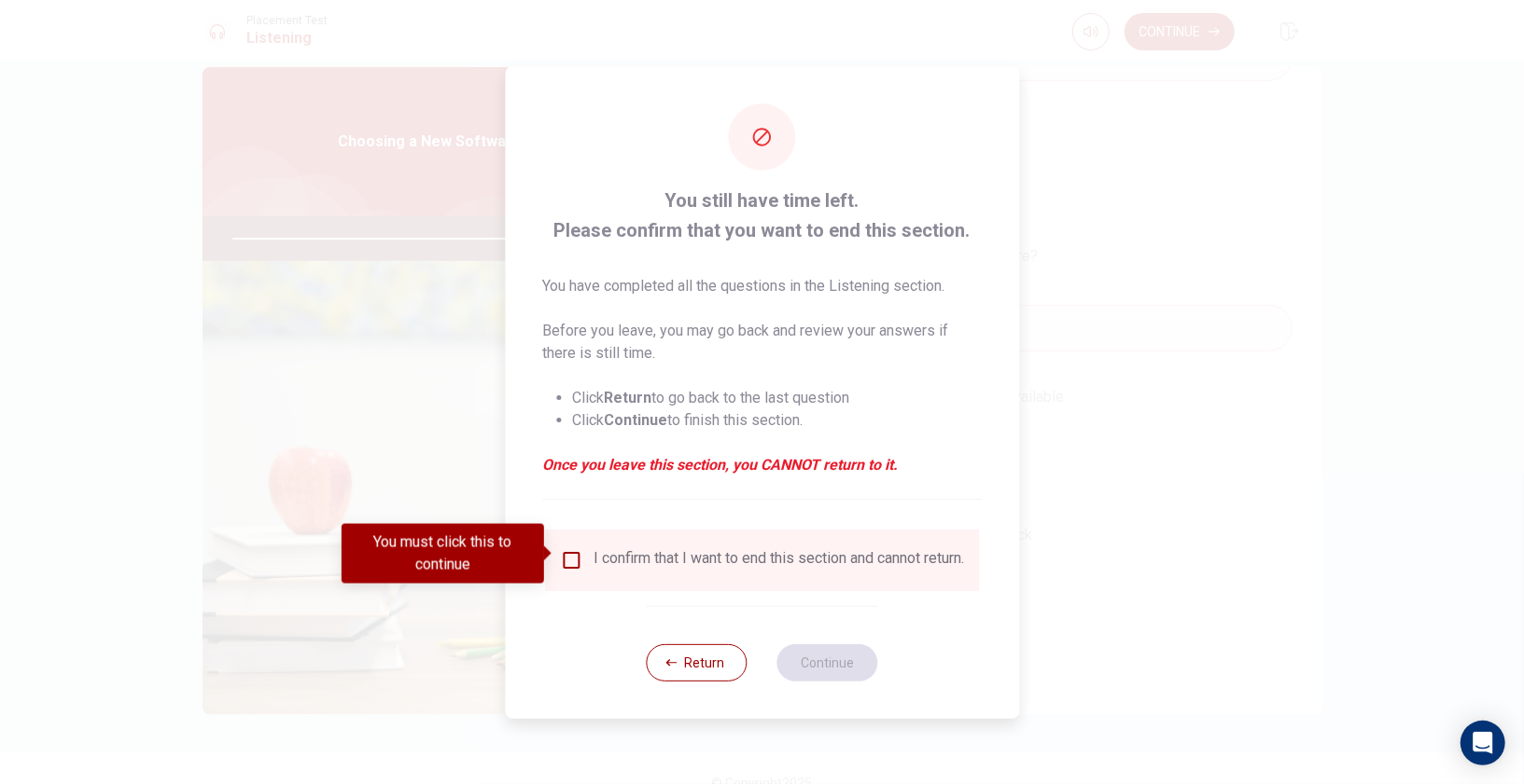
click at [573, 558] on input "You must click this to continue" at bounding box center [571, 560] width 22 height 22
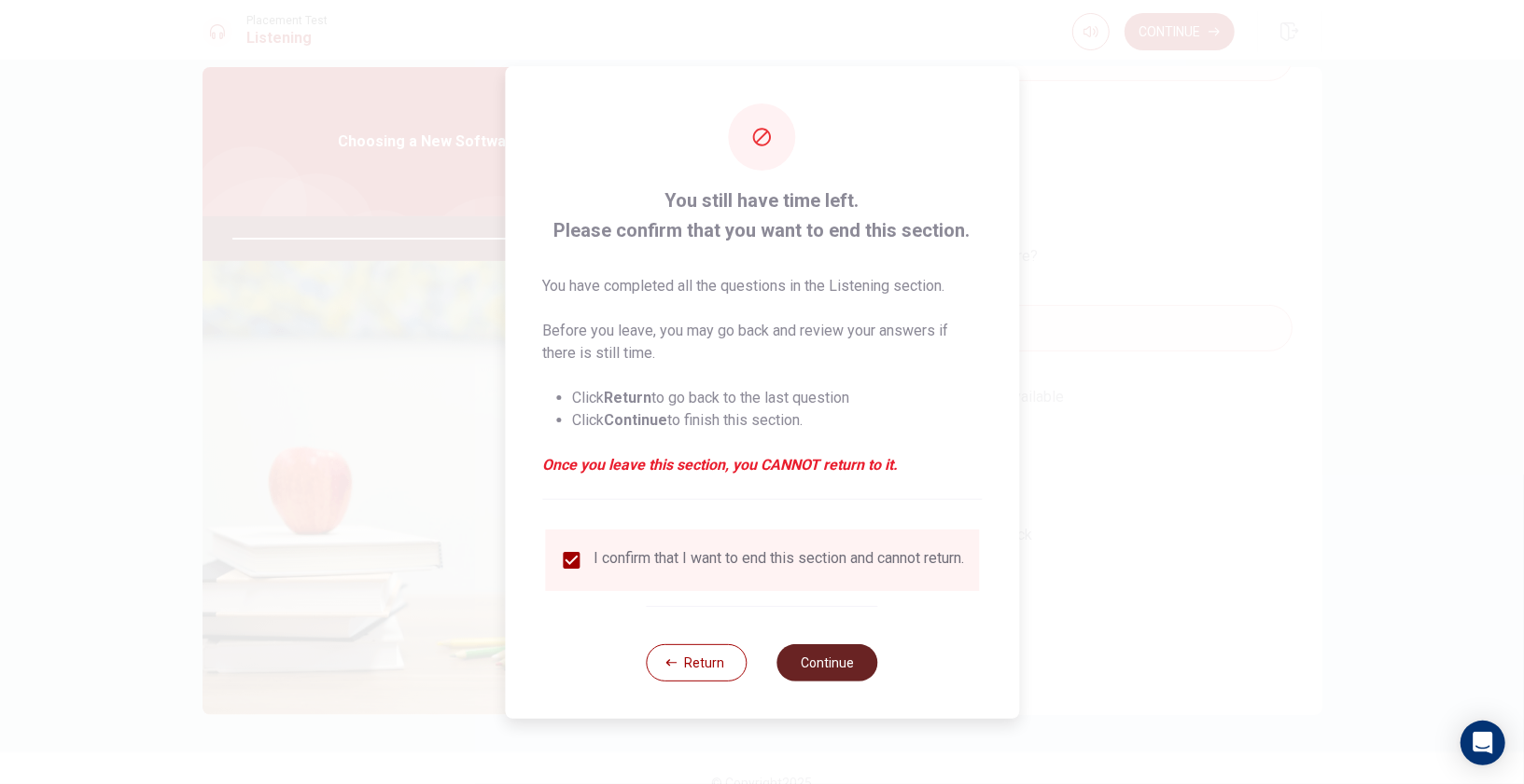
click at [822, 659] on button "Continue" at bounding box center [828, 663] width 101 height 37
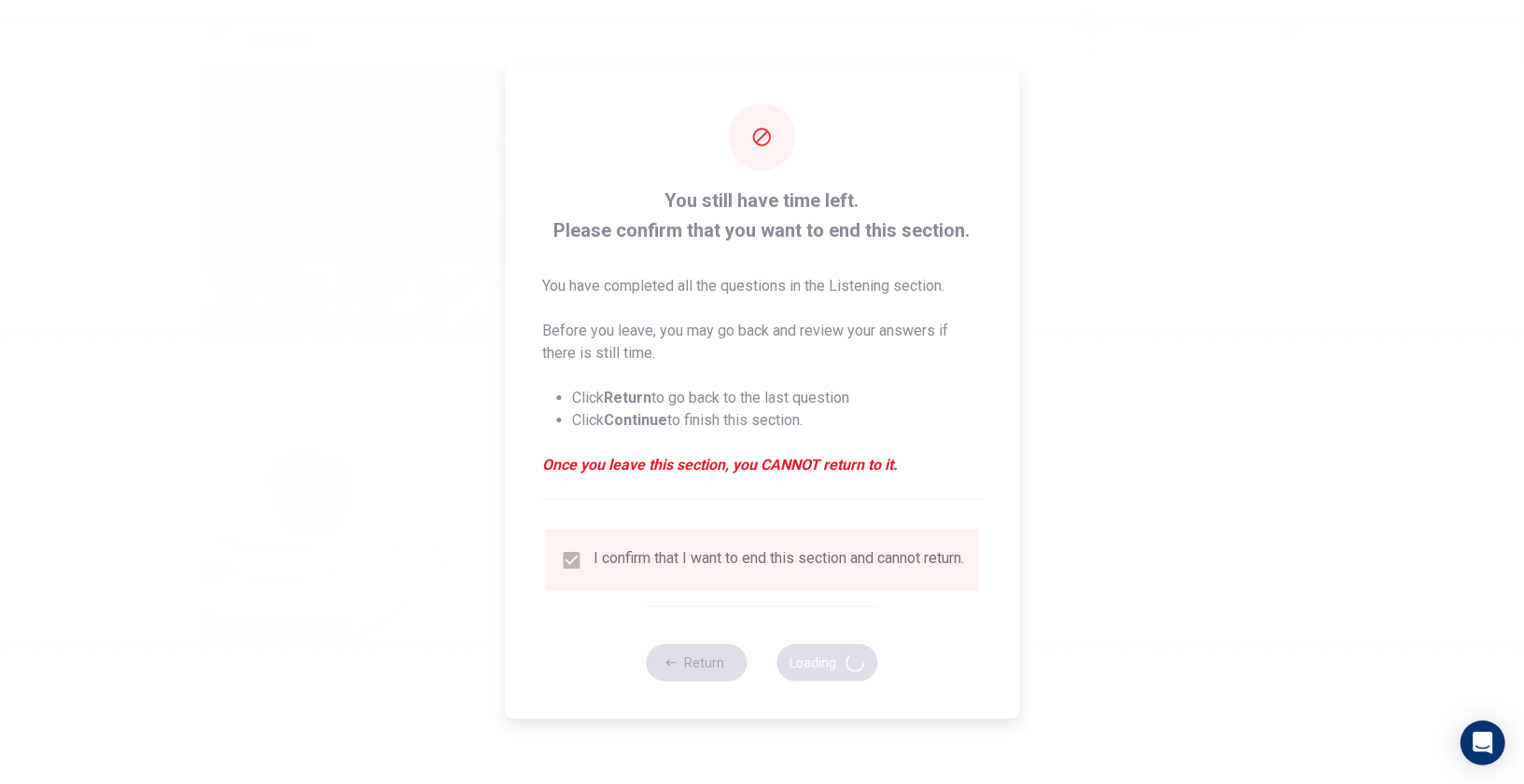
type input "95"
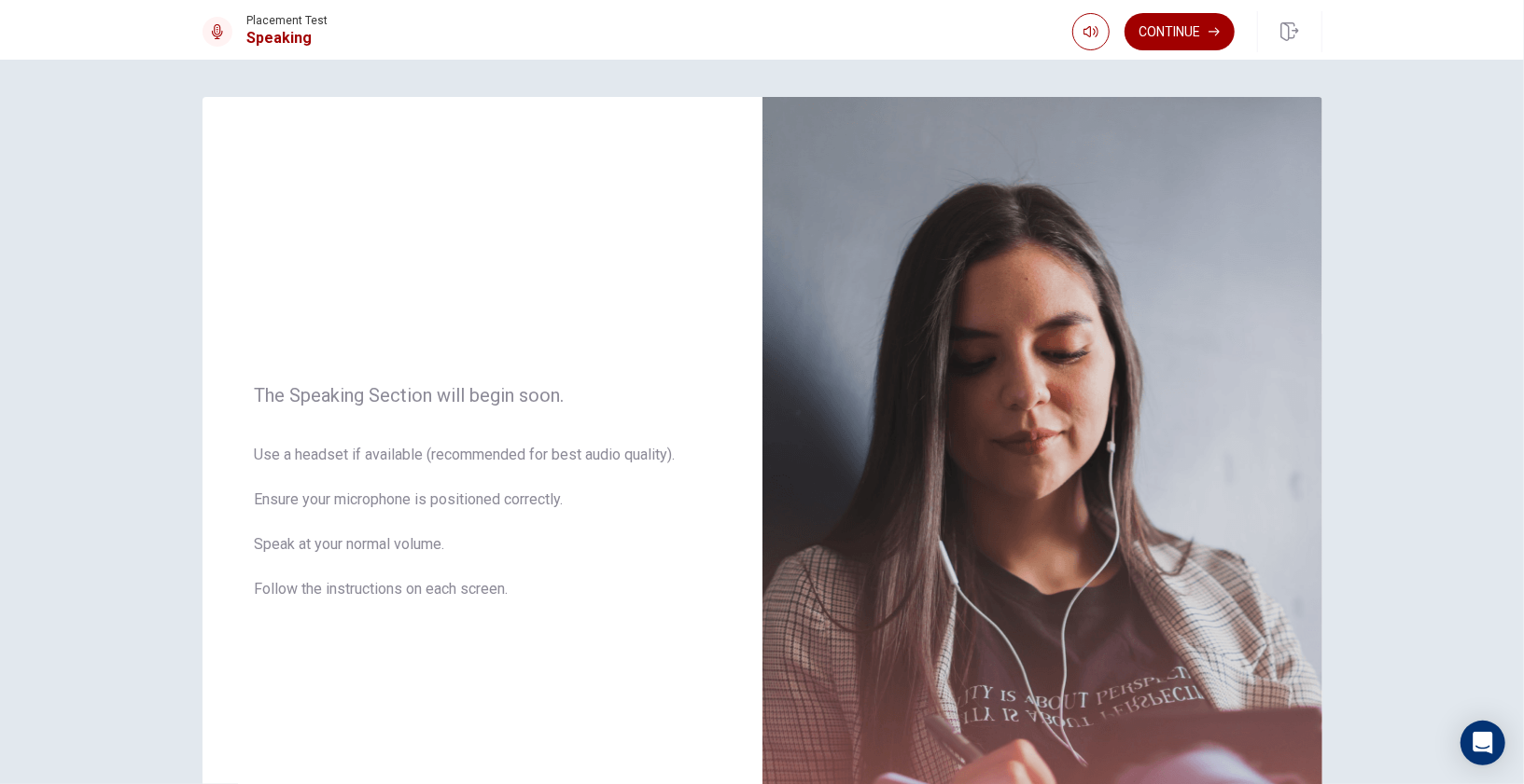
click at [1395, 115] on div "The Speaking Section will begin soon. Use a headset if available (recommended f…" at bounding box center [762, 422] width 1524 height 724
click at [1179, 35] on button "Continue" at bounding box center [1180, 32] width 110 height 37
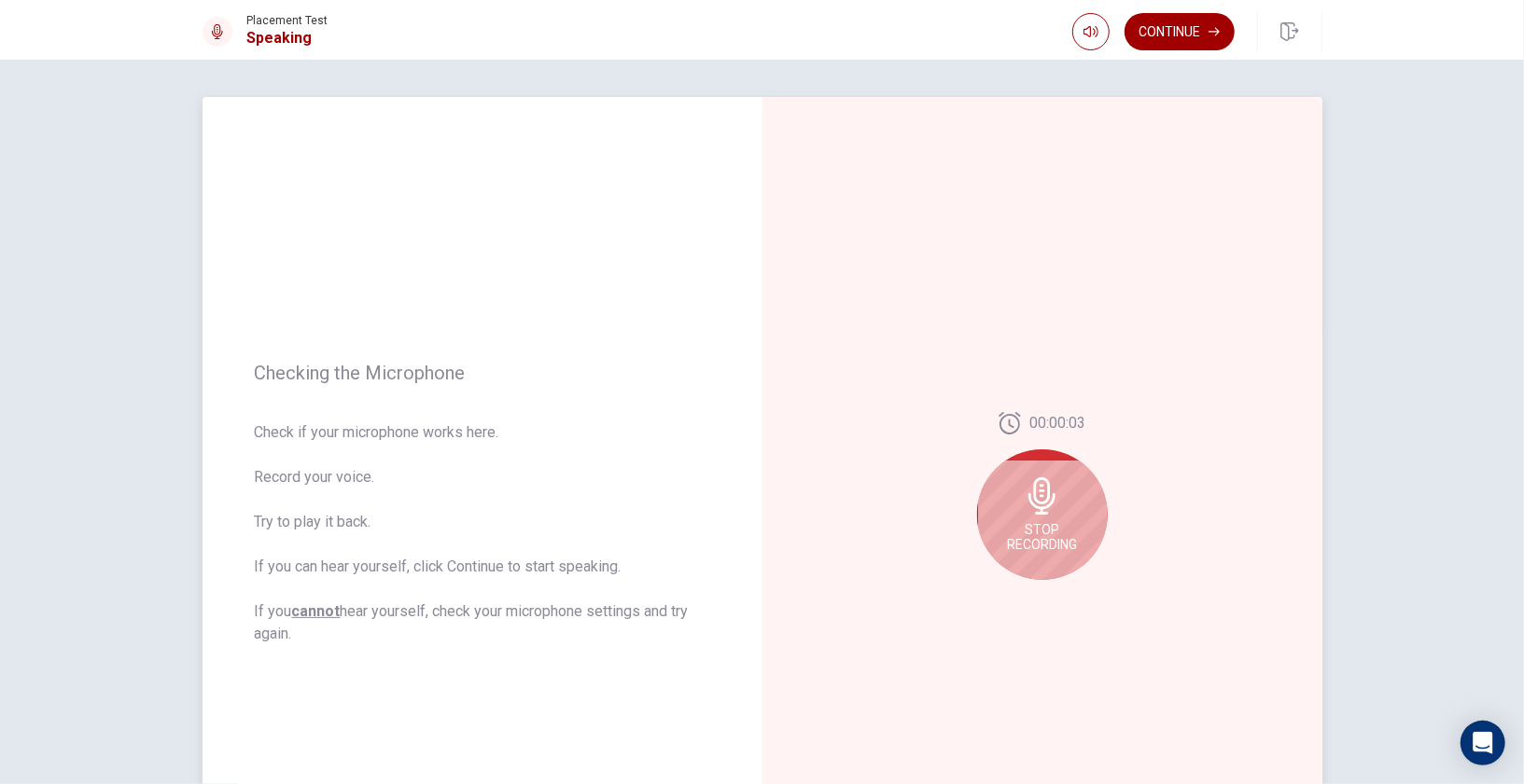
click at [1036, 513] on icon at bounding box center [1041, 496] width 27 height 37
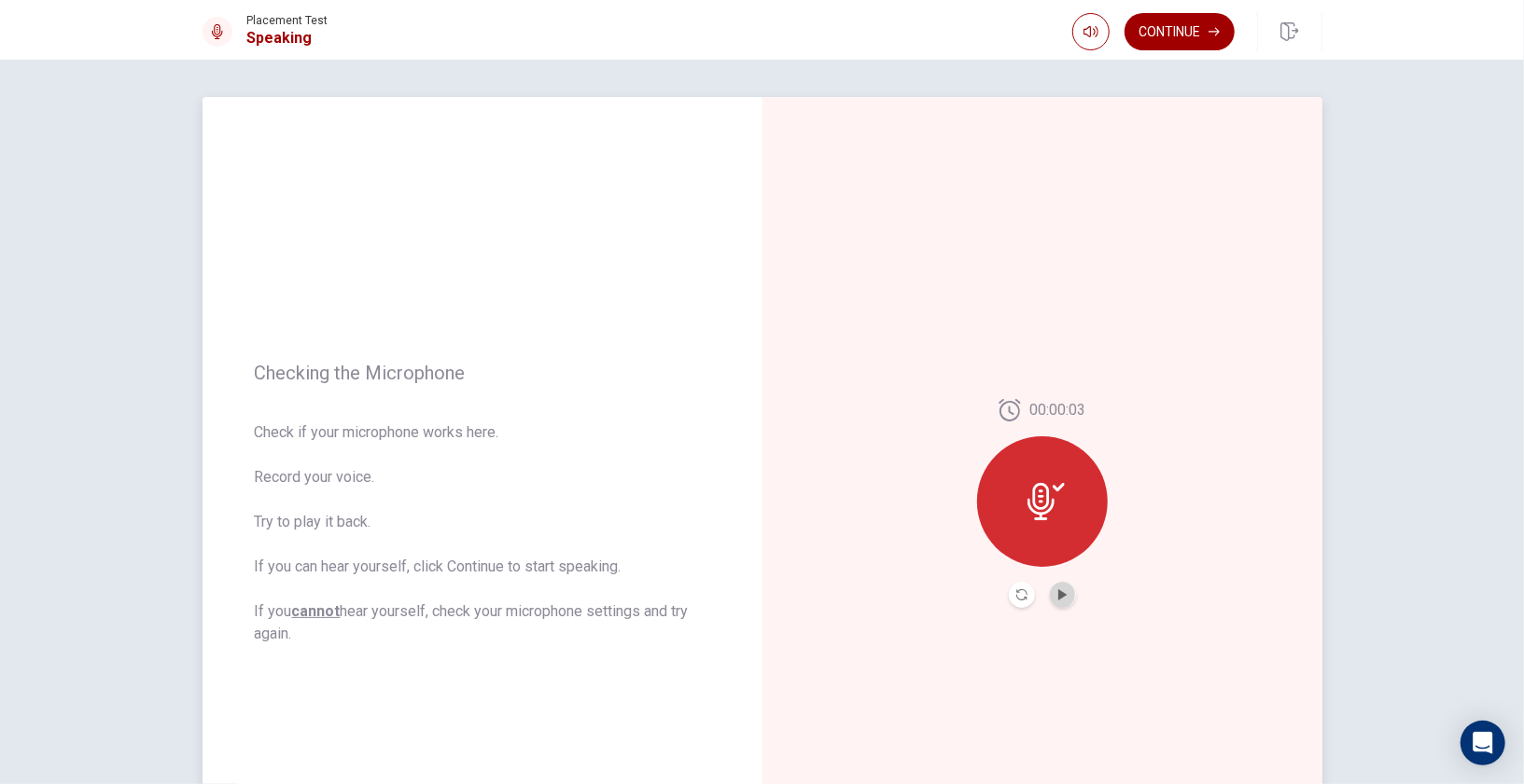
click at [1064, 596] on button "Play Audio" at bounding box center [1062, 595] width 26 height 26
click at [1019, 597] on icon "Record Again" at bounding box center [1021, 595] width 11 height 11
click at [1190, 29] on button "Continue" at bounding box center [1180, 32] width 110 height 37
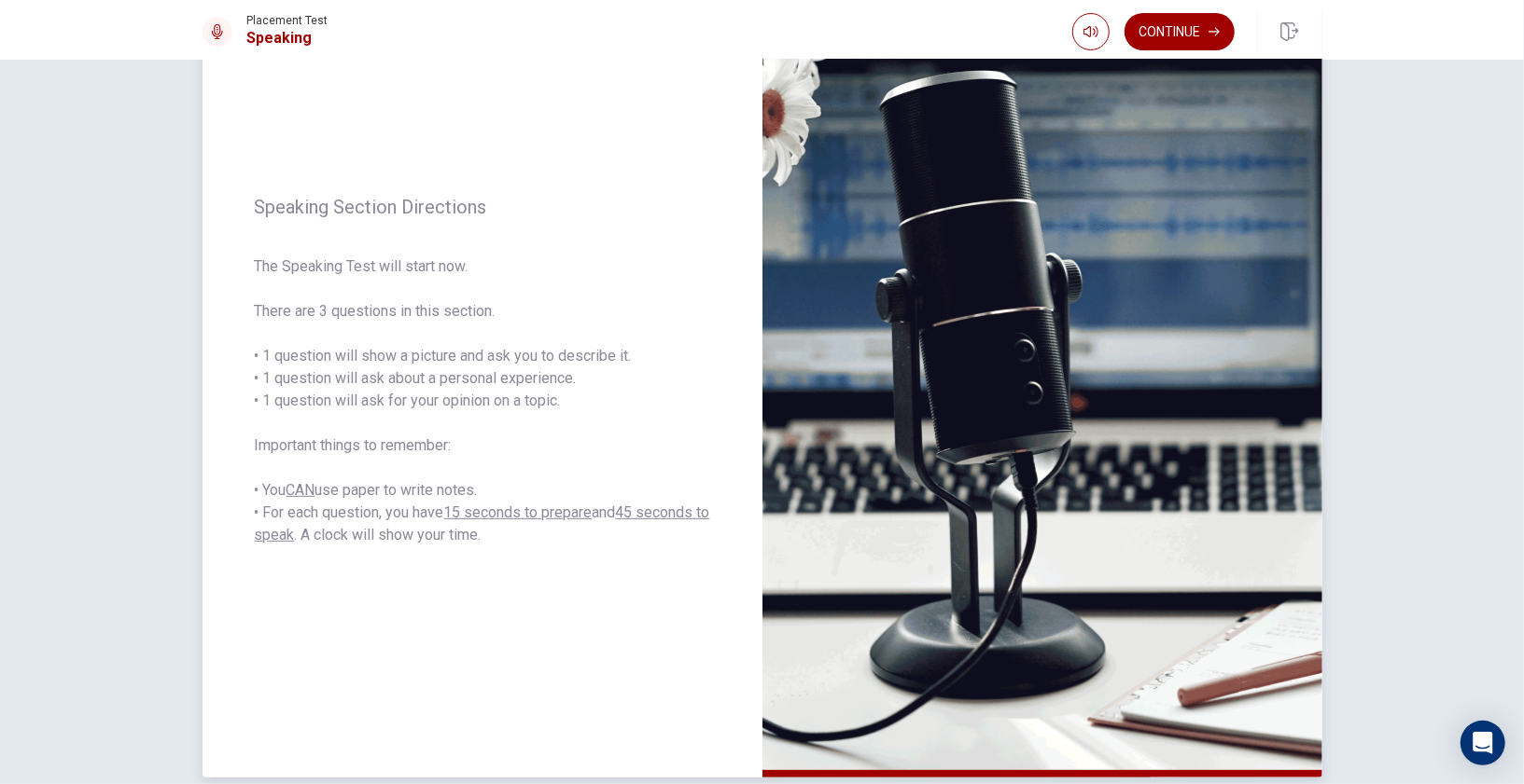
scroll to position [118, 0]
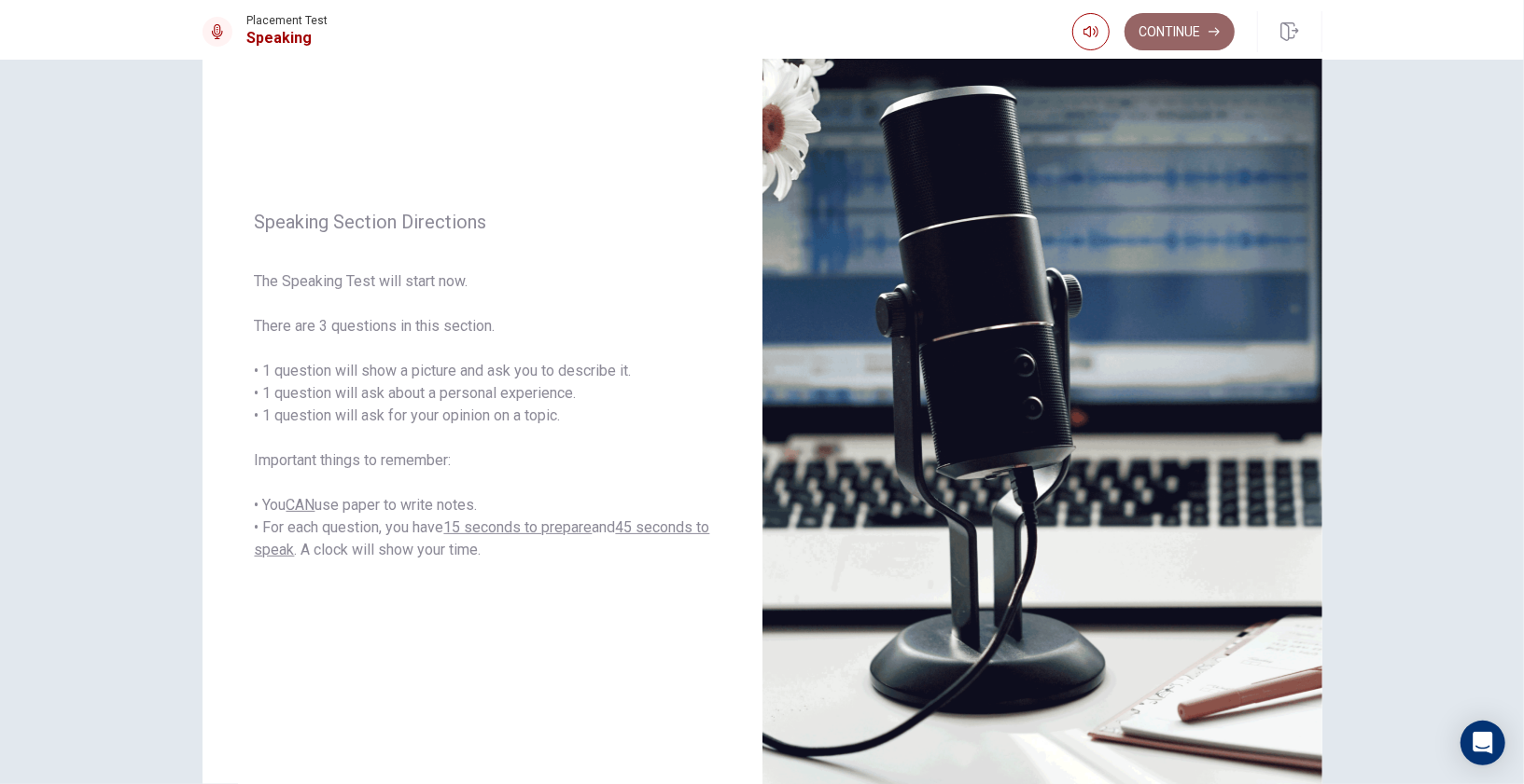
click at [1191, 26] on button "Continue" at bounding box center [1180, 32] width 110 height 37
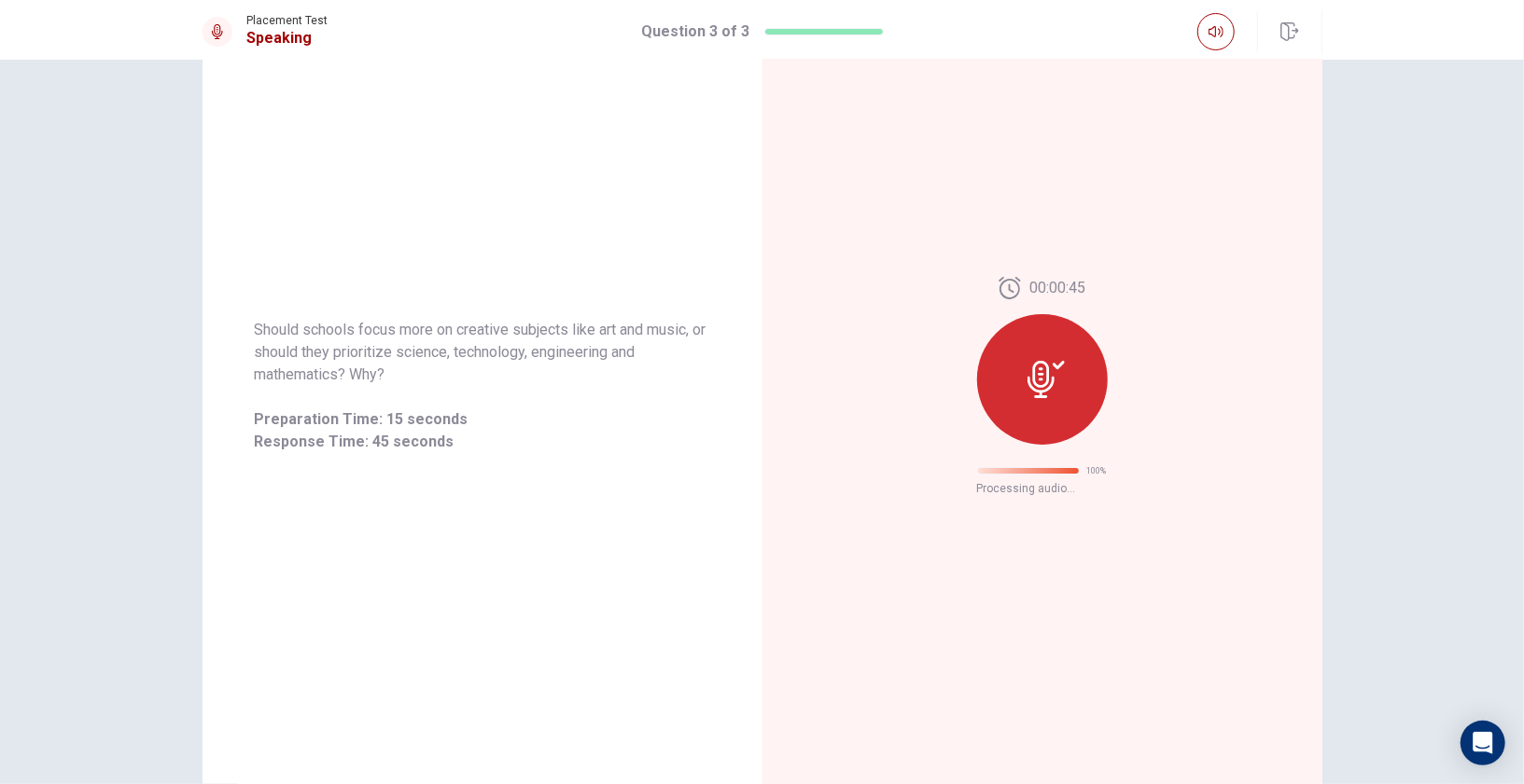
scroll to position [0, 0]
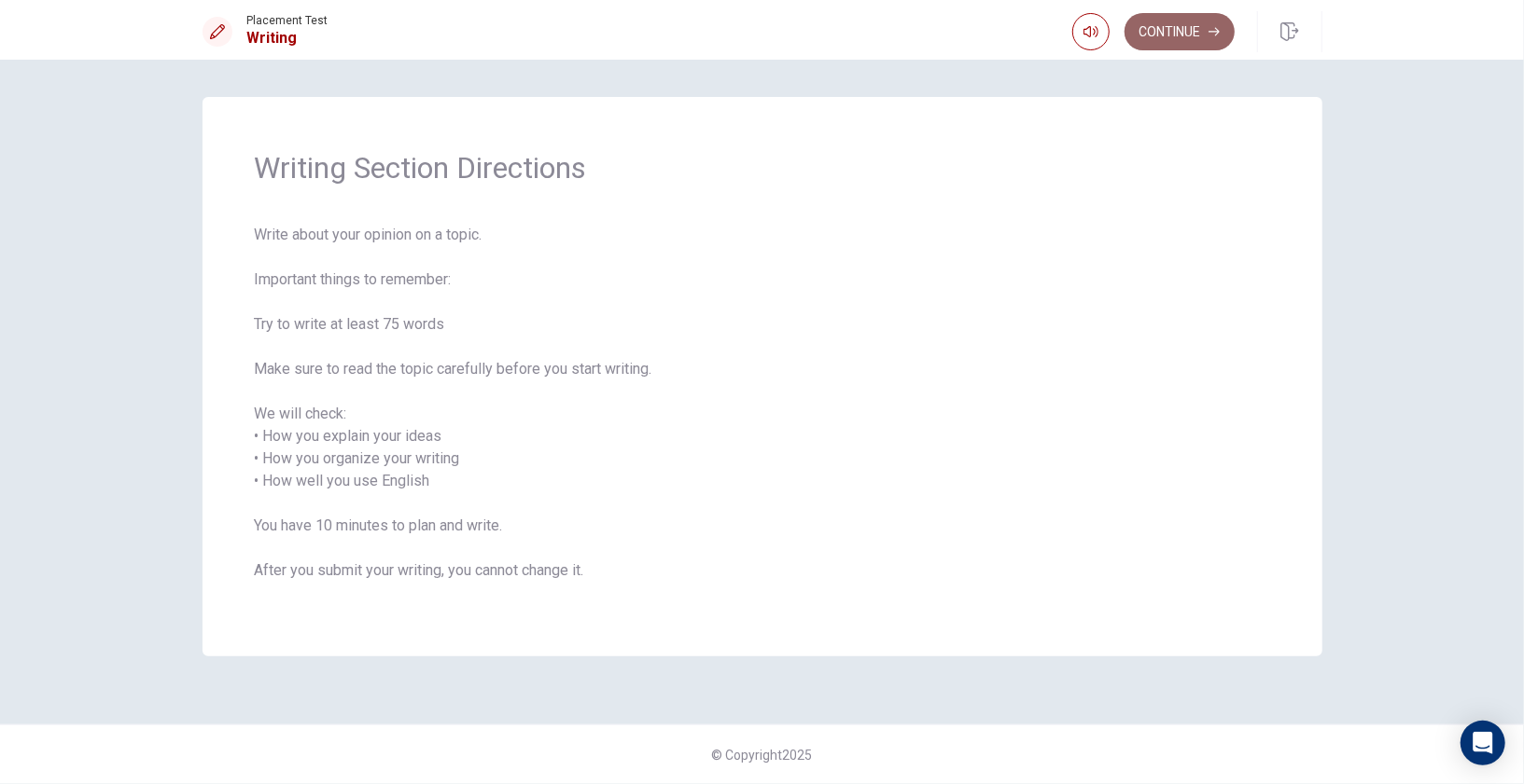
click at [1204, 40] on button "Continue" at bounding box center [1180, 32] width 110 height 37
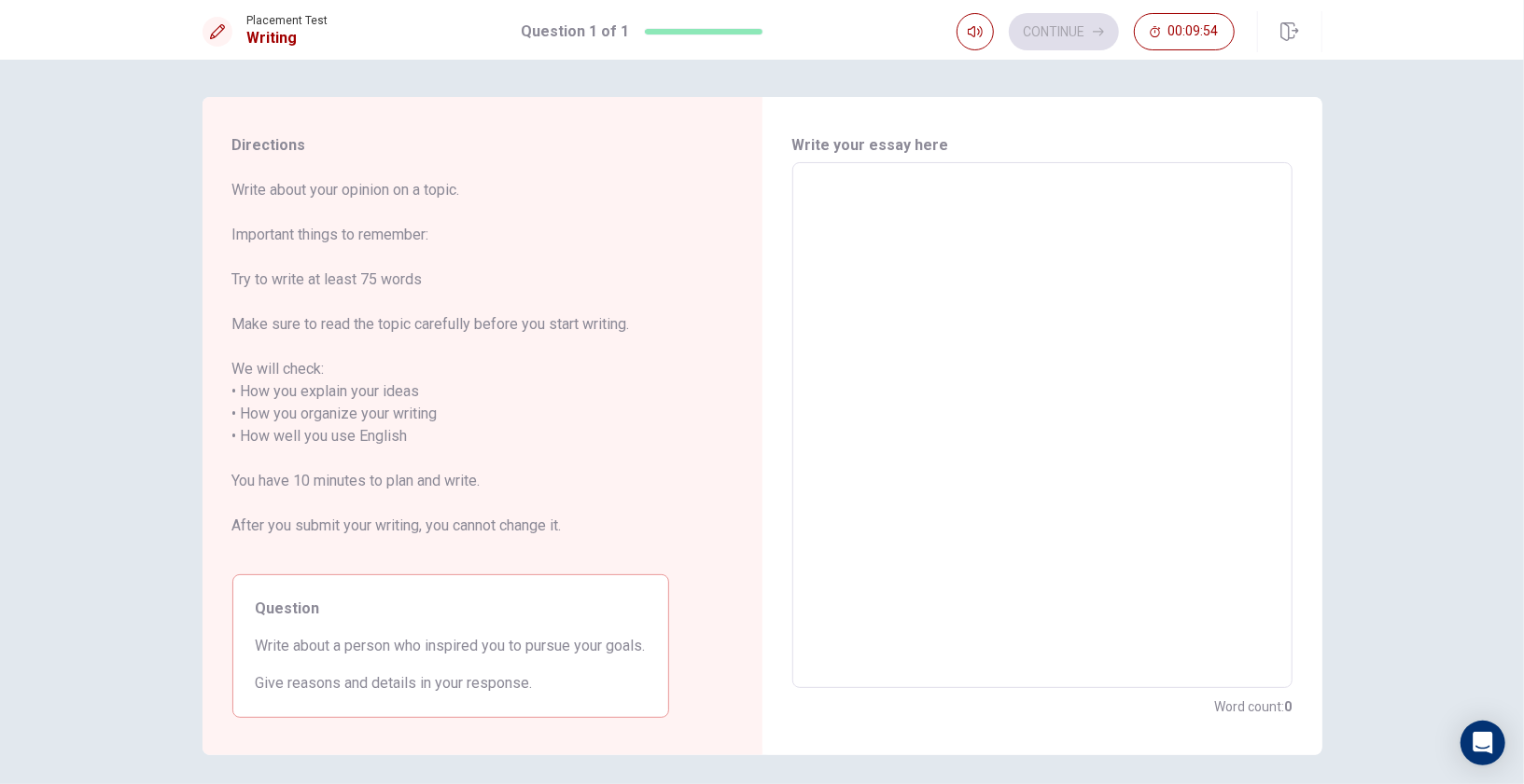
click at [859, 214] on textarea at bounding box center [1042, 425] width 474 height 495
type textarea "I"
type textarea "x"
type textarea "I"
type textarea "x"
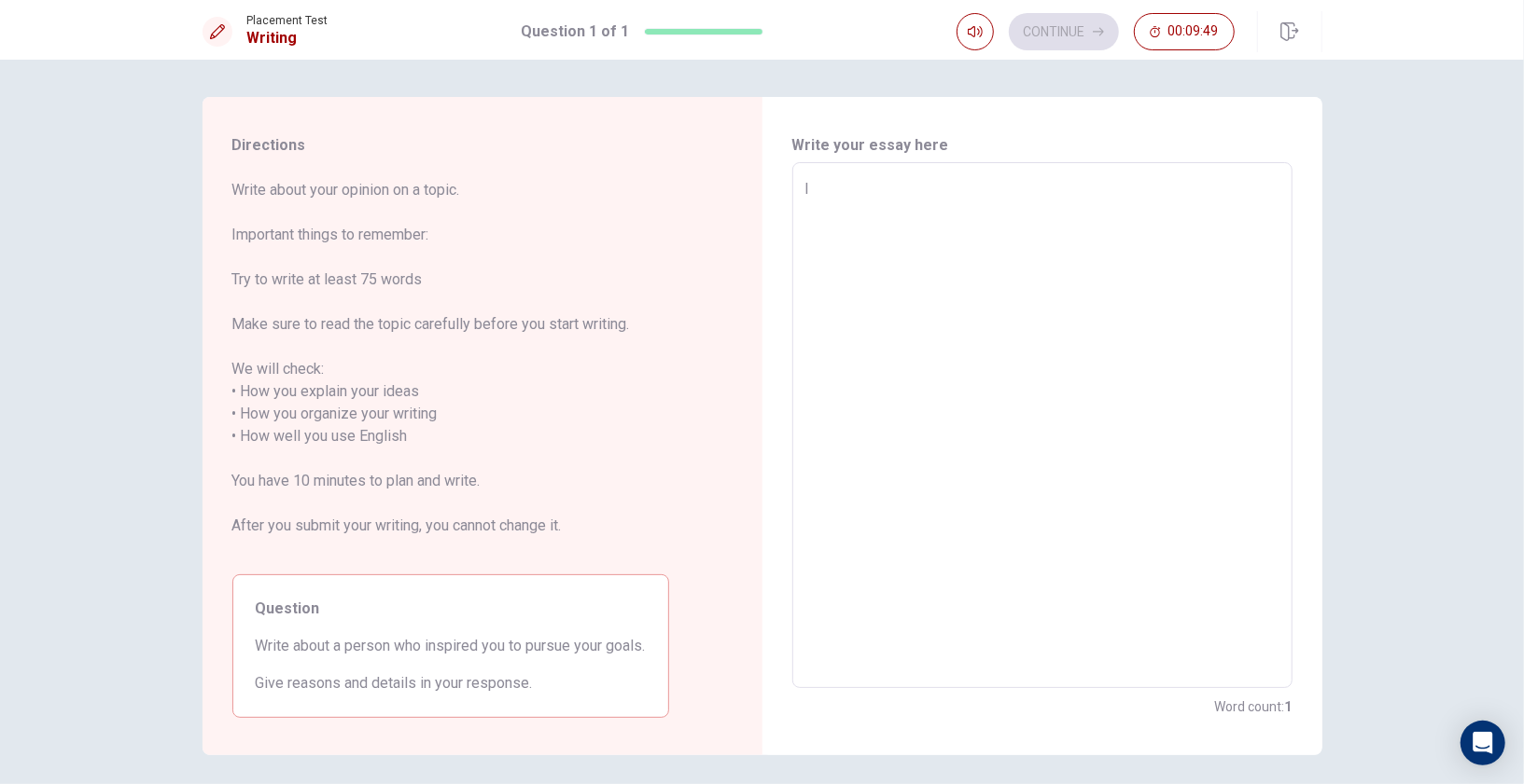
type textarea "I t"
type textarea "x"
type textarea "I th"
type textarea "x"
type textarea "I thi"
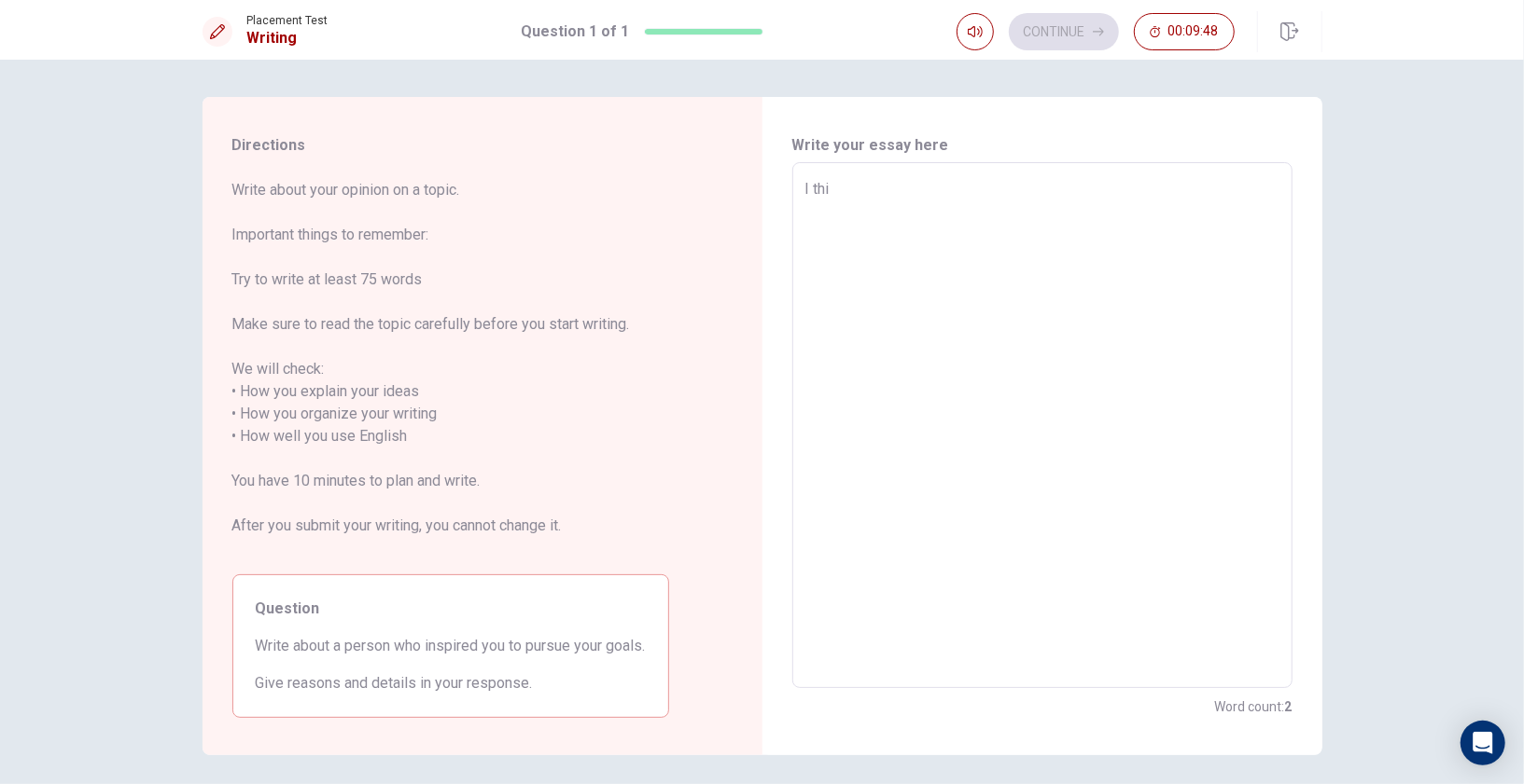
type textarea "x"
type textarea "I thin"
type textarea "x"
type textarea "I think"
type textarea "x"
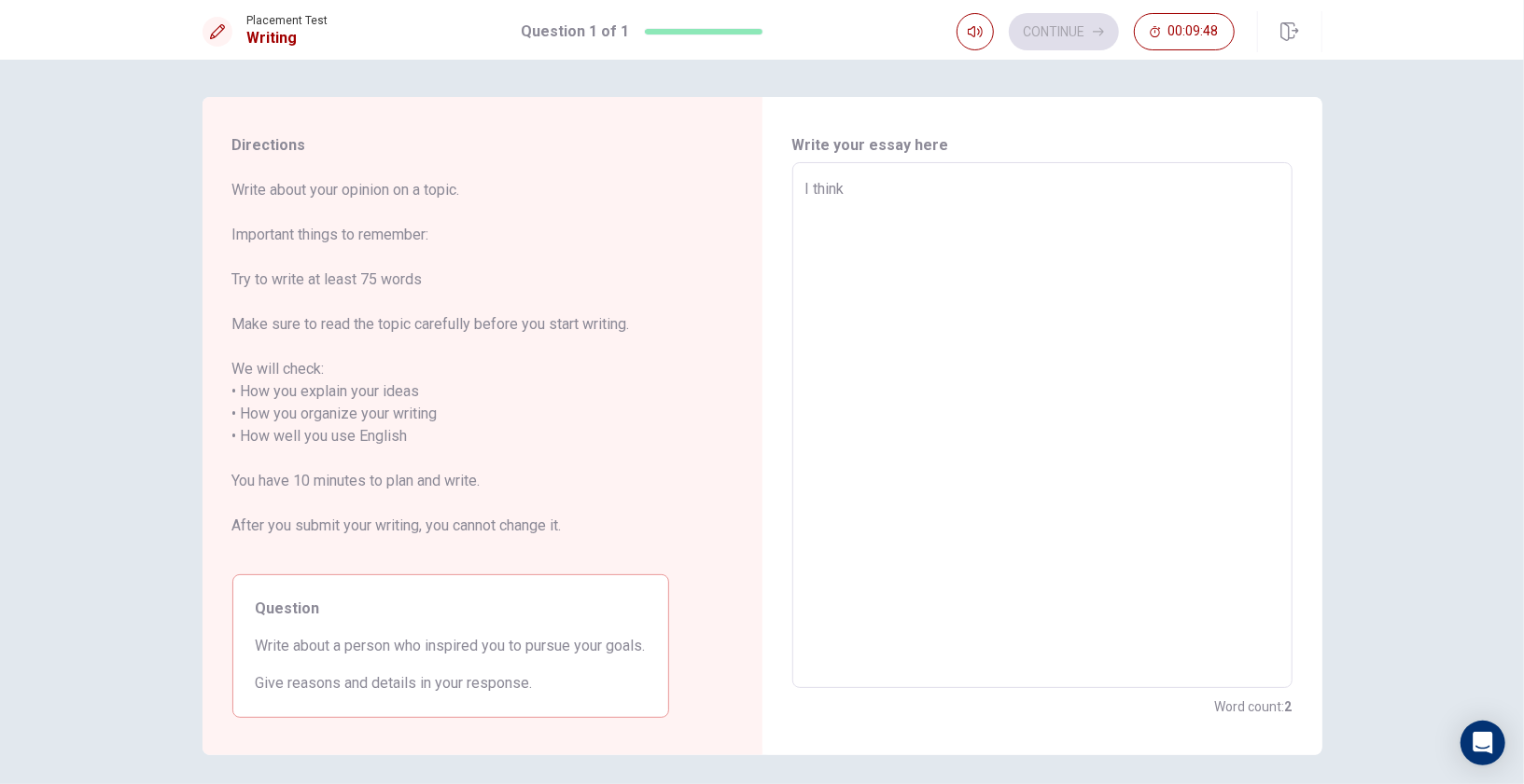
type textarea "I think"
type textarea "x"
type textarea "I think s"
type textarea "x"
type textarea "I think sc"
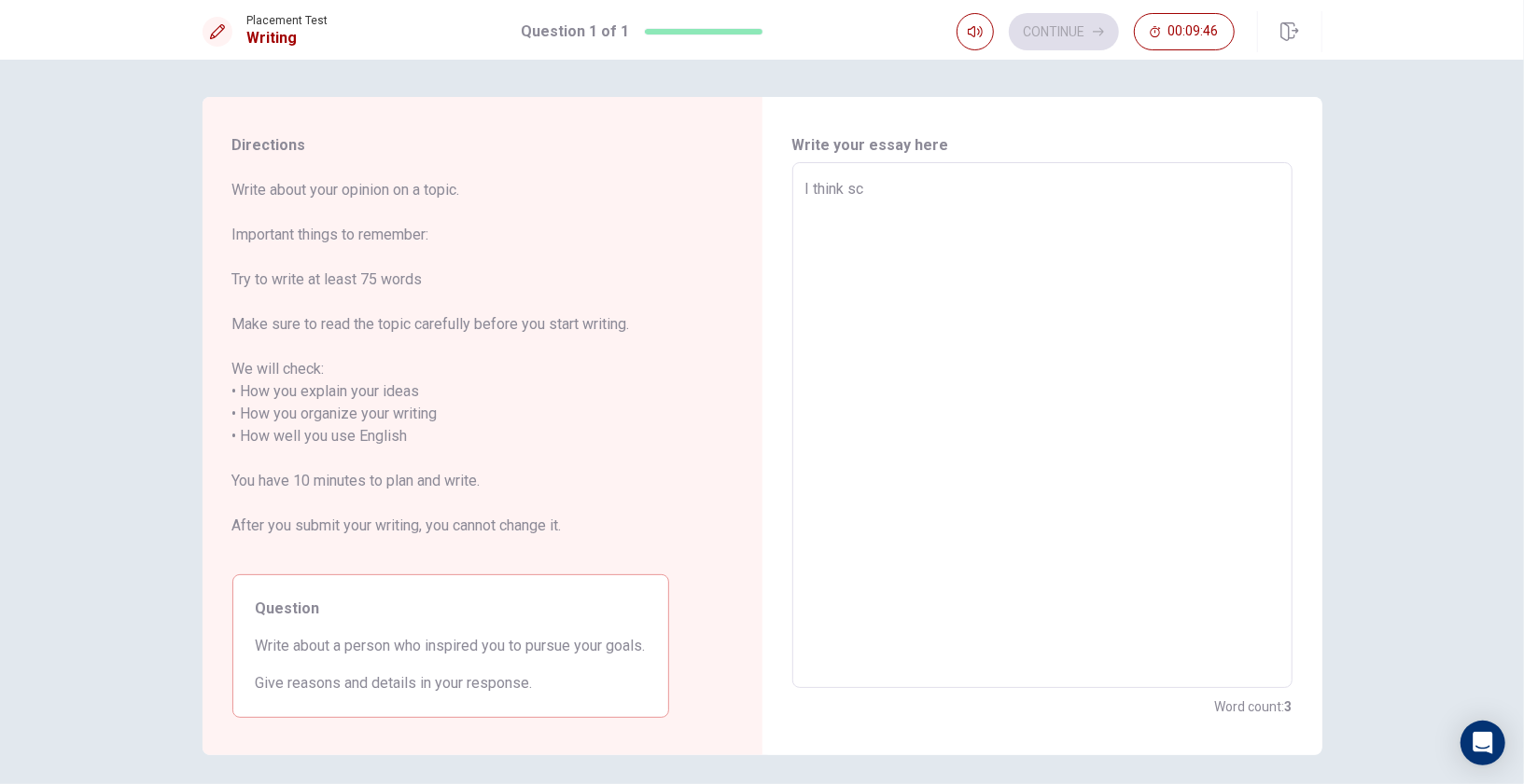
type textarea "x"
type textarea "I think sch"
type textarea "x"
type textarea "I think scho"
type textarea "x"
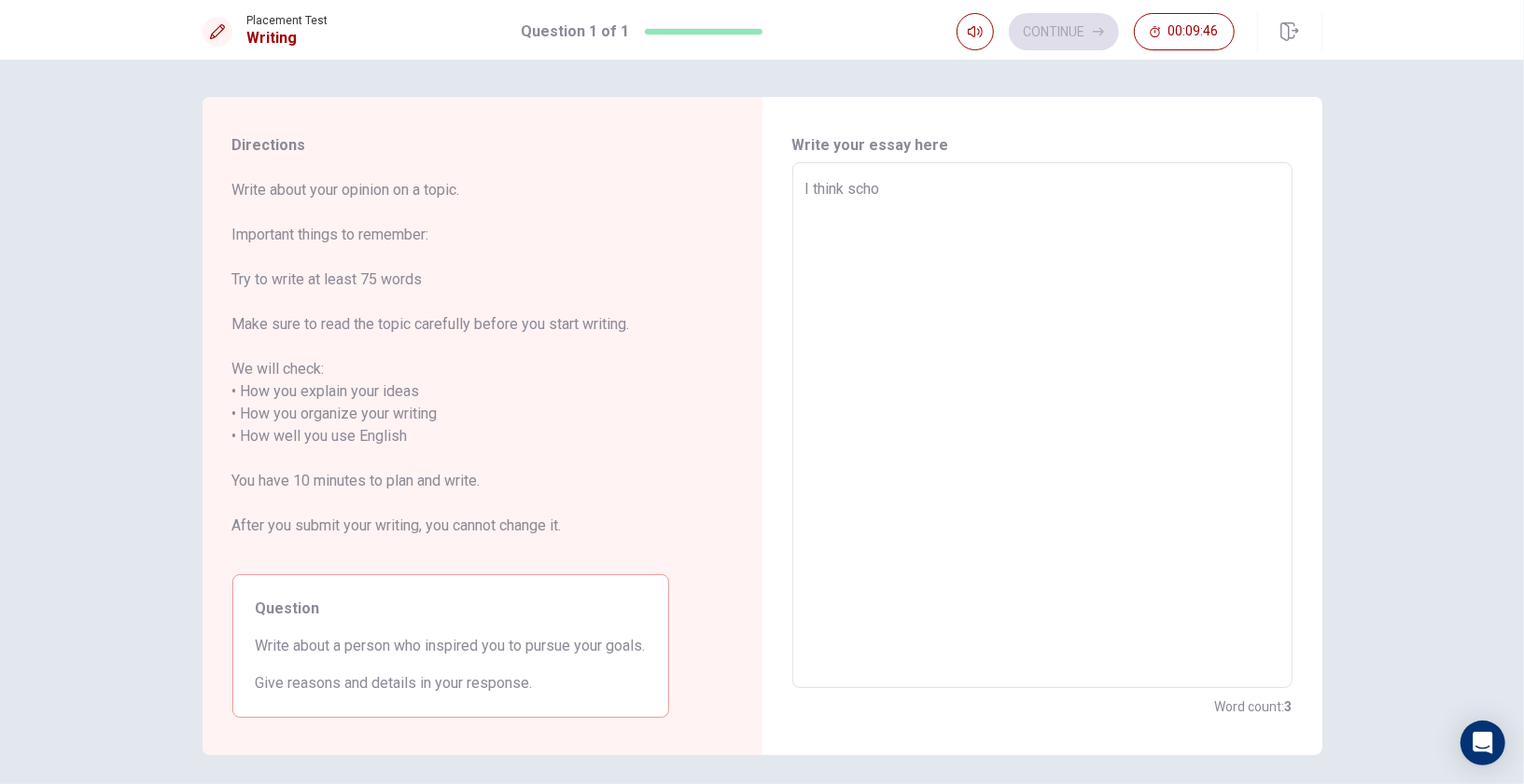
type textarea "I think schoo"
type textarea "x"
type textarea "I think school"
type textarea "x"
type textarea "I think school"
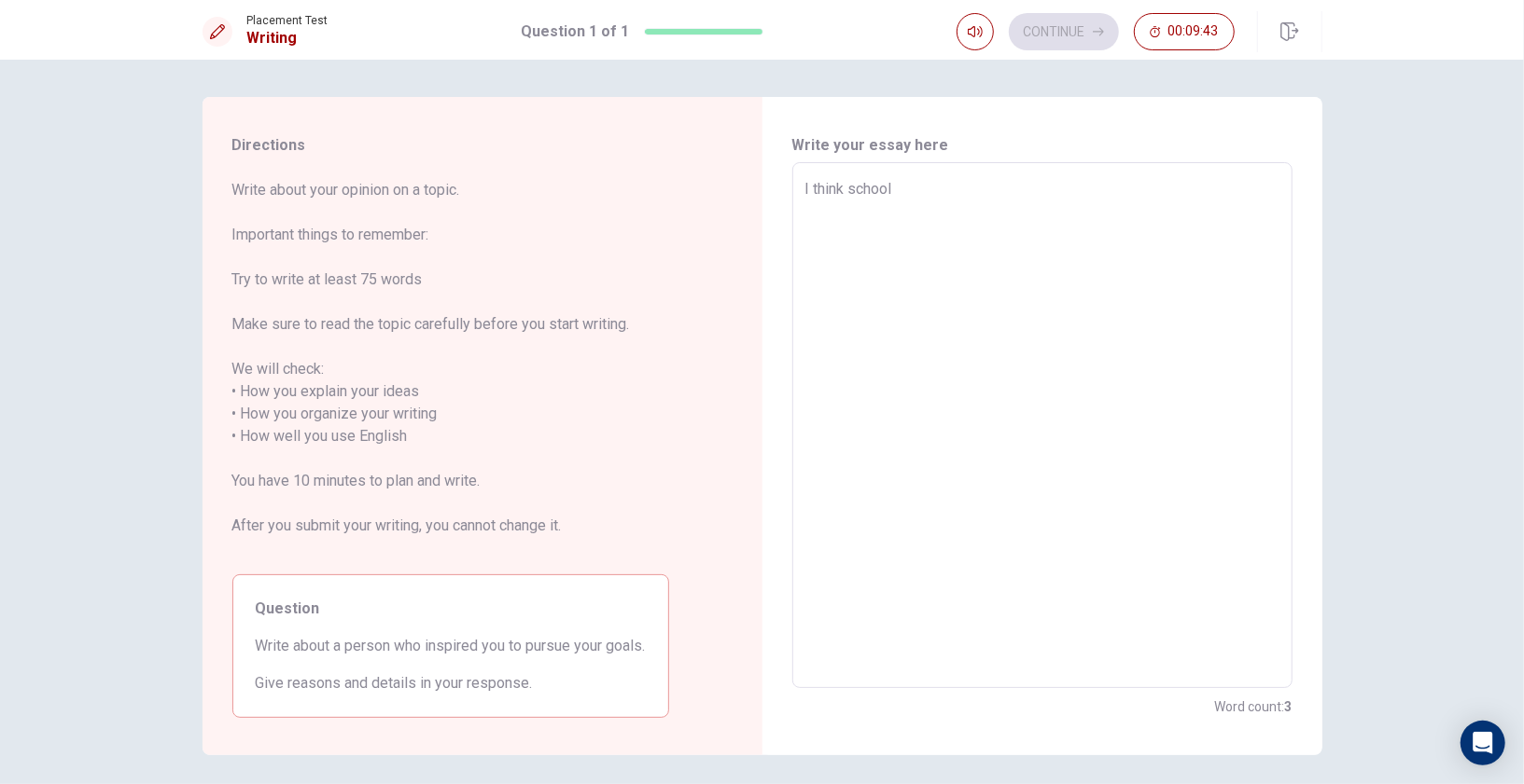
type textarea "x"
type textarea "I think school s"
type textarea "x"
type textarea "I think school sh"
type textarea "x"
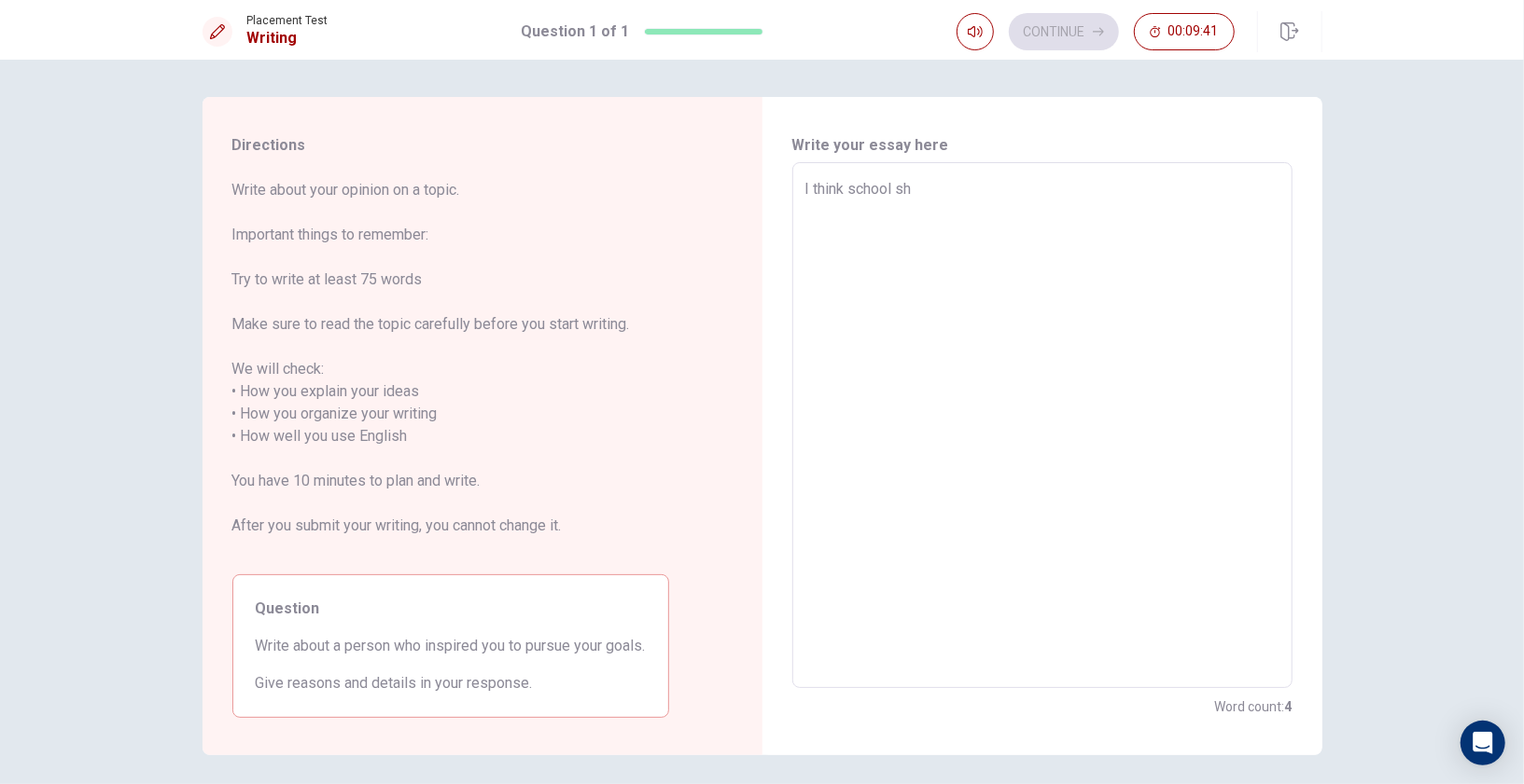
type textarea "I think school sho"
type textarea "x"
type textarea "I think school shou"
type textarea "x"
type textarea "I think school shoul"
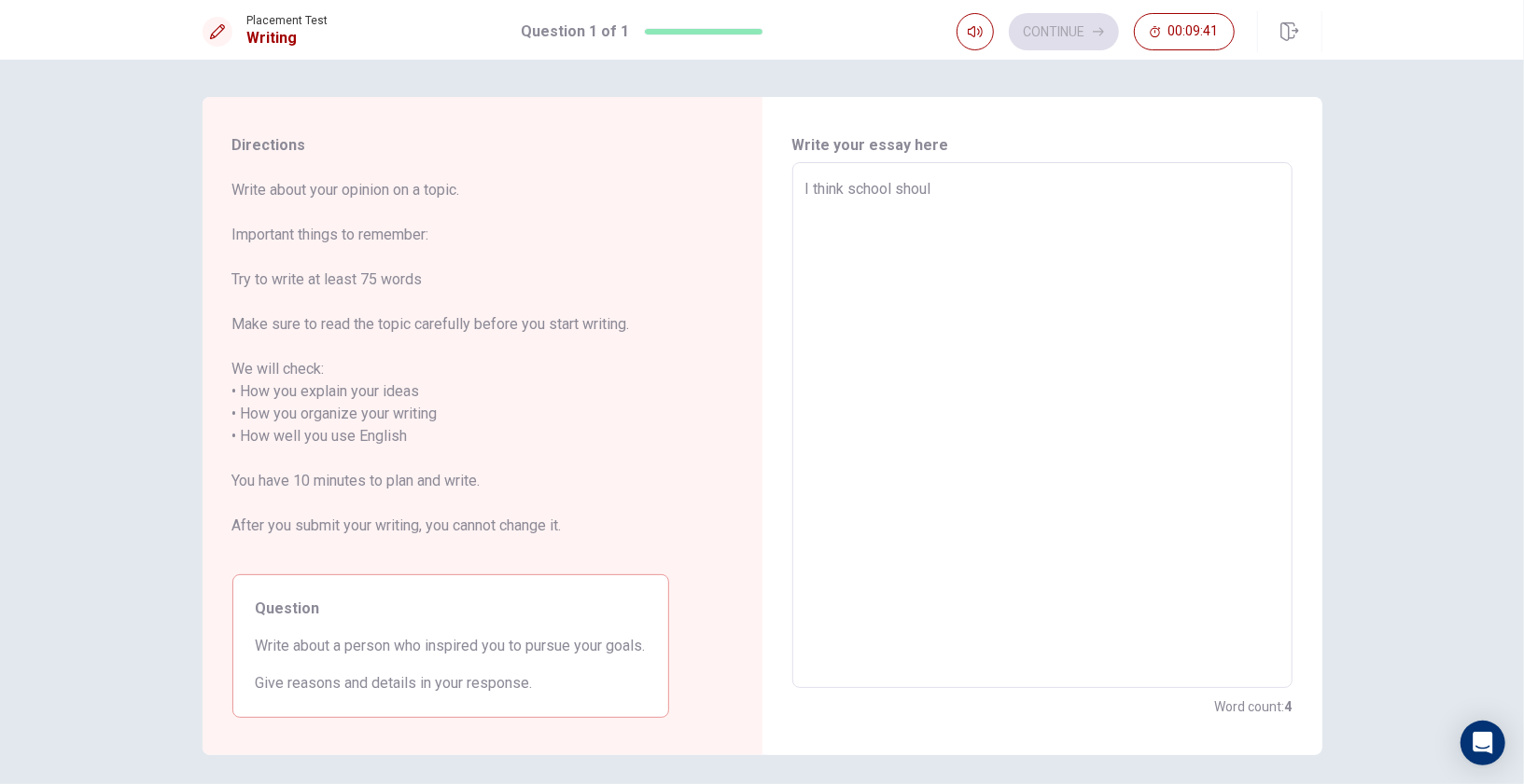
type textarea "x"
type textarea "I think school should"
type textarea "x"
type textarea "I think school should"
type textarea "x"
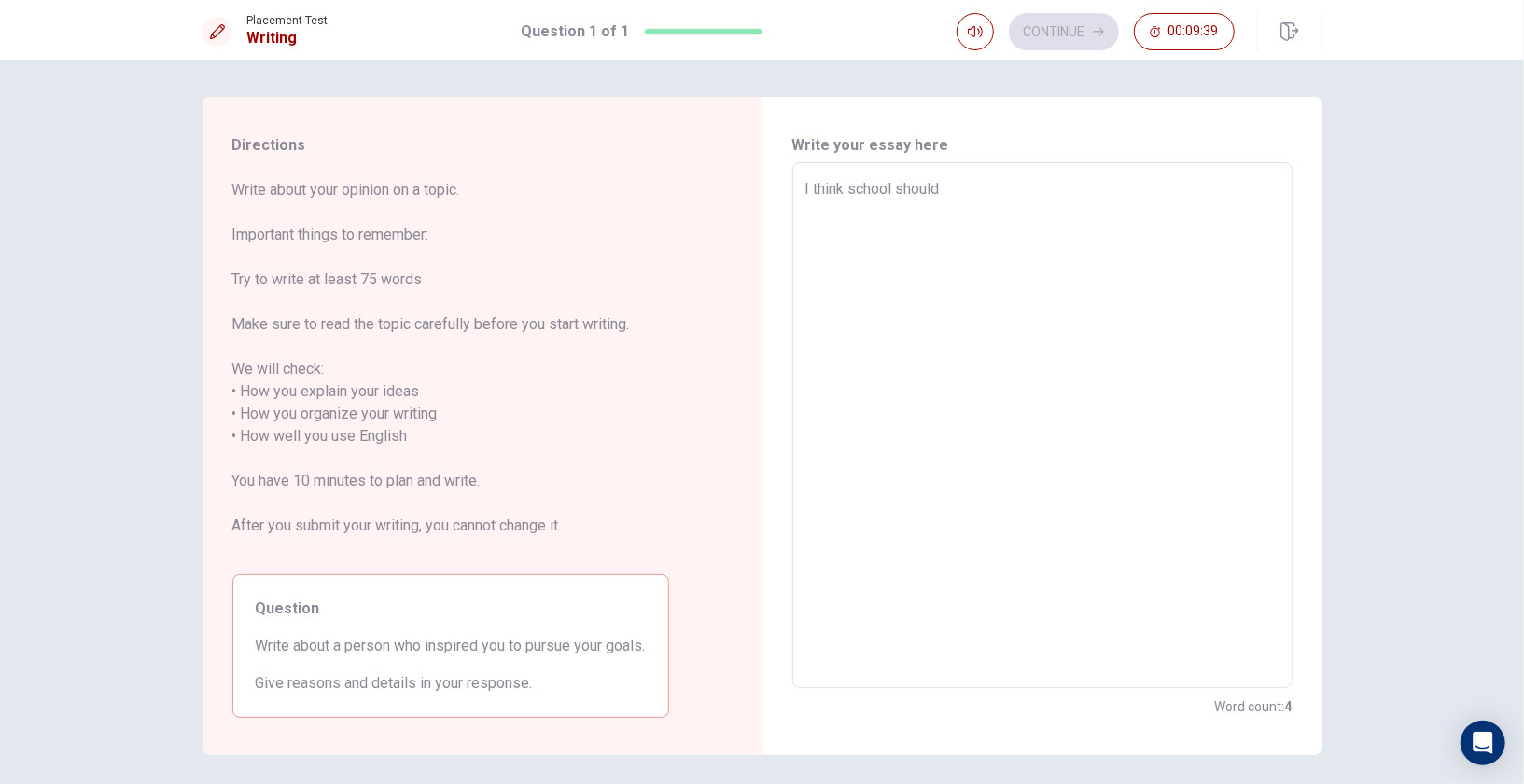
type textarea "I think school should b"
type textarea "x"
type textarea "I think school should be"
type textarea "x"
type textarea "I think school should be"
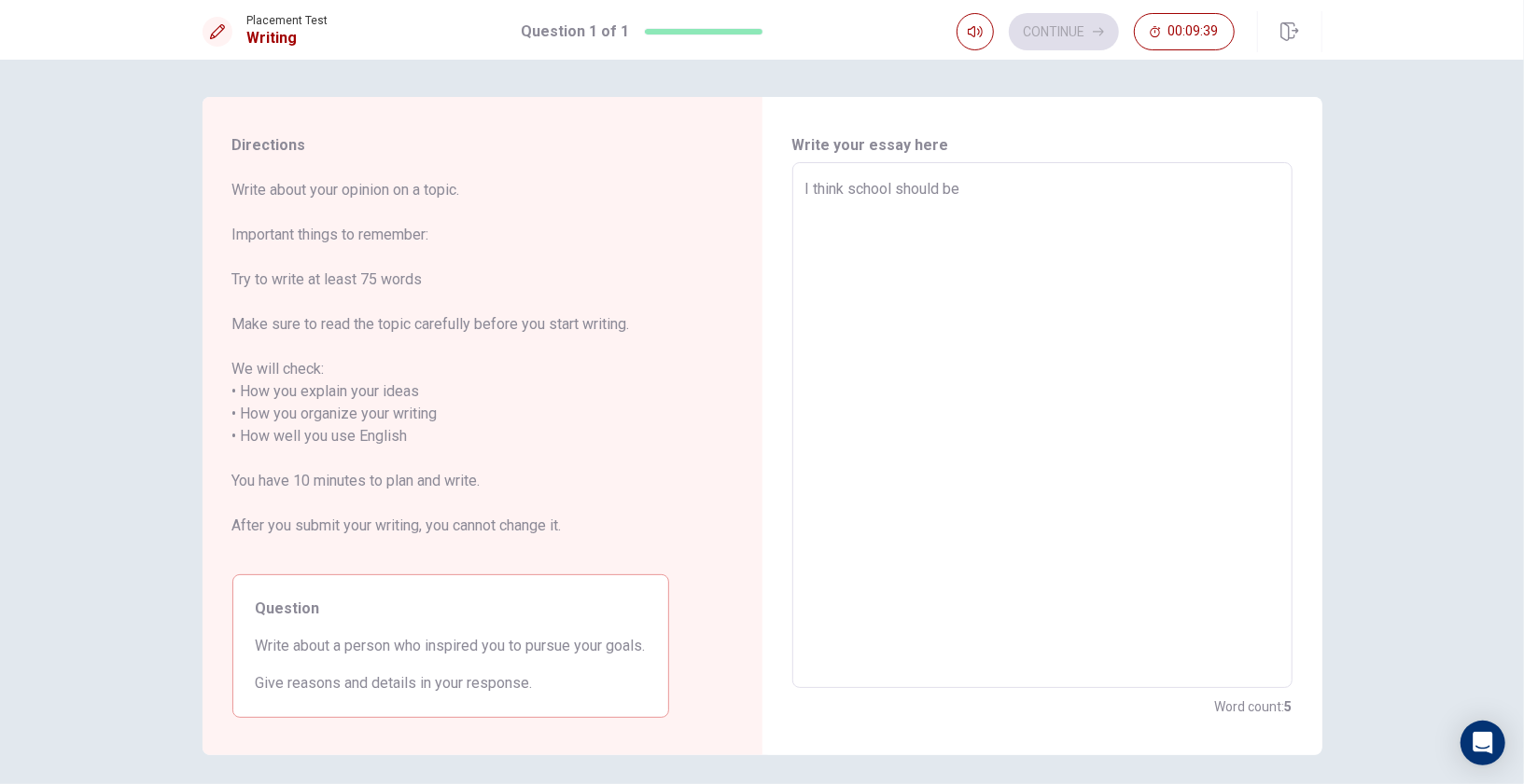
type textarea "x"
type textarea "I think school should be m"
type textarea "x"
type textarea "I think school should be mo"
type textarea "x"
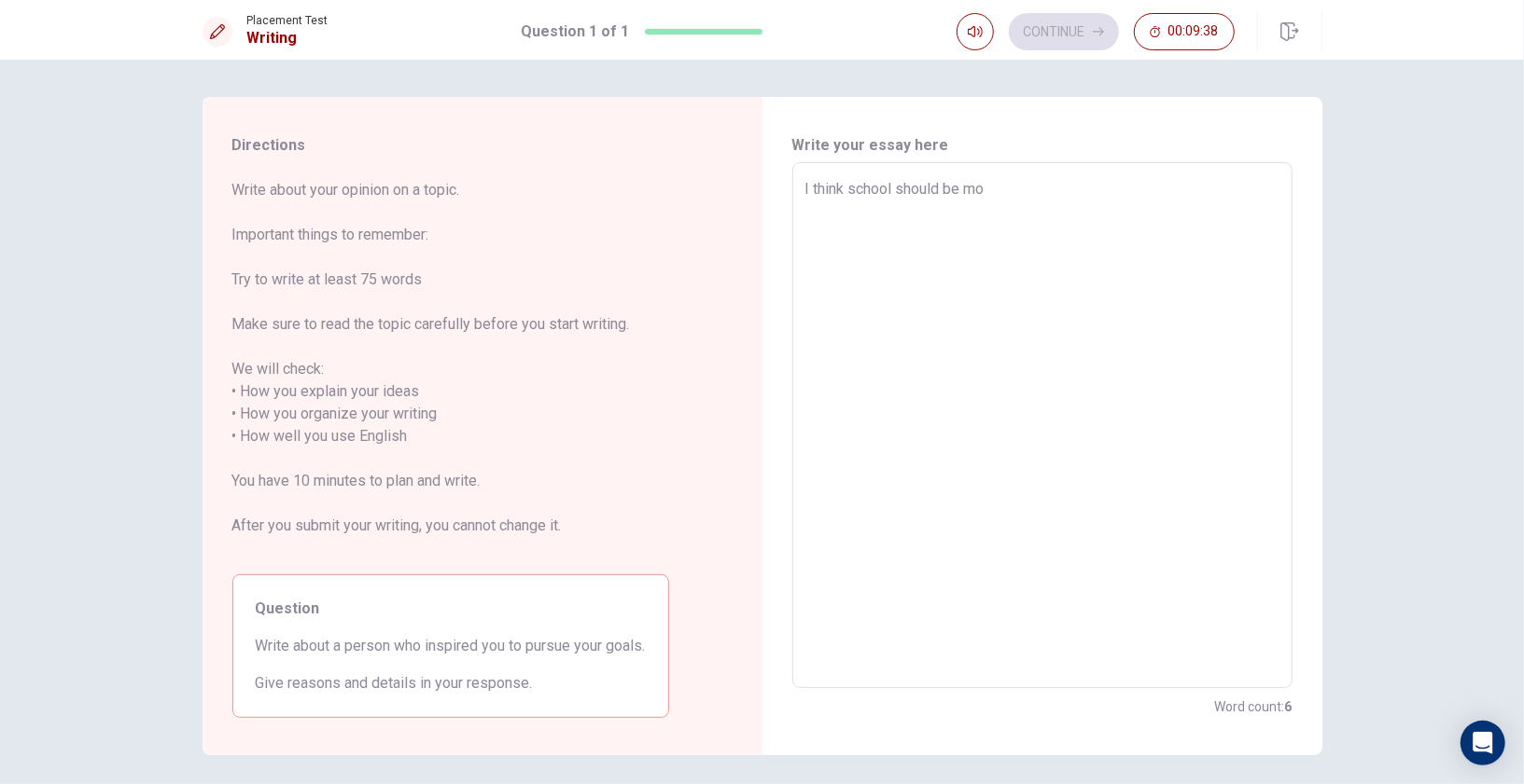
type textarea "I think school should be mor"
type textarea "x"
type textarea "I think school should be more"
type textarea "x"
type textarea "I think school should be more"
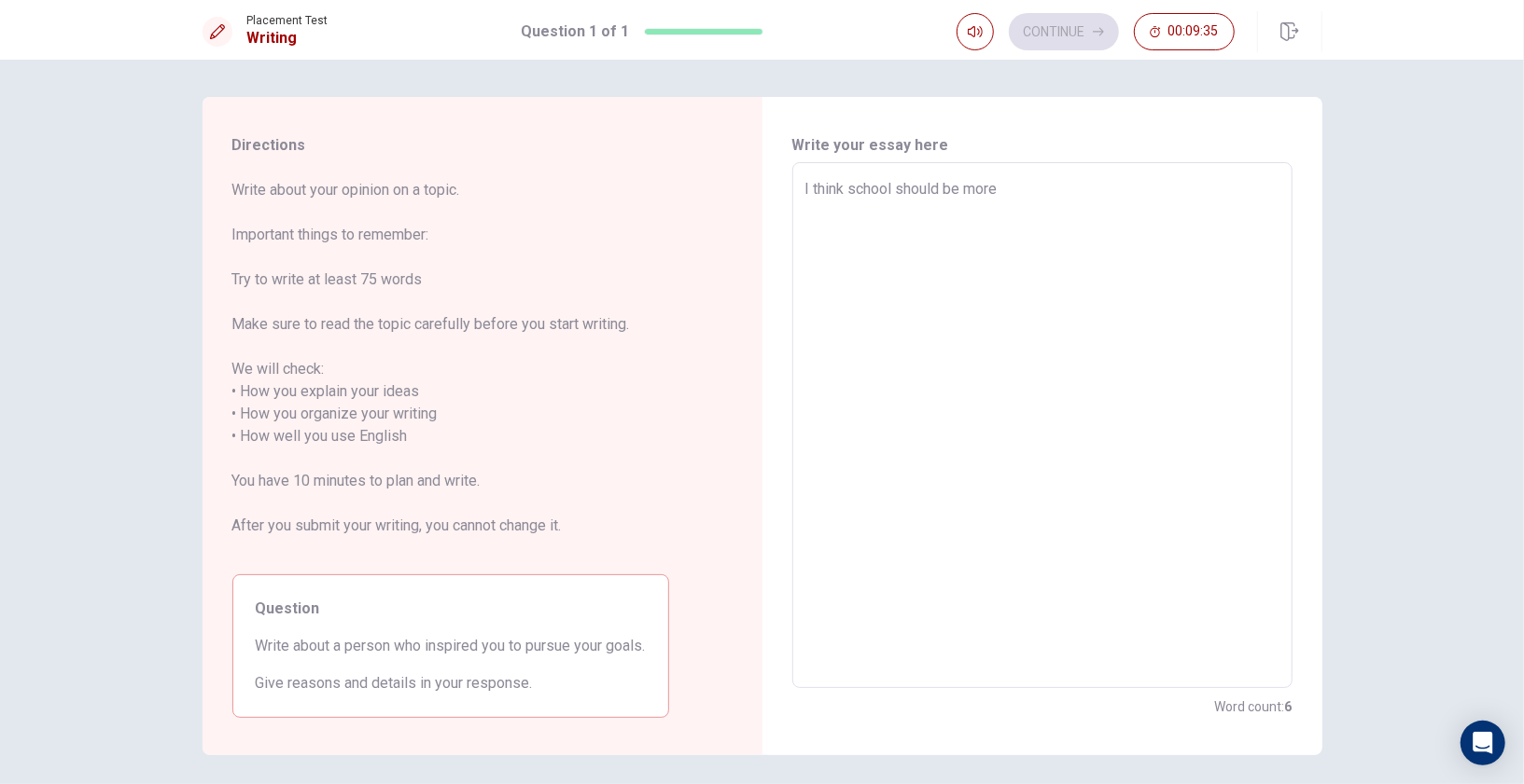
type textarea "x"
type textarea "I think school should be more c"
type textarea "x"
type textarea "I think school should be more cr"
type textarea "x"
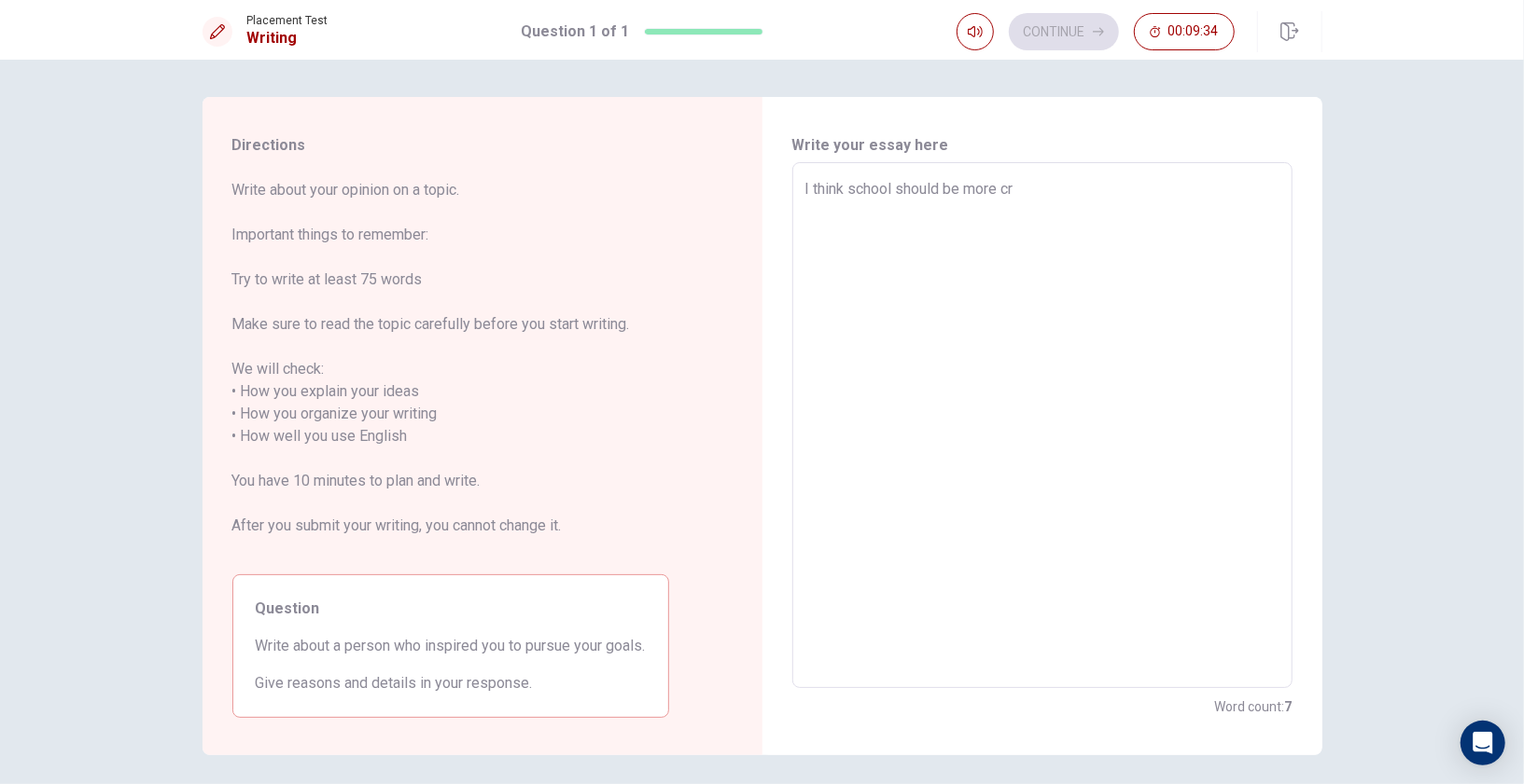
type textarea "I think school should be more cri"
type textarea "x"
type textarea "I think school should be more crit"
type textarea "x"
type textarea "I think school should be more criti"
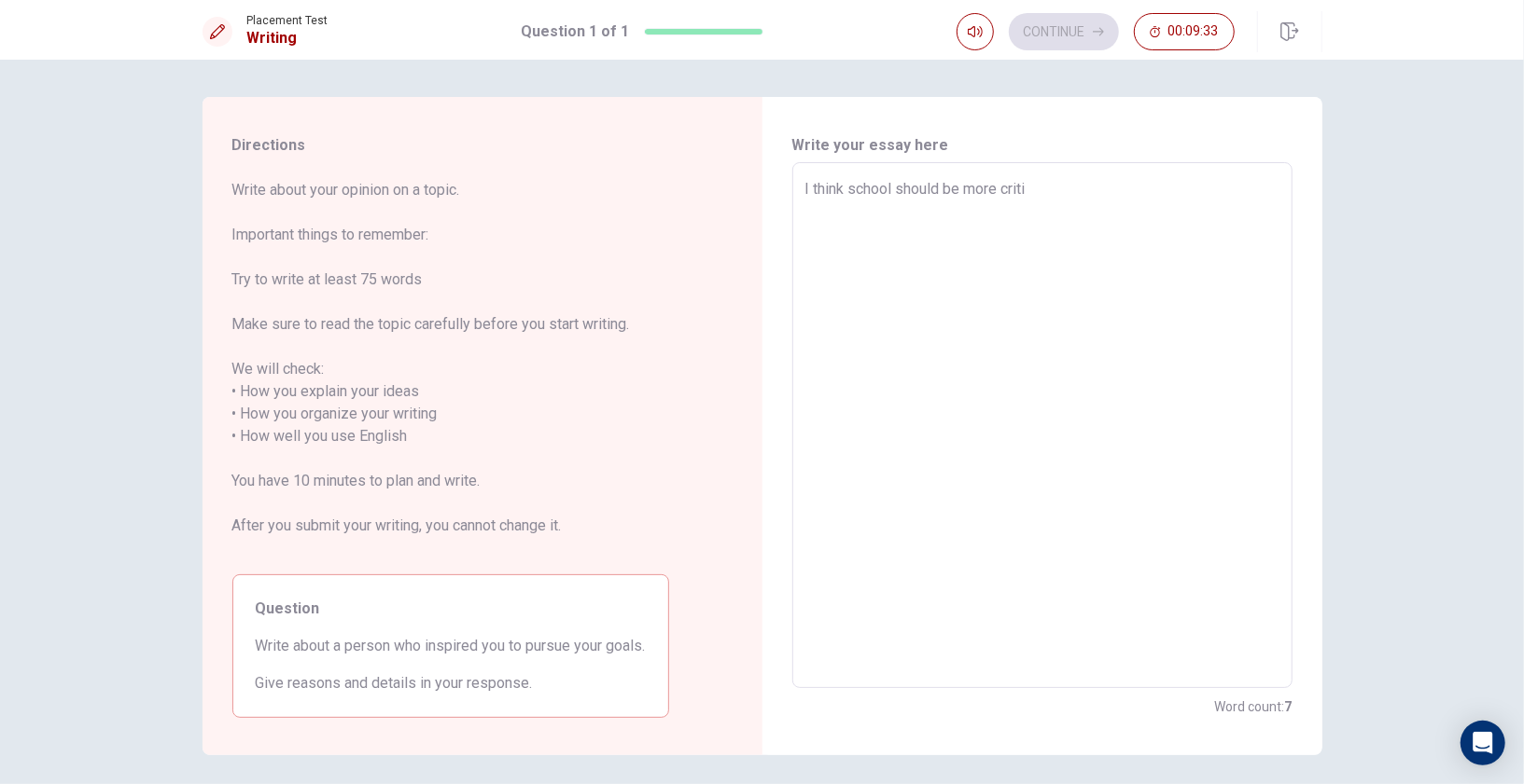
type textarea "x"
type textarea "I think school should be more critis"
type textarea "x"
type textarea "I think school should be more critisi"
type textarea "x"
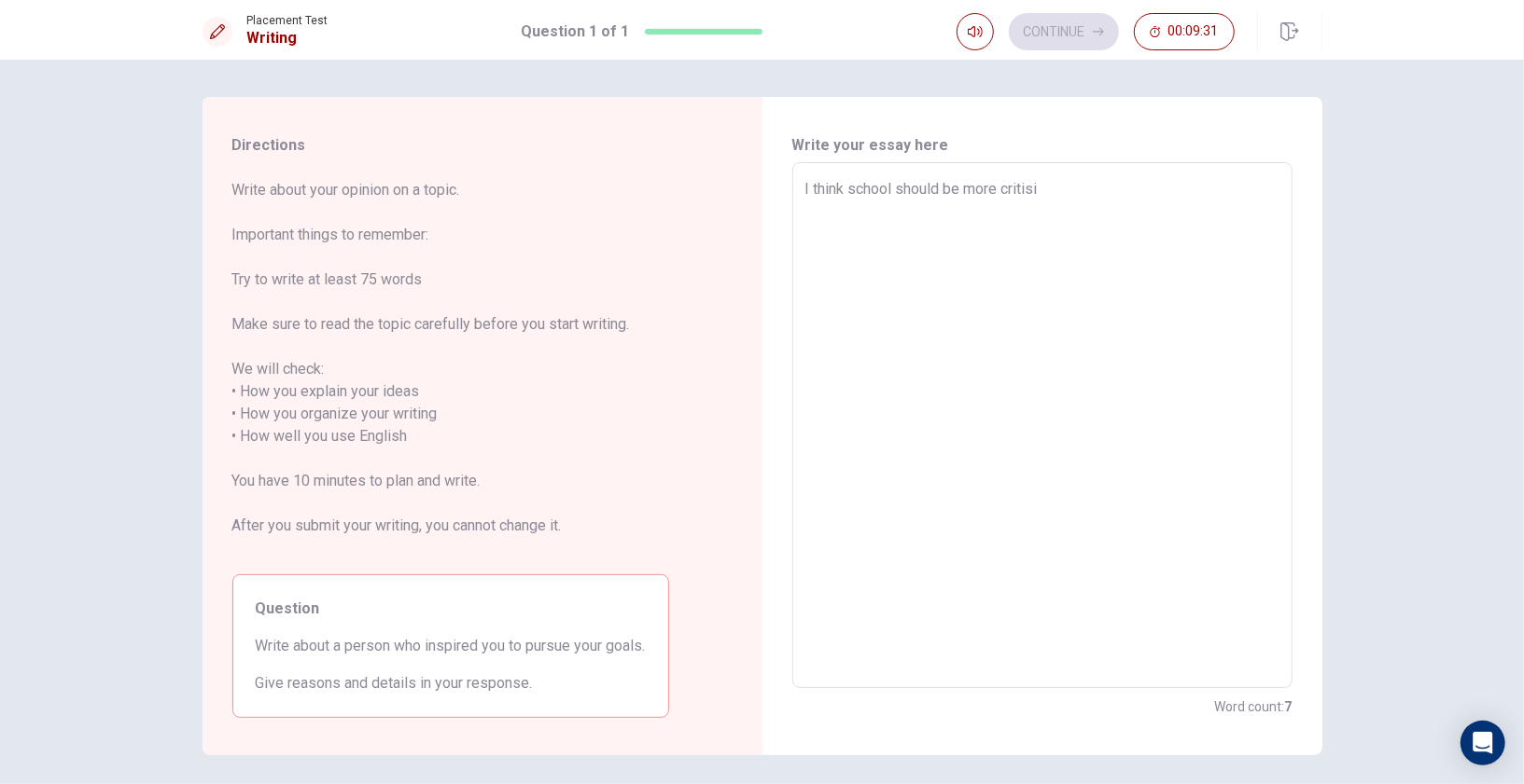
type textarea "I think school should be more critisiz"
type textarea "x"
type textarea "I think school should be more critisize"
type textarea "x"
type textarea "I think school should be more critisize"
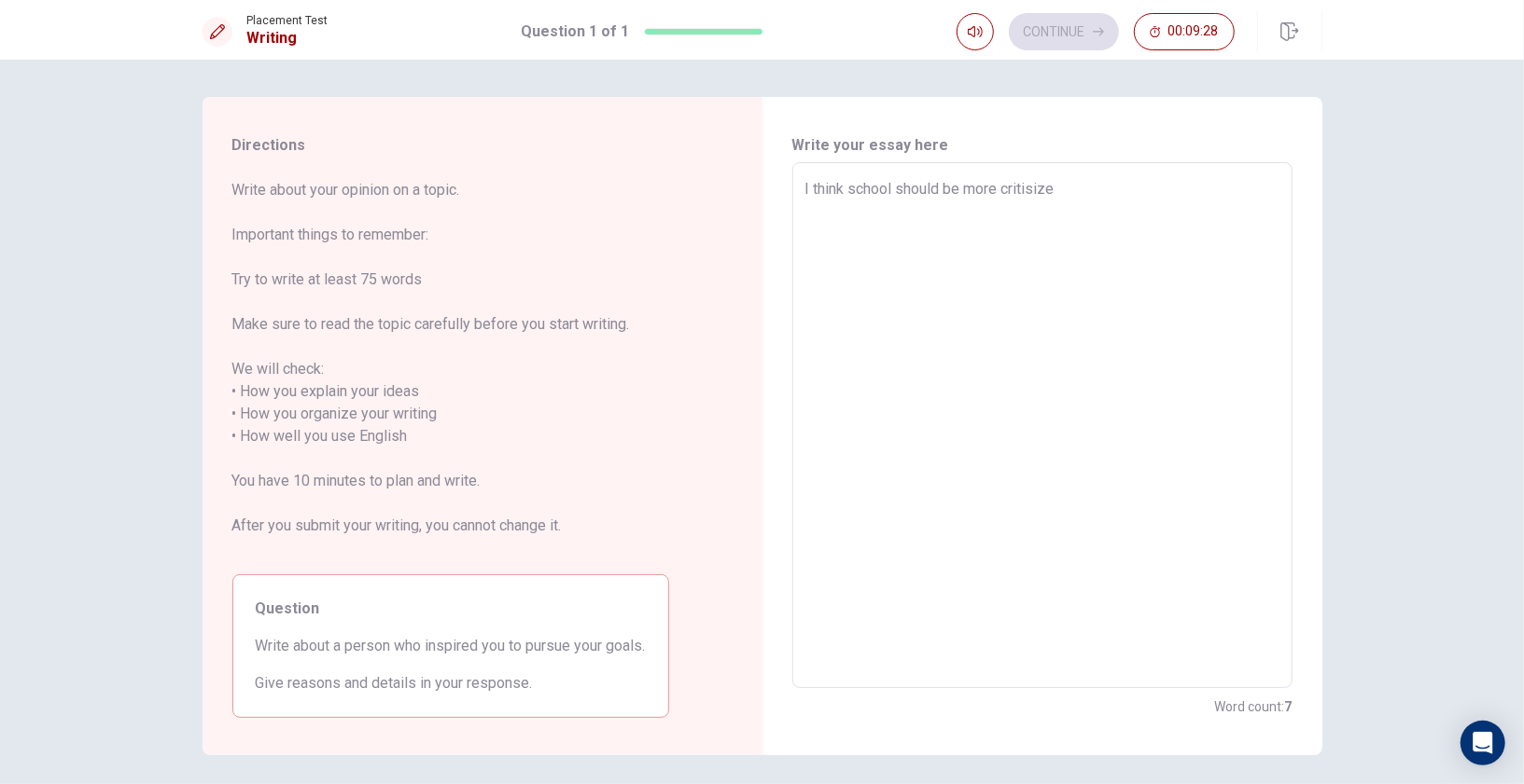
type textarea "x"
type textarea "I think school should be more critisize t"
type textarea "x"
type textarea "I think school should be more critisize th"
type textarea "x"
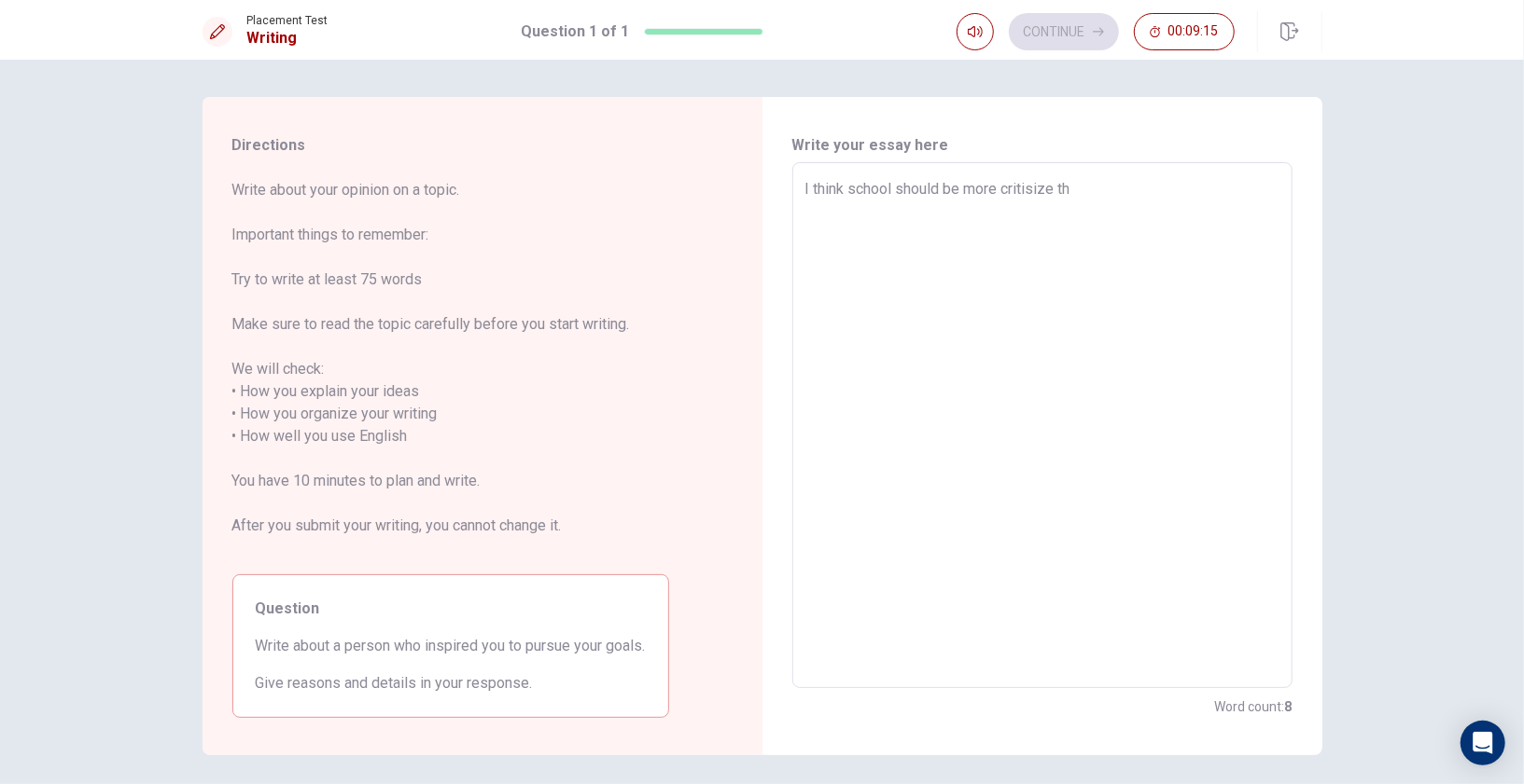
type textarea "I think school should be more critisize t"
type textarea "x"
type textarea "I think school should be more critisize"
type textarea "x"
type textarea "I think school should be more critisize"
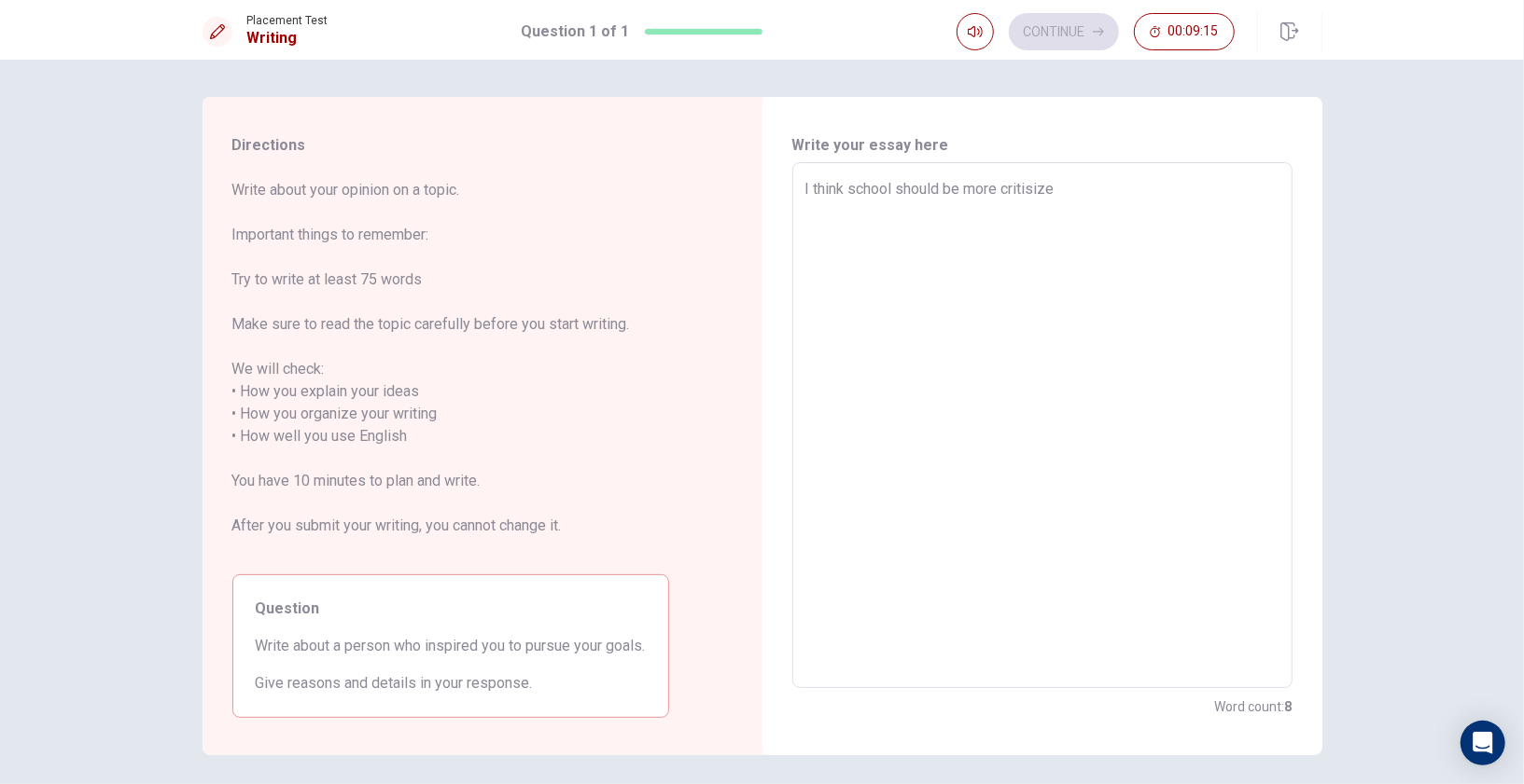
type textarea "x"
type textarea "I think school should be more critisiz"
type textarea "x"
type textarea "I think school should be more critisi"
type textarea "x"
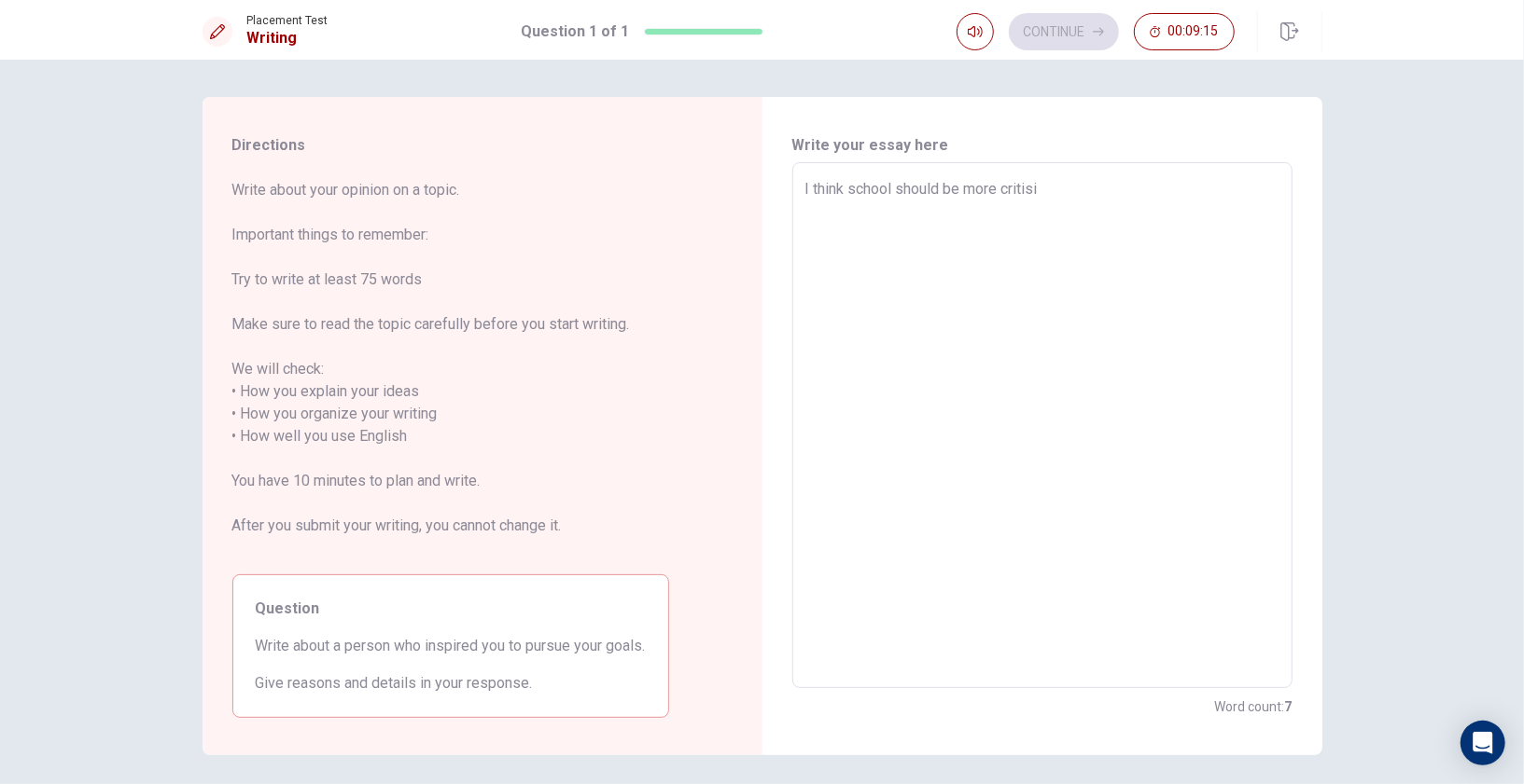
type textarea "I think school should be more critis"
type textarea "x"
type textarea "I think school should be more criti"
type textarea "x"
type textarea "I think school should be more crit"
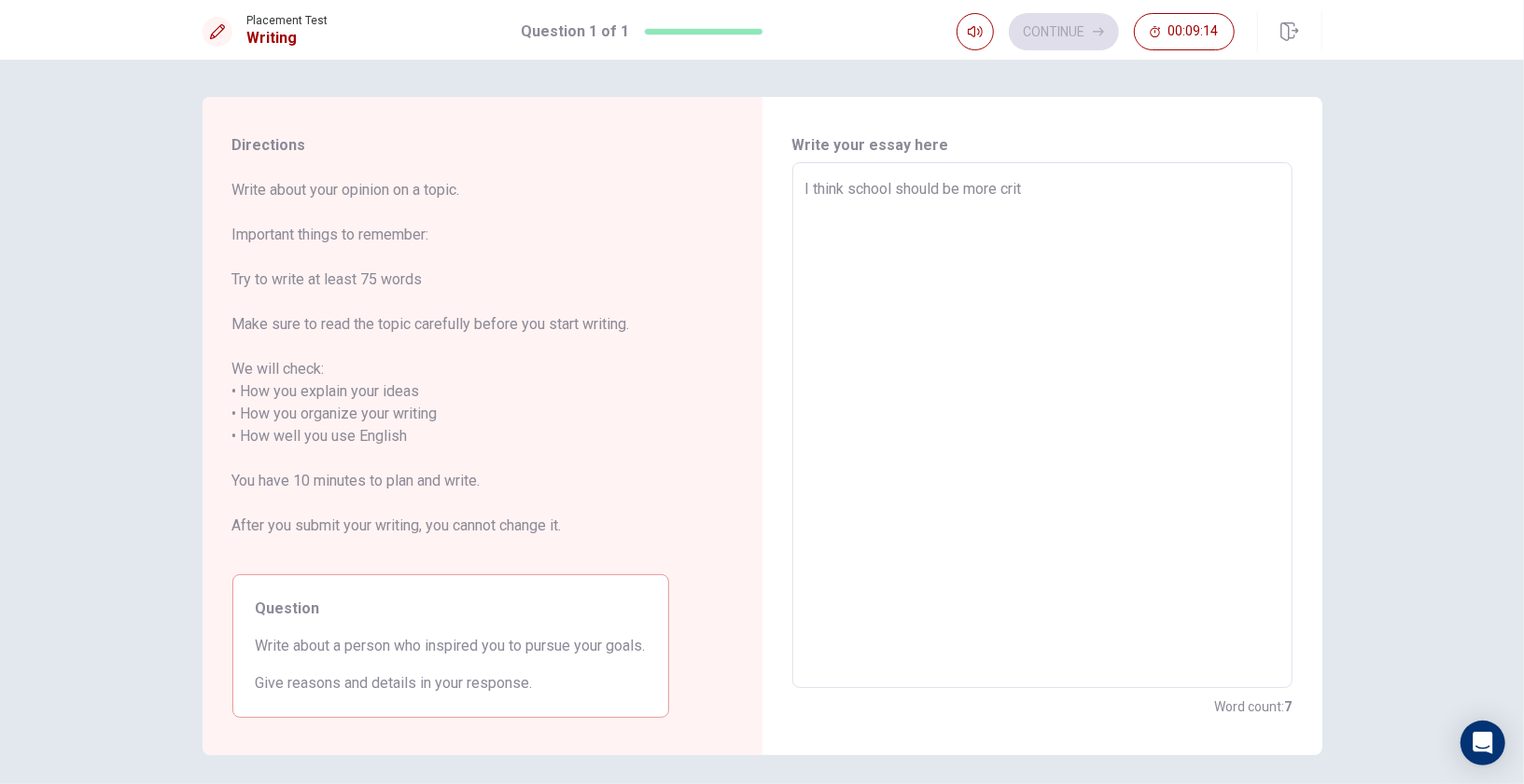
type textarea "x"
type textarea "I think school should be more cri"
type textarea "x"
type textarea "I think school should be more cr"
type textarea "x"
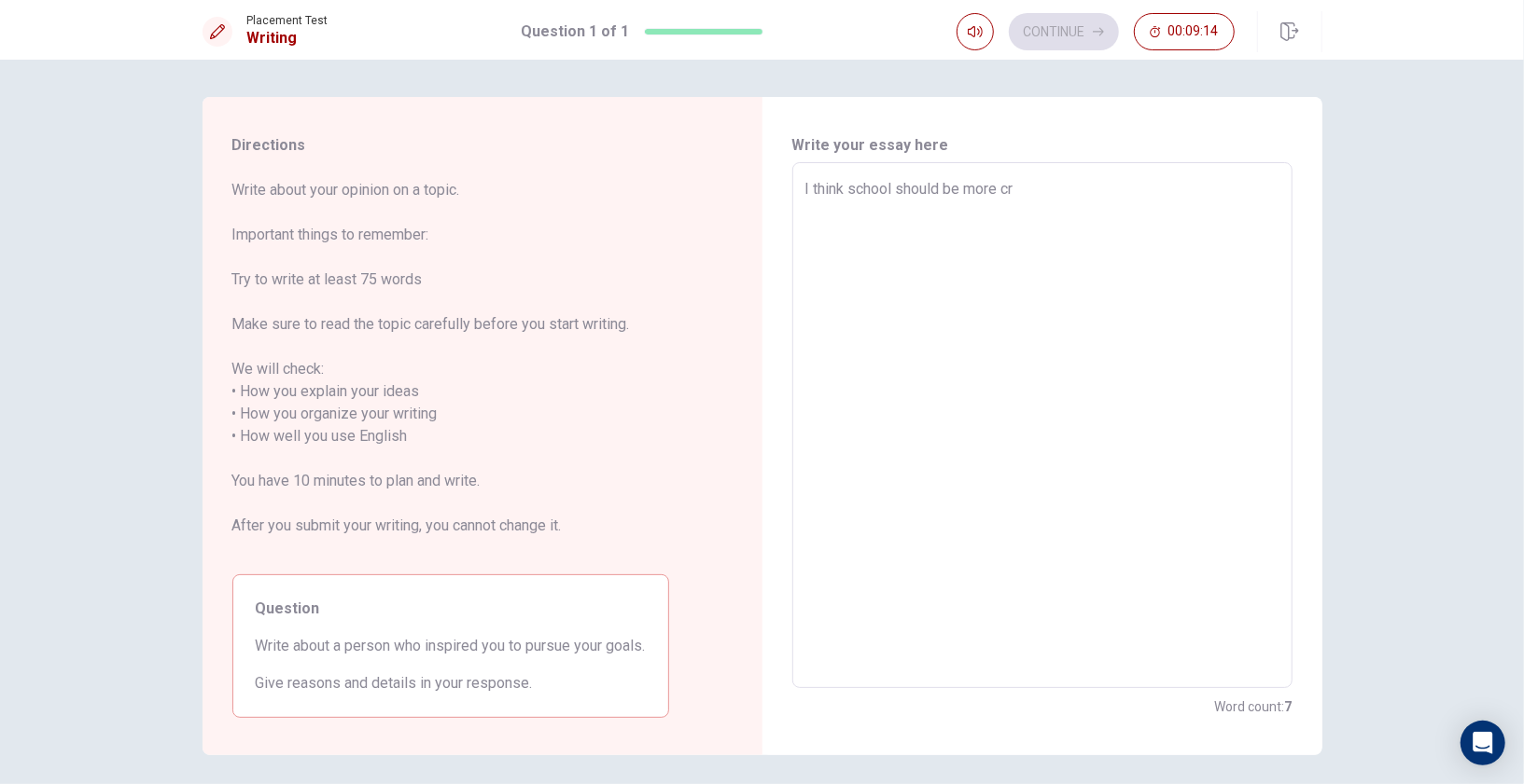
type textarea "I think school should be more c"
type textarea "x"
type textarea "I think school should be more"
type textarea "x"
type textarea "I think school should be more"
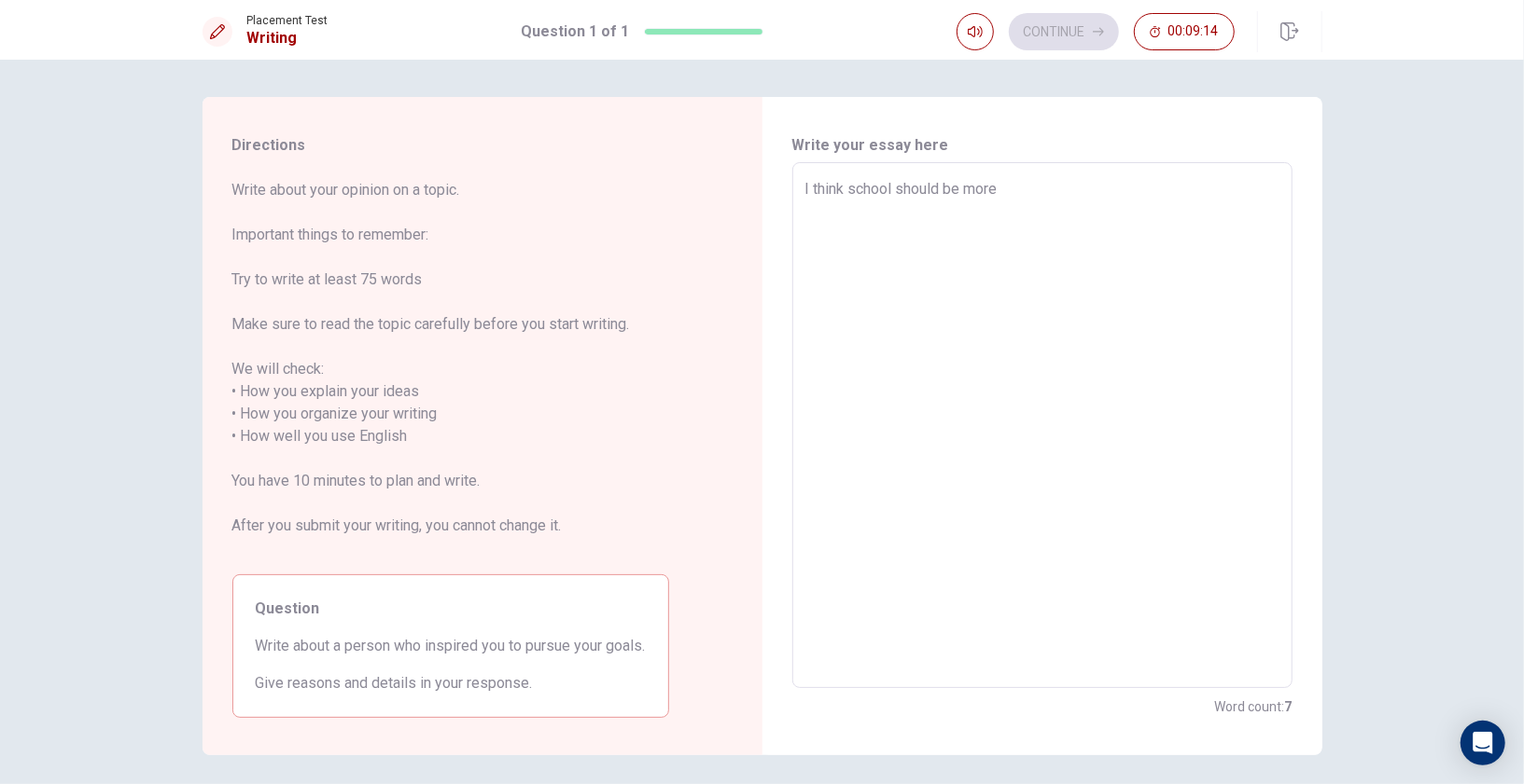
type textarea "x"
type textarea "I think school should be mor"
type textarea "x"
type textarea "I think school should be mo"
type textarea "x"
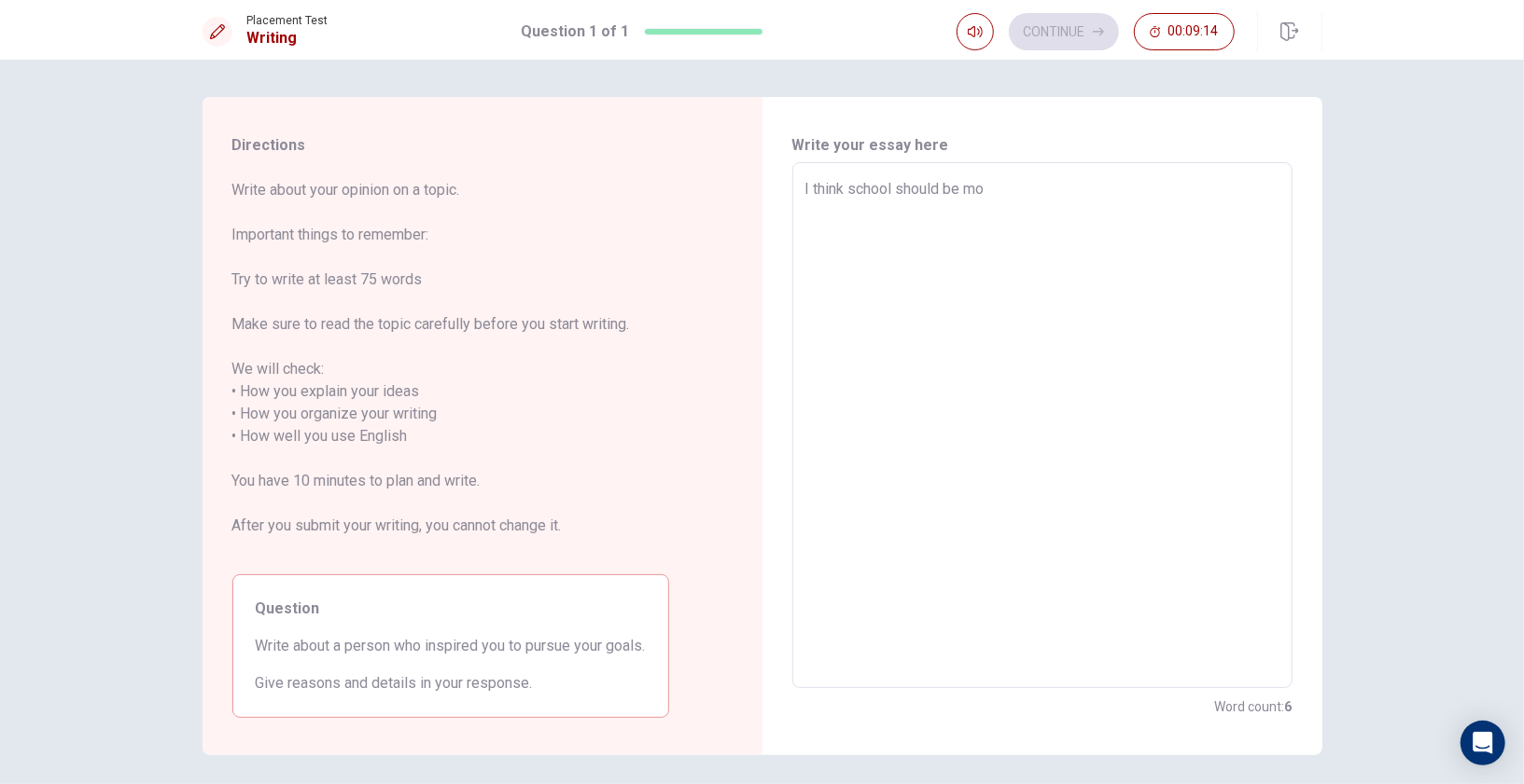
type textarea "I think school should be m"
type textarea "x"
type textarea "I think school should be"
type textarea "x"
type textarea "I think school should be"
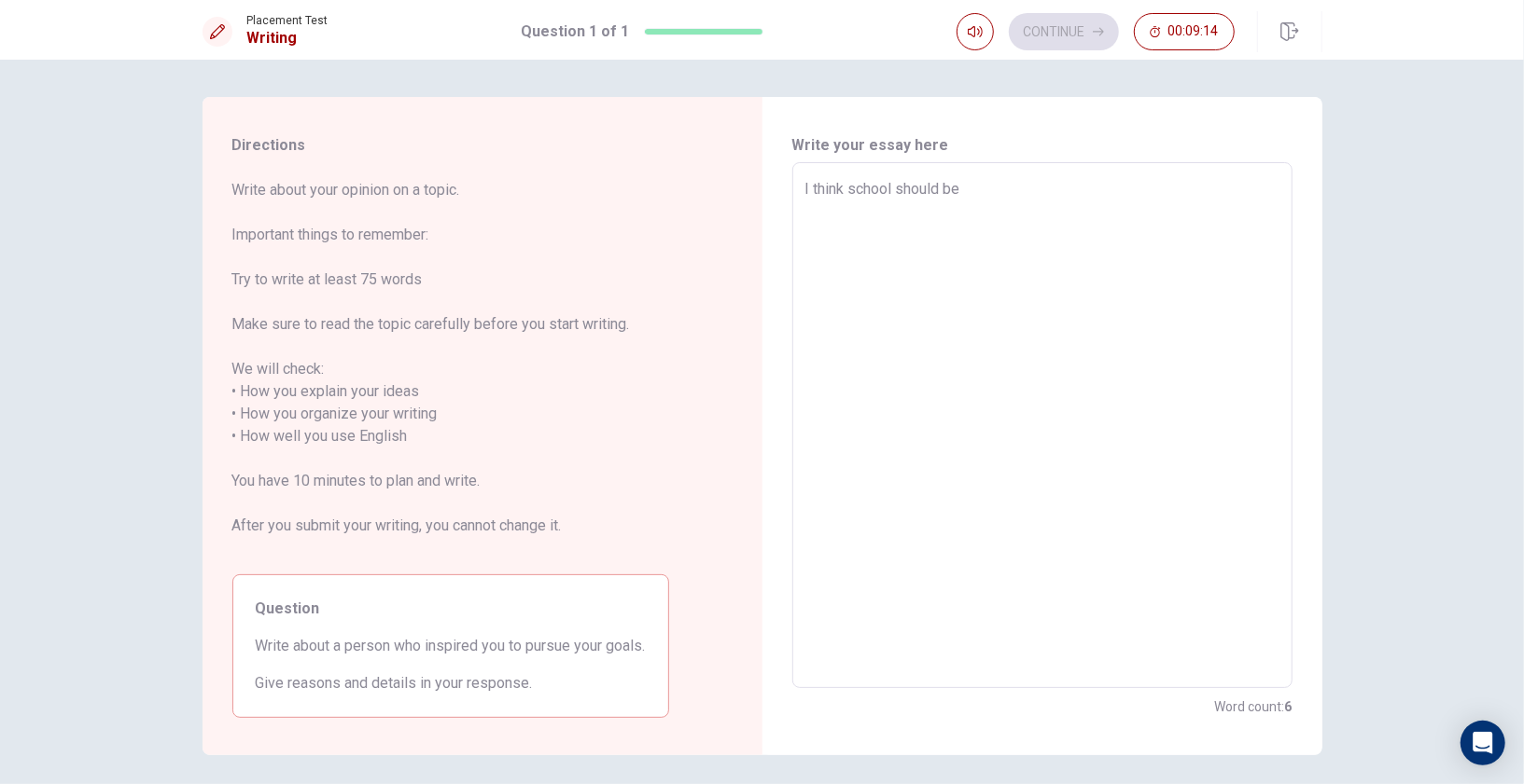
type textarea "x"
type textarea "I think school should b"
type textarea "x"
type textarea "I think school should"
type textarea "x"
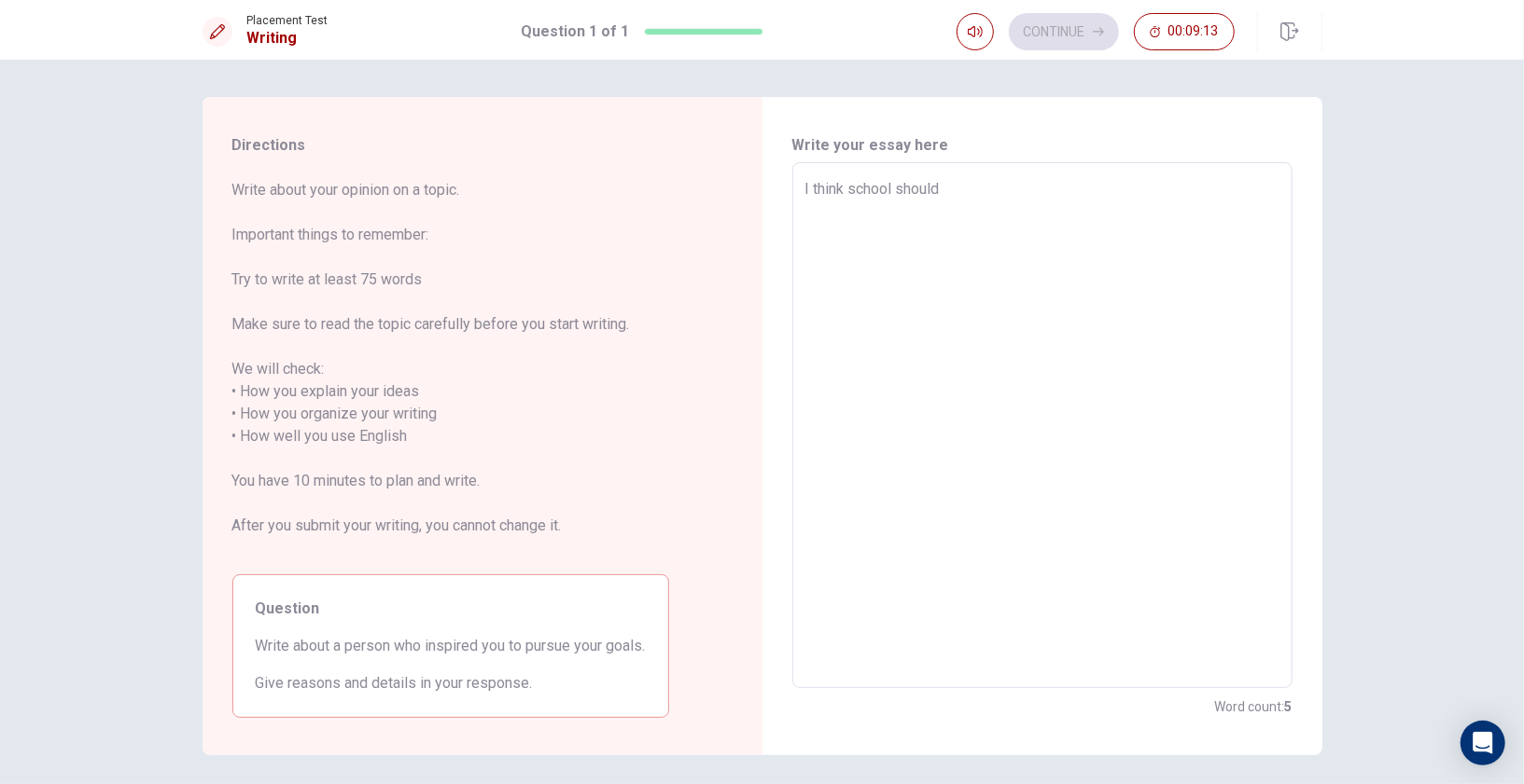
type textarea "I think school should"
type textarea "x"
type textarea "I think school shoul"
type textarea "x"
type textarea "I think school shou"
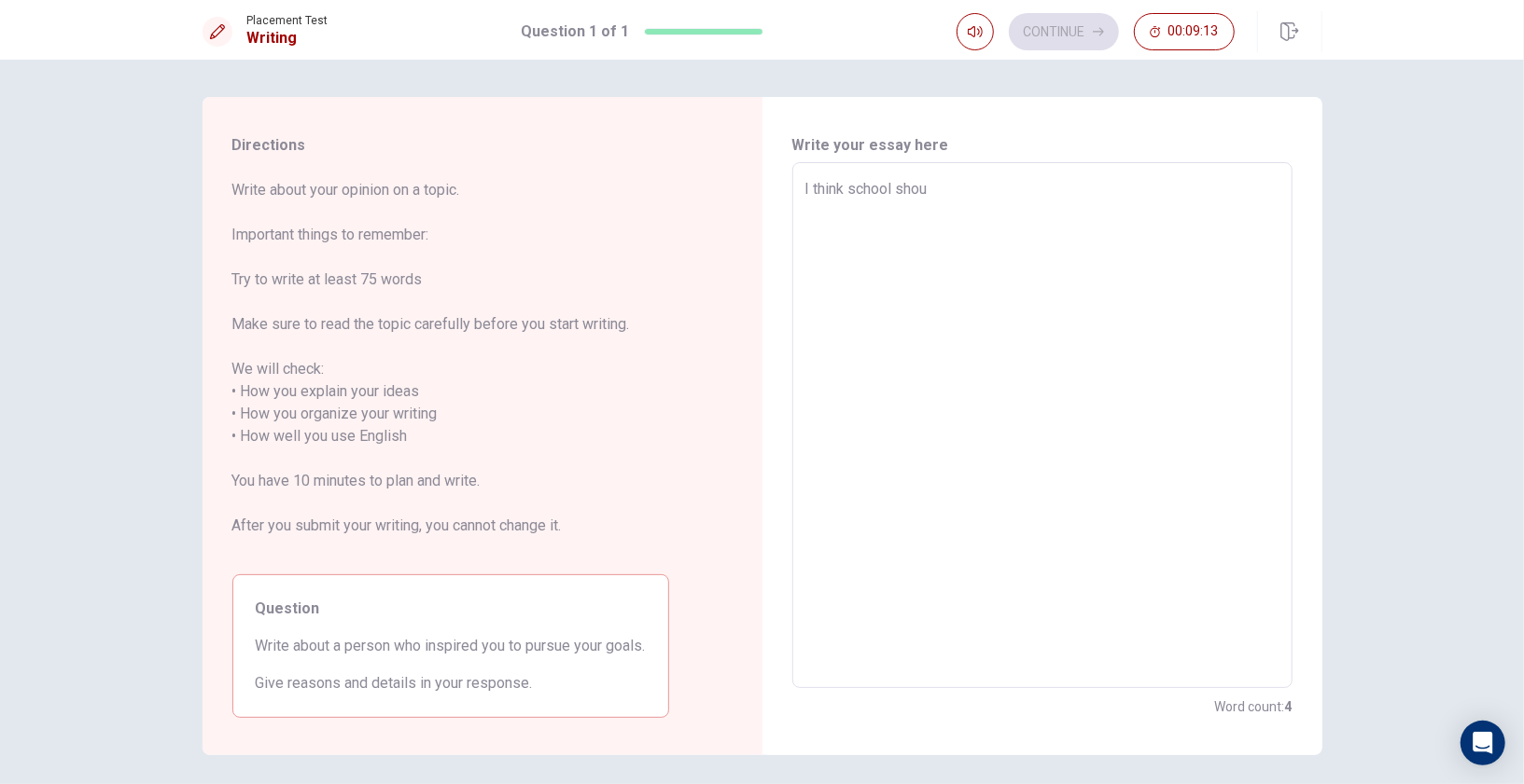
type textarea "x"
type textarea "I think school sho"
type textarea "x"
type textarea "I think school sh"
type textarea "x"
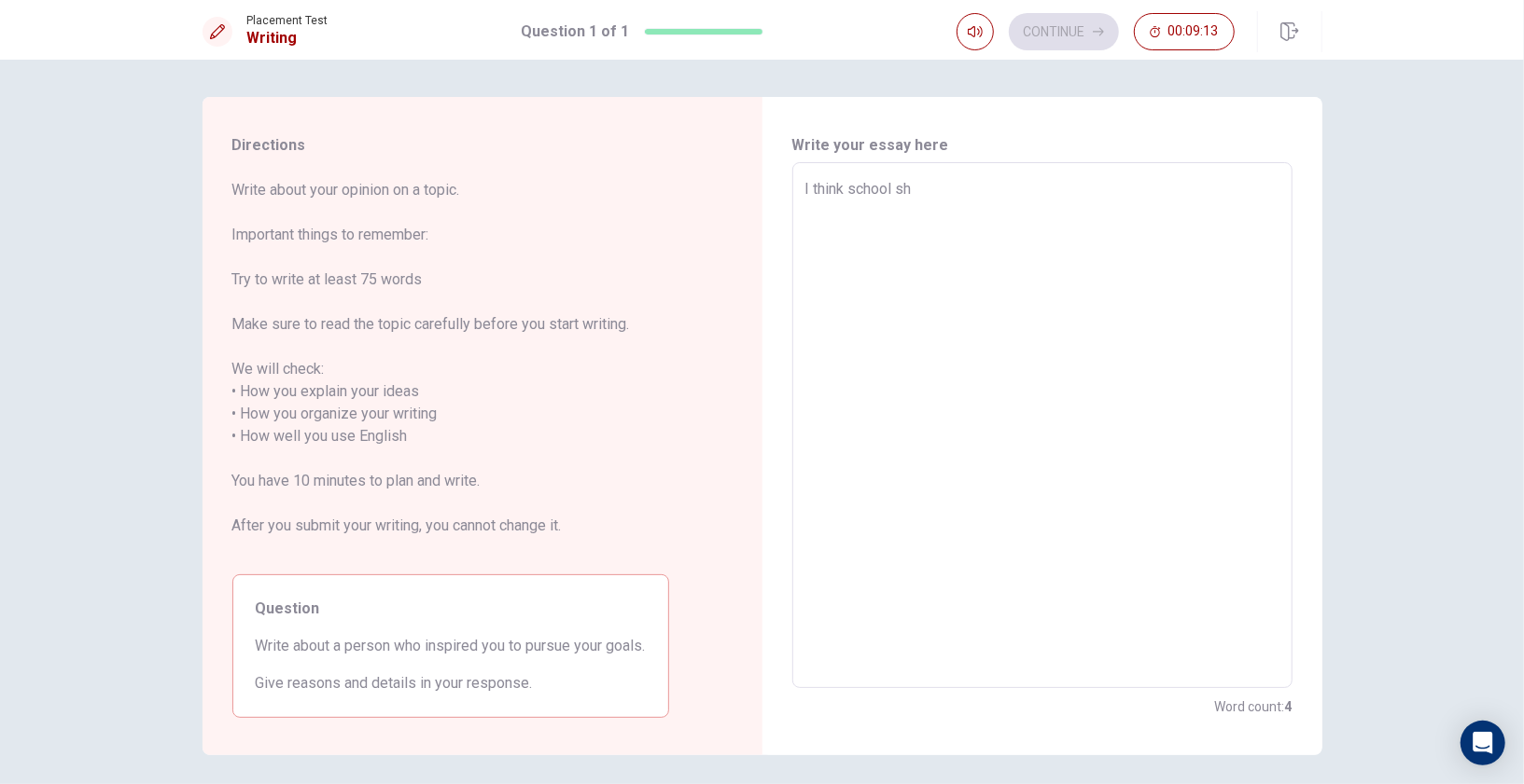
type textarea "I think school s"
type textarea "x"
type textarea "I think school"
type textarea "x"
type textarea "I think school"
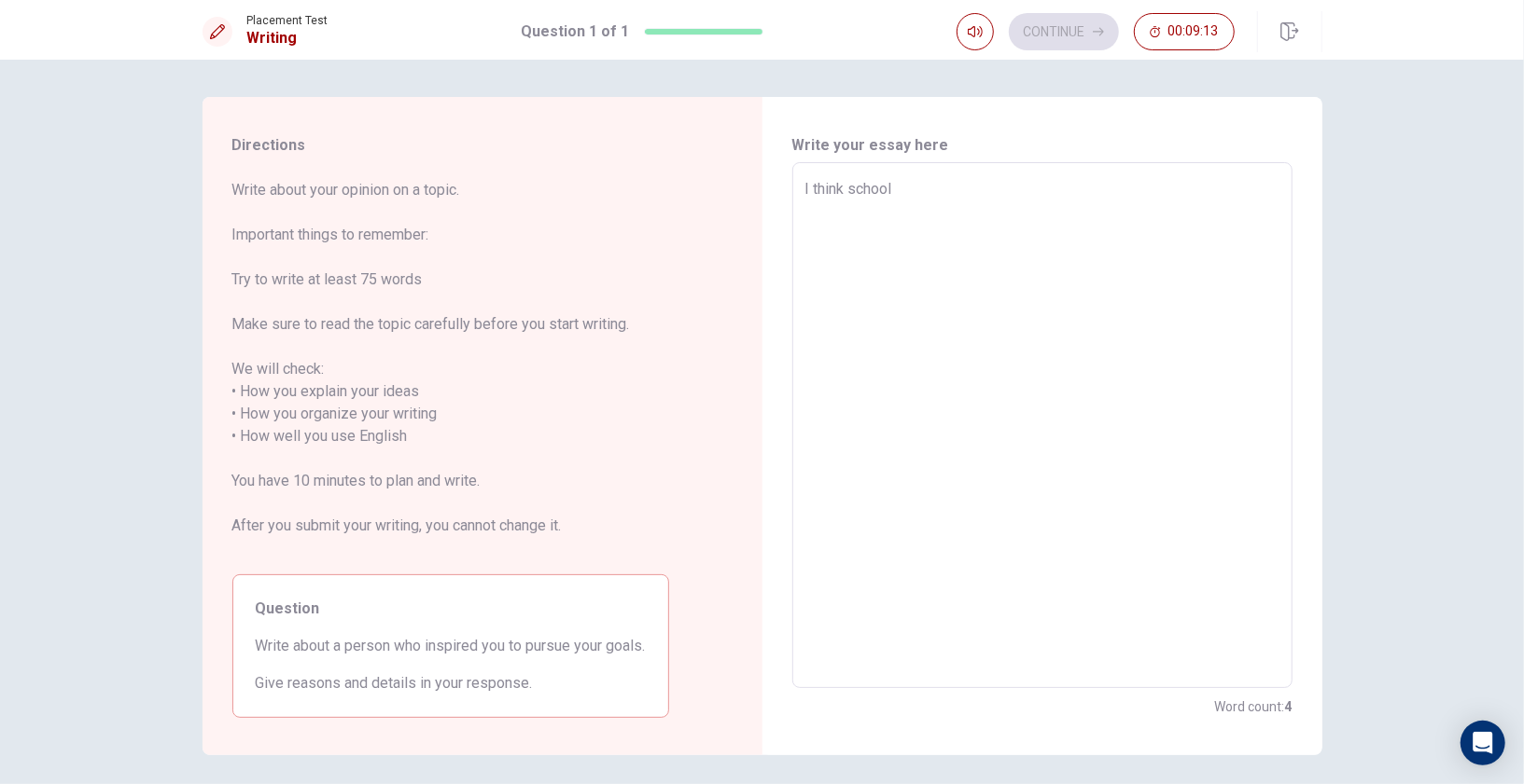
type textarea "x"
type textarea "I think schoo"
type textarea "x"
type textarea "I think scho"
type textarea "x"
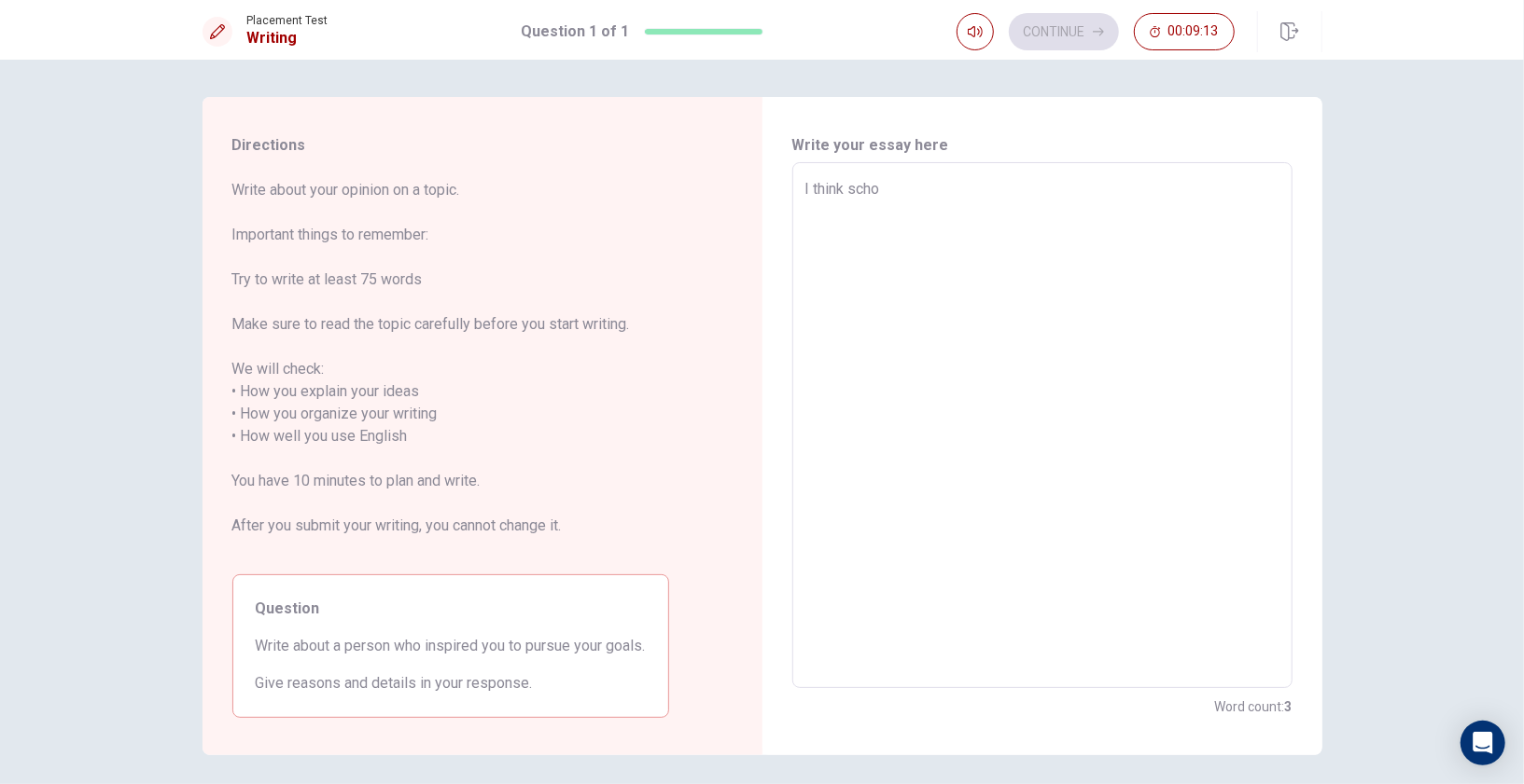
type textarea "I think sch"
type textarea "x"
type textarea "I think sc"
type textarea "x"
type textarea "I think s"
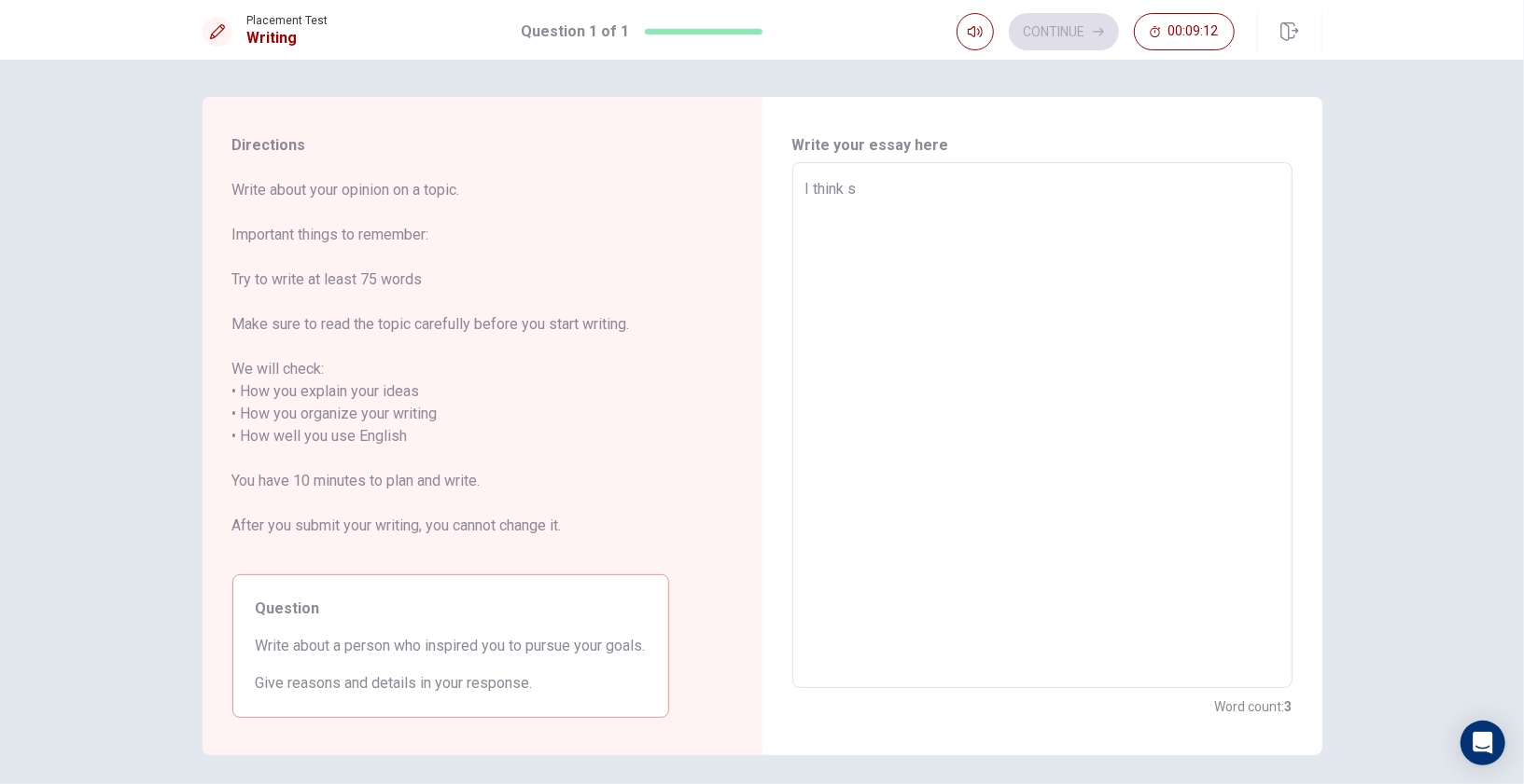
type textarea "x"
type textarea "I think"
type textarea "x"
type textarea "I think"
type textarea "x"
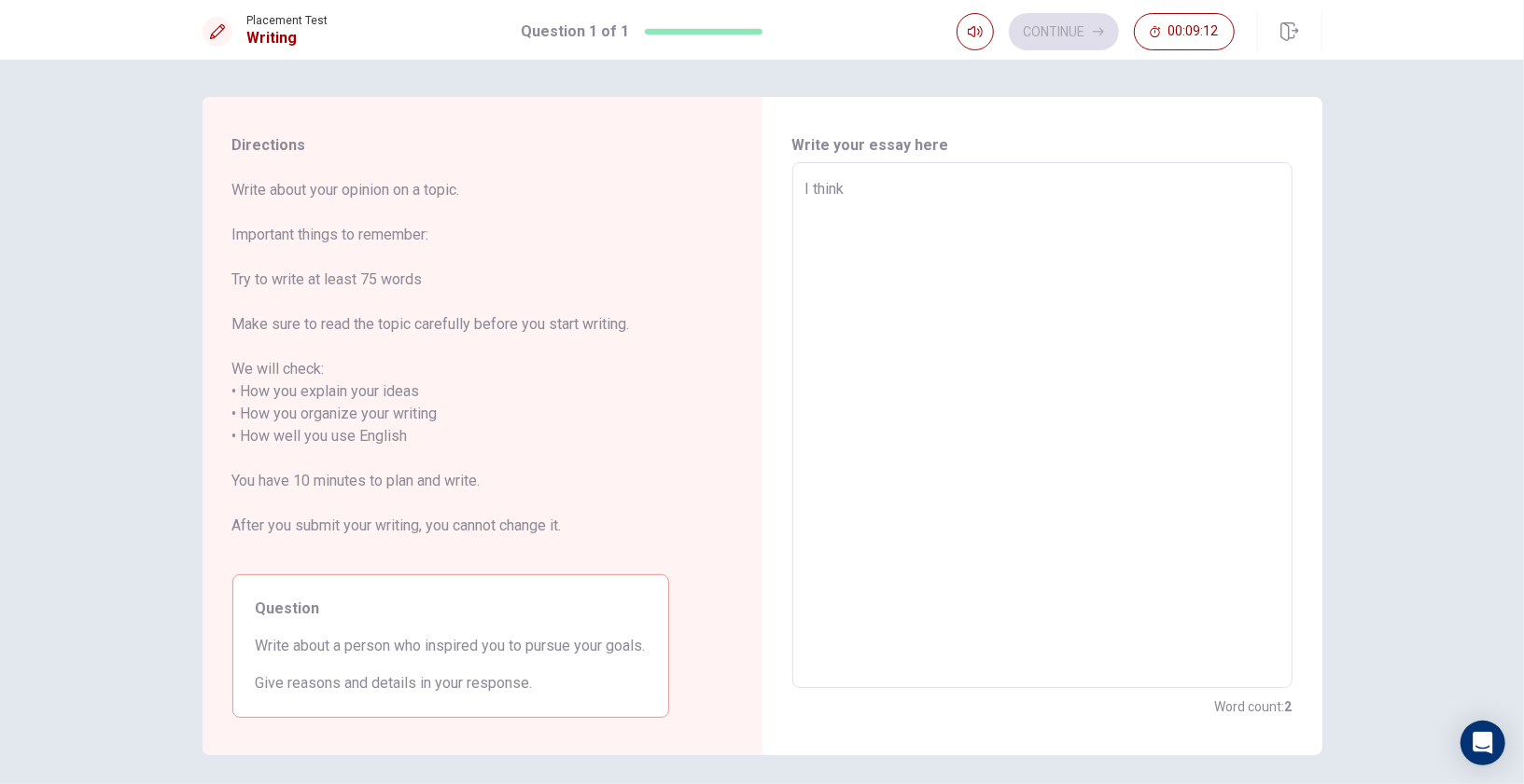
type textarea "I thin"
type textarea "x"
type textarea "I thi"
type textarea "x"
type textarea "I th"
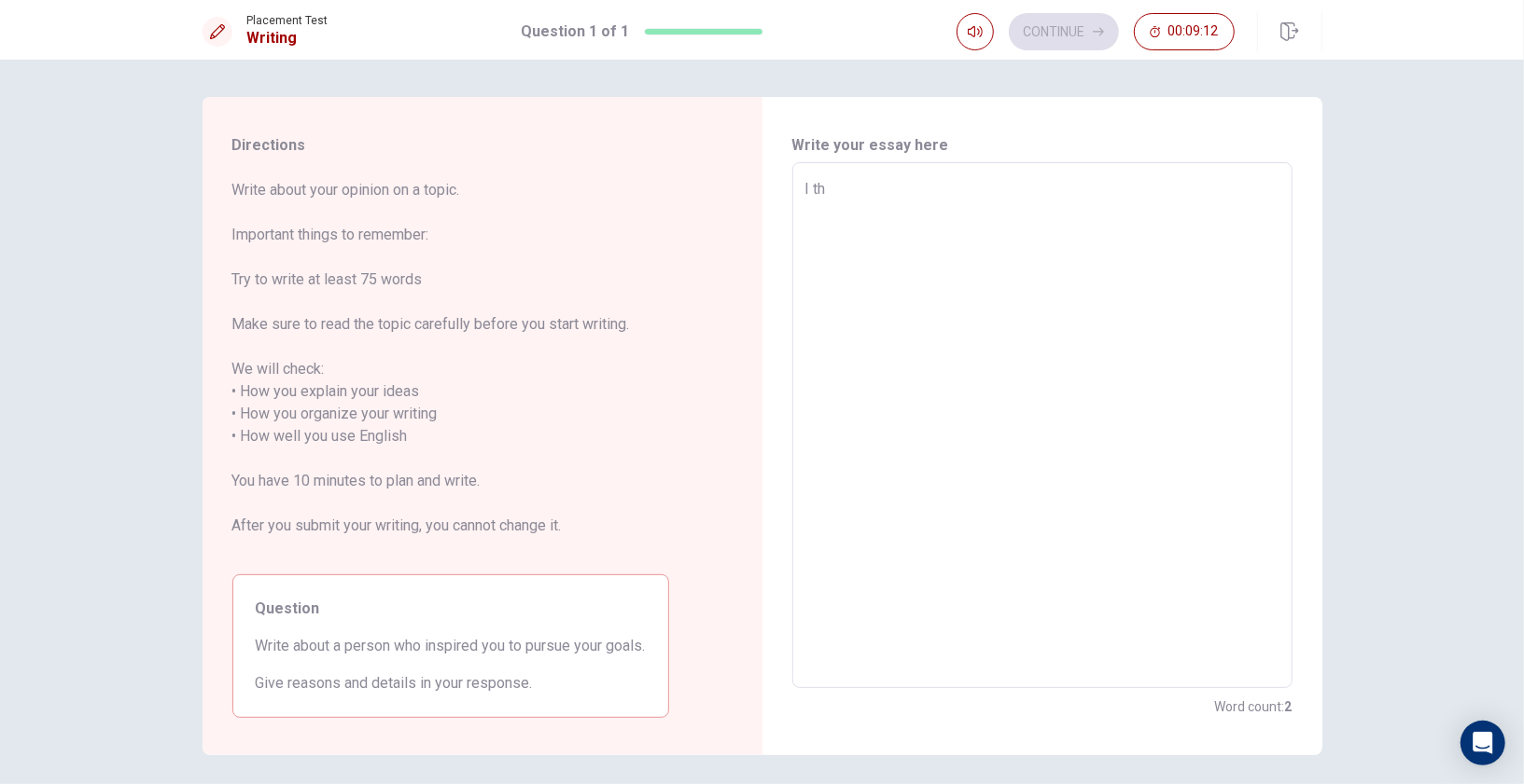
type textarea "x"
type textarea "I t"
type textarea "x"
type textarea "I"
type textarea "x"
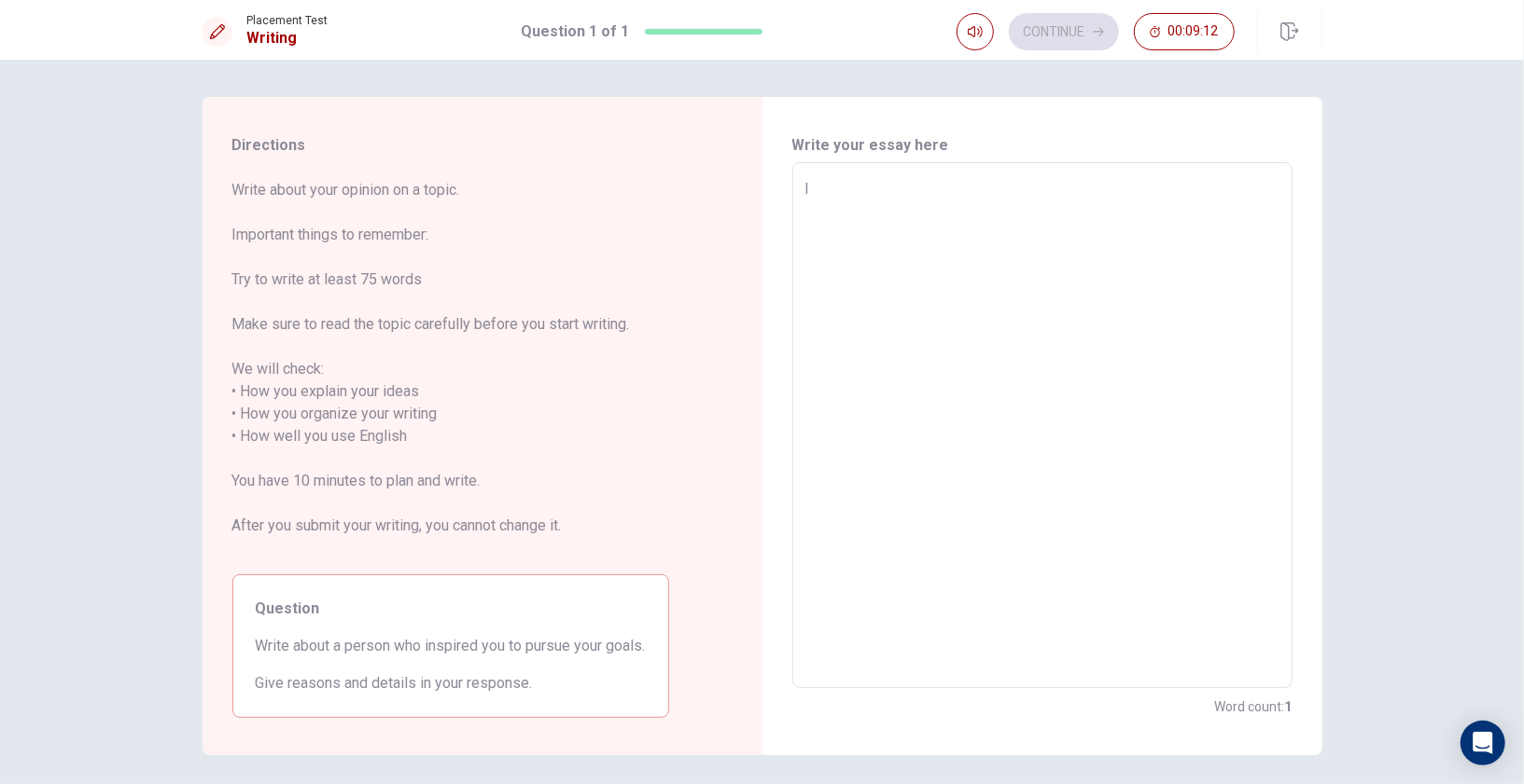
type textarea "I"
type textarea "x"
type textarea "T"
type textarea "x"
type textarea "Th"
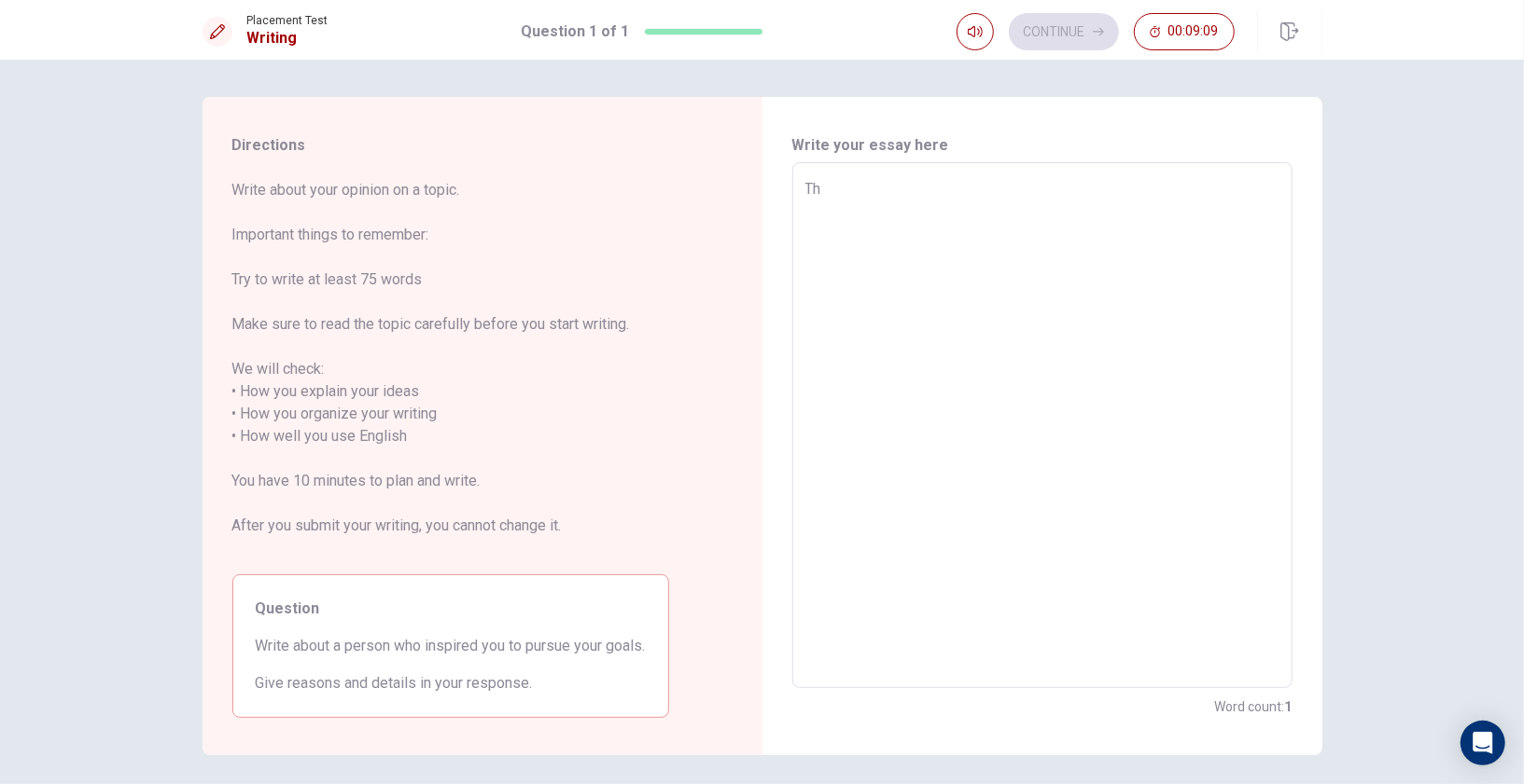
type textarea "x"
type textarea "The"
type textarea "x"
type textarea "The"
type textarea "x"
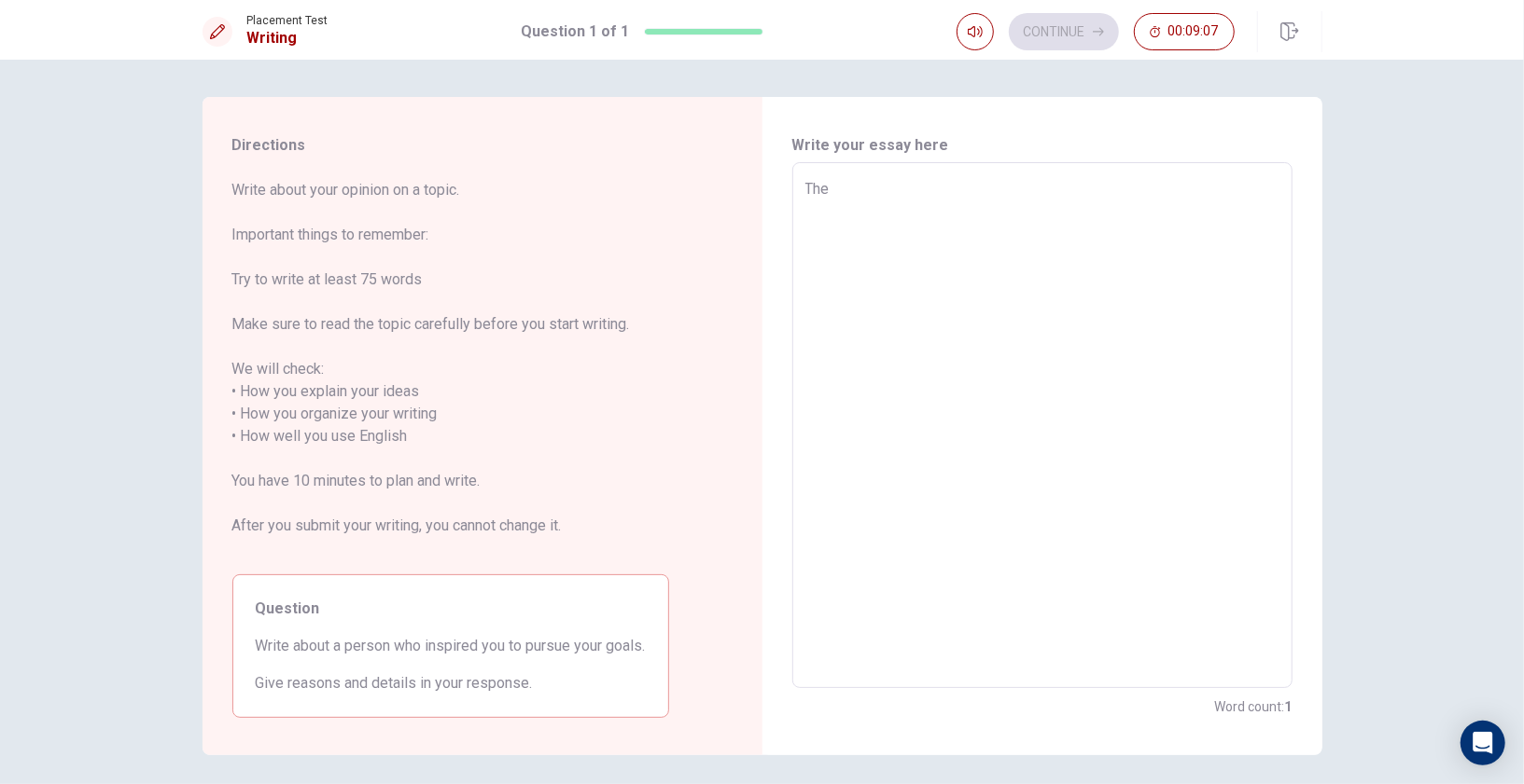
type textarea "The p"
type textarea "x"
type textarea "The pe"
type textarea "x"
type textarea "The per"
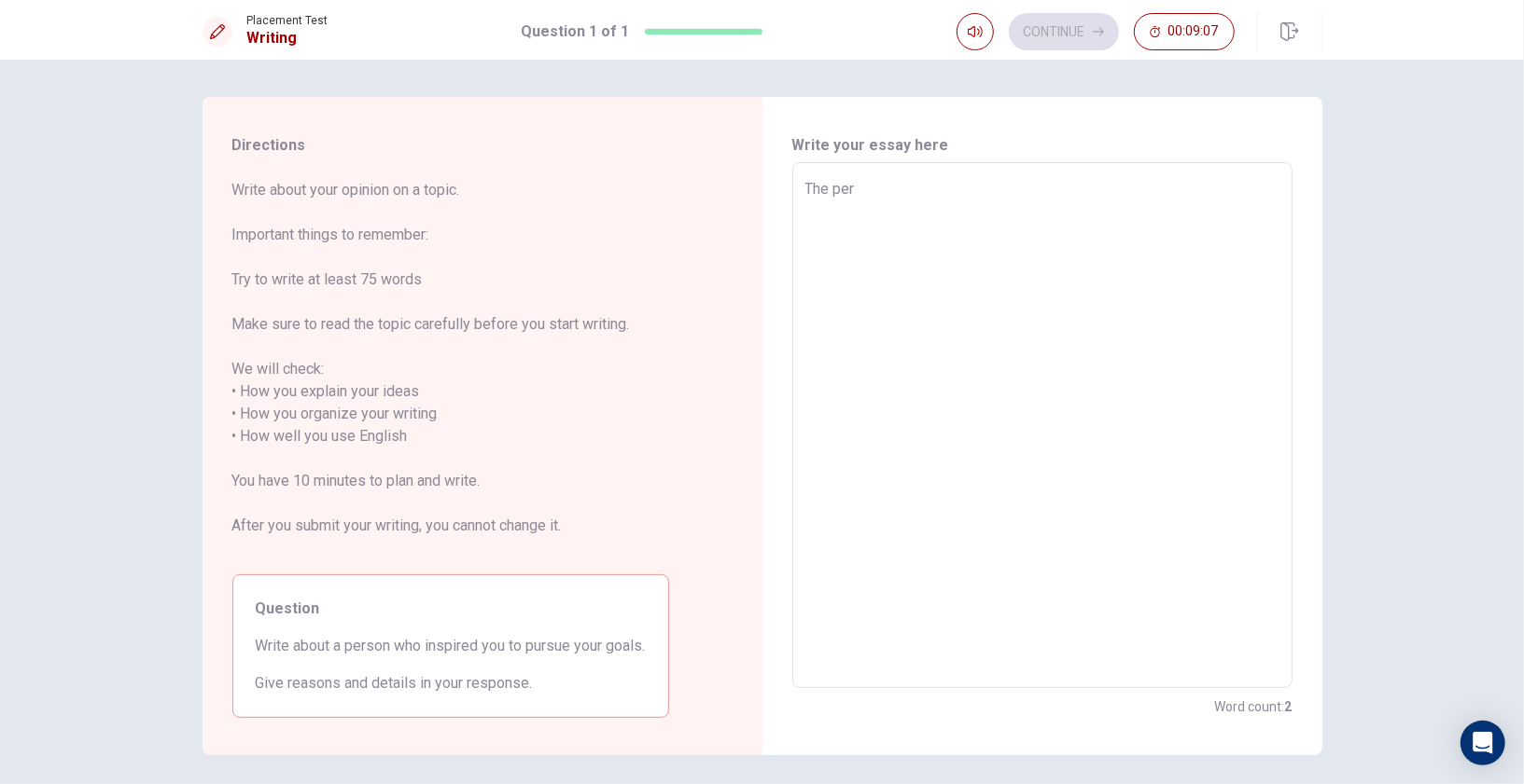
type textarea "x"
type textarea "The pers"
type textarea "x"
type textarea "The perso"
type textarea "x"
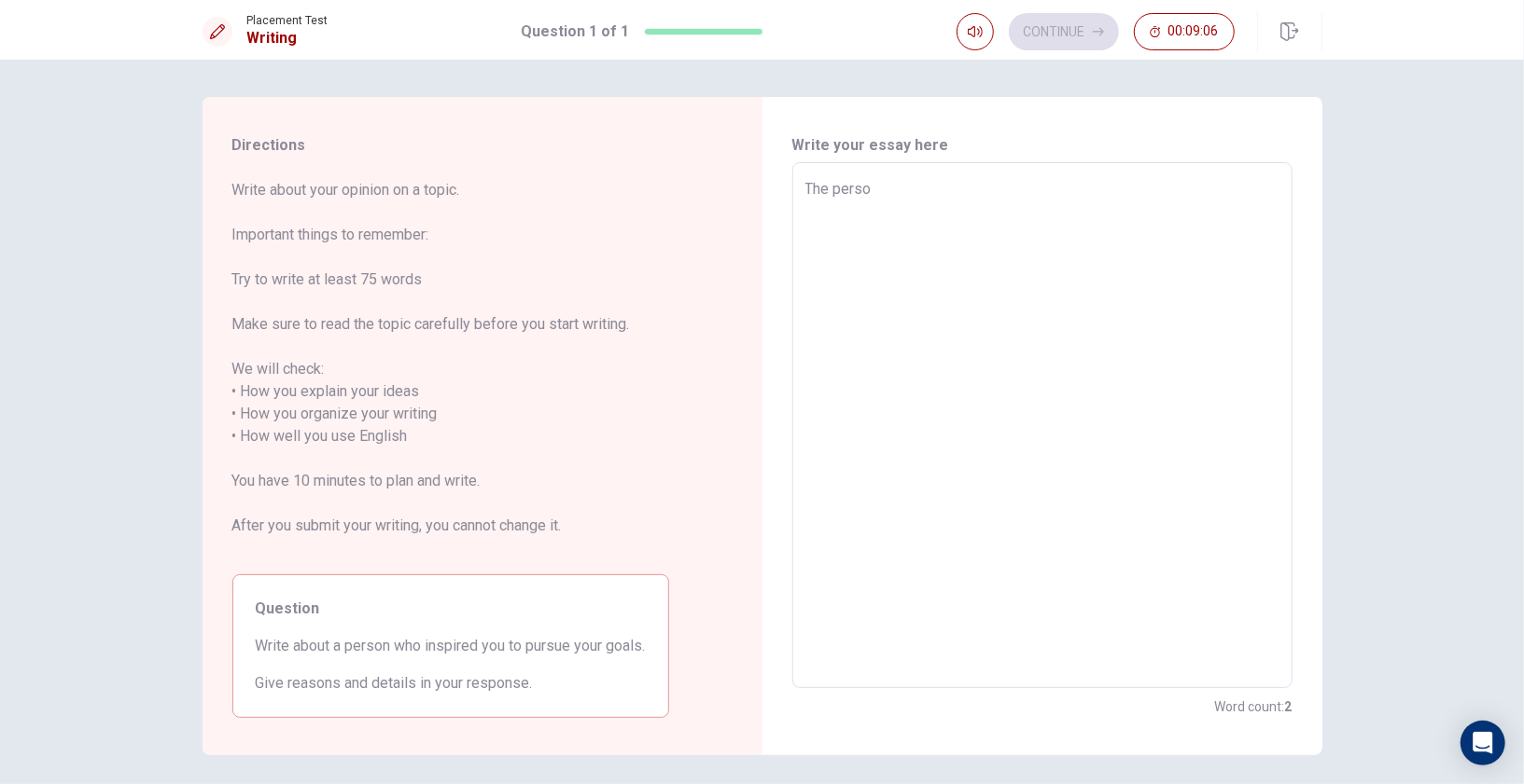
type textarea "The person"
type textarea "x"
type textarea "The person"
type textarea "x"
type textarea "The person w"
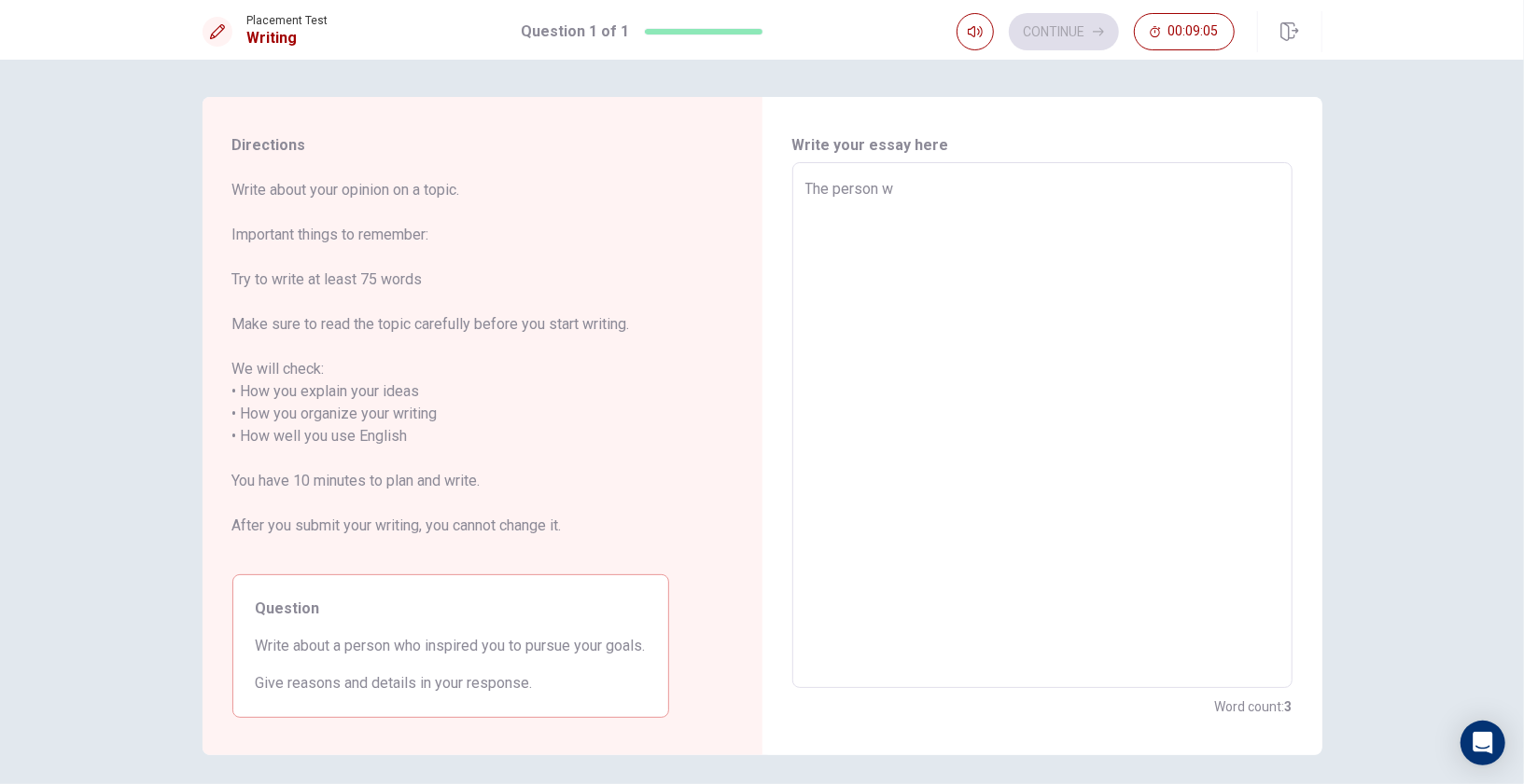
type textarea "x"
type textarea "The person wh"
type textarea "x"
type textarea "The person who"
type textarea "x"
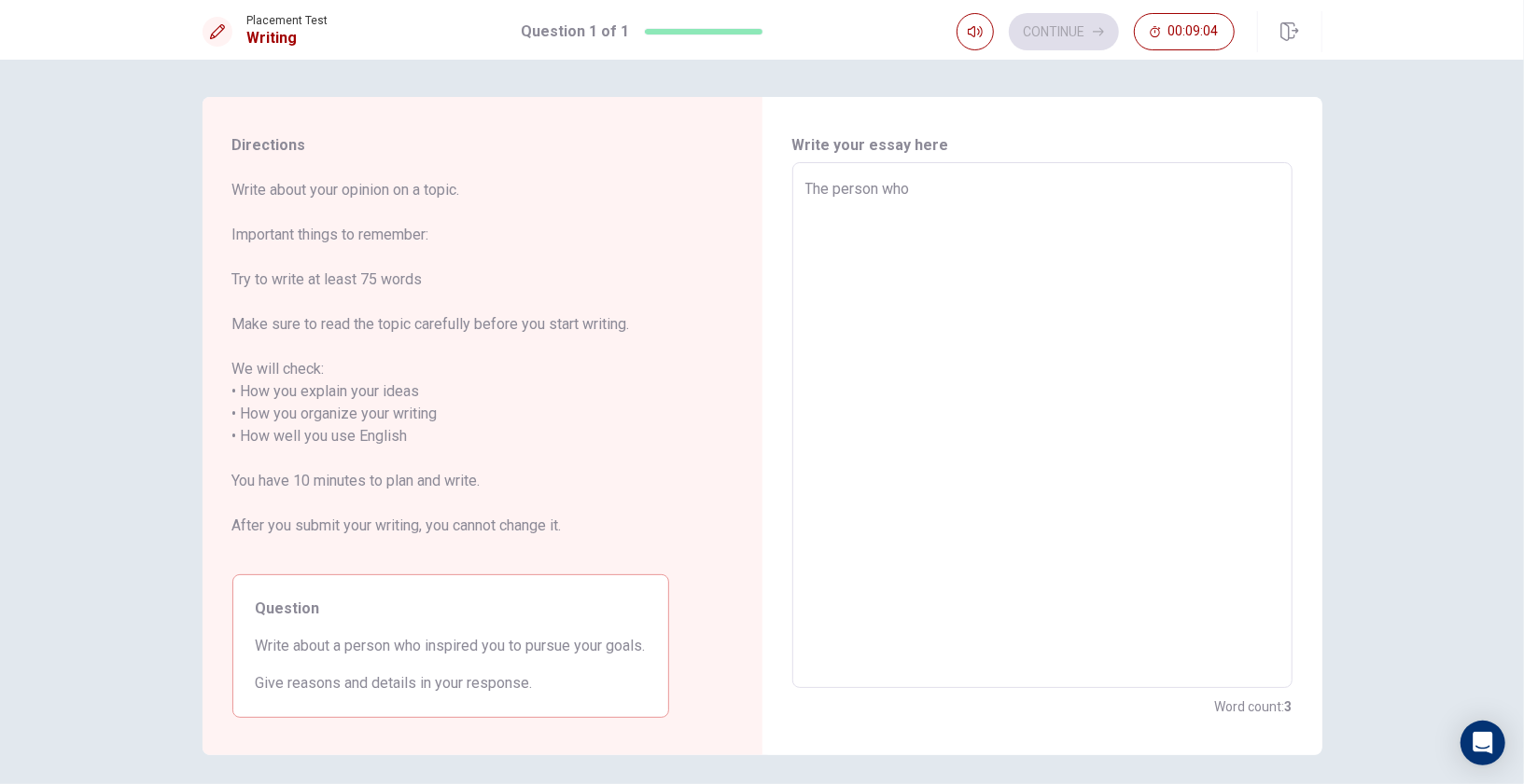
type textarea "The person who"
type textarea "x"
type textarea "The person who i"
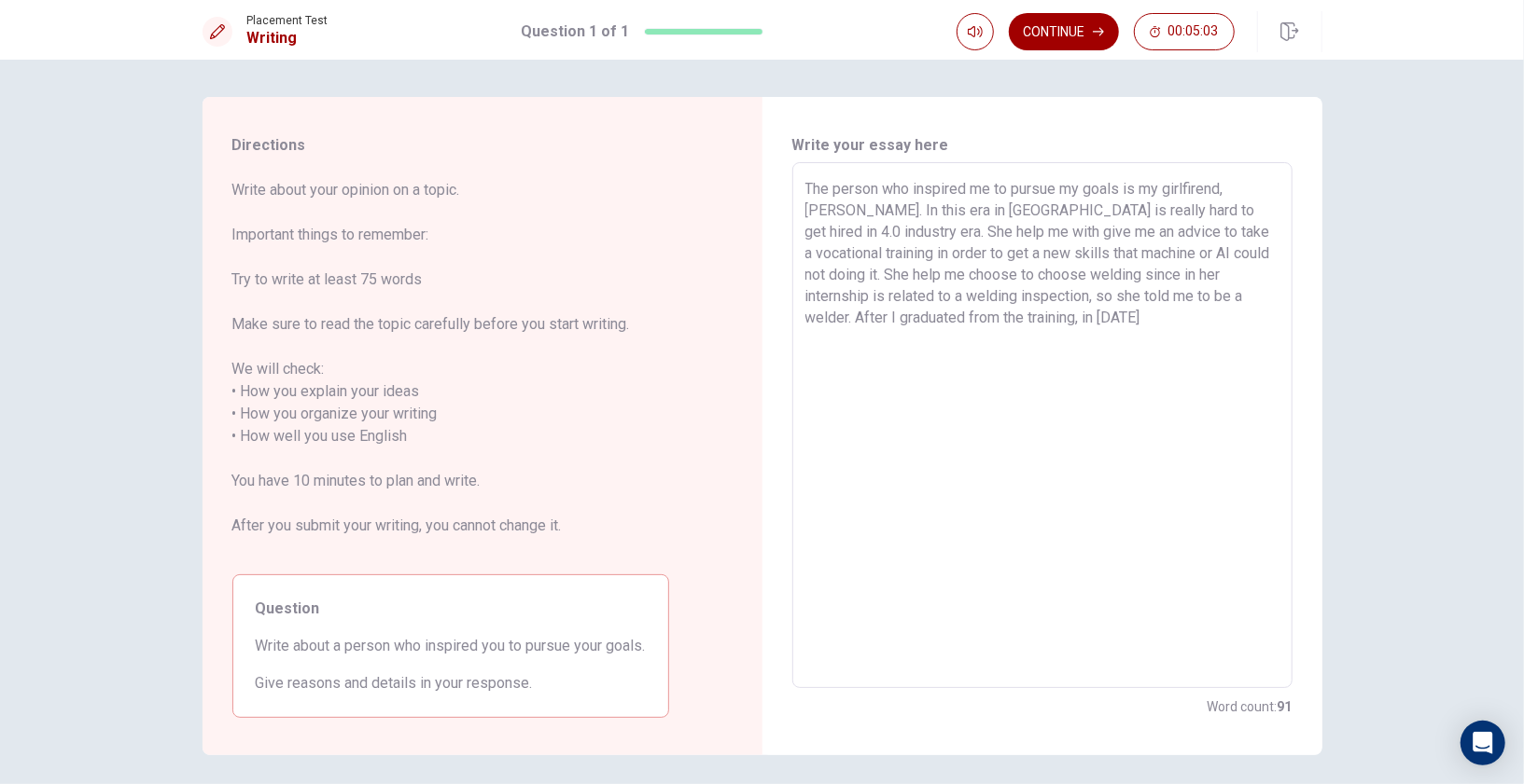
click at [1134, 318] on textarea "The person who inspired me to pursue my goals is my girlfirend, [PERSON_NAME]. …" at bounding box center [1042, 425] width 474 height 495
click at [1072, 39] on button "Continue" at bounding box center [1063, 32] width 110 height 37
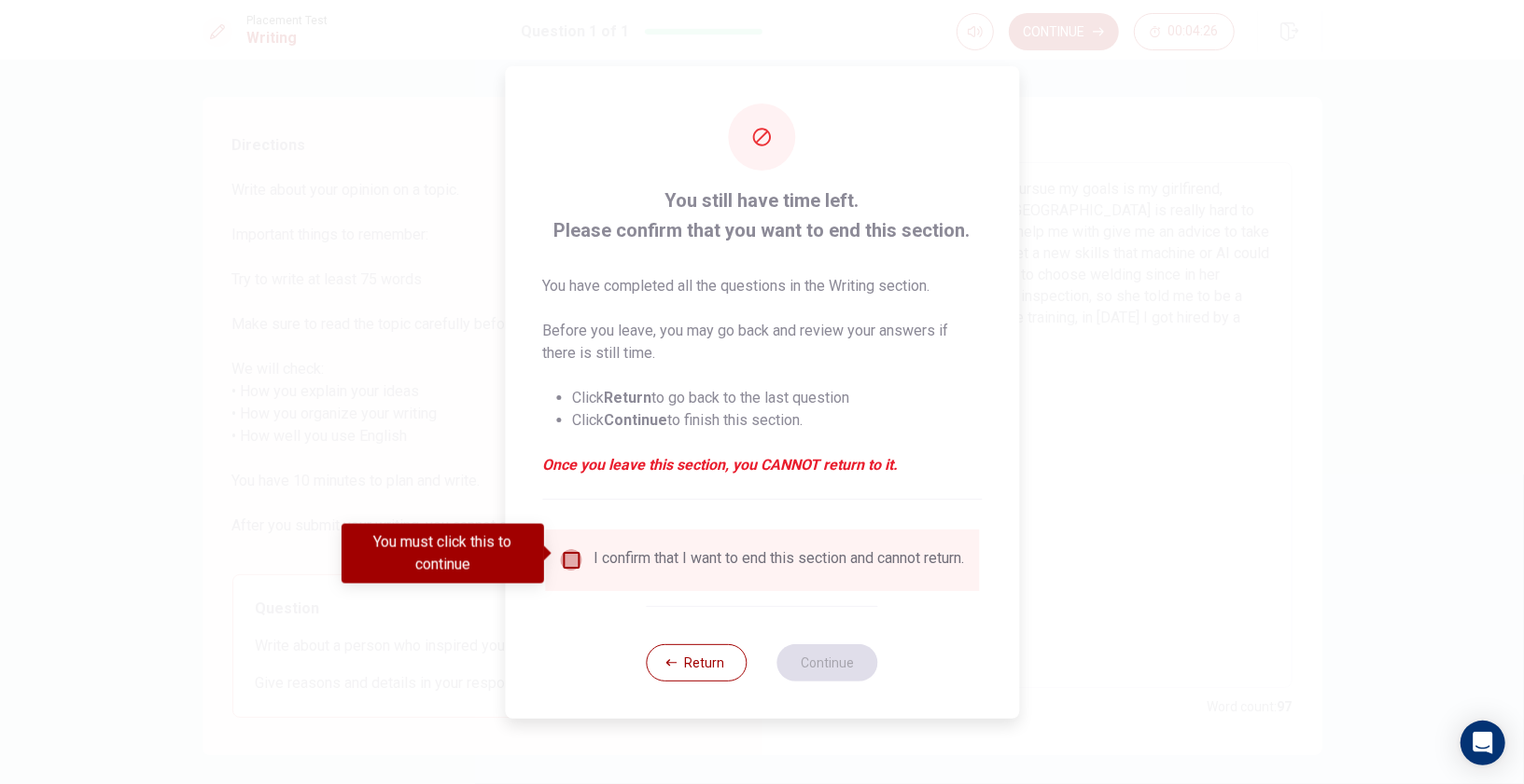
click at [565, 553] on input "You must click this to continue" at bounding box center [571, 560] width 22 height 22
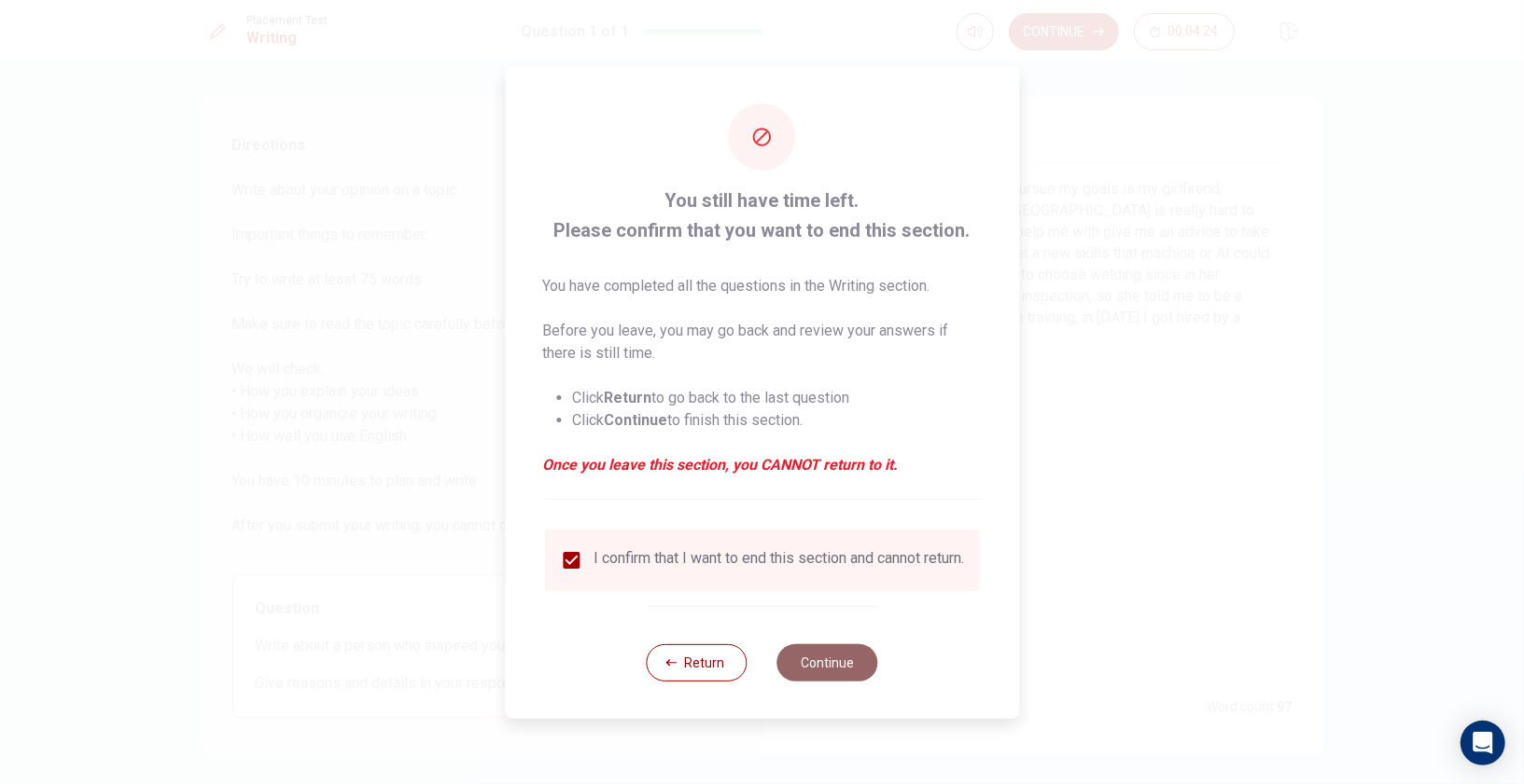
click at [817, 662] on button "Continue" at bounding box center [828, 663] width 101 height 37
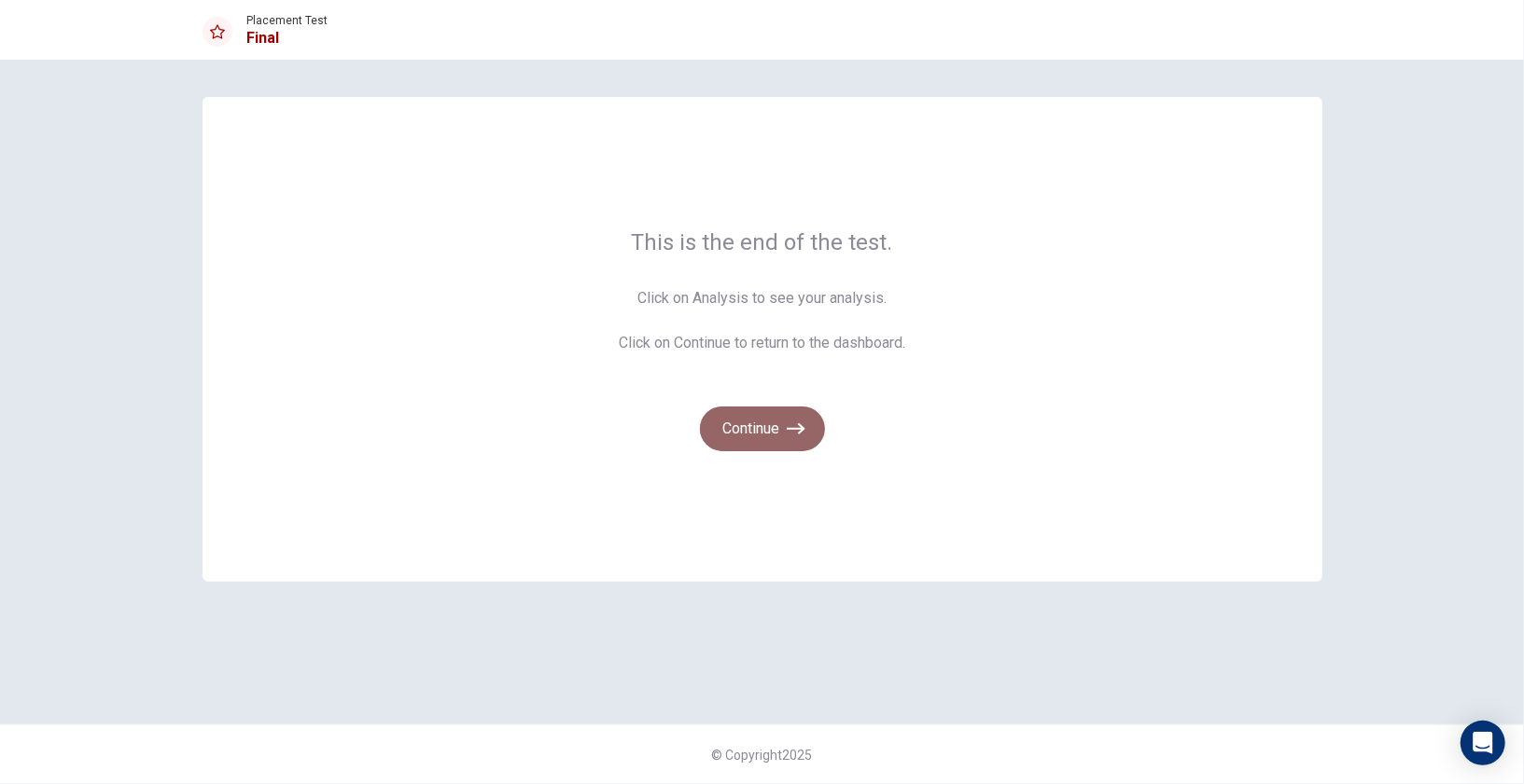
click at [783, 435] on button "Continue" at bounding box center [763, 429] width 125 height 45
